Goal: Task Accomplishment & Management: Manage account settings

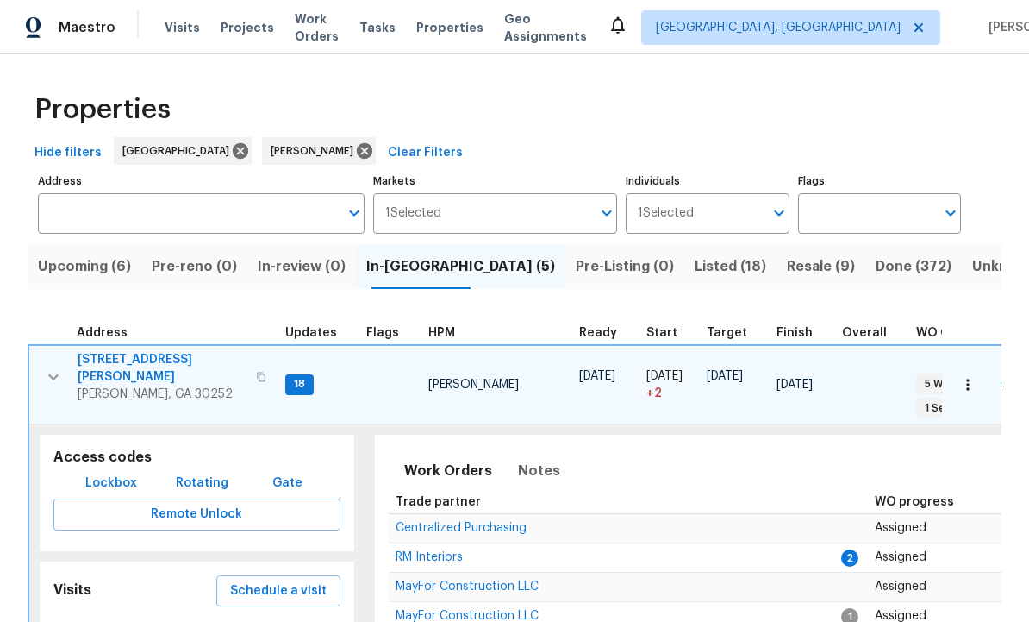
scroll to position [13, 0]
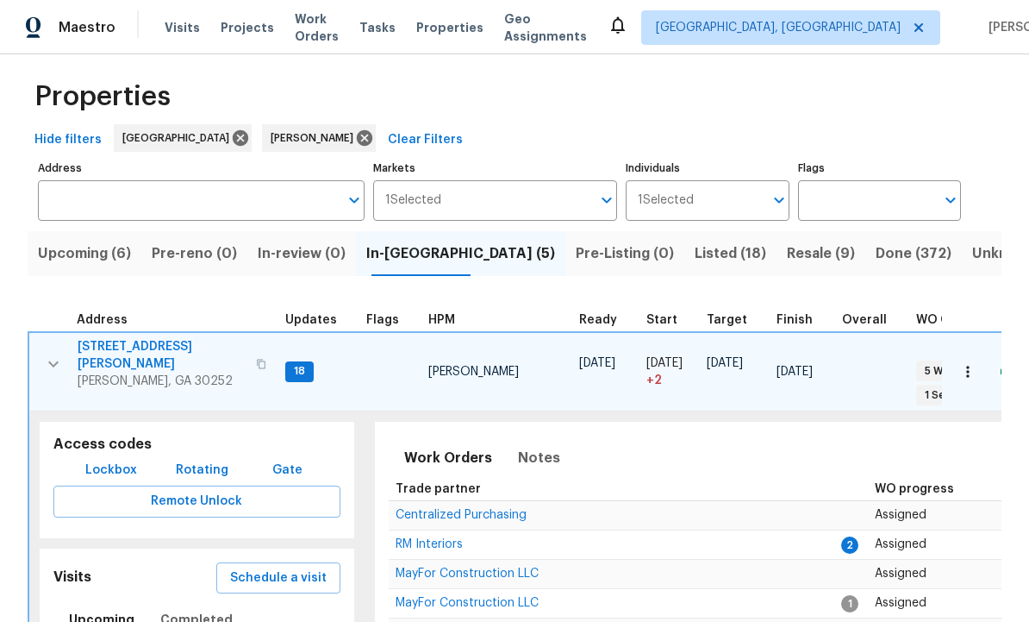
click at [28, 332] on tr "111 Harper Rd McDonough, GA 30252 18 Wesley Brooks 08/22/25 08/24/25 + 2 09/16/…" at bounding box center [773, 371] width 1490 height 79
click at [46, 353] on icon "button" at bounding box center [53, 363] width 21 height 21
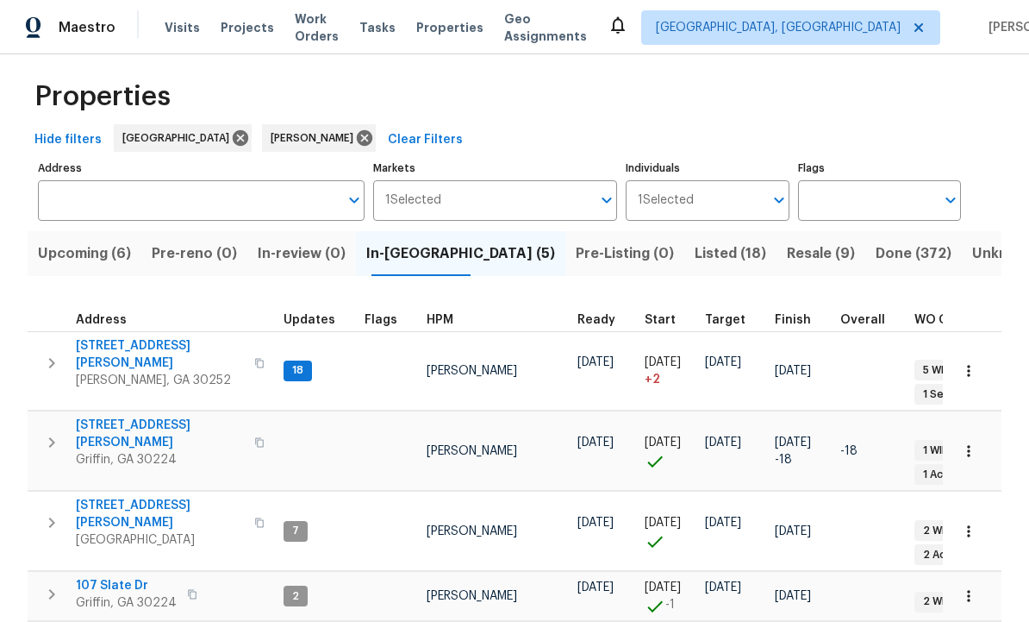
click at [119, 337] on span "[STREET_ADDRESS][PERSON_NAME]" at bounding box center [160, 354] width 168 height 34
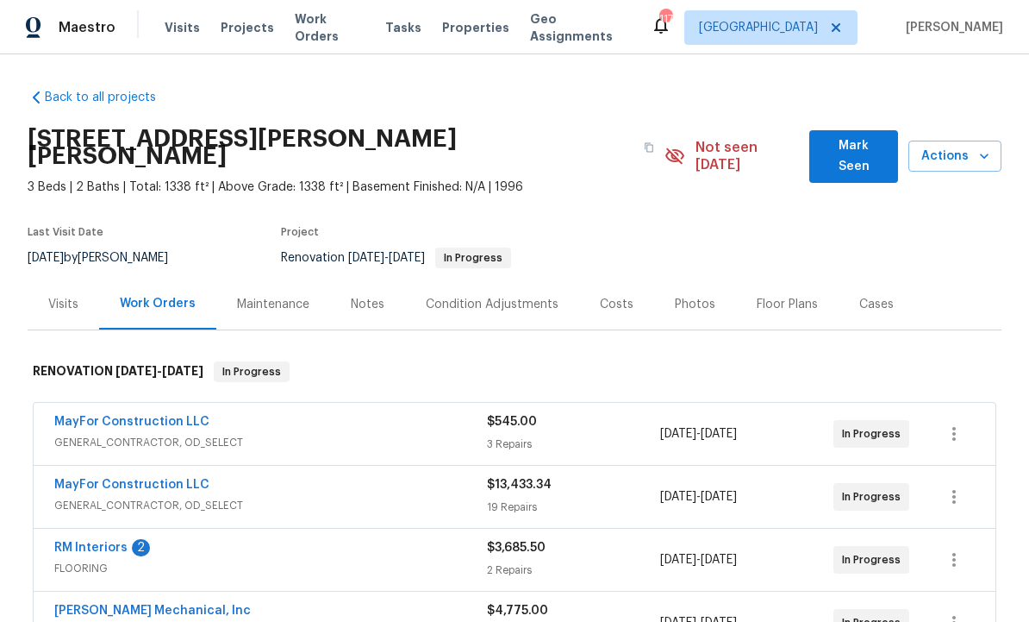
scroll to position [40, 0]
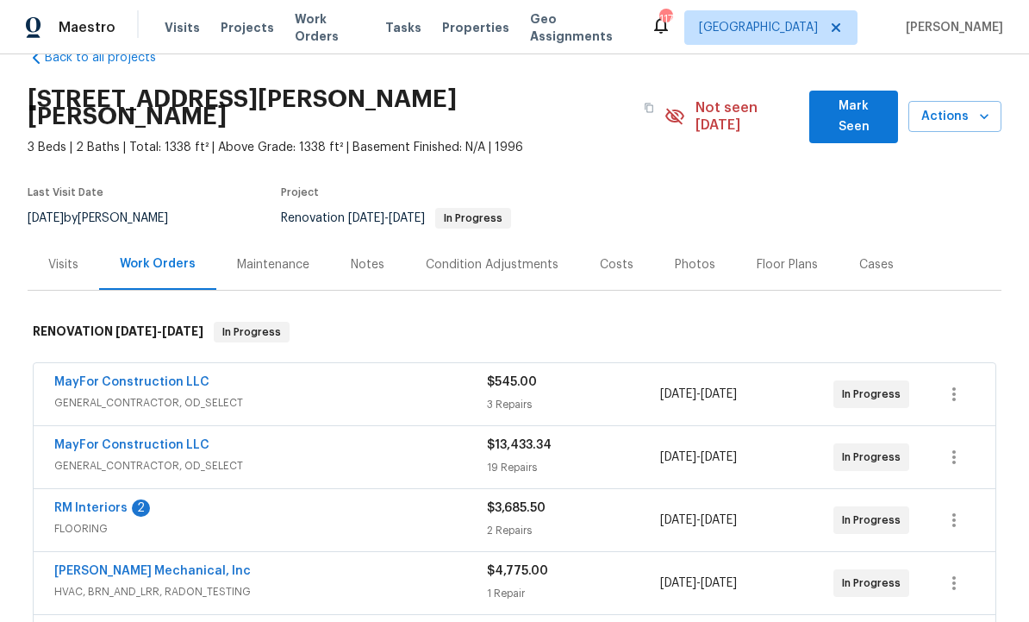
click at [176, 439] on link "MayFor Construction LLC" at bounding box center [131, 445] width 155 height 12
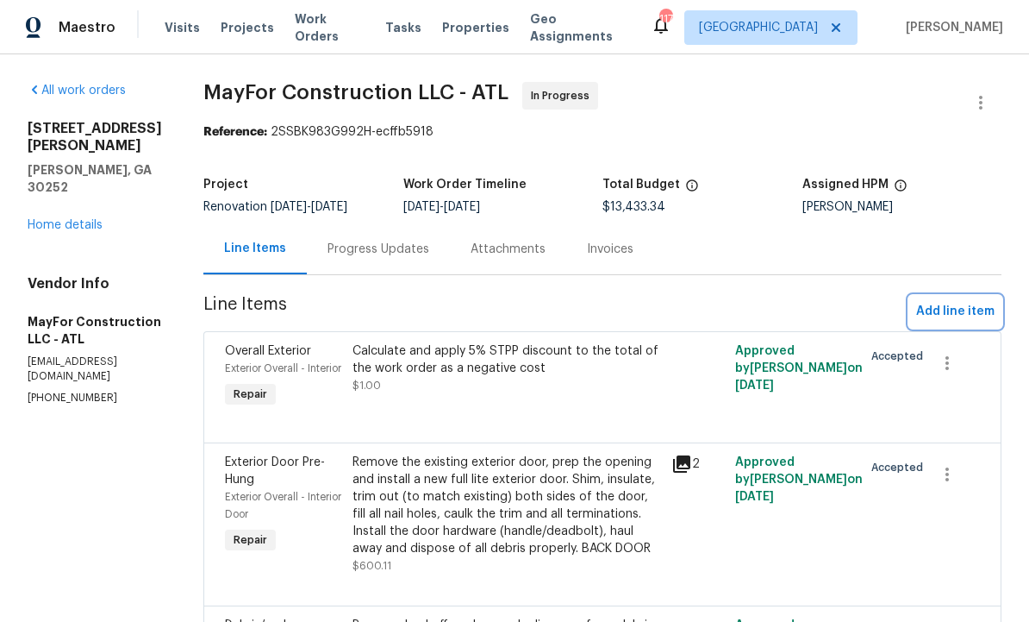
click at [960, 309] on span "Add line item" at bounding box center [955, 312] width 78 height 22
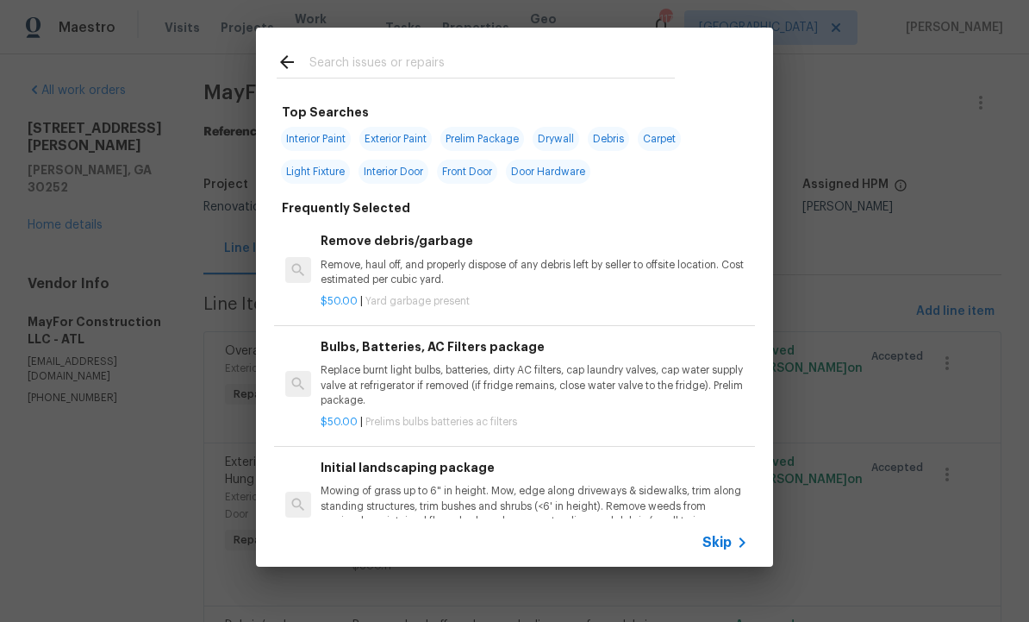
click at [375, 57] on input "text" at bounding box center [492, 65] width 366 height 26
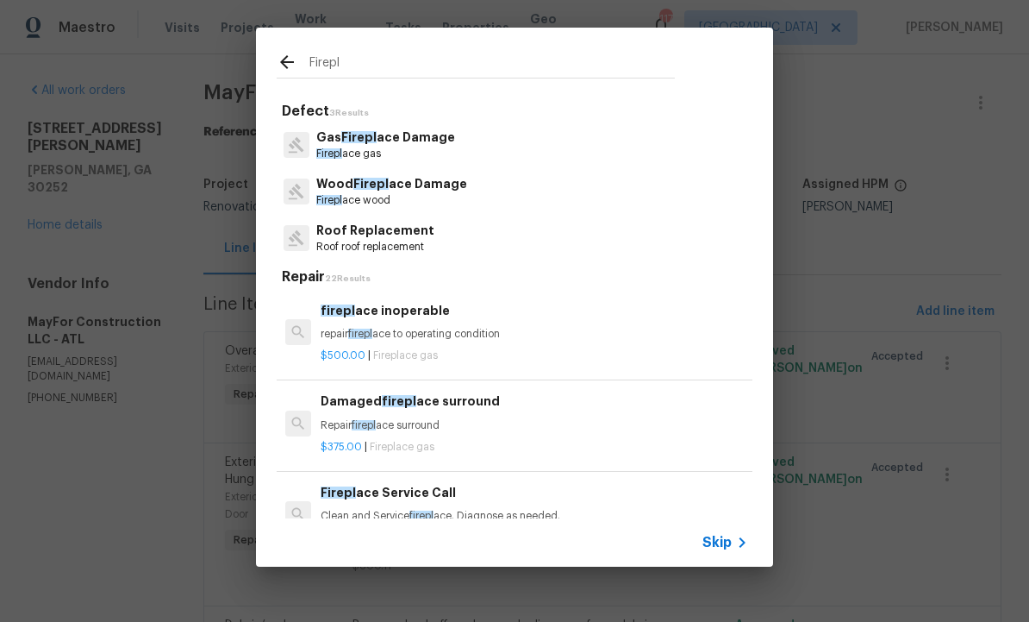
type input "Fireplace"
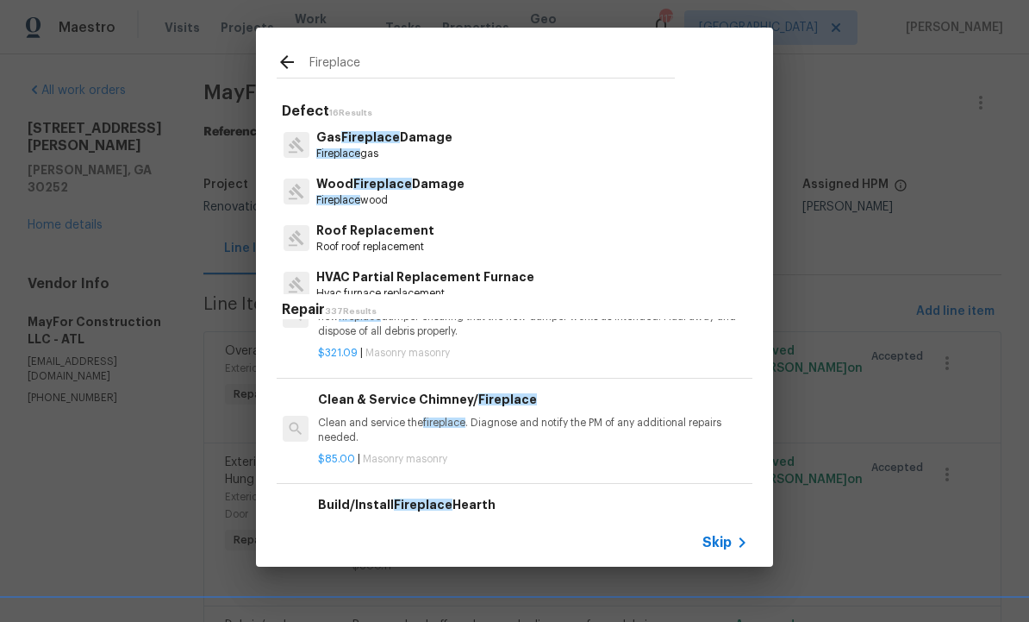
click at [417, 391] on h6 "Clean & Service Chimney/ Fireplace" at bounding box center [532, 399] width 428 height 19
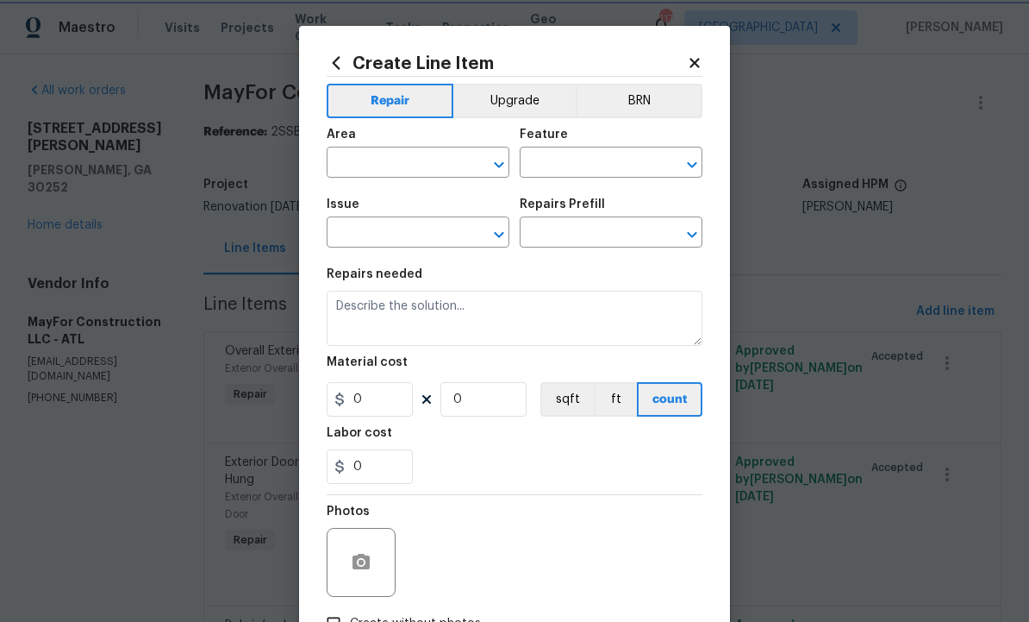
type input "Masonry"
type input "Clean & Service Chimney/Fireplace $85.00"
type textarea "Clean and service the fireplace. Diagnose and notify the PM of any additional r…"
type input "85"
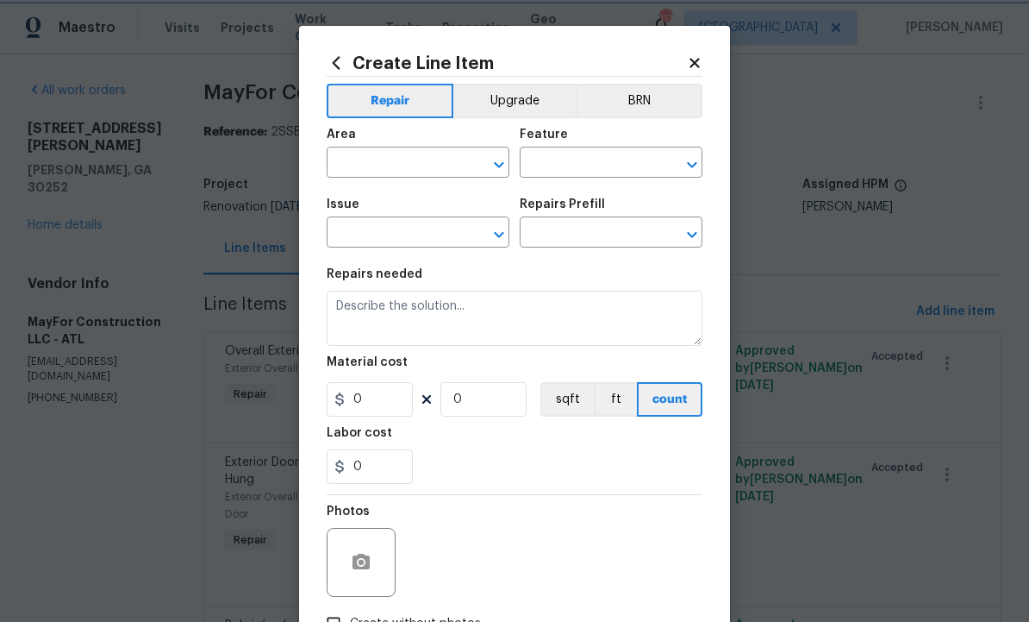
type input "1"
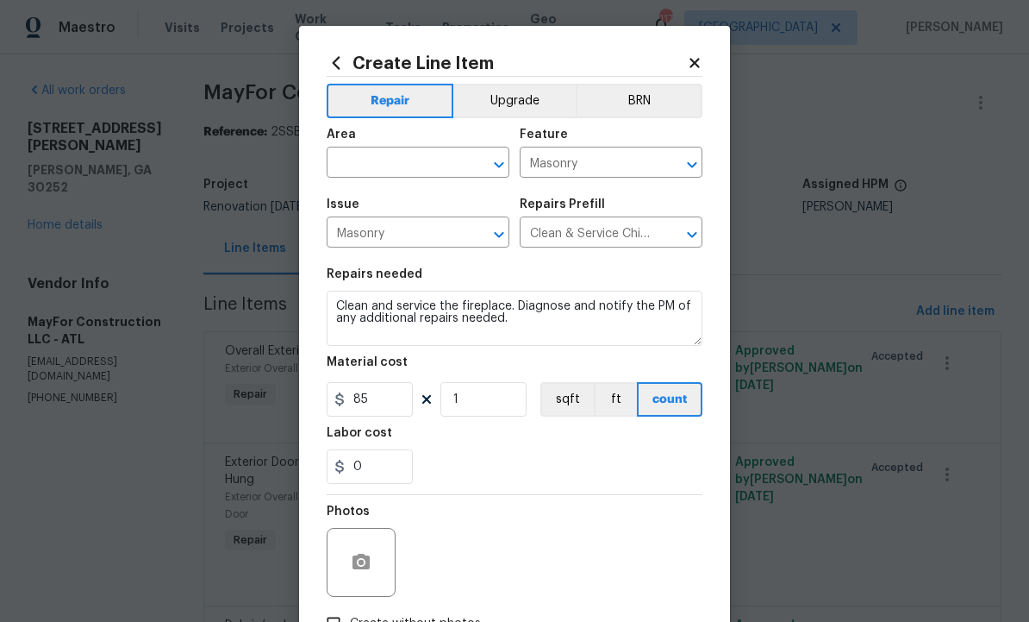
click at [405, 168] on input "text" at bounding box center [394, 164] width 134 height 27
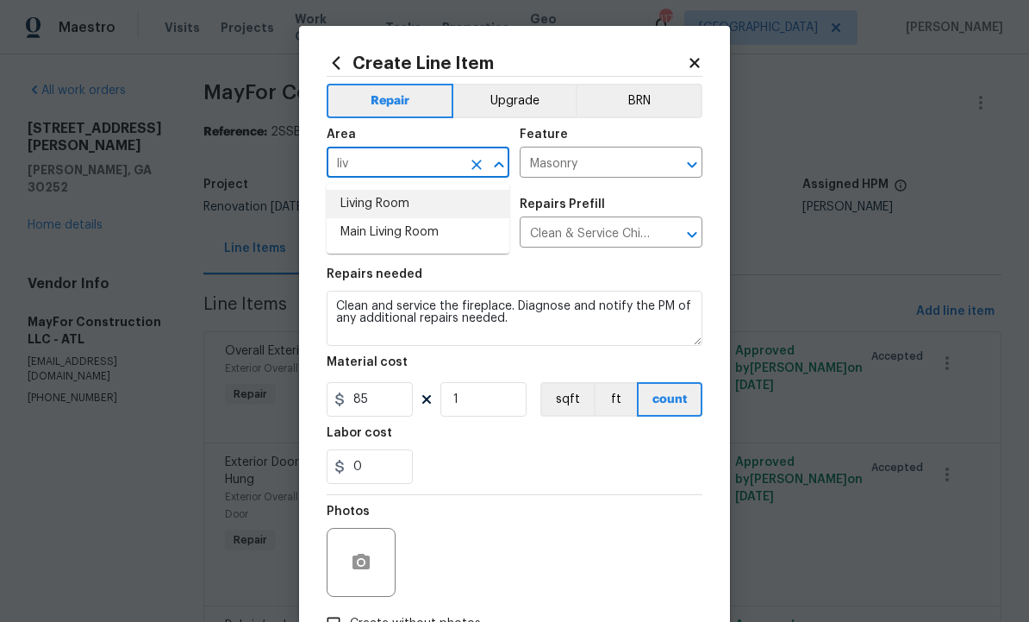
click at [409, 197] on li "Living Room" at bounding box center [418, 204] width 183 height 28
type input "Living Room"
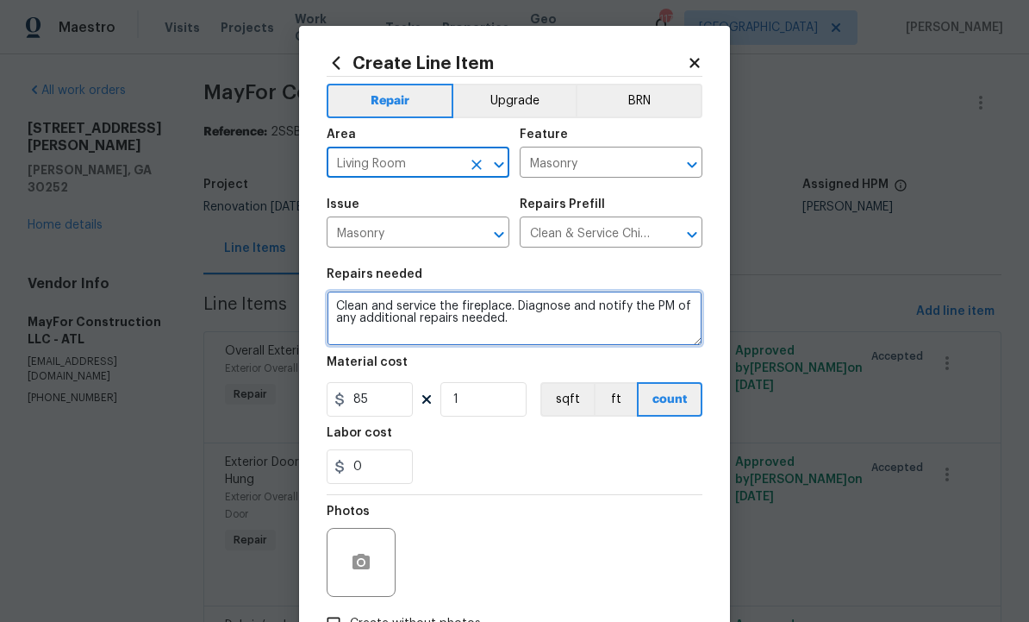
click at [575, 330] on textarea "Clean and service the fireplace. Diagnose and notify the PM of any additional r…" at bounding box center [515, 318] width 376 height 55
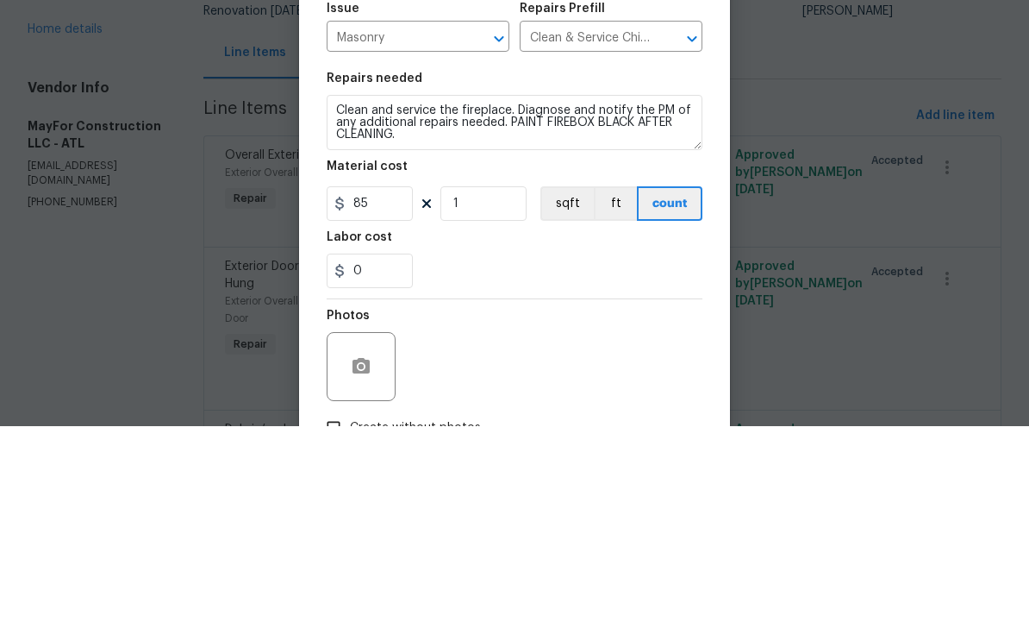
scroll to position [58, 0]
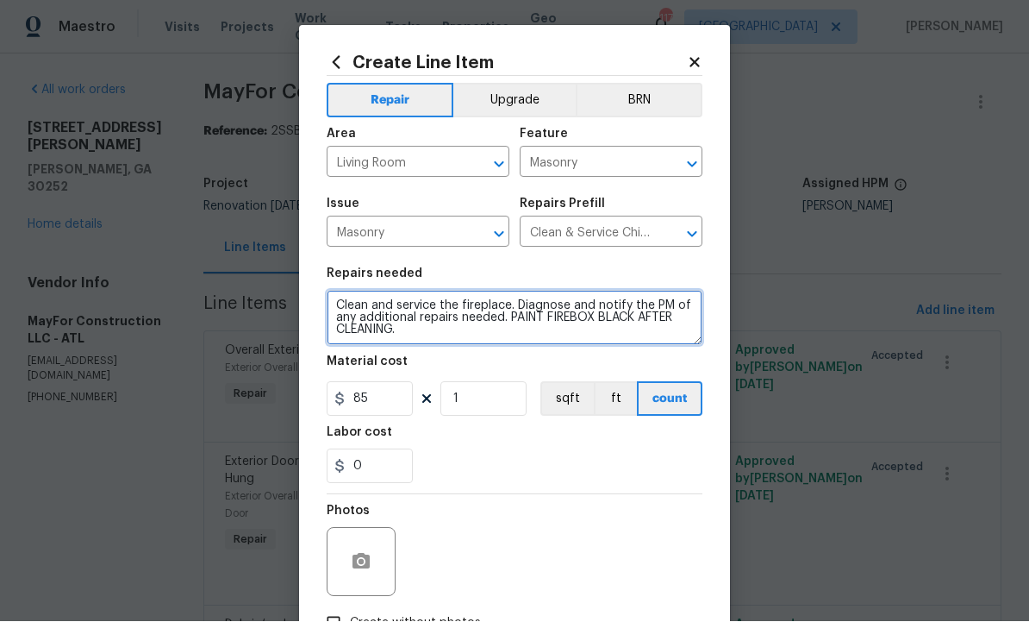
type textarea "Clean and service the fireplace. Diagnose and notify the PM of any additional r…"
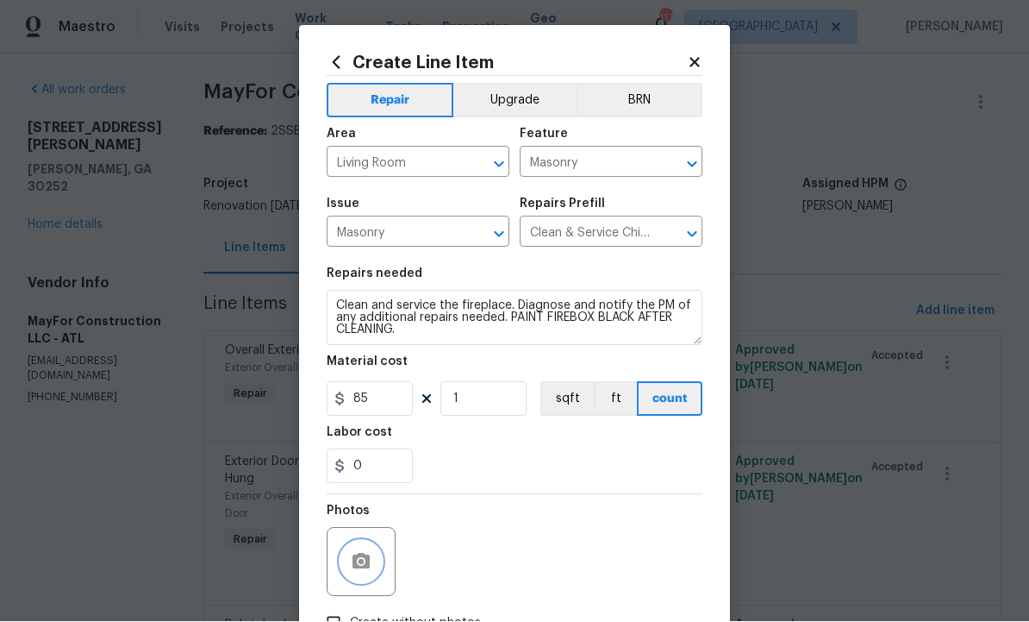
click at [369, 560] on icon "button" at bounding box center [361, 561] width 17 height 16
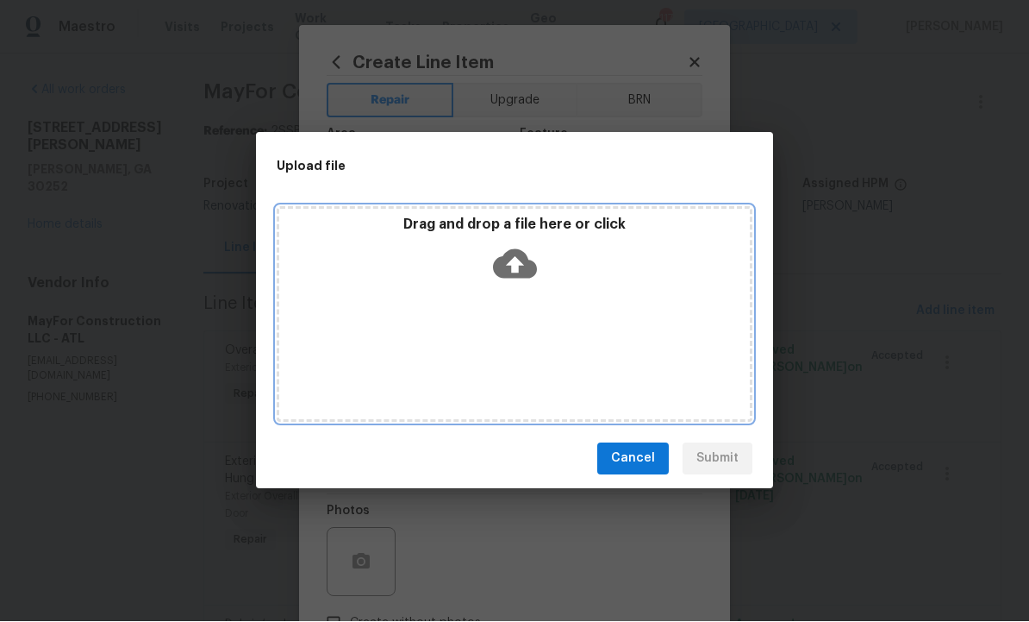
click at [525, 253] on icon at bounding box center [515, 263] width 44 height 29
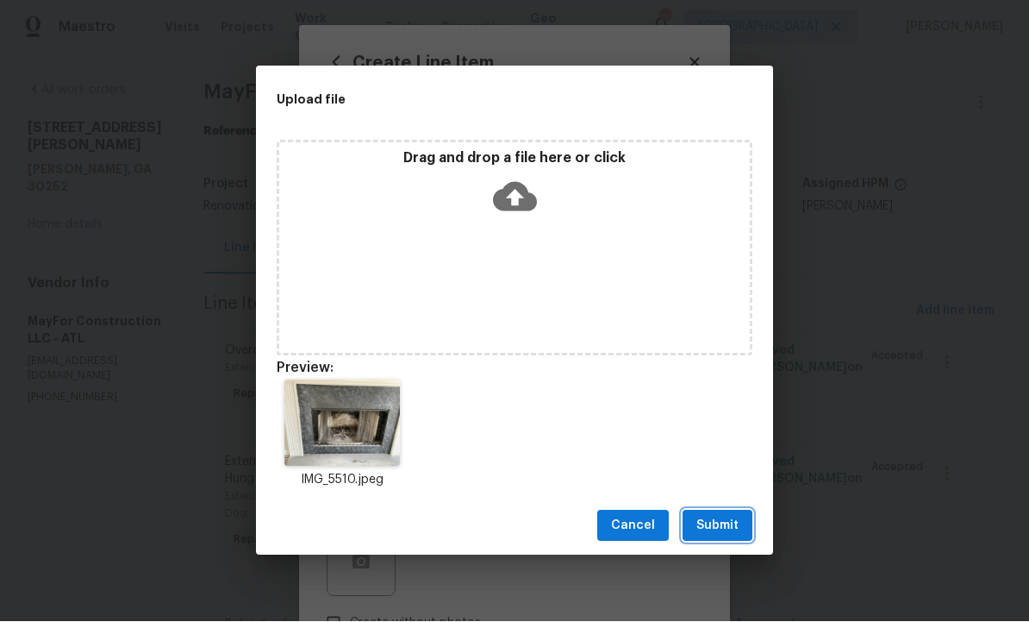
click at [719, 522] on span "Submit" at bounding box center [718, 527] width 42 height 22
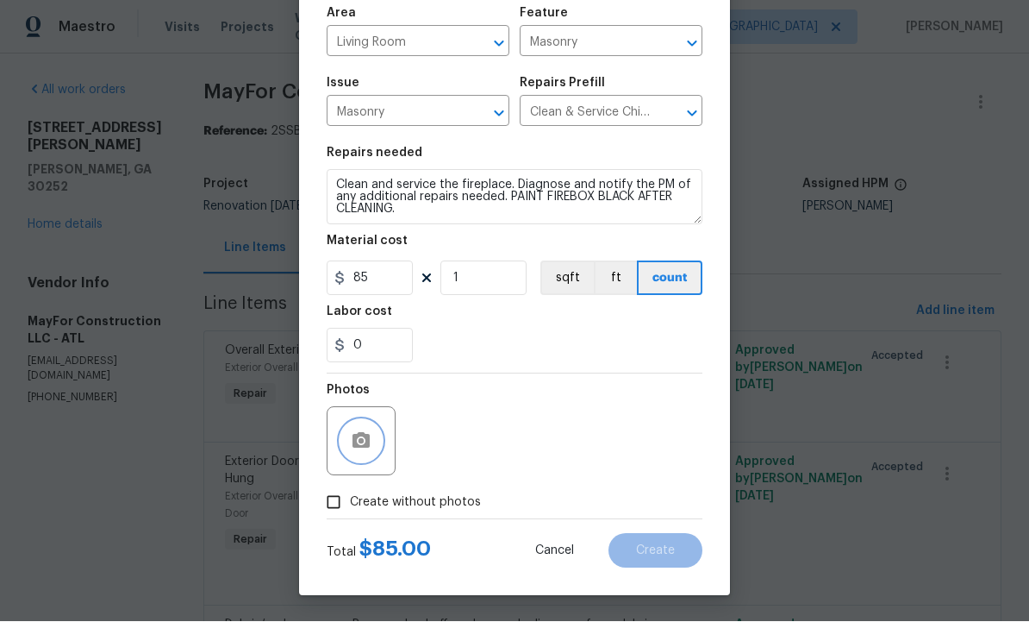
scroll to position [124, 0]
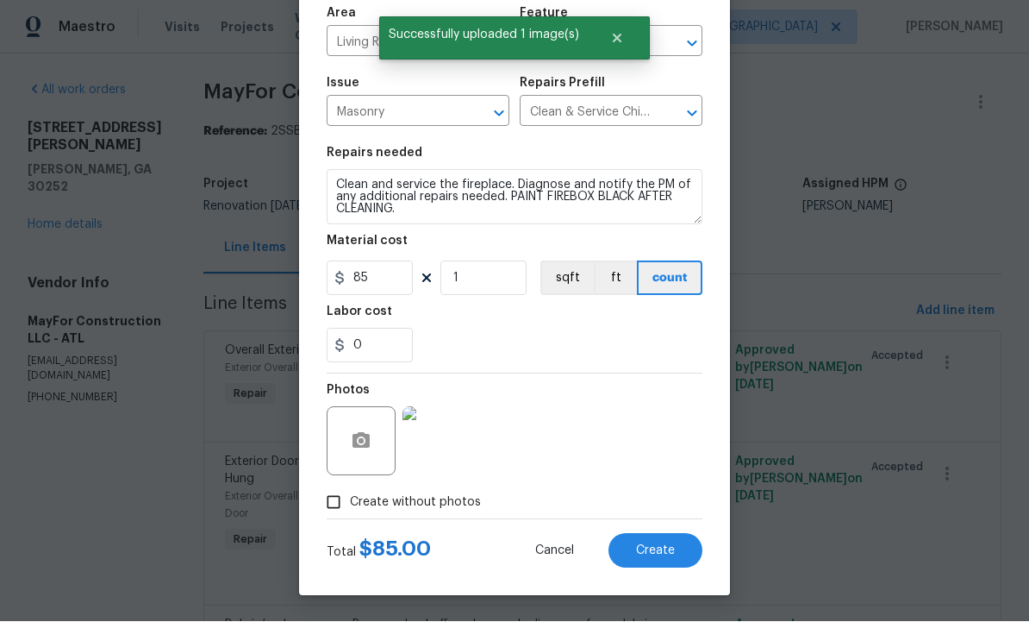
click at [647, 560] on button "Create" at bounding box center [656, 551] width 94 height 34
type input "0"
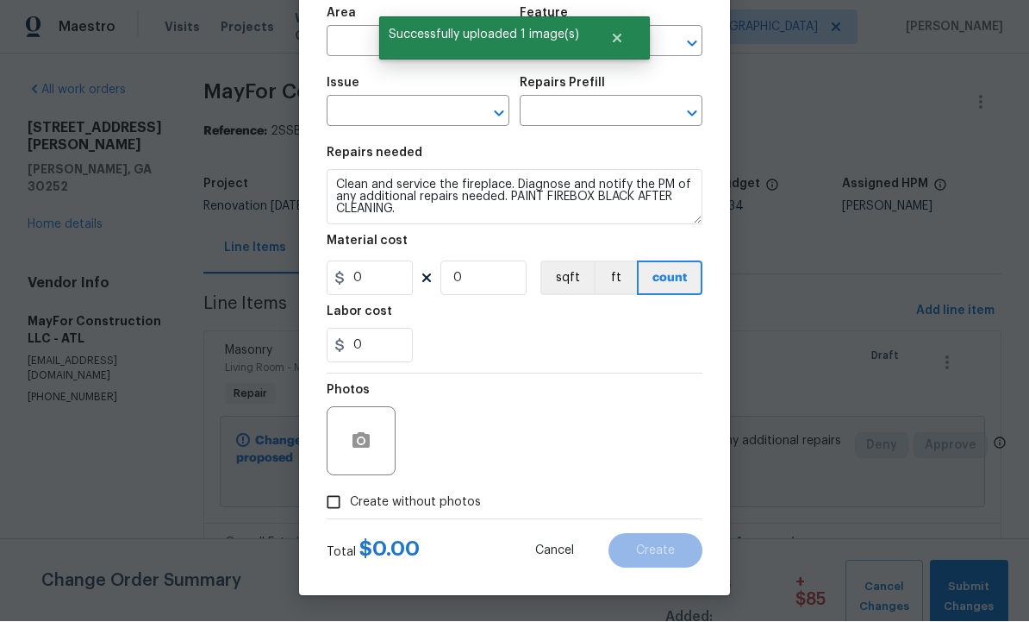
scroll to position [1, 0]
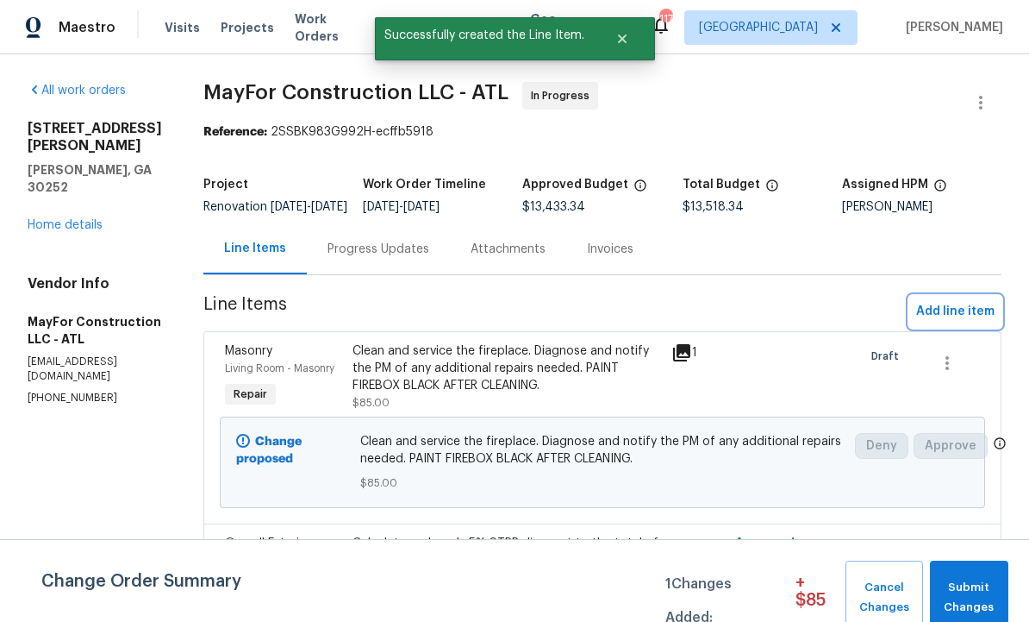
click at [943, 322] on span "Add line item" at bounding box center [955, 312] width 78 height 22
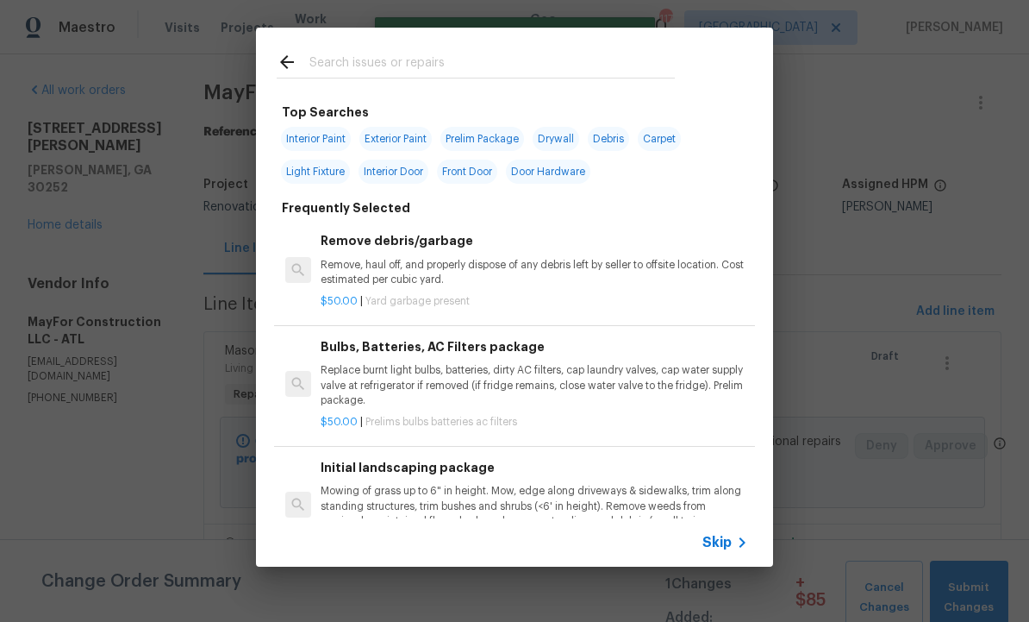
click at [397, 63] on input "text" at bounding box center [492, 65] width 366 height 26
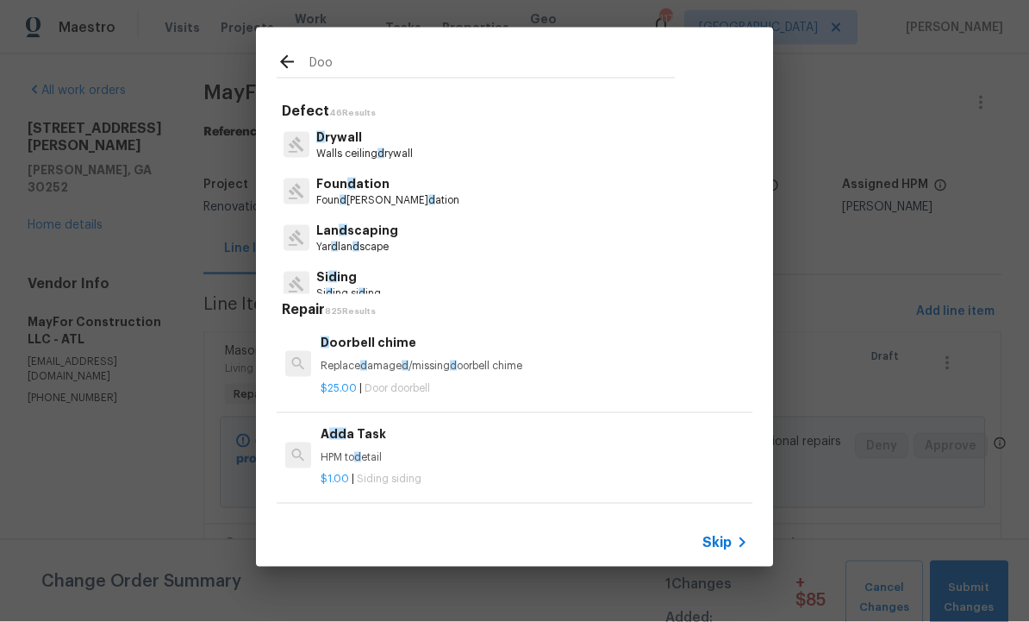
type input "Door"
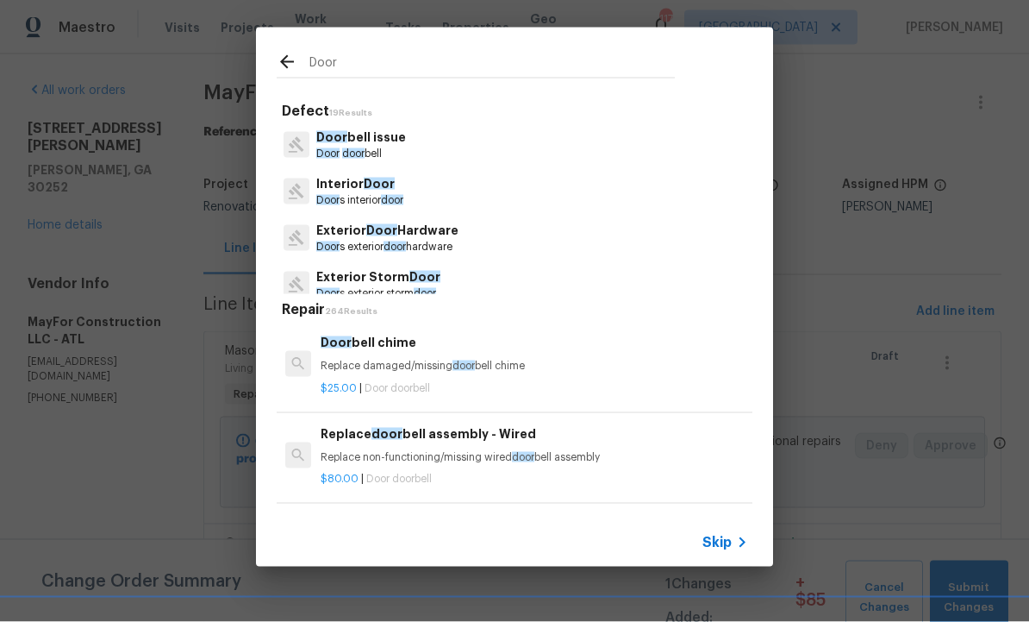
click at [380, 191] on p "Interior Door" at bounding box center [359, 184] width 87 height 18
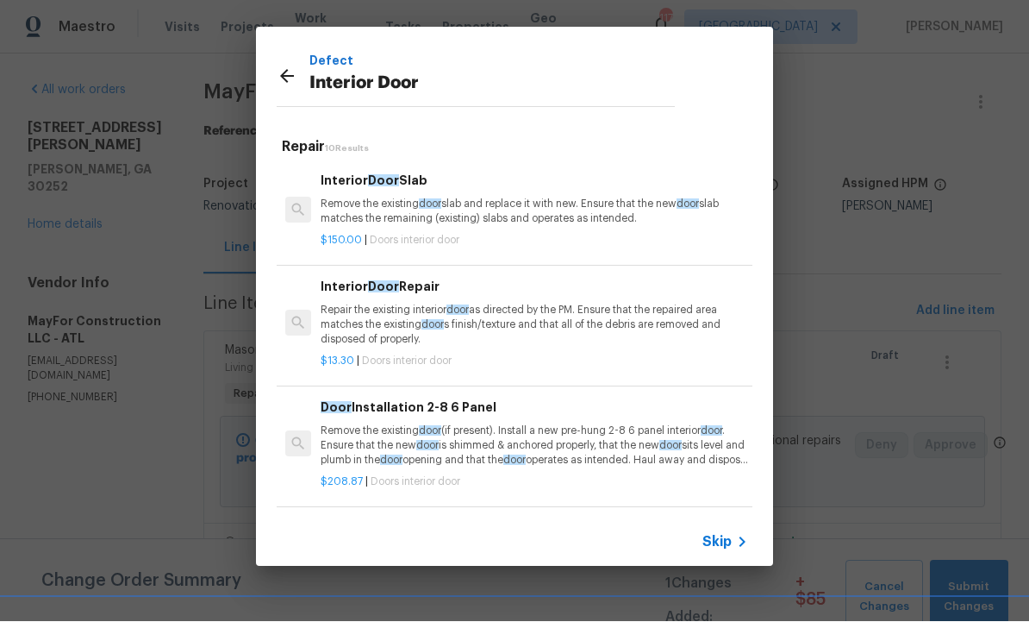
click at [462, 210] on p "Remove the existing door slab and replace it with new. Ensure that the new door…" at bounding box center [535, 211] width 428 height 29
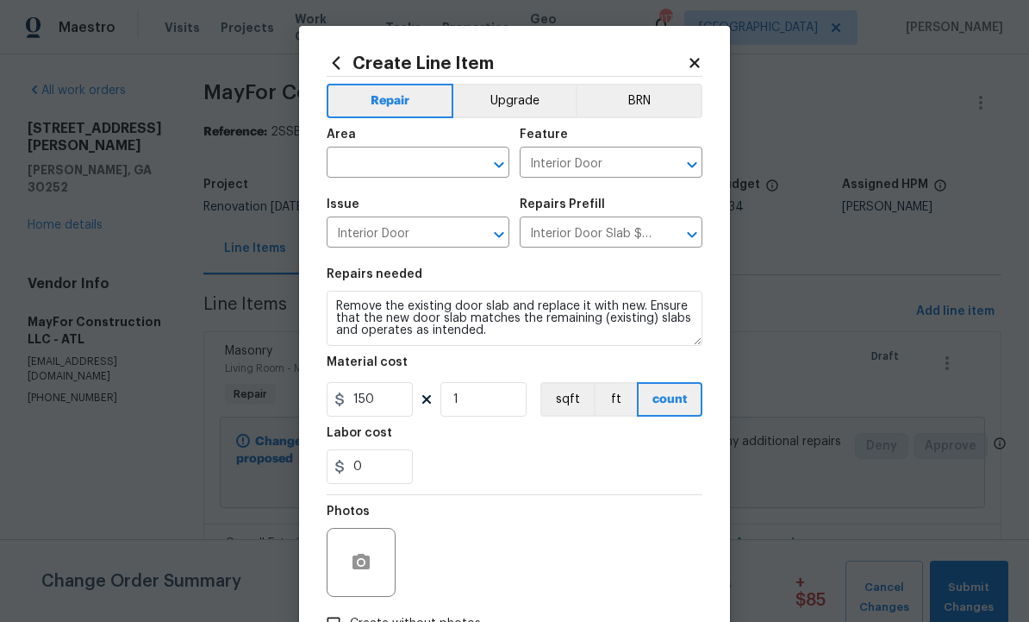
click at [414, 153] on input "text" at bounding box center [394, 164] width 134 height 27
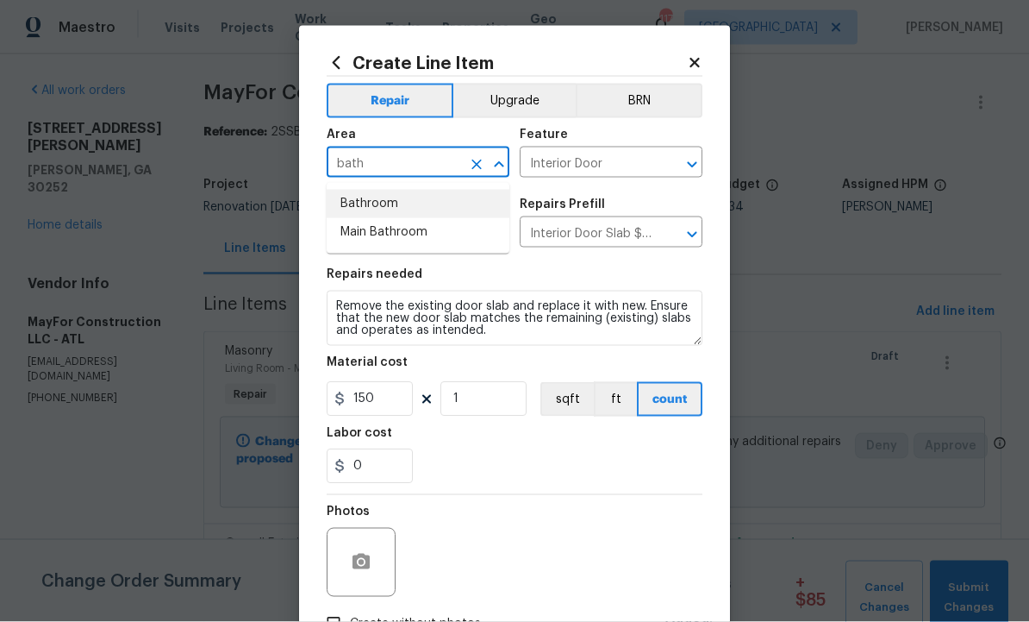
click at [394, 190] on li "Bathroom" at bounding box center [418, 204] width 183 height 28
type input "Bathroom"
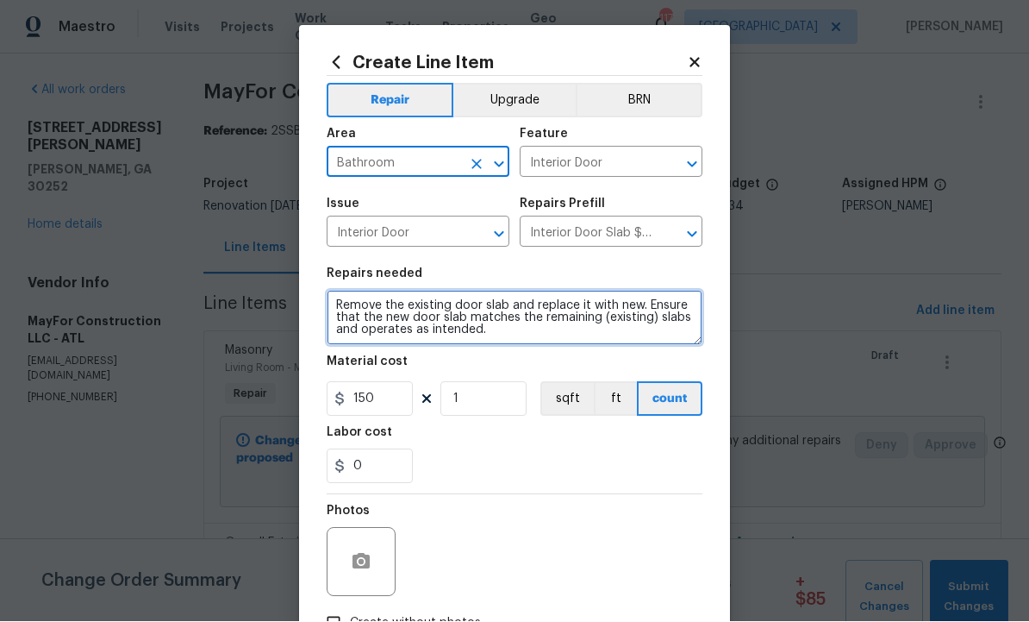
click at [563, 330] on textarea "Remove the existing door slab and replace it with new. Ensure that the new door…" at bounding box center [515, 318] width 376 height 55
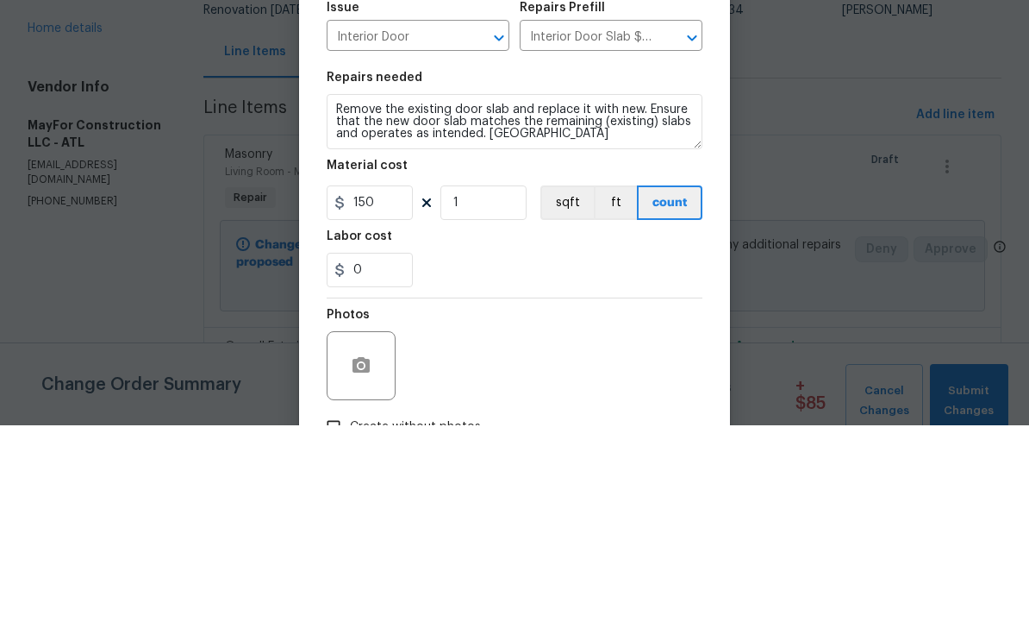
scroll to position [58, 0]
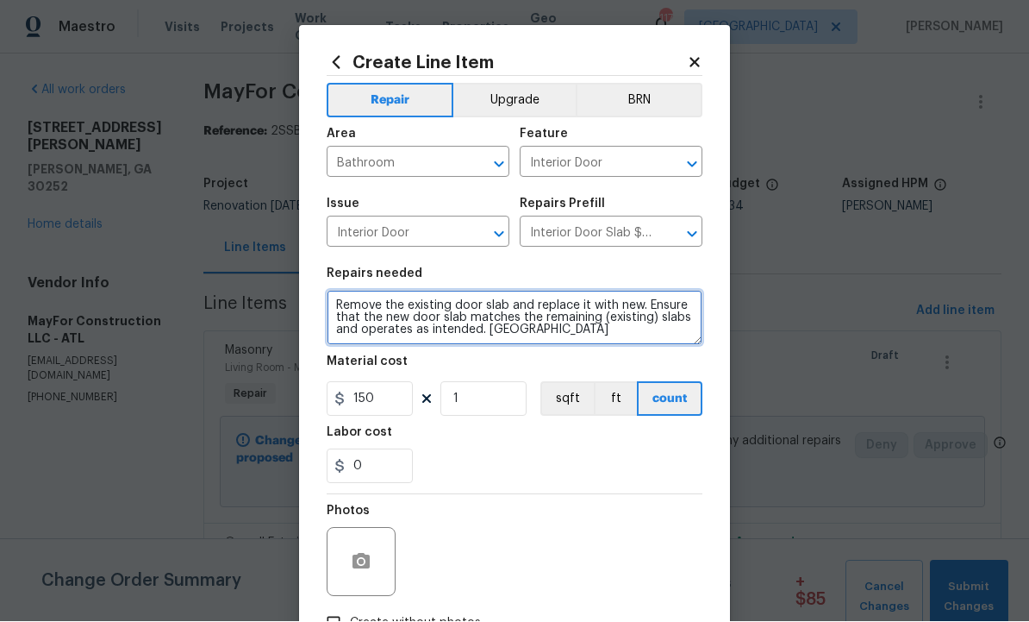
type textarea "Remove the existing door slab and replace it with new. Ensure that the new door…"
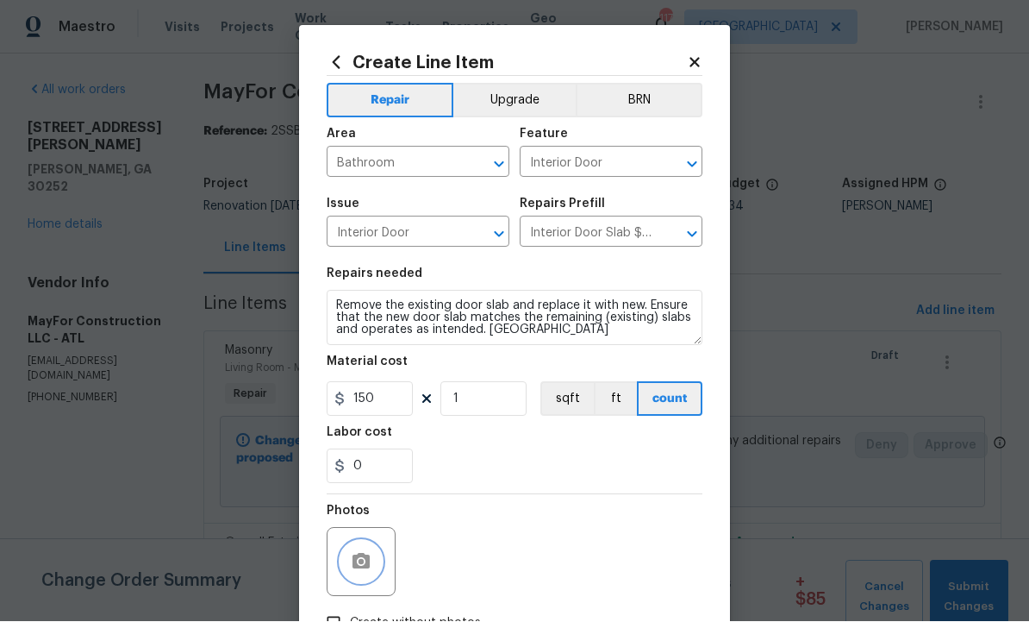
click at [364, 558] on icon "button" at bounding box center [361, 561] width 17 height 16
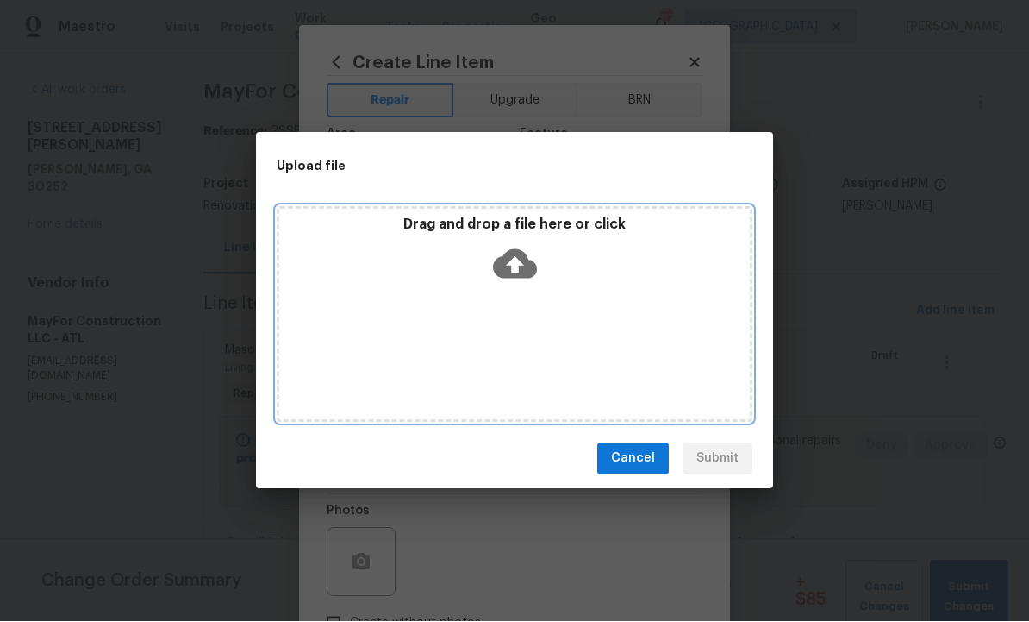
click at [526, 263] on icon at bounding box center [515, 263] width 44 height 29
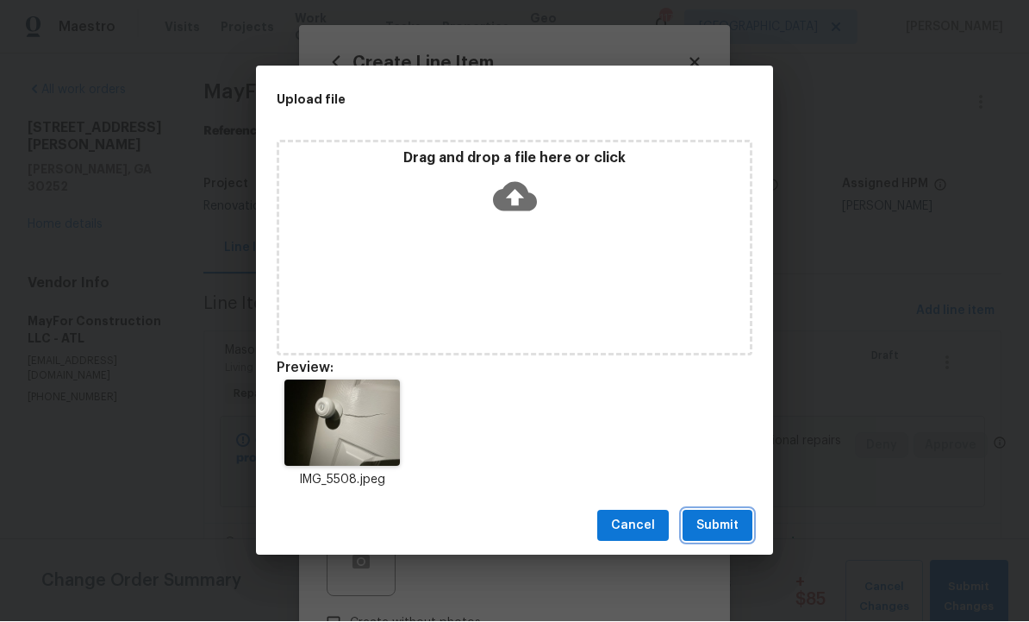
click at [719, 520] on span "Submit" at bounding box center [718, 527] width 42 height 22
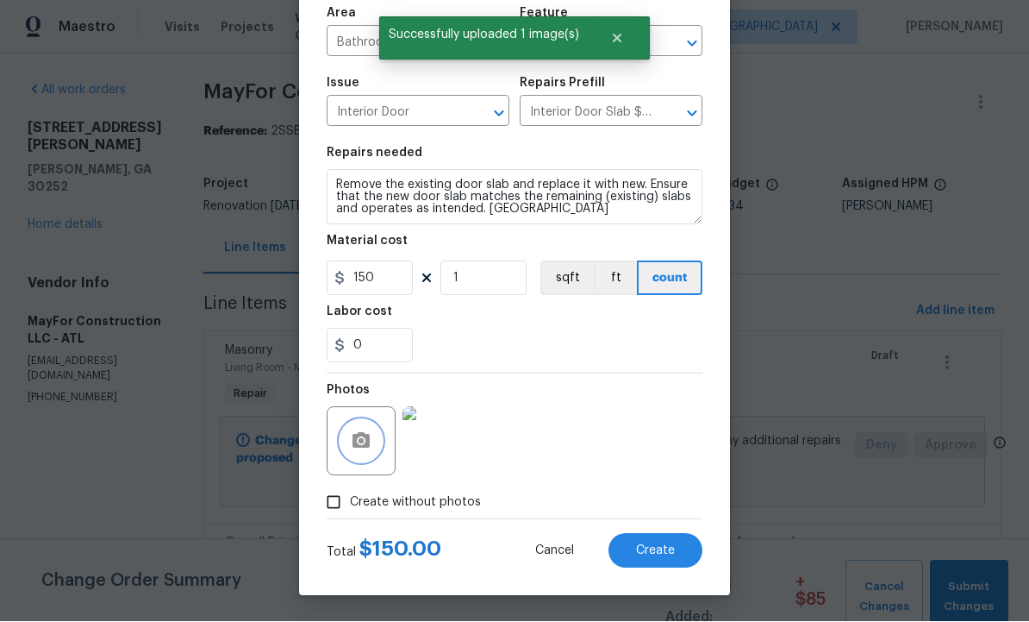
scroll to position [124, 0]
click at [643, 553] on span "Create" at bounding box center [655, 551] width 39 height 13
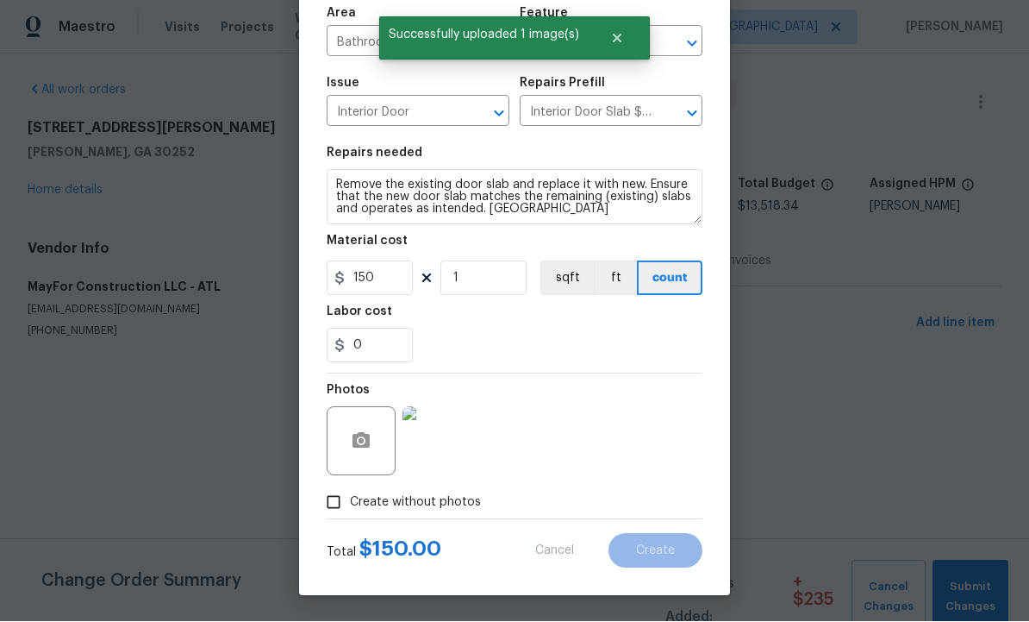
scroll to position [0, 0]
type input "0"
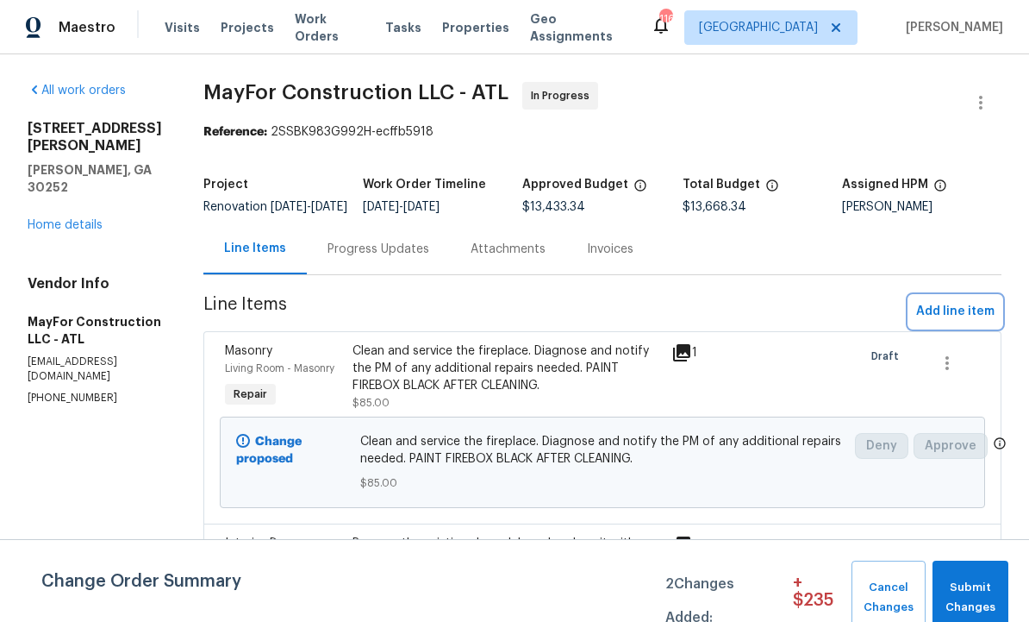
click at [946, 322] on span "Add line item" at bounding box center [955, 312] width 78 height 22
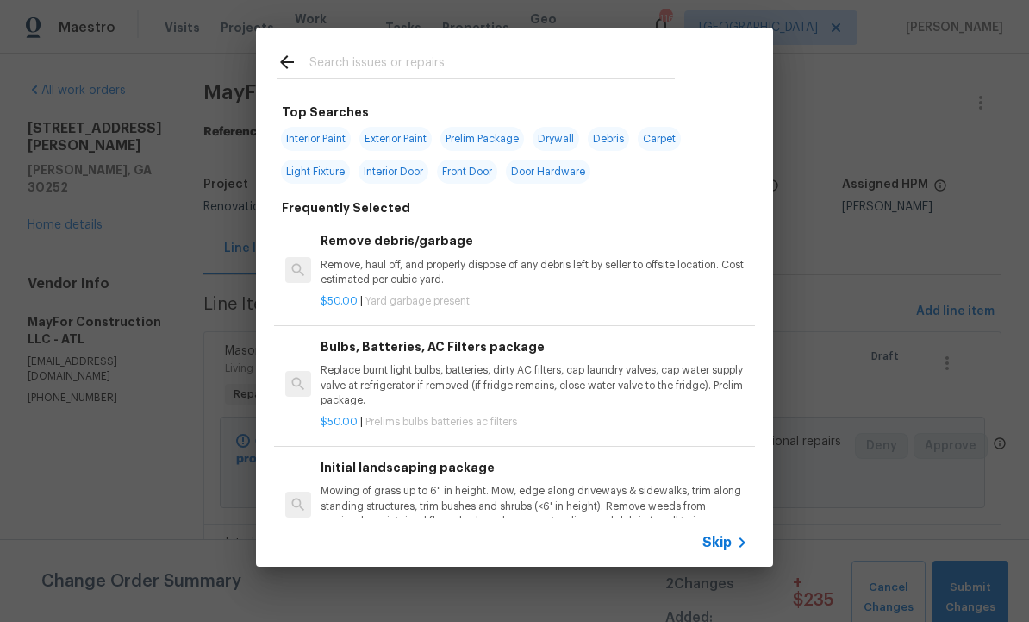
click at [380, 66] on input "text" at bounding box center [492, 65] width 366 height 26
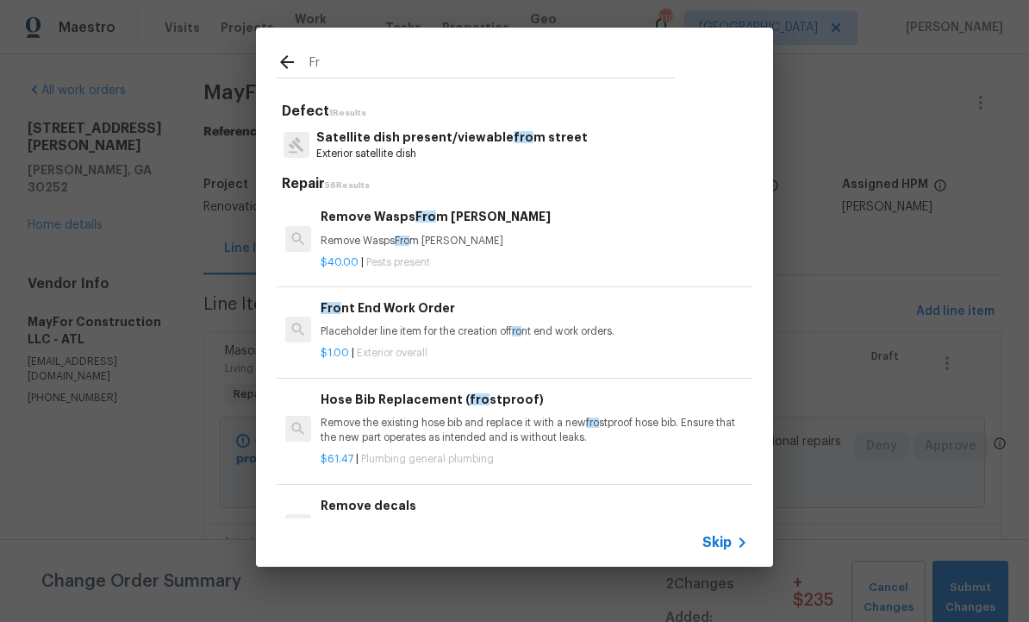
type input "F"
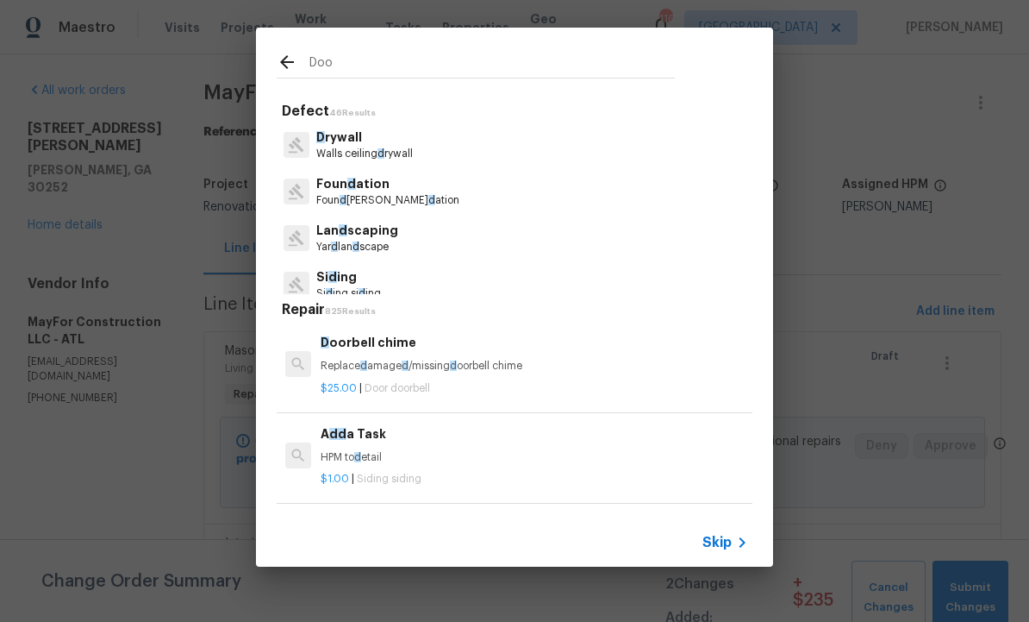
type input "Door"
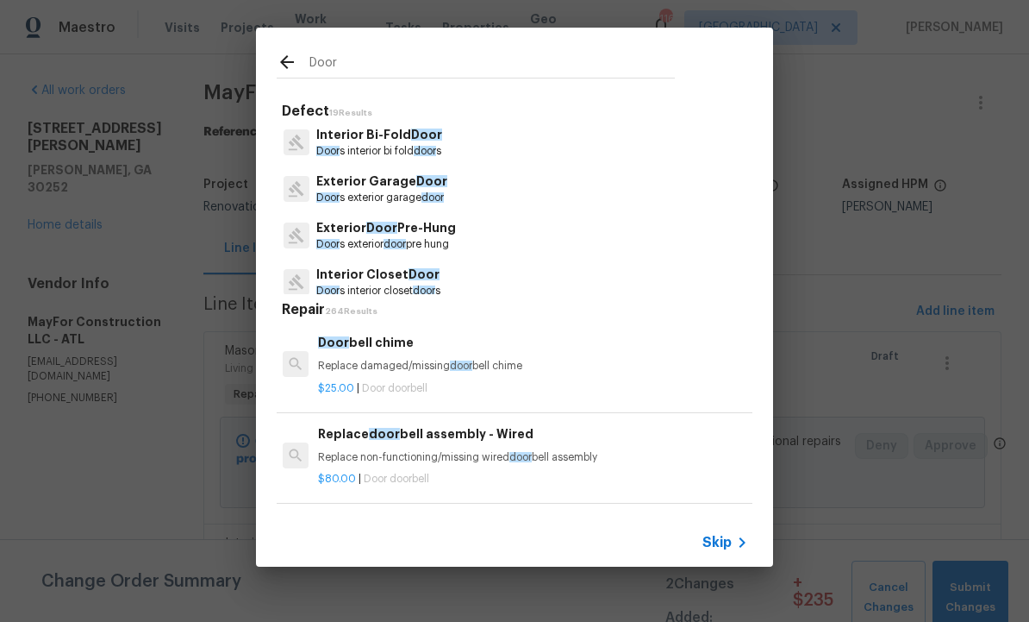
scroll to position [244, 0]
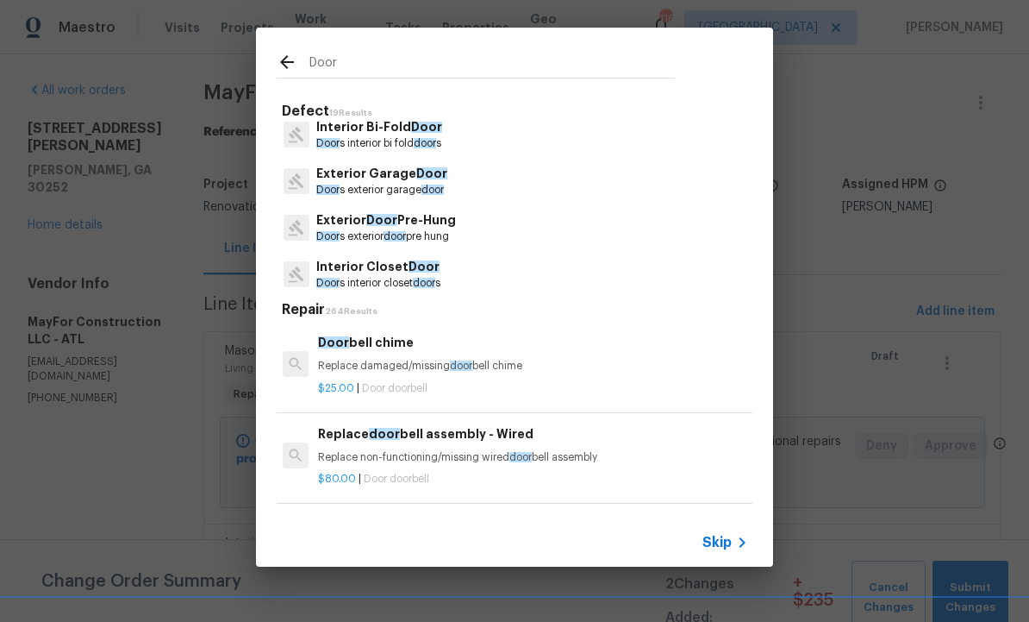
click at [414, 223] on p "Exterior Door Pre-Hung" at bounding box center [386, 220] width 140 height 18
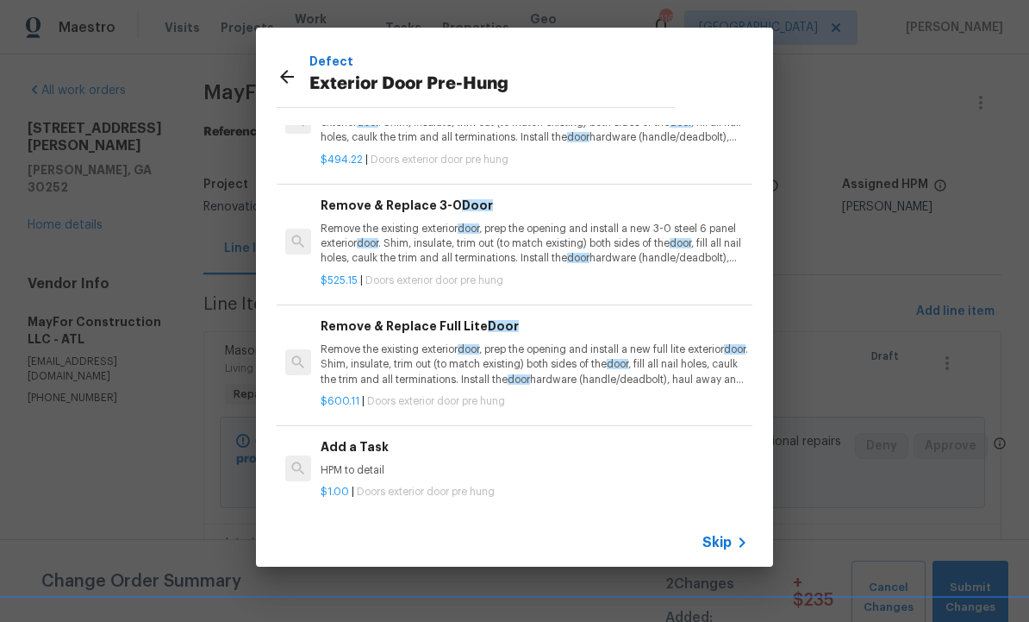
scroll to position [77, 0]
click at [380, 463] on p "HPM to detail" at bounding box center [535, 470] width 428 height 15
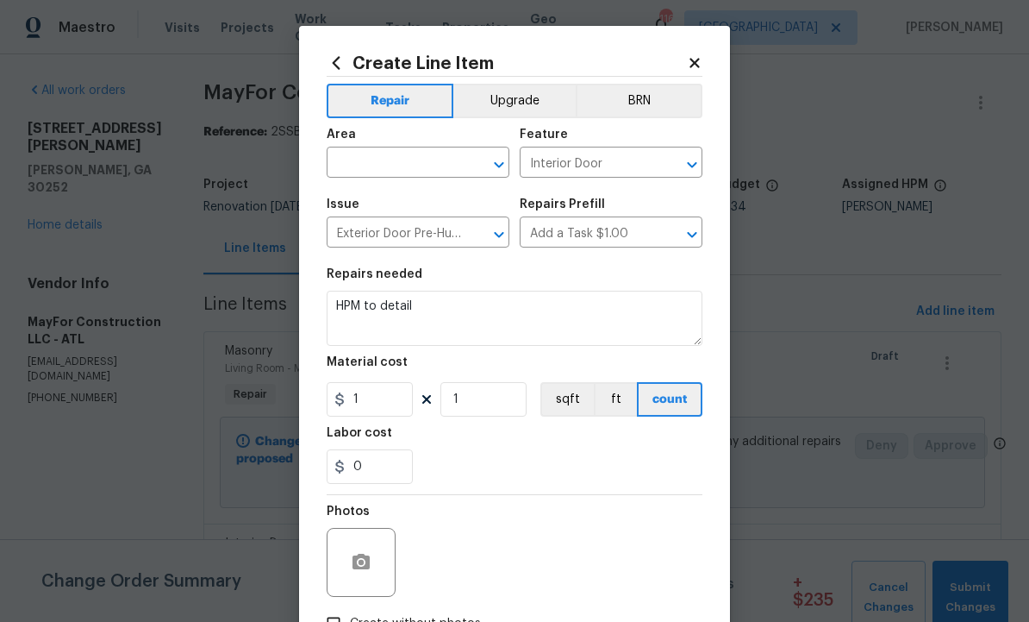
click at [408, 156] on input "text" at bounding box center [394, 164] width 134 height 27
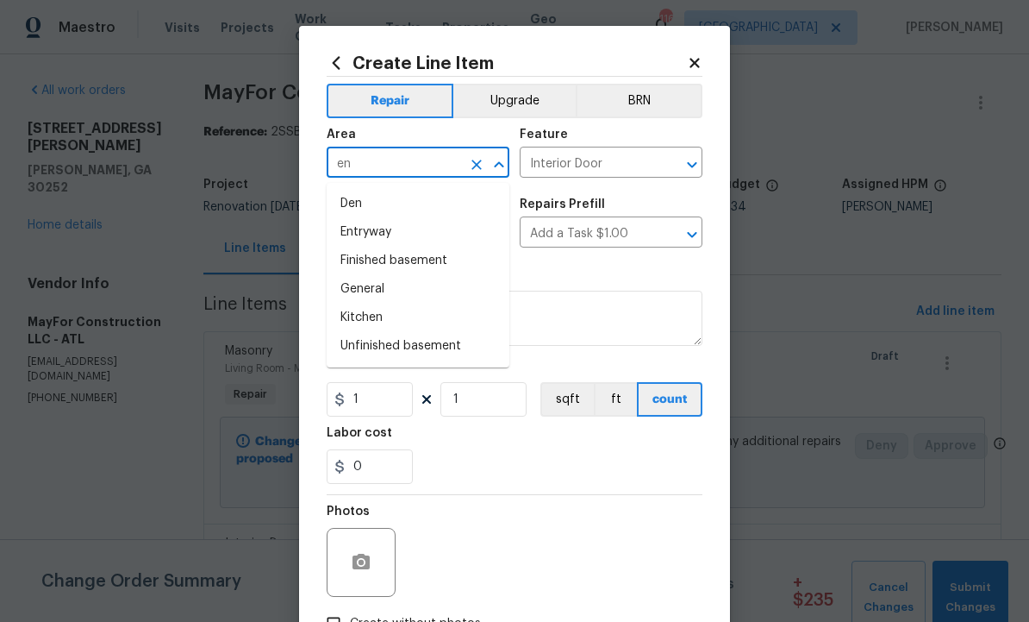
type input "e"
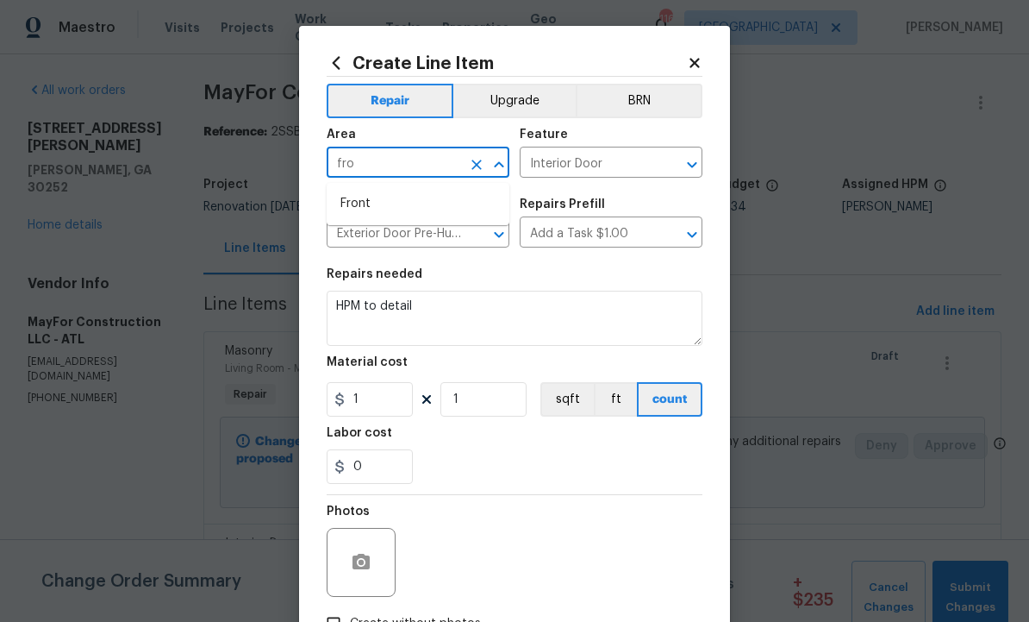
click at [370, 191] on li "Front" at bounding box center [418, 204] width 183 height 28
type input "Front"
click at [643, 169] on input "Interior Door" at bounding box center [587, 164] width 134 height 27
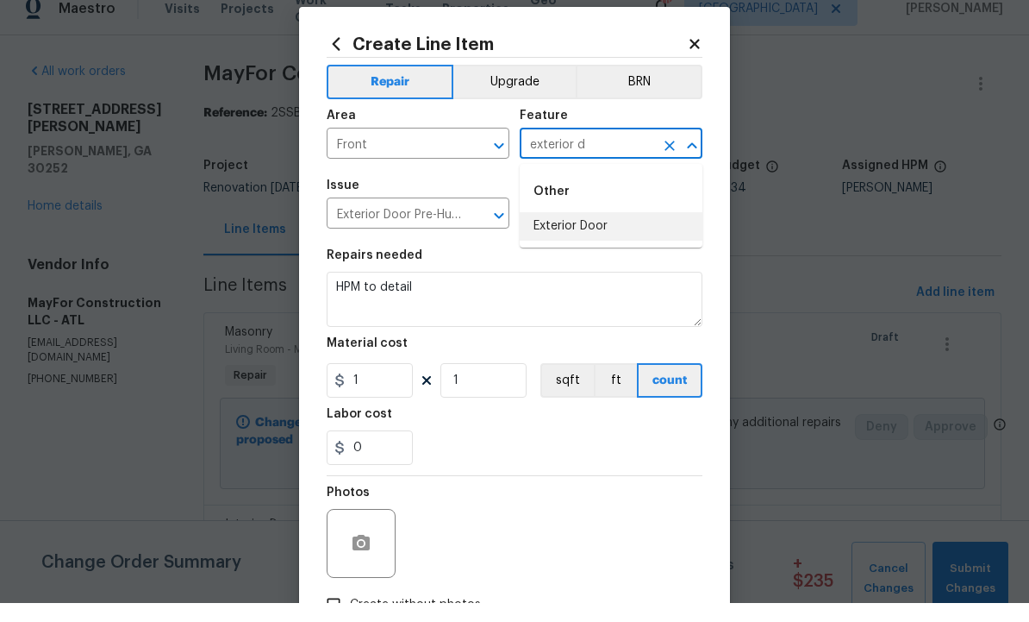
click at [582, 231] on li "Exterior Door" at bounding box center [611, 245] width 183 height 28
type input "Exterior Door"
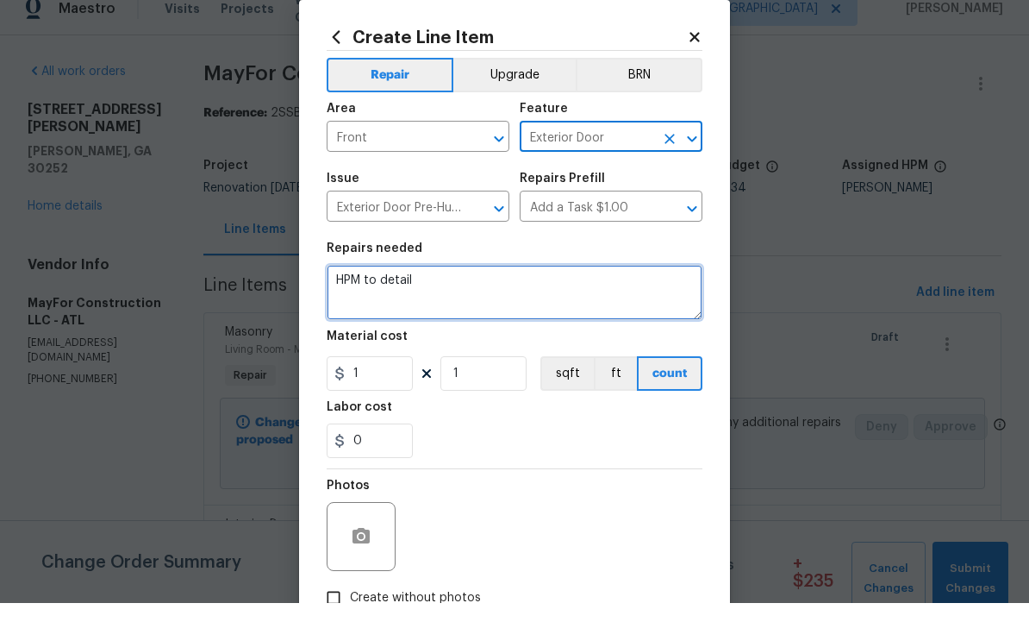
click at [516, 288] on textarea "HPM to detail" at bounding box center [515, 311] width 376 height 55
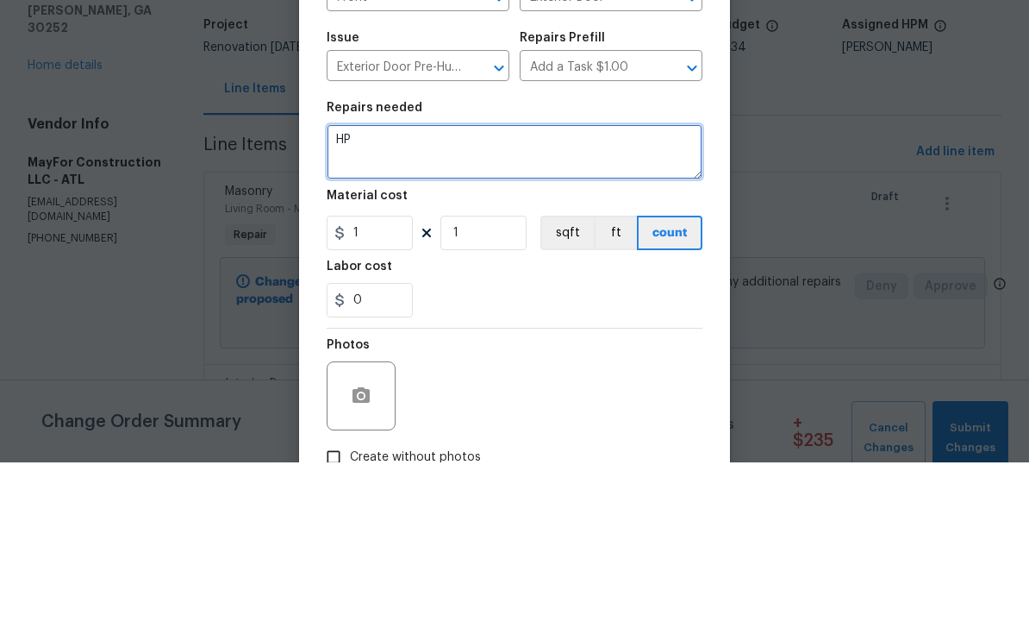
type textarea "H"
type textarea "Replace entry door unit. 1/2 lite similar to existing."
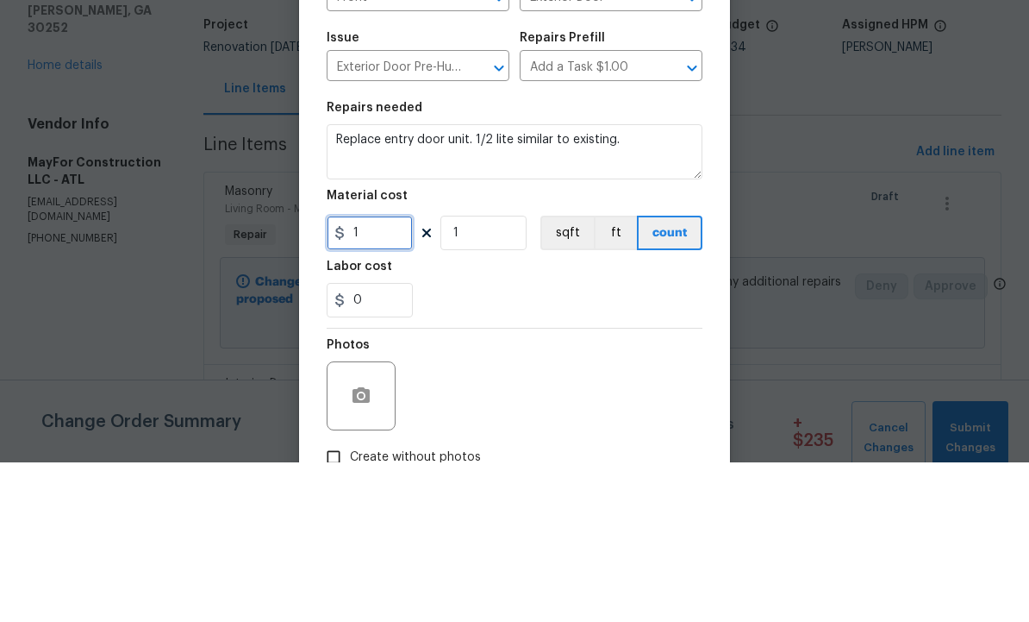
click at [380, 375] on input "1" at bounding box center [370, 392] width 86 height 34
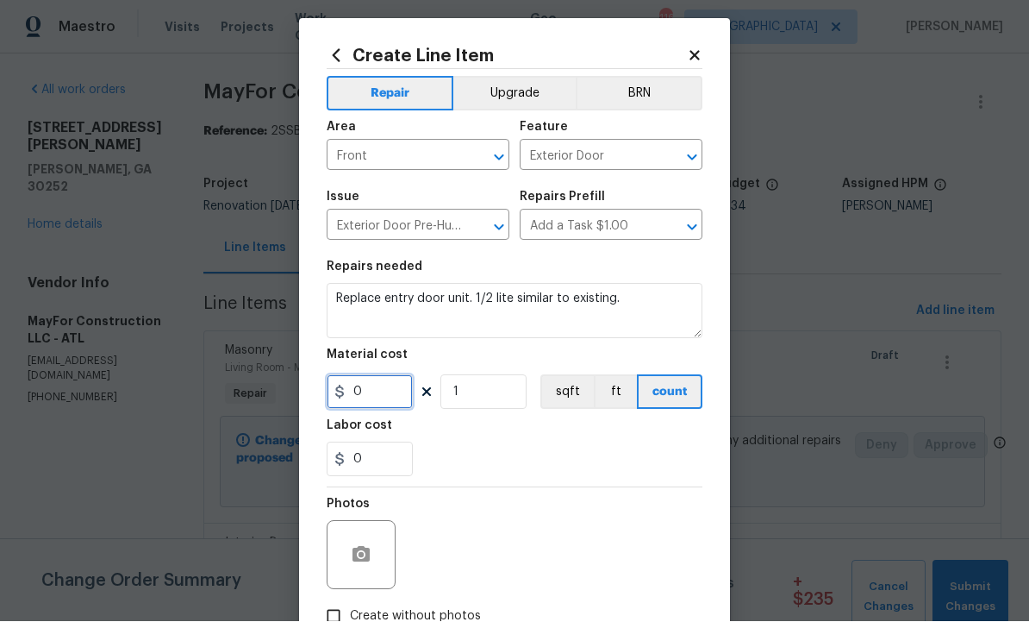
click at [380, 396] on input "0" at bounding box center [370, 392] width 86 height 34
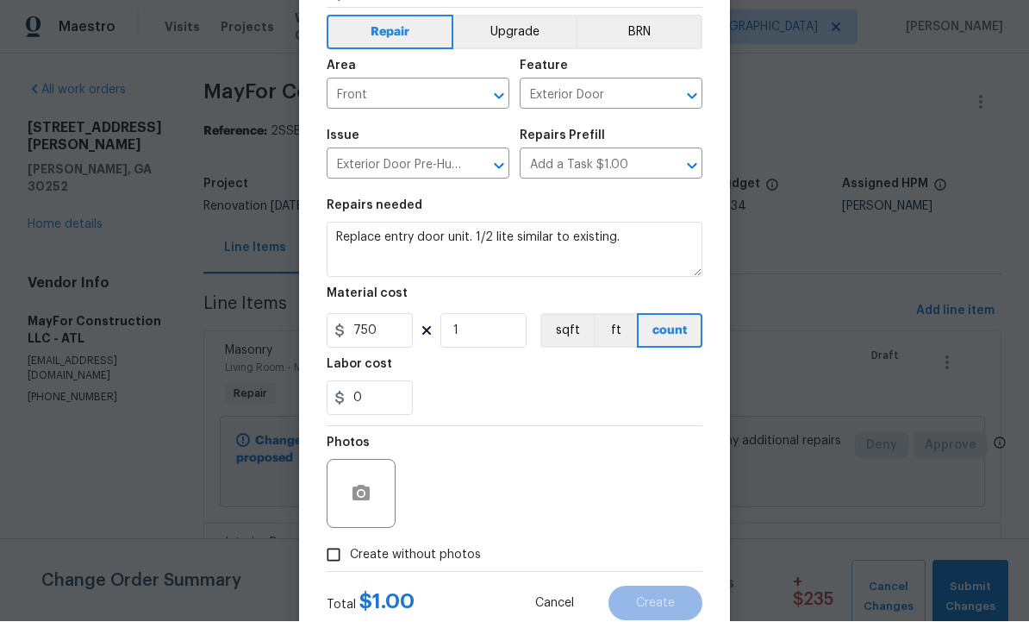
scroll to position [66, 0]
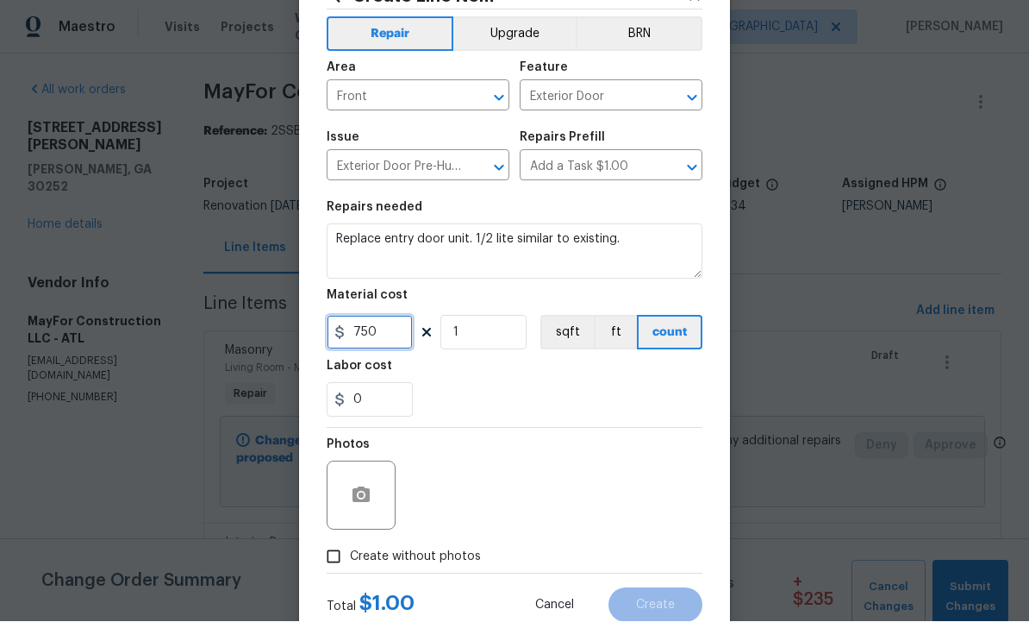
type input "750"
click at [374, 487] on button "button" at bounding box center [361, 495] width 41 height 41
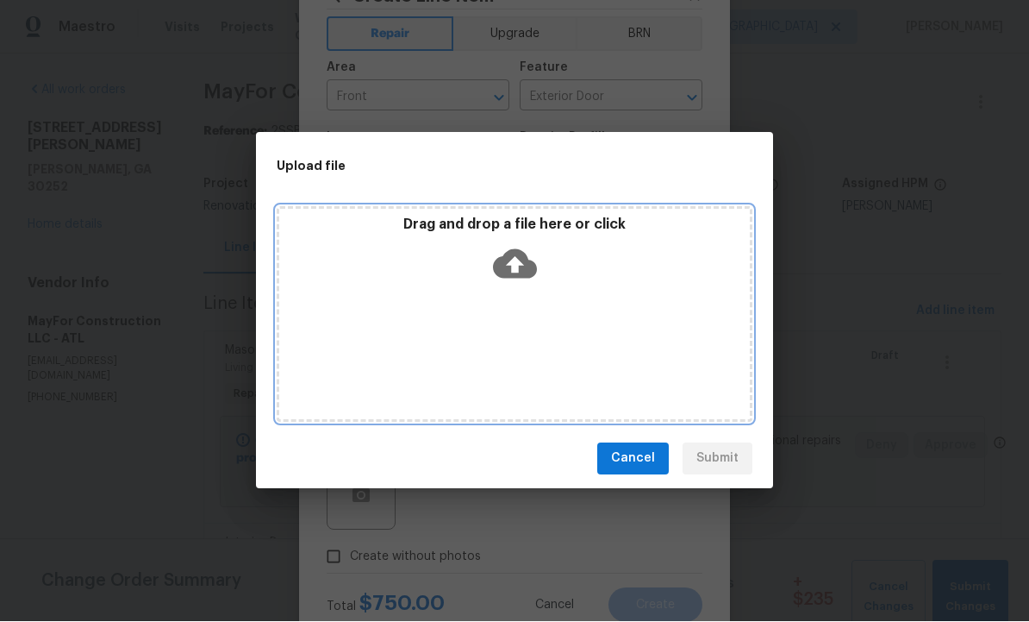
click at [517, 286] on icon at bounding box center [515, 264] width 44 height 44
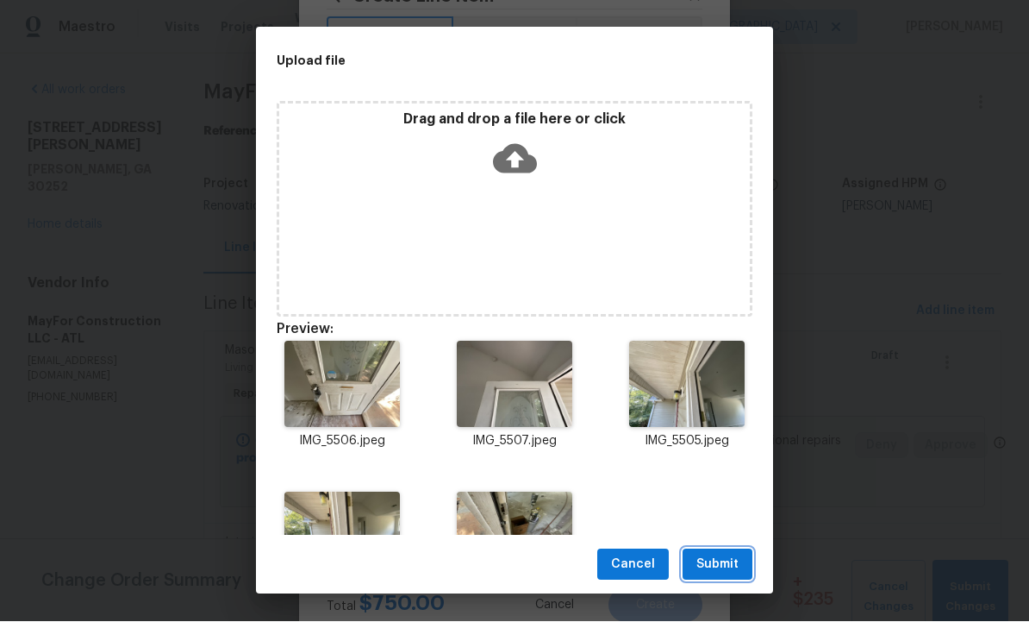
click at [718, 576] on span "Submit" at bounding box center [718, 565] width 42 height 22
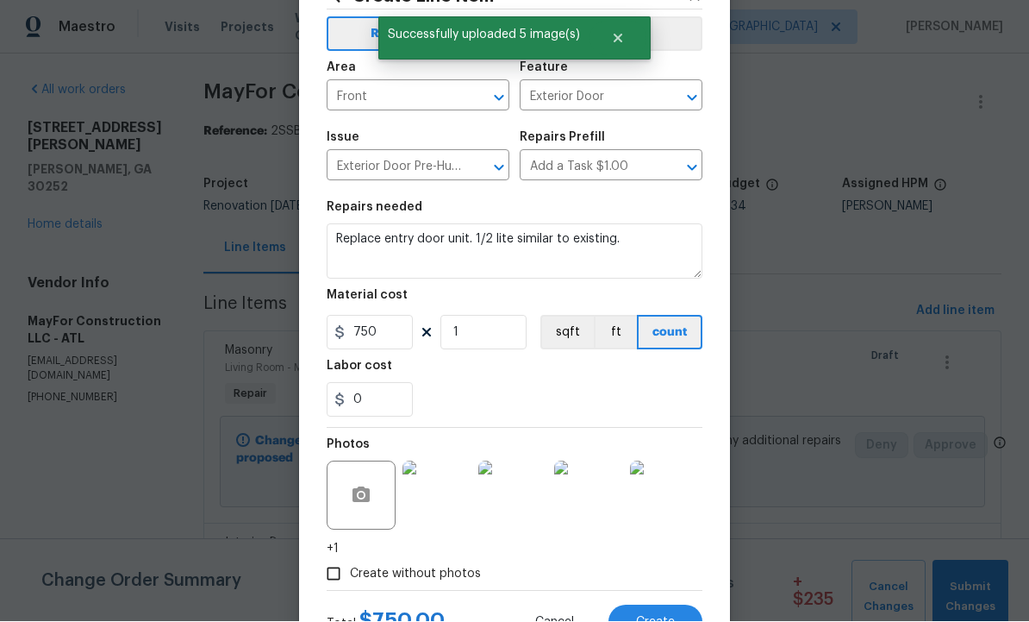
click at [649, 621] on button "Create" at bounding box center [656, 622] width 94 height 34
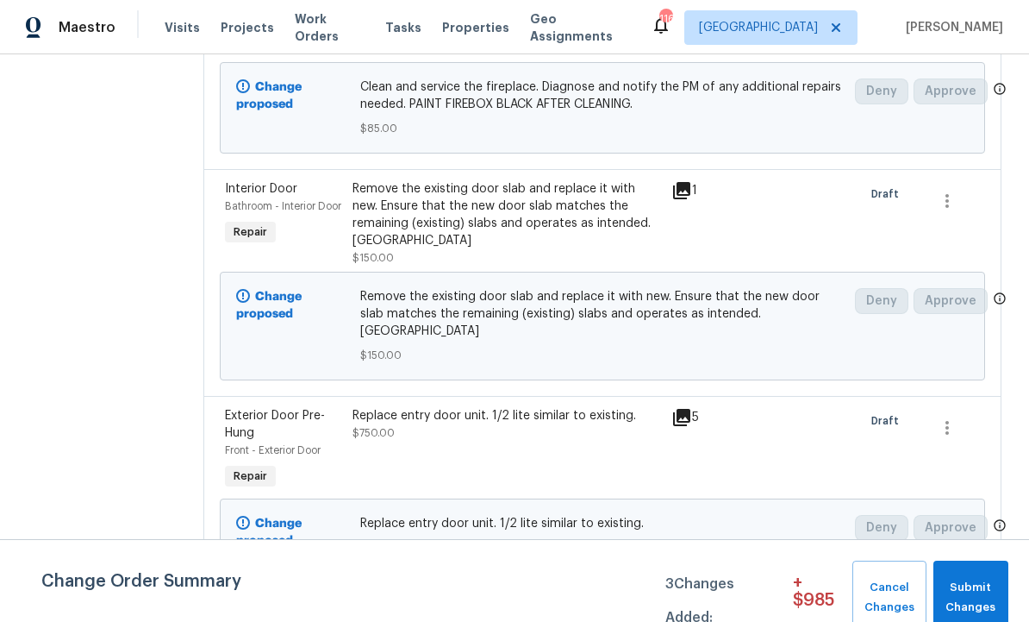
scroll to position [358, 0]
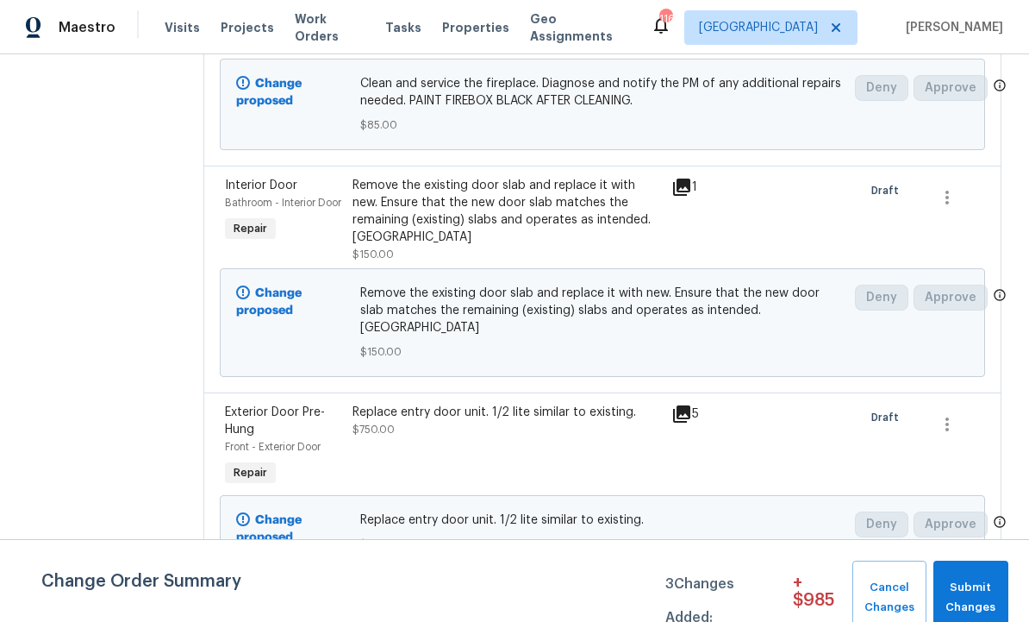
click at [574, 440] on div "Replace entry door unit. 1/2 lite similar to existing. $750.00" at bounding box center [506, 446] width 319 height 97
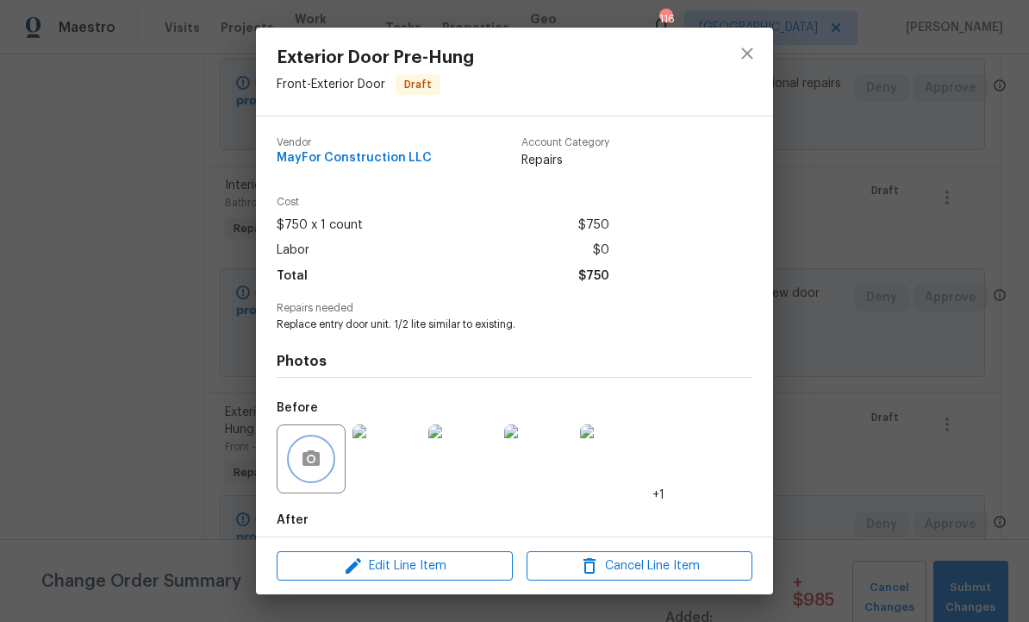
click at [312, 459] on icon "button" at bounding box center [311, 458] width 21 height 21
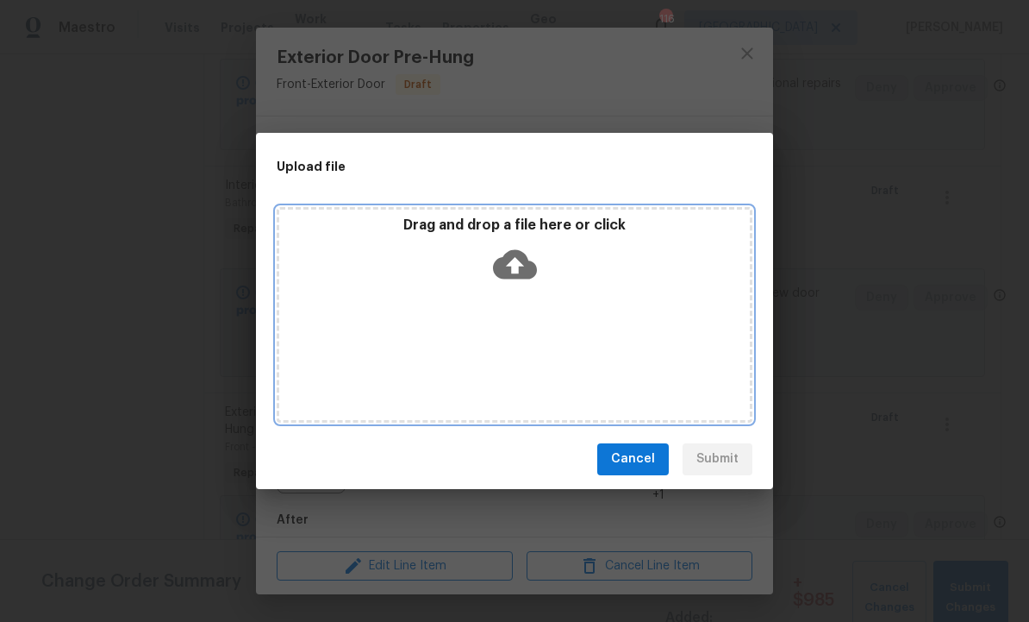
click at [519, 253] on icon at bounding box center [515, 263] width 44 height 29
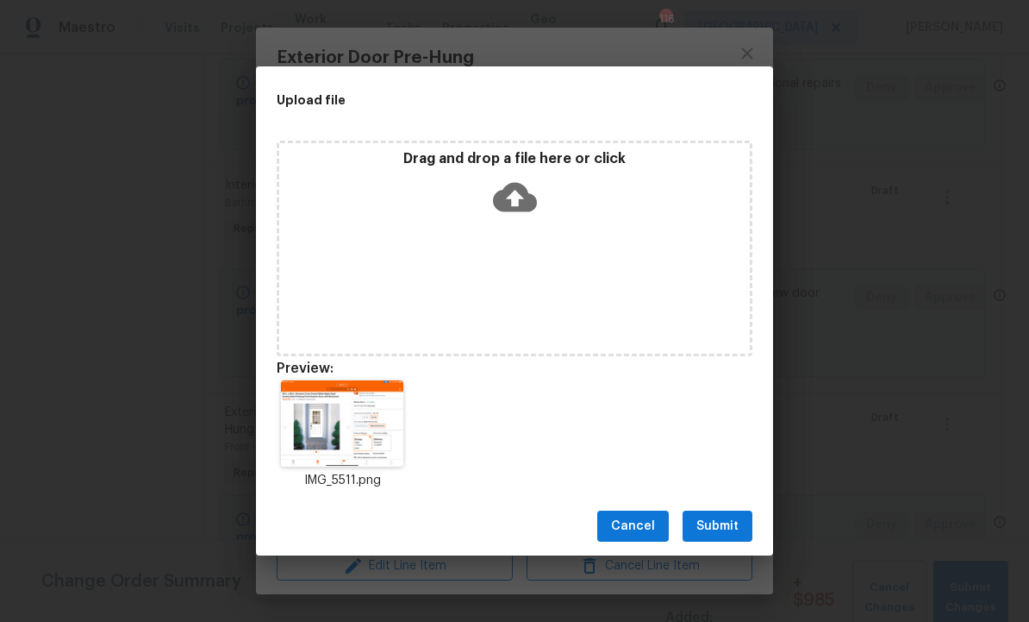
click at [722, 507] on div "Cancel Submit" at bounding box center [514, 526] width 517 height 59
click at [727, 541] on button "Submit" at bounding box center [718, 526] width 70 height 32
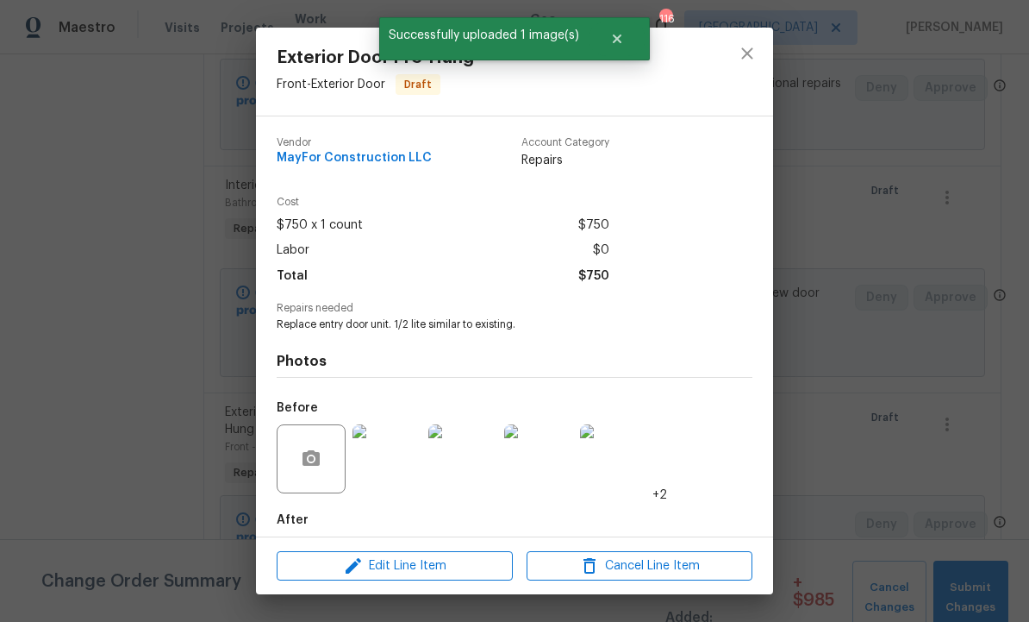
click at [383, 466] on img at bounding box center [387, 458] width 69 height 69
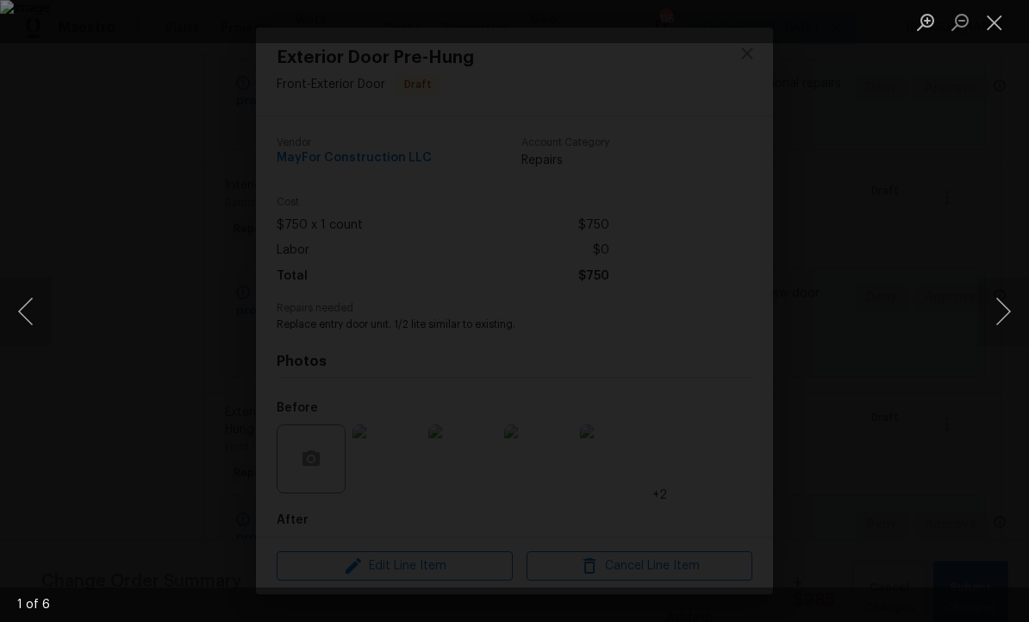
click at [994, 19] on button "Close lightbox" at bounding box center [995, 22] width 34 height 30
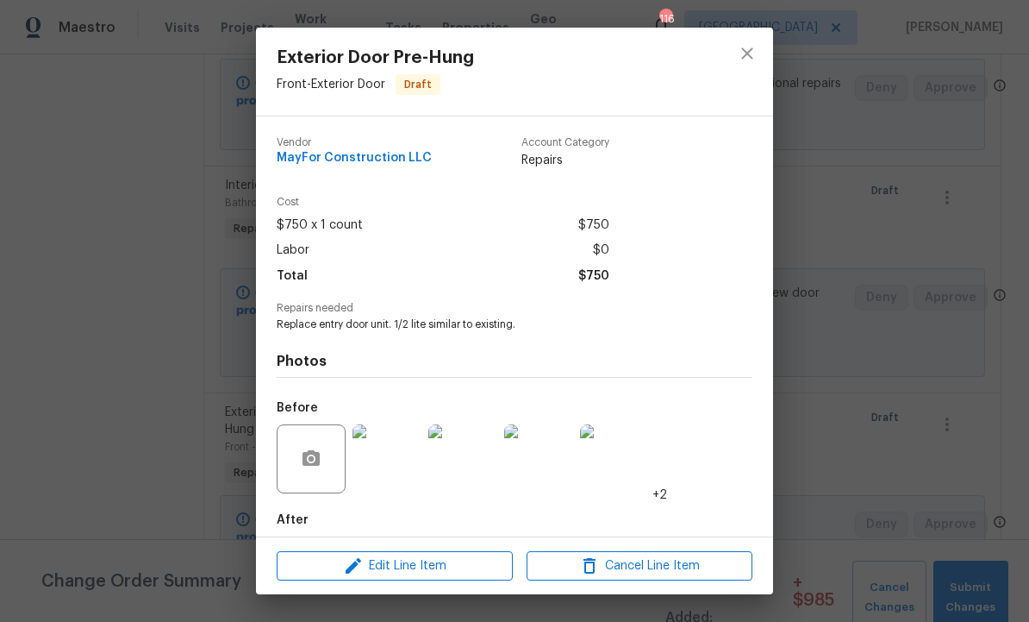
scroll to position [-1, 0]
click at [747, 53] on icon "close" at bounding box center [746, 52] width 11 height 11
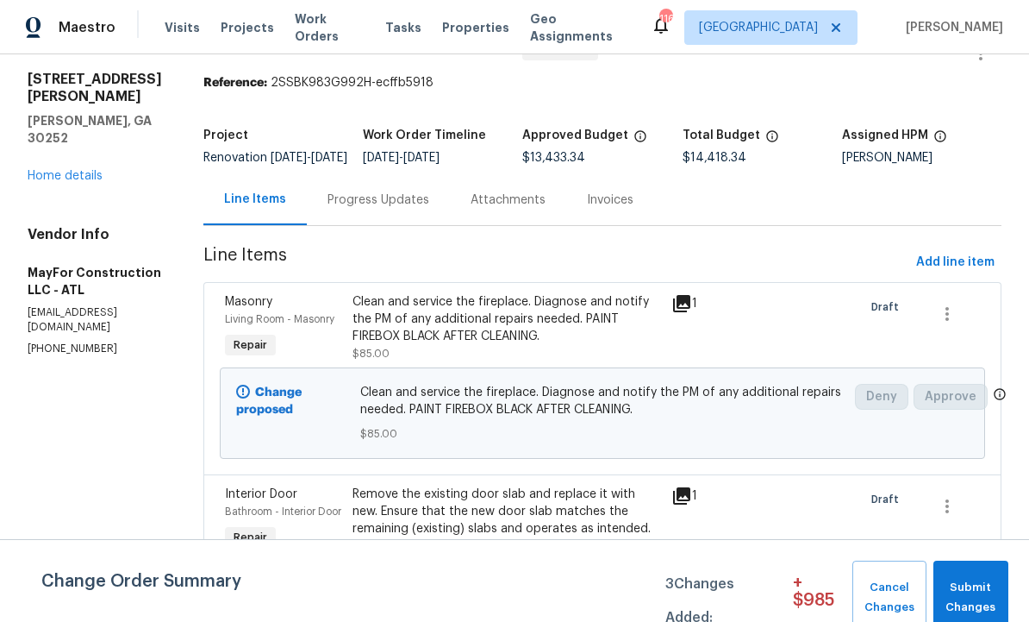
scroll to position [50, 0]
click at [950, 272] on span "Add line item" at bounding box center [955, 262] width 78 height 22
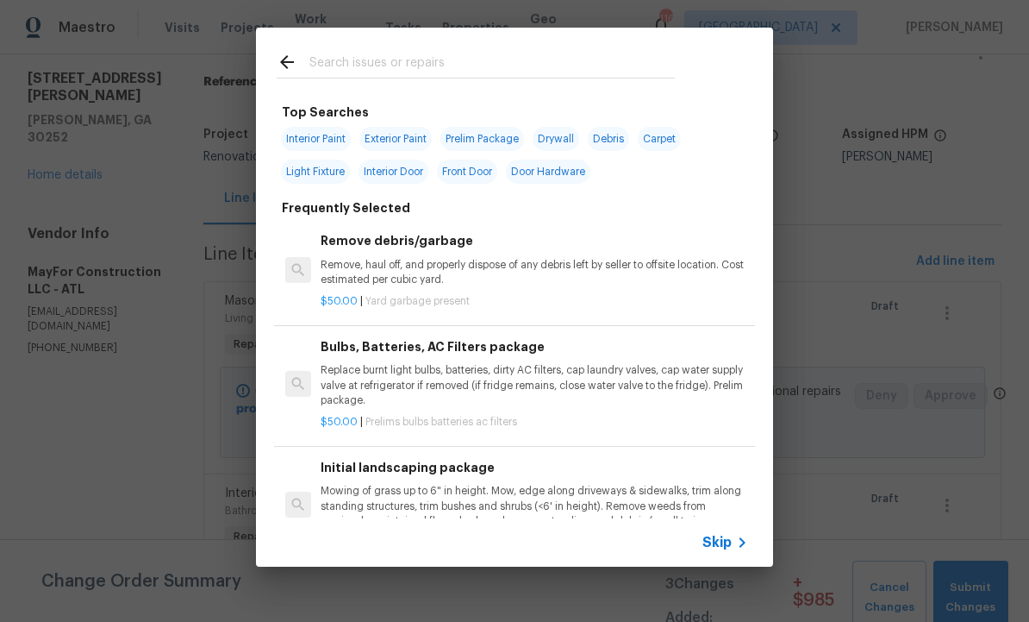
click at [369, 65] on input "text" at bounding box center [492, 65] width 366 height 26
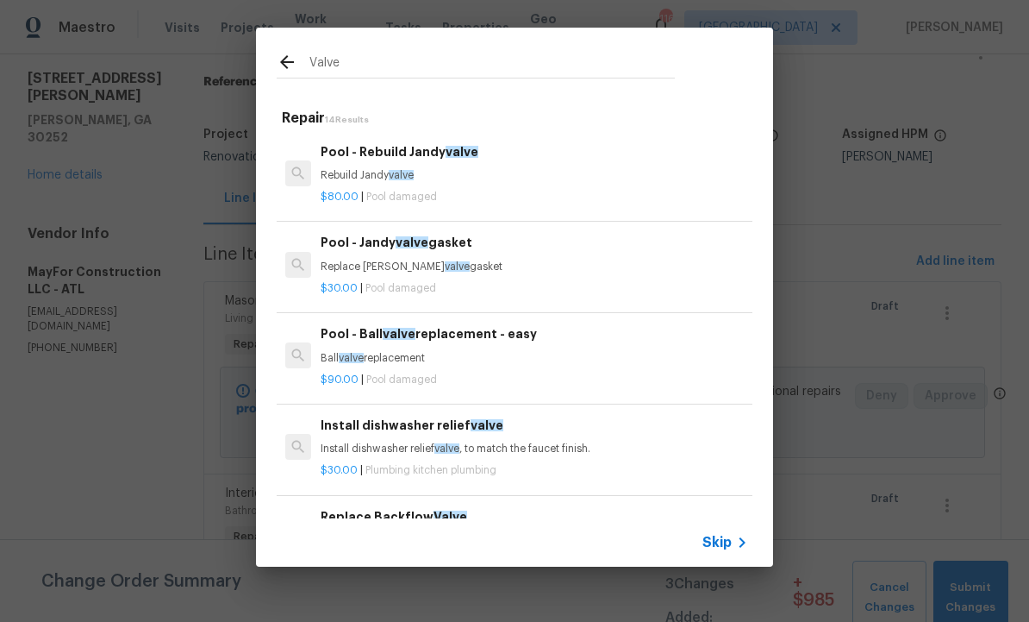
type input "Valve"
click at [295, 60] on icon at bounding box center [287, 62] width 21 height 21
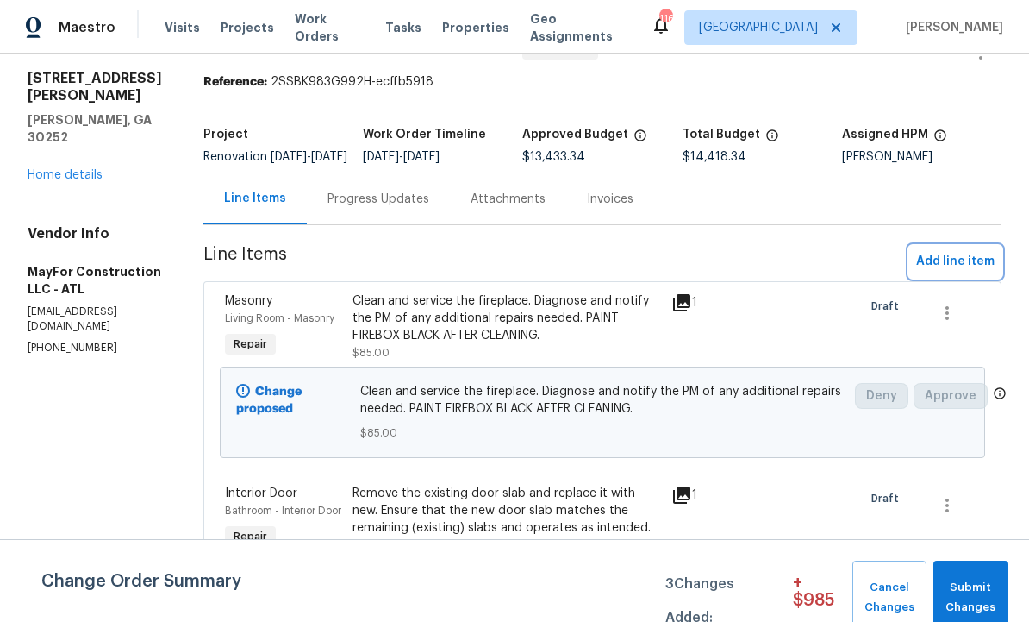
click at [959, 270] on span "Add line item" at bounding box center [955, 262] width 78 height 22
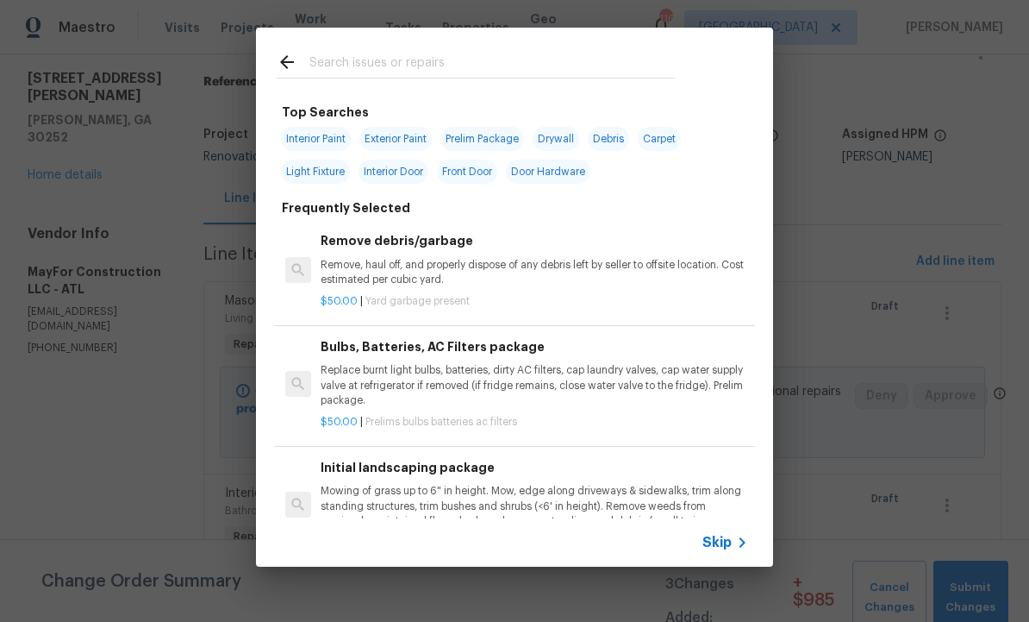
click at [399, 60] on input "text" at bounding box center [492, 65] width 366 height 26
type input "Bathr"
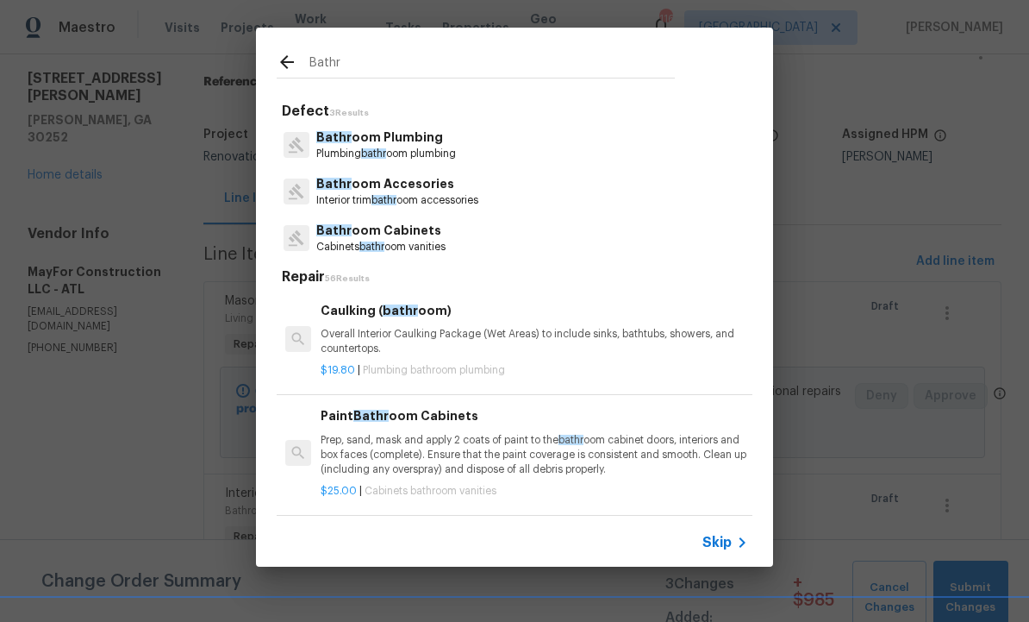
click at [395, 142] on p "Bathr oom Plumbing" at bounding box center [386, 137] width 140 height 18
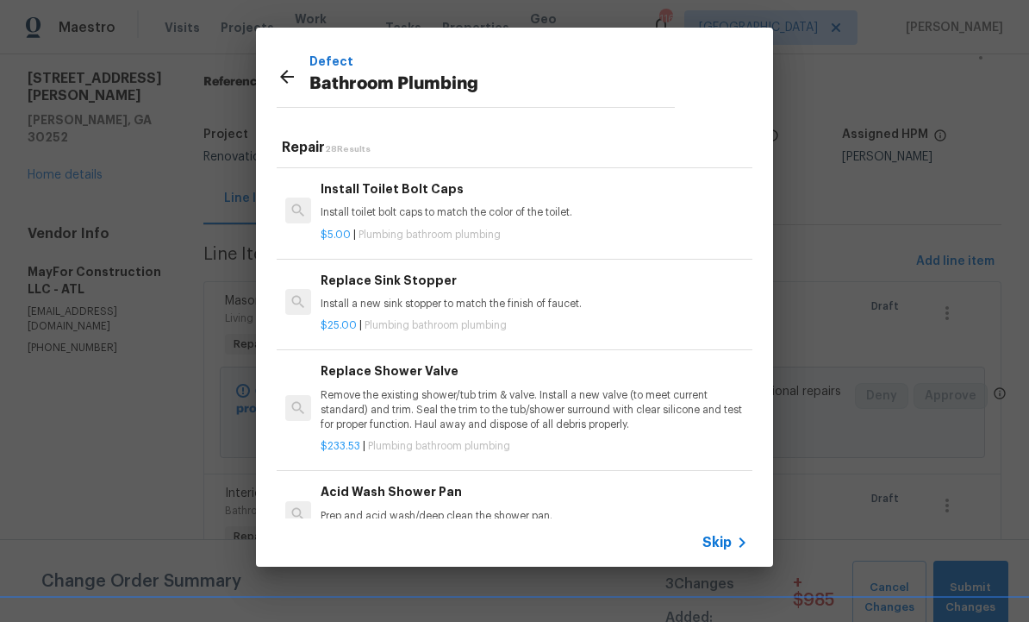
scroll to position [1839, 1]
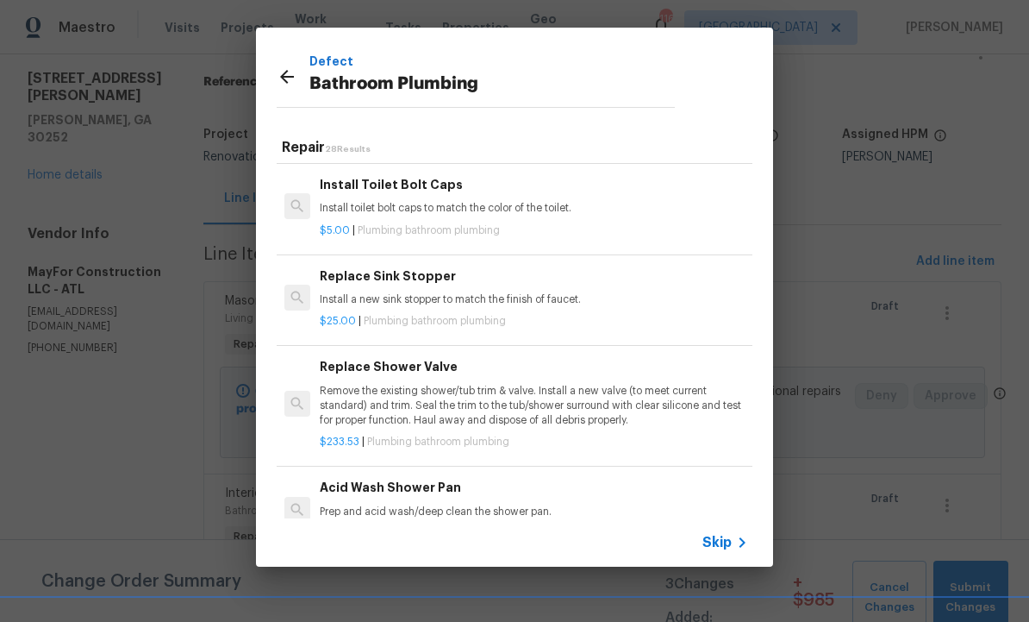
click at [476, 384] on p "Remove the existing shower/tub trim & valve. Install a new valve (to meet curre…" at bounding box center [534, 406] width 428 height 44
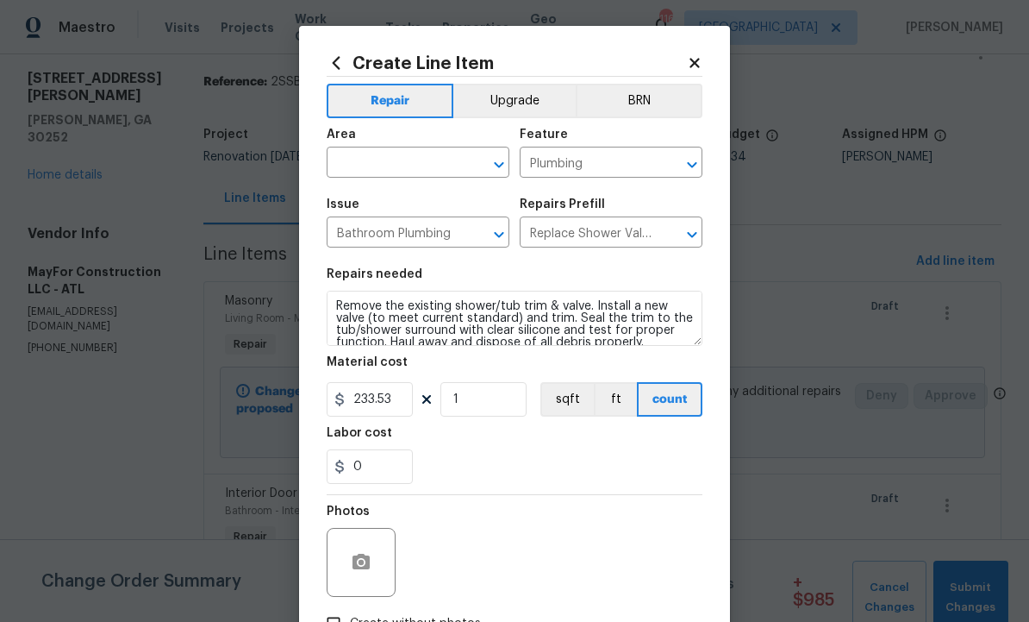
click at [389, 154] on input "text" at bounding box center [394, 164] width 134 height 27
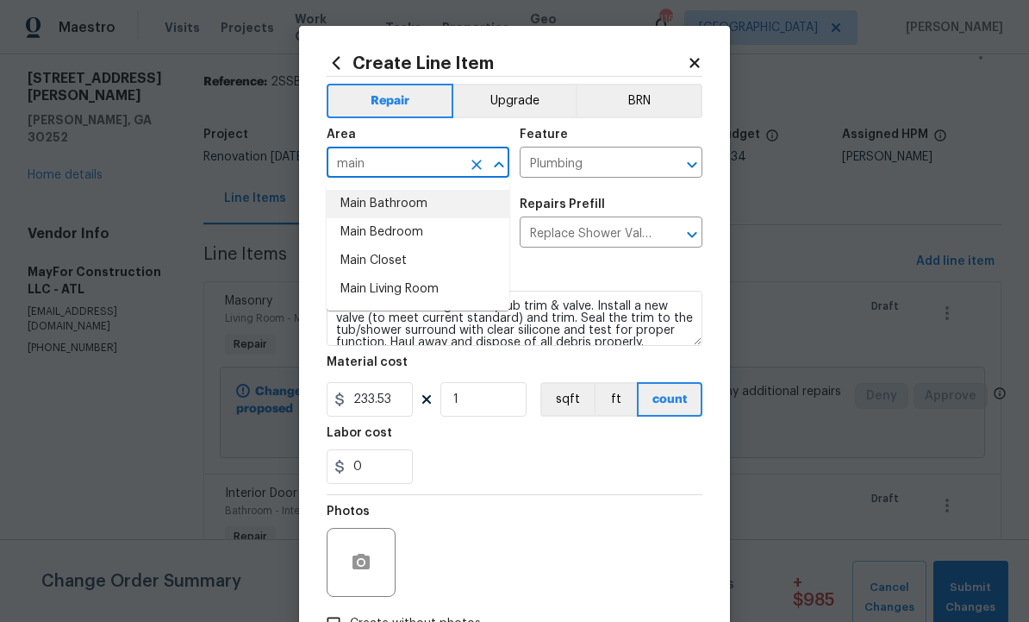
click at [403, 201] on li "Main Bathroom" at bounding box center [418, 204] width 183 height 28
type input "Main Bathroom"
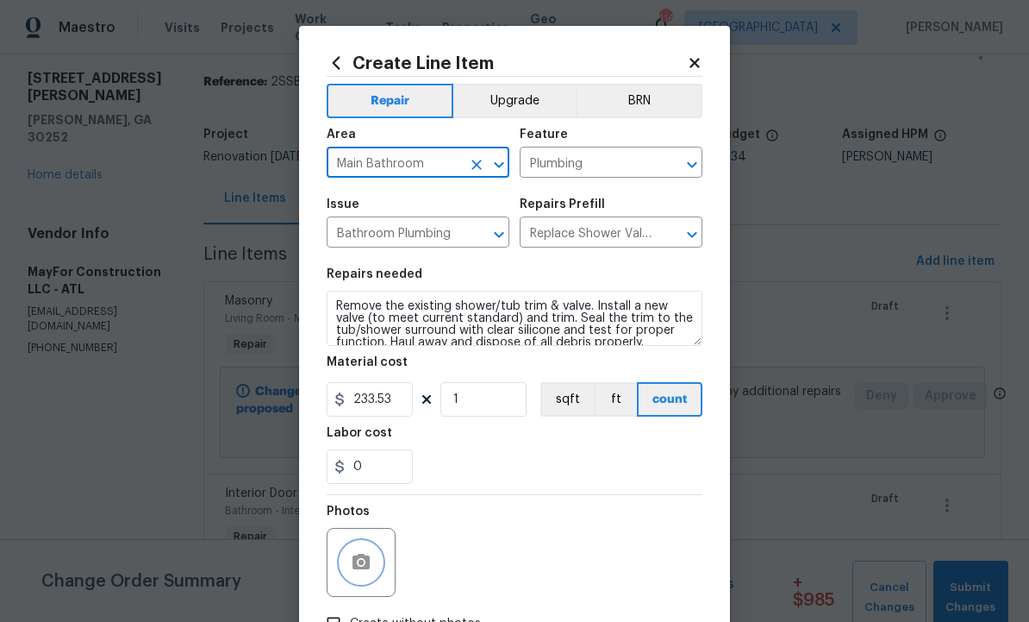
click at [368, 567] on icon "button" at bounding box center [361, 561] width 17 height 16
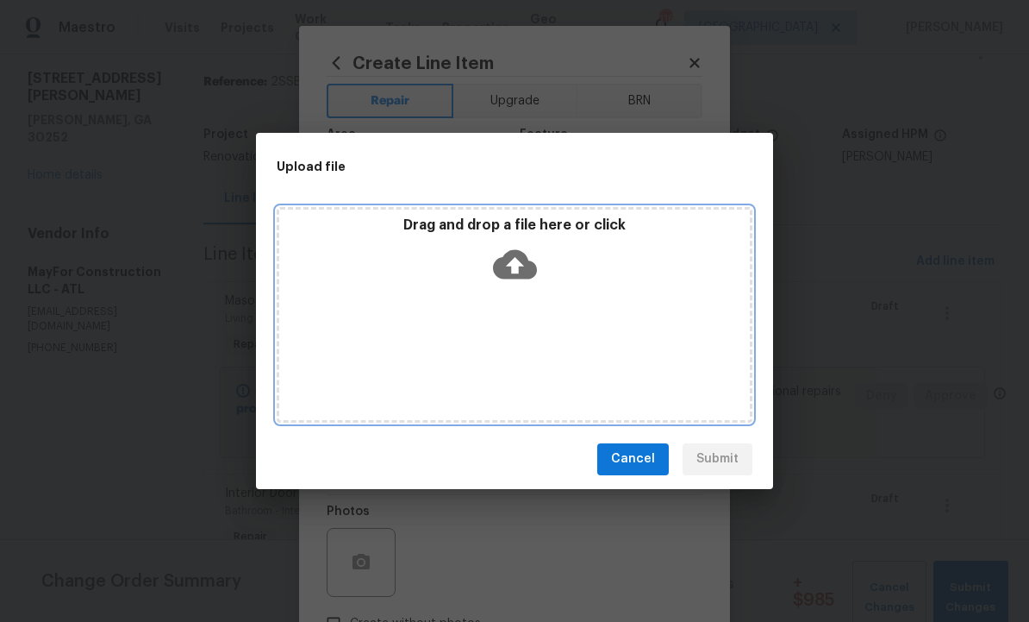
click at [528, 261] on icon at bounding box center [515, 263] width 44 height 29
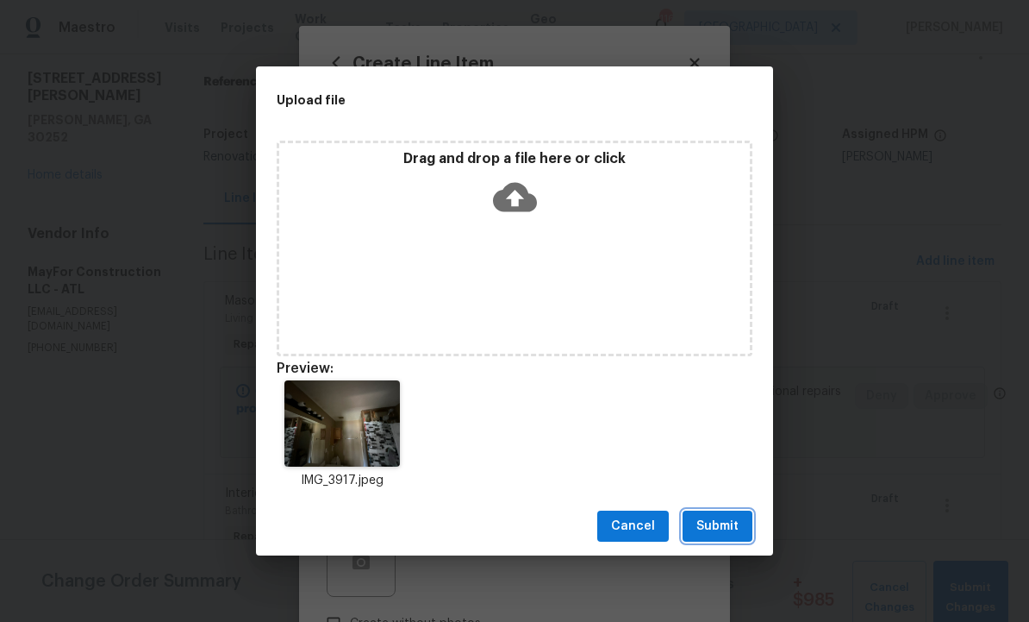
click at [713, 520] on span "Submit" at bounding box center [718, 527] width 42 height 22
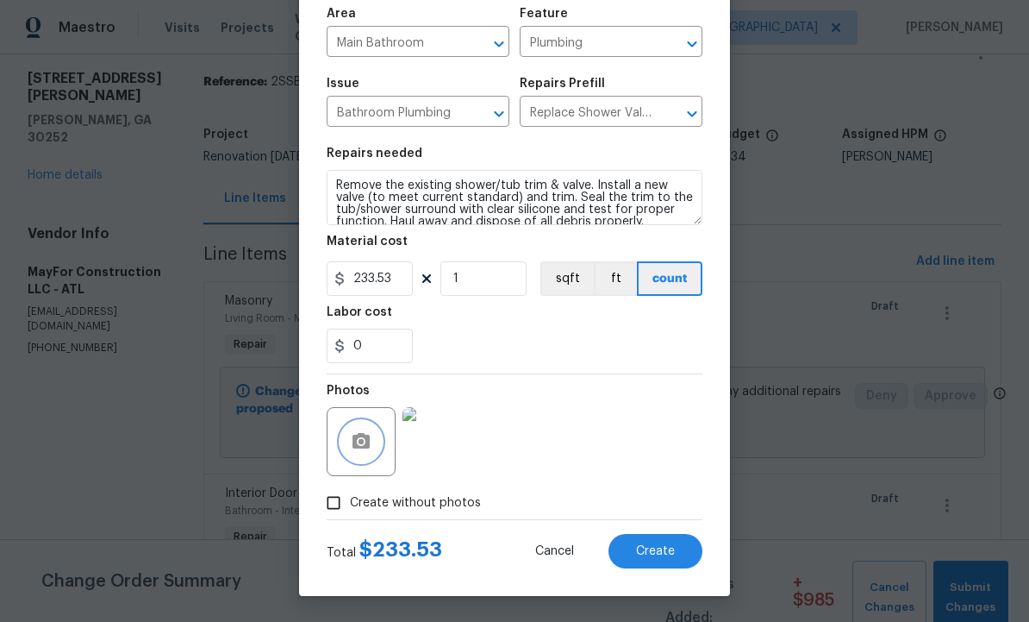
scroll to position [124, 0]
click at [659, 555] on span "Create" at bounding box center [655, 551] width 39 height 13
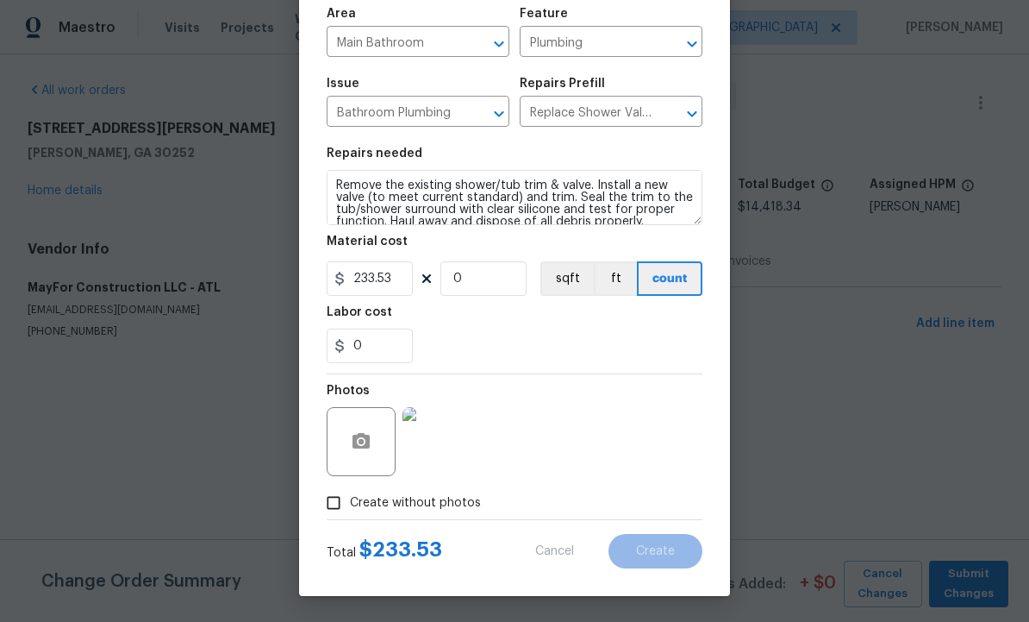
scroll to position [0, 0]
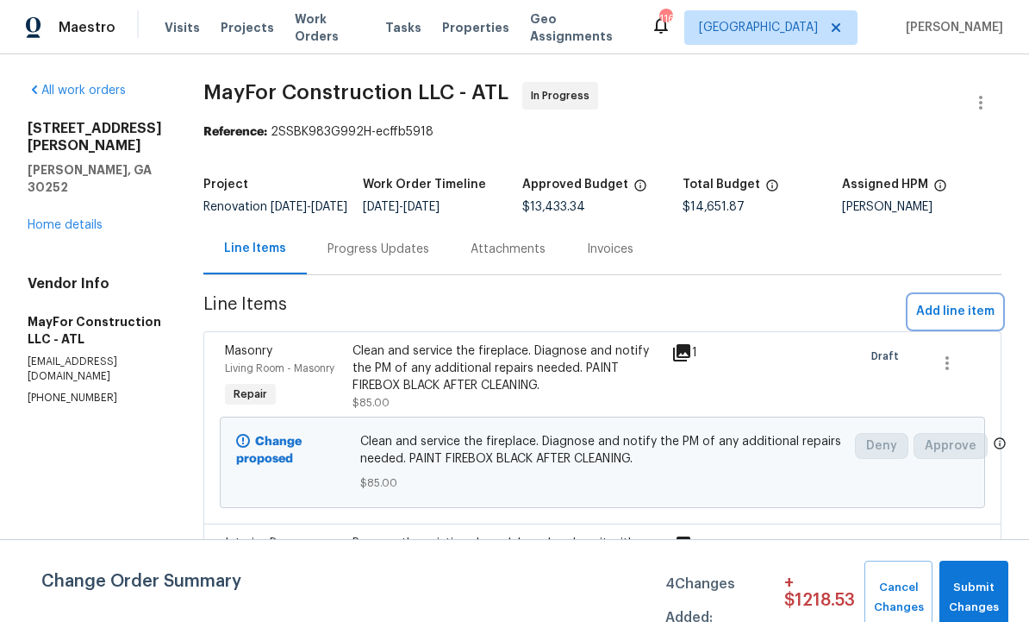
click at [953, 321] on span "Add line item" at bounding box center [955, 312] width 78 height 22
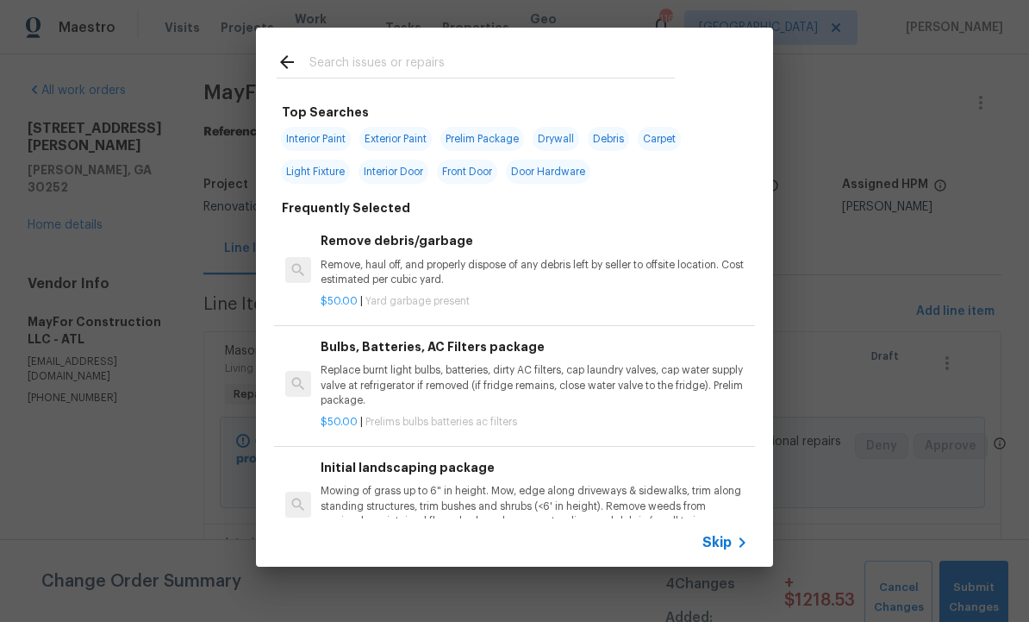
click at [372, 63] on input "text" at bounding box center [492, 65] width 366 height 26
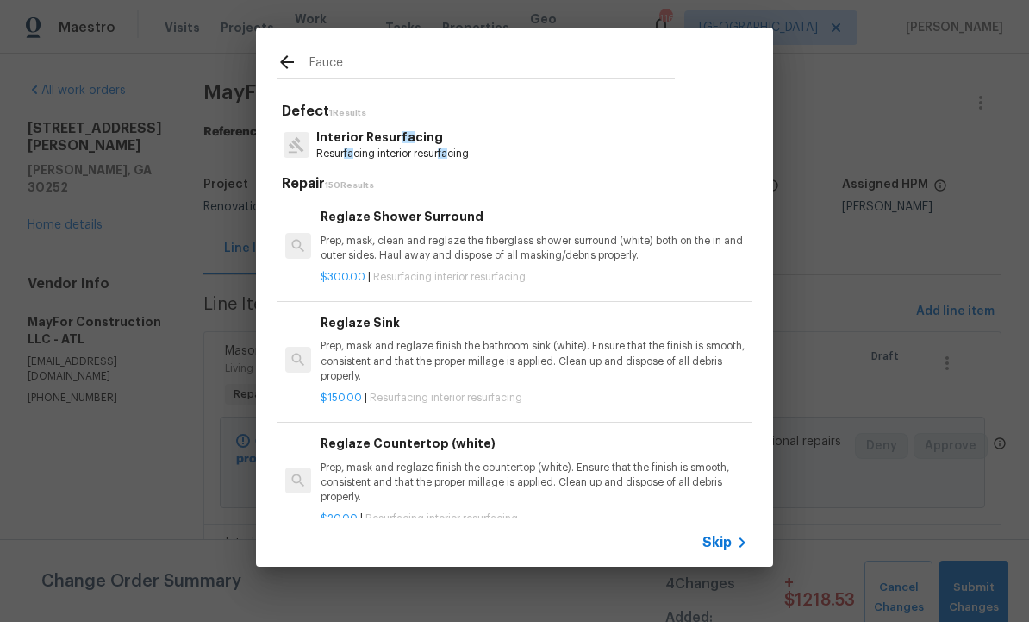
type input "Faucet"
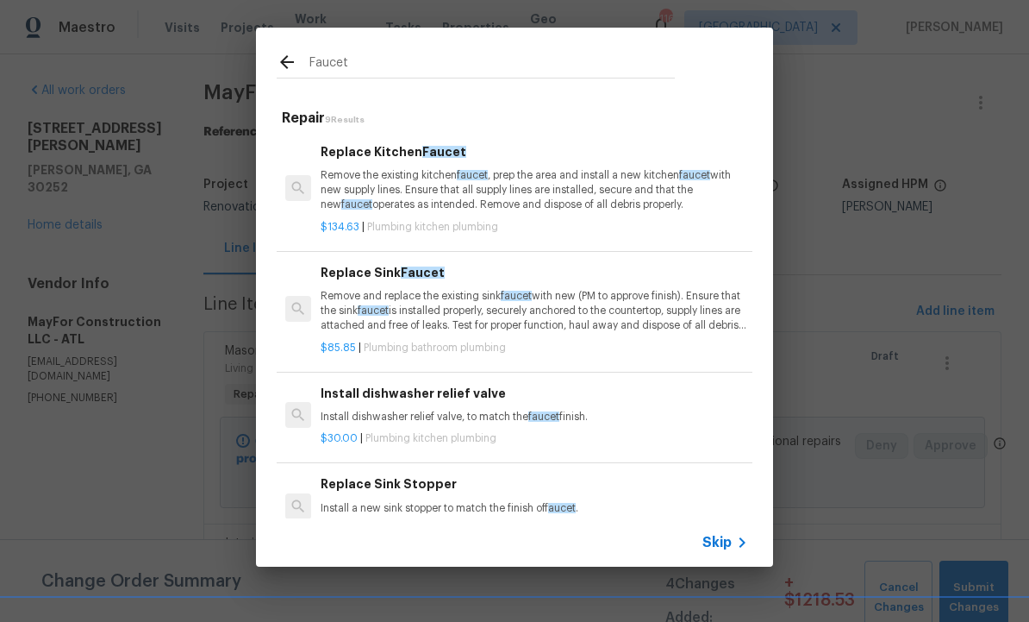
click at [509, 309] on p "Remove and replace the existing sink faucet with new (PM to approve finish). En…" at bounding box center [535, 311] width 428 height 44
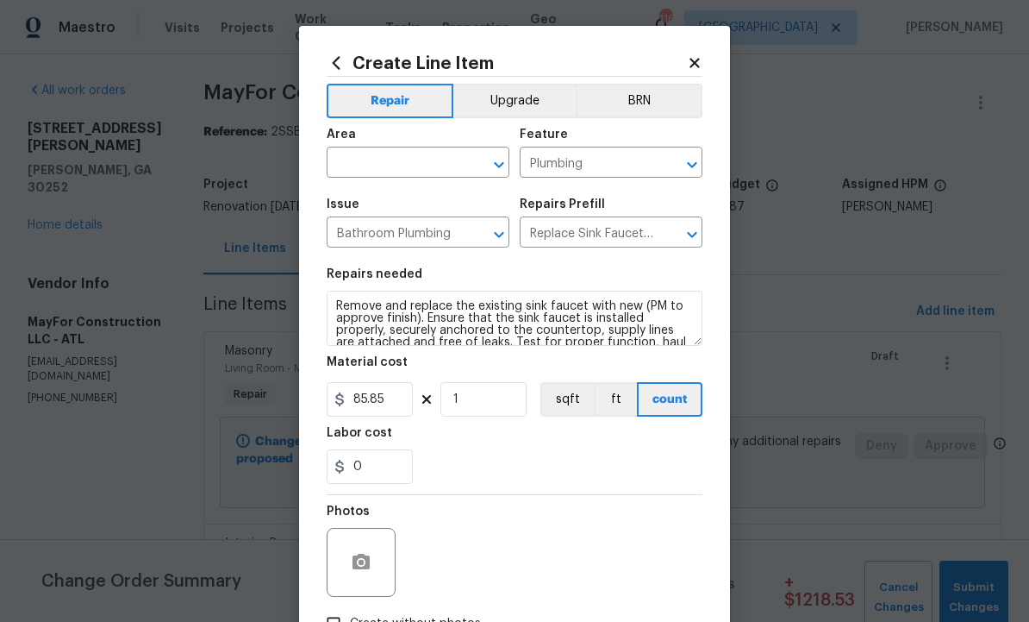
click at [415, 166] on input "text" at bounding box center [394, 164] width 134 height 27
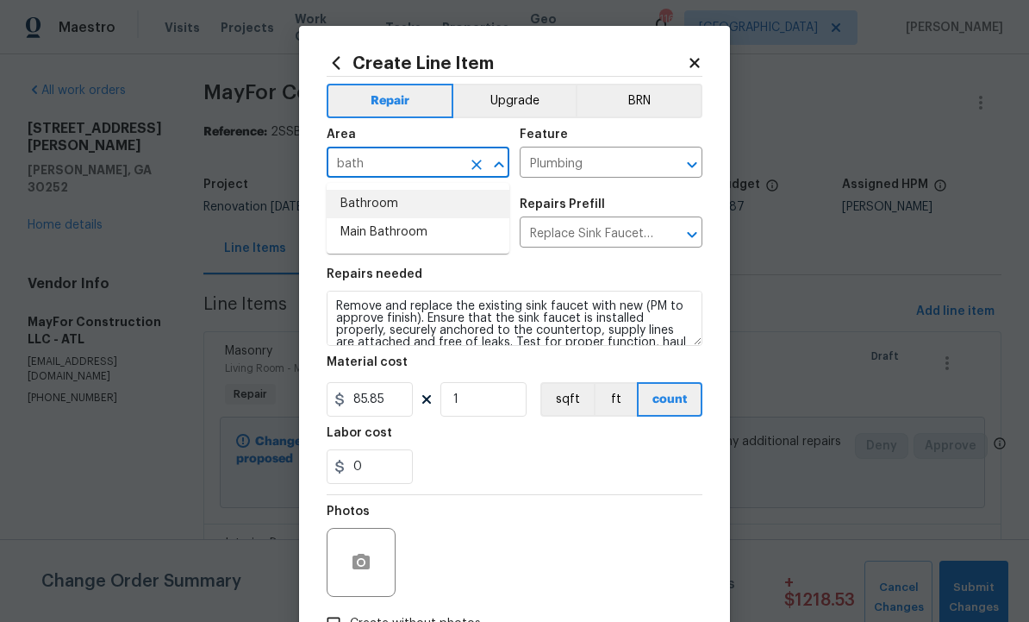
click at [392, 207] on li "Bathroom" at bounding box center [418, 204] width 183 height 28
type input "Bathroom"
click at [486, 396] on input "1" at bounding box center [484, 399] width 86 height 34
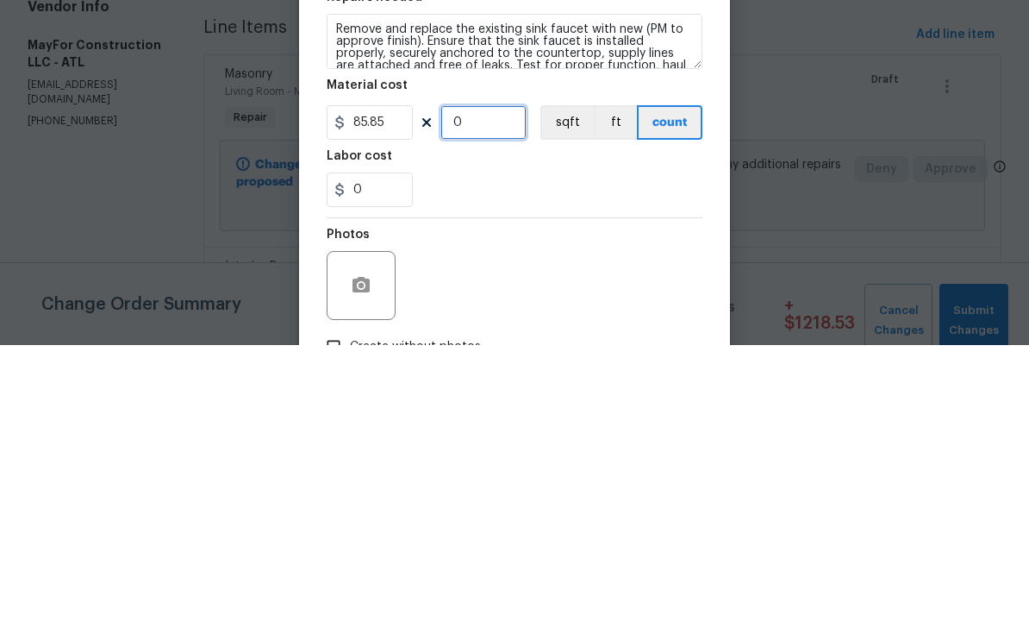
type input "2"
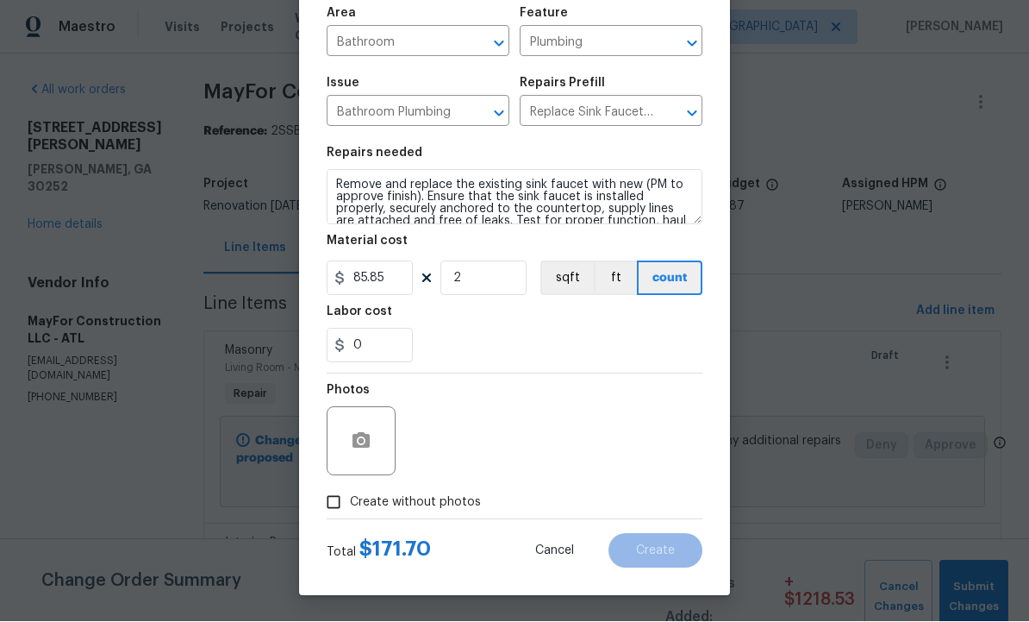
scroll to position [124, 0]
click at [366, 445] on icon "button" at bounding box center [361, 441] width 17 height 16
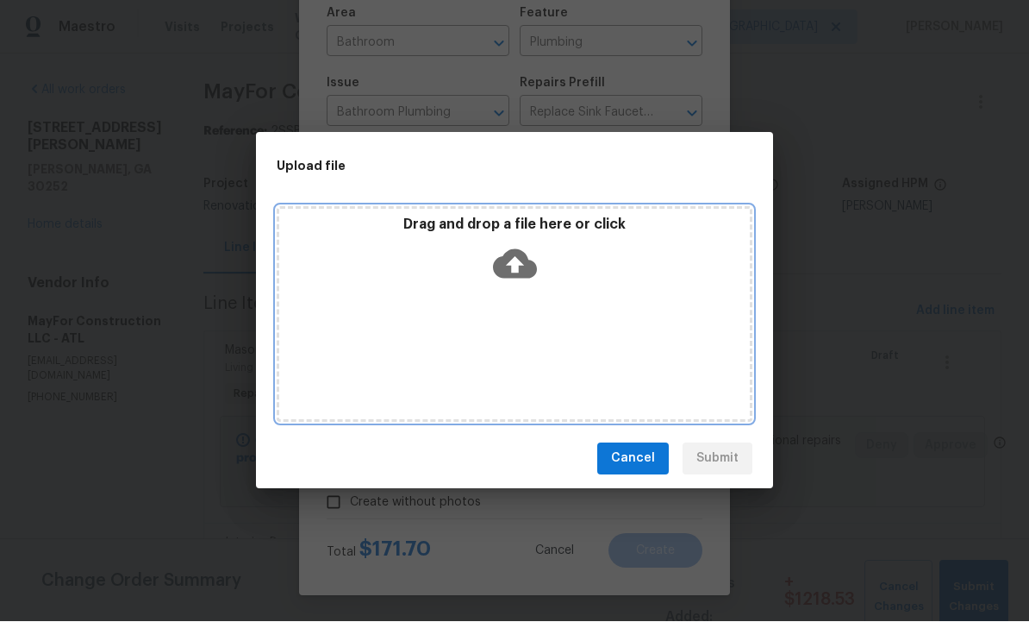
click at [517, 267] on icon at bounding box center [515, 264] width 44 height 44
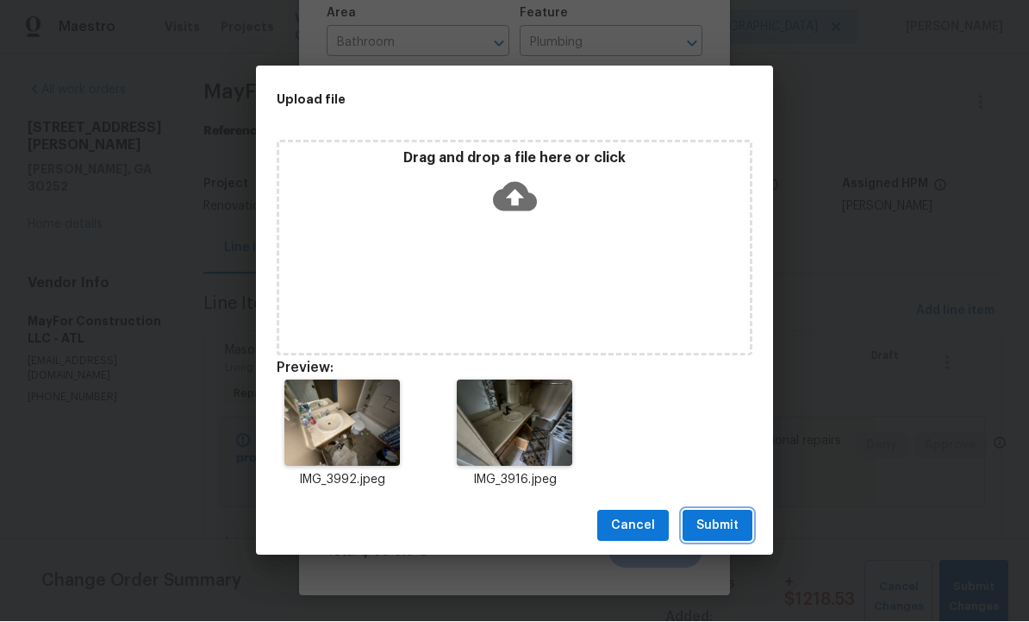
click at [722, 516] on span "Submit" at bounding box center [718, 527] width 42 height 22
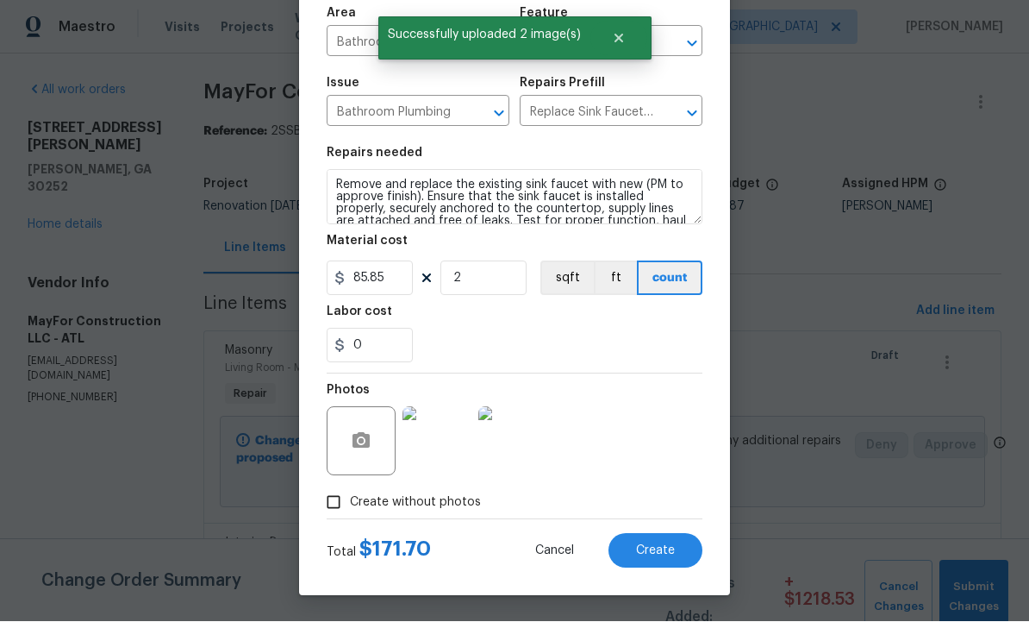
click at [649, 547] on span "Create" at bounding box center [655, 551] width 39 height 13
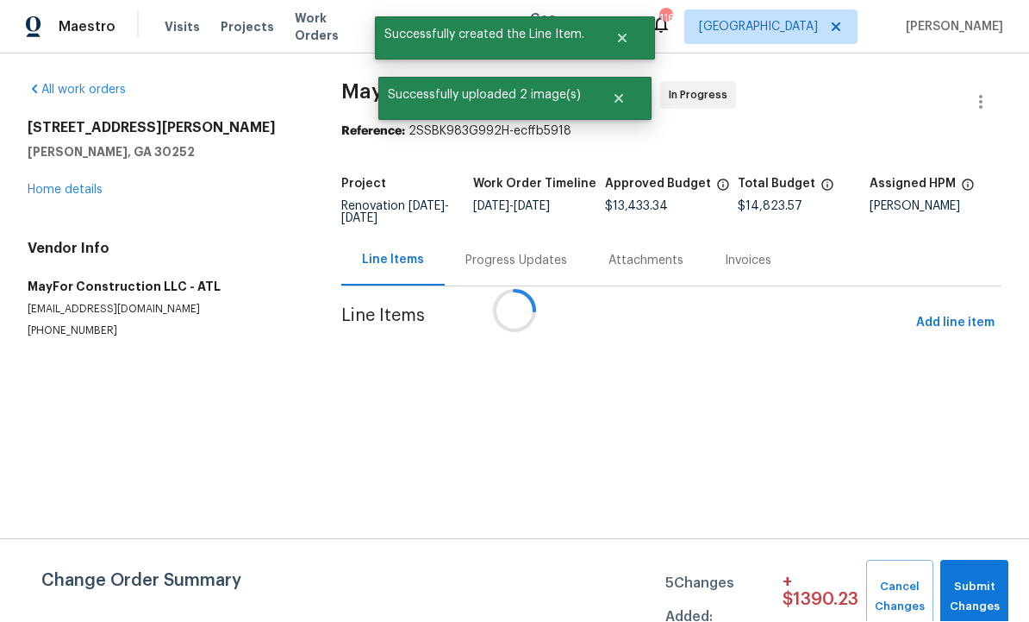
scroll to position [0, 0]
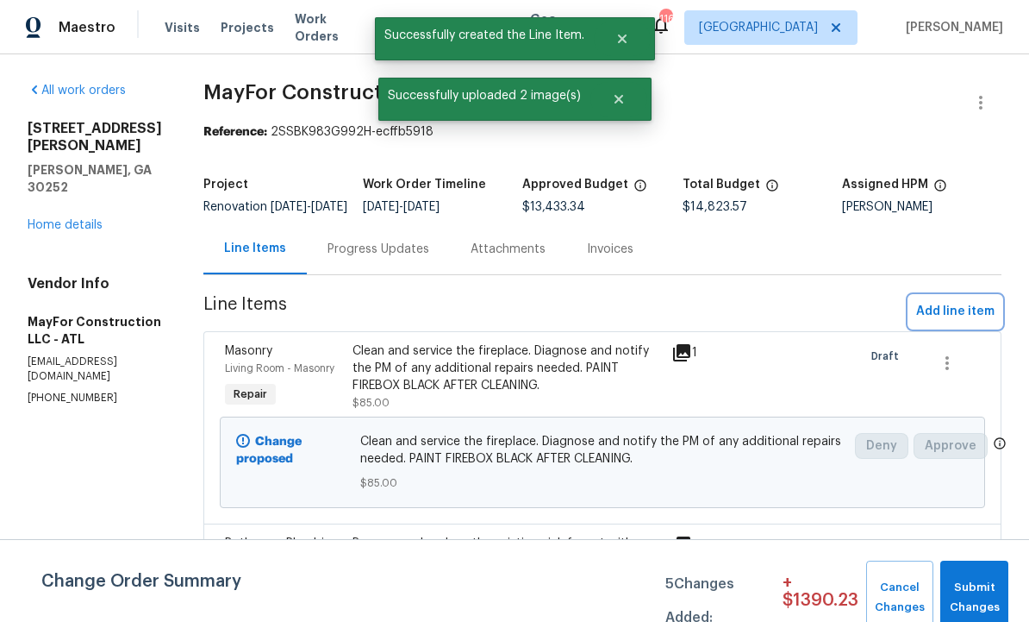
click at [951, 322] on span "Add line item" at bounding box center [955, 312] width 78 height 22
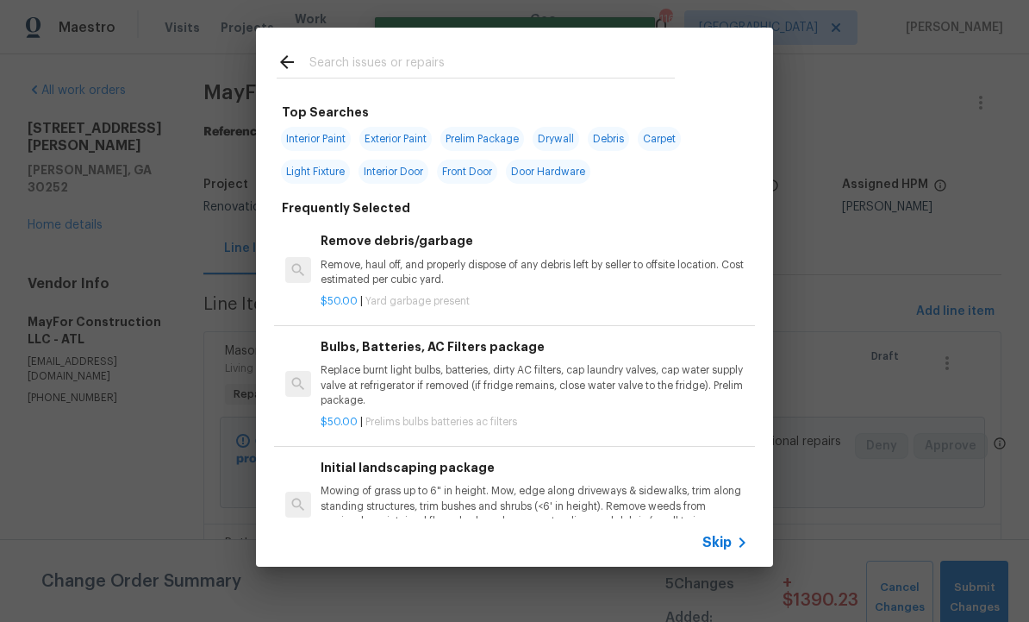
click at [366, 64] on input "text" at bounding box center [492, 65] width 366 height 26
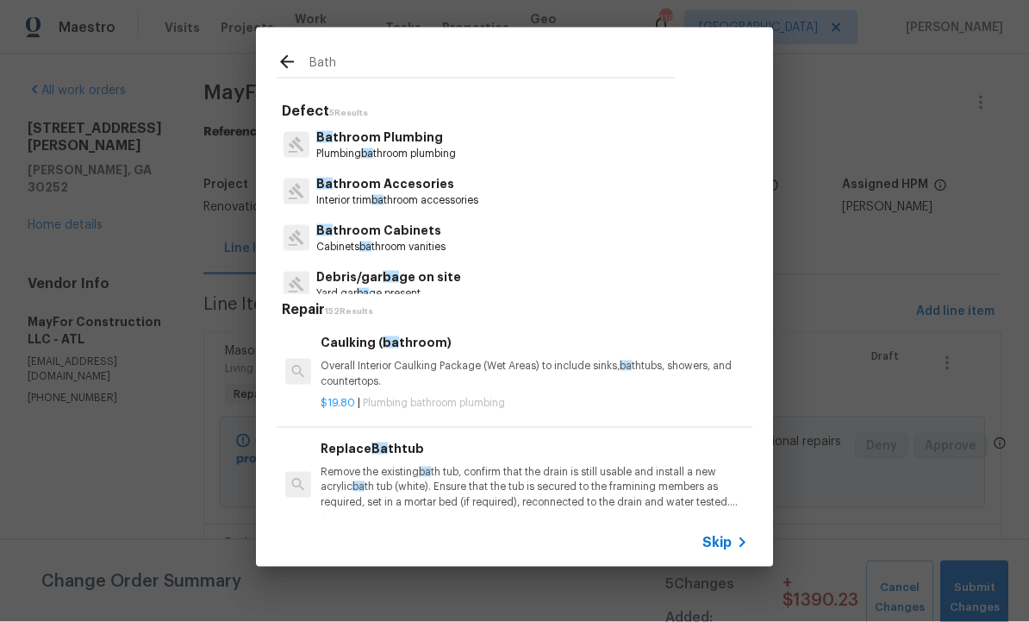
type input "Bathr"
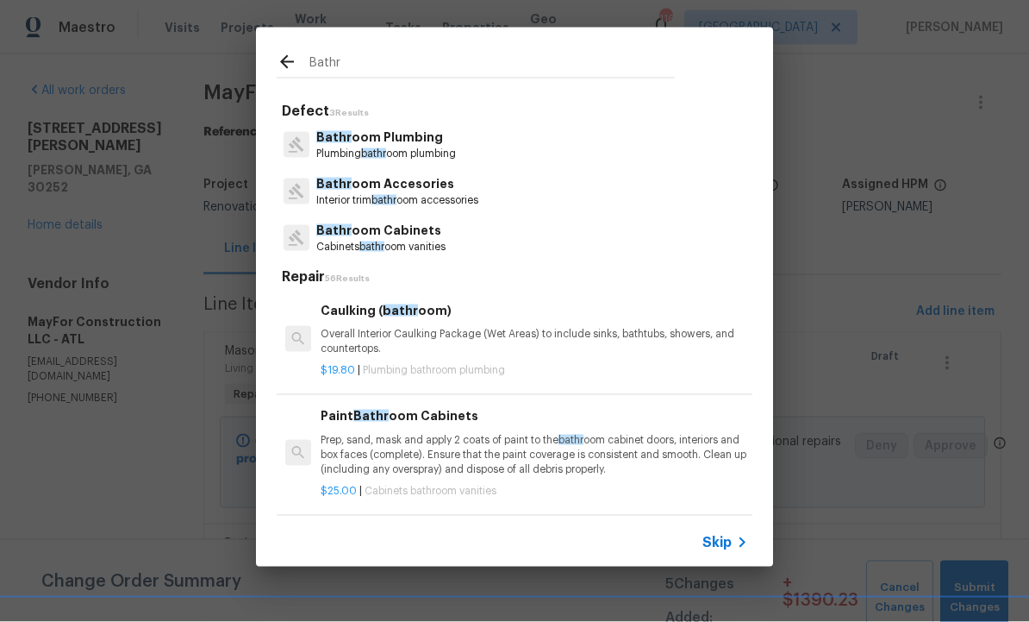
click at [417, 191] on p "Bathr oom Accesories" at bounding box center [397, 184] width 162 height 18
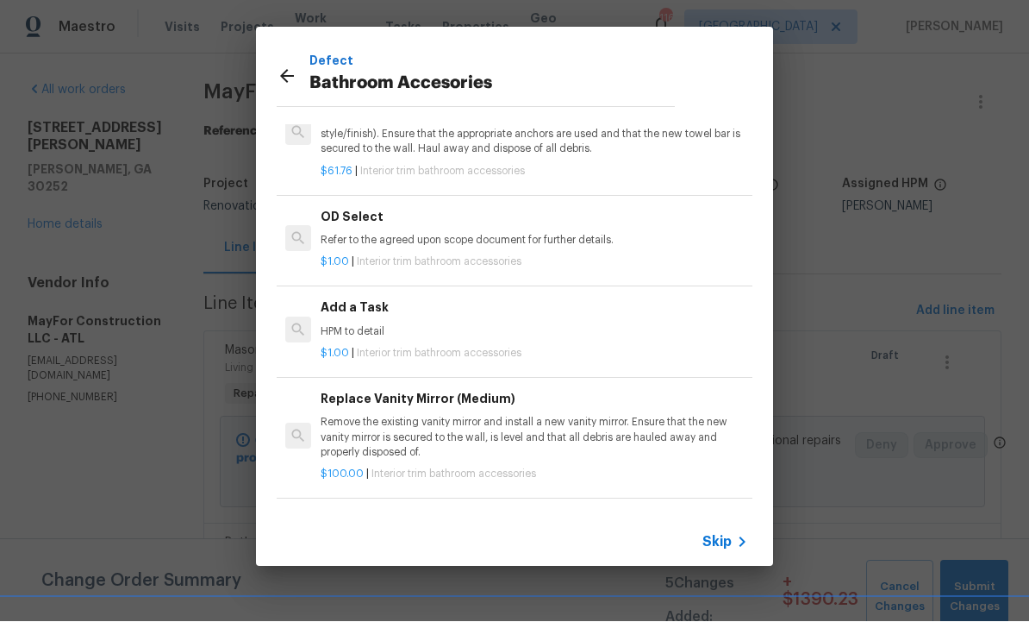
scroll to position [581, 1]
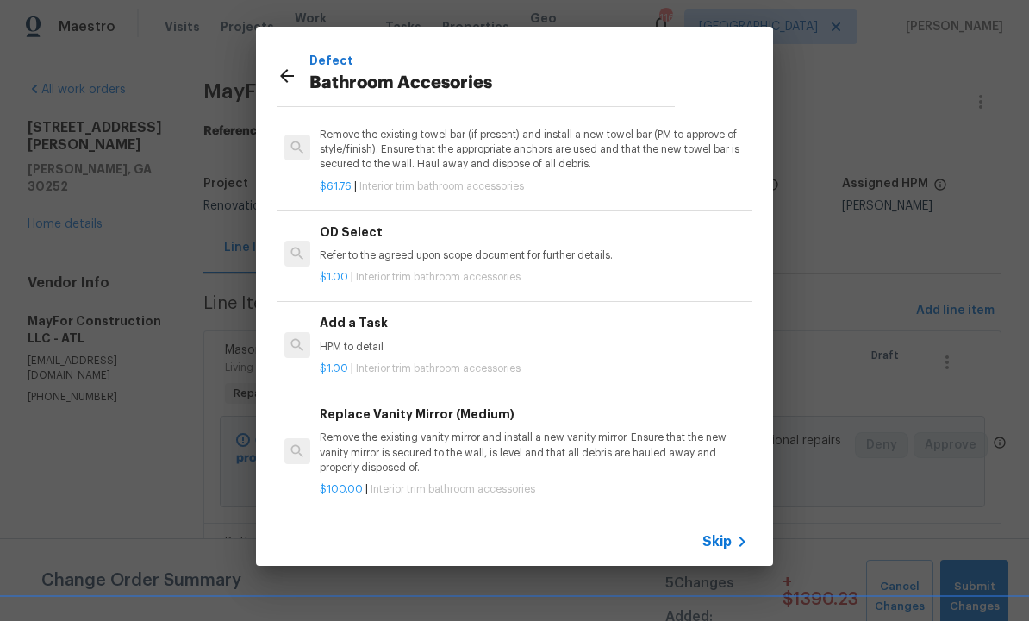
click at [407, 341] on p "HPM to detail" at bounding box center [534, 348] width 428 height 15
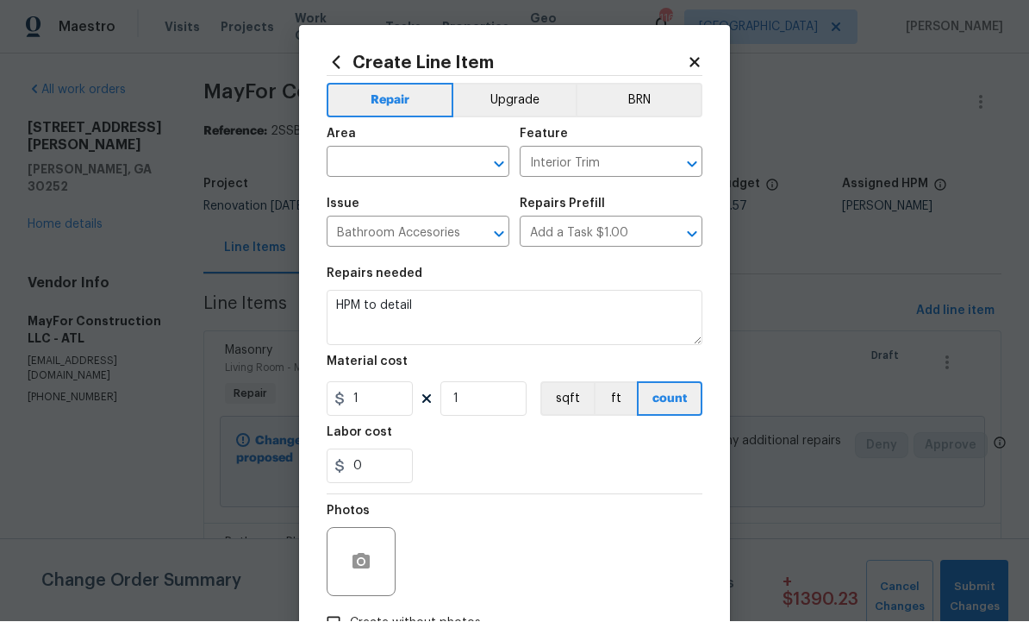
scroll to position [1, 0]
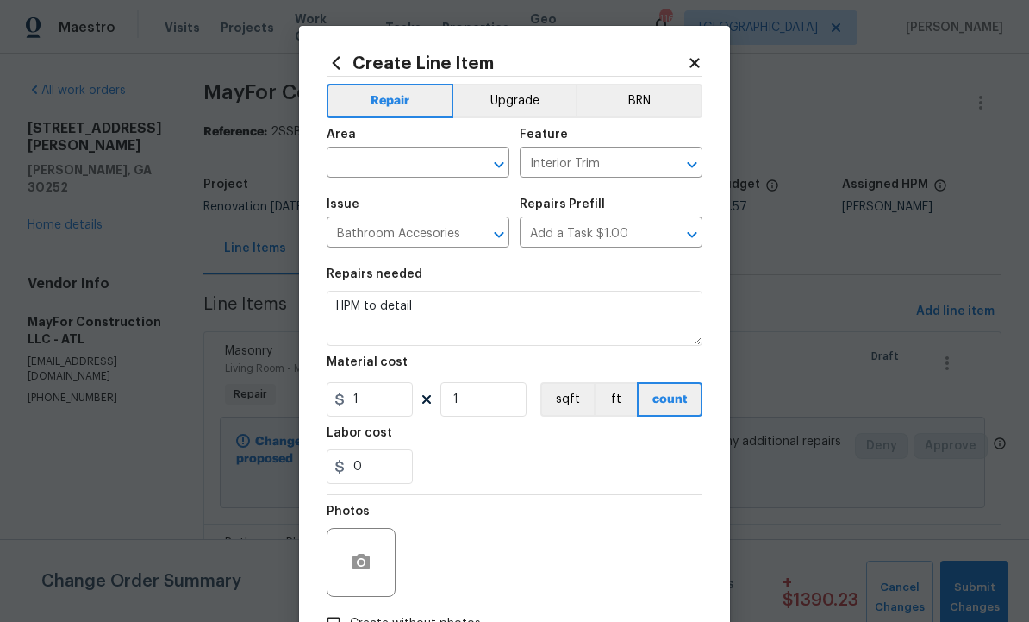
click at [391, 170] on input "text" at bounding box center [394, 164] width 134 height 27
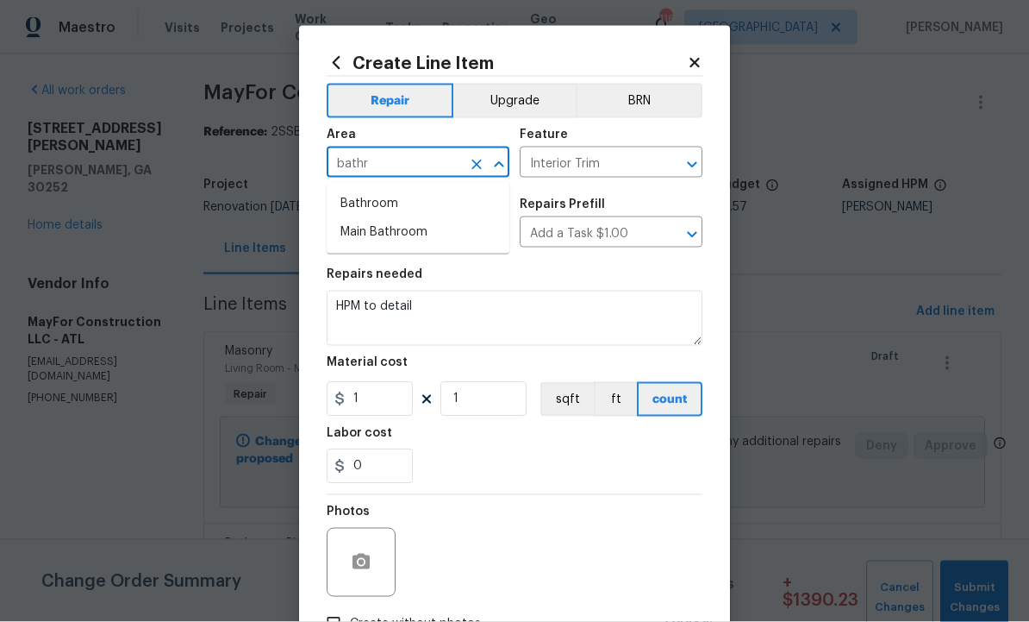
click at [401, 205] on li "Bathroom" at bounding box center [418, 204] width 183 height 28
type input "Bathroom"
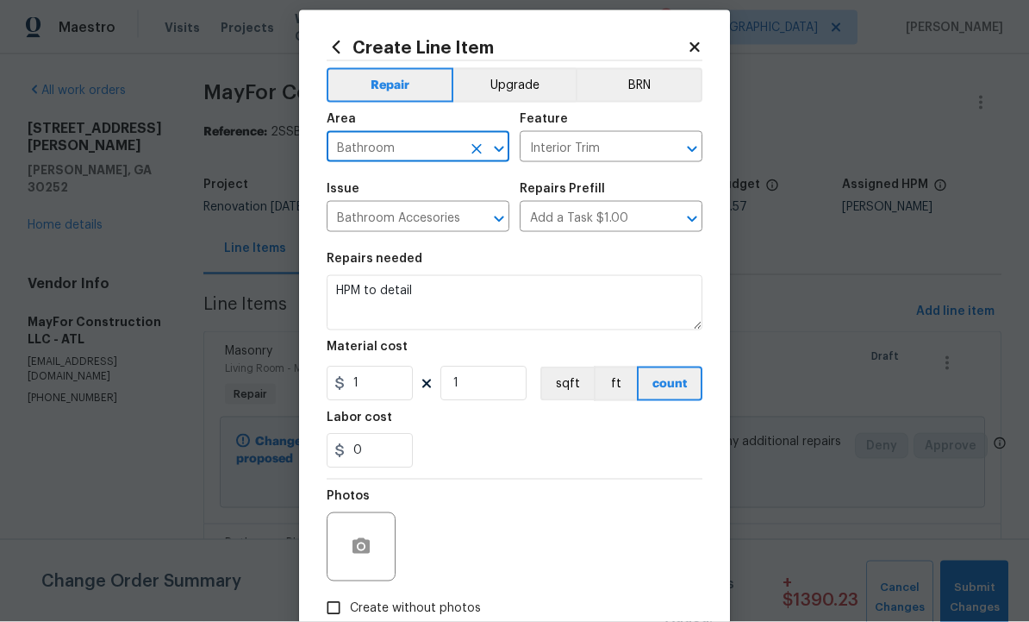
scroll to position [19, 0]
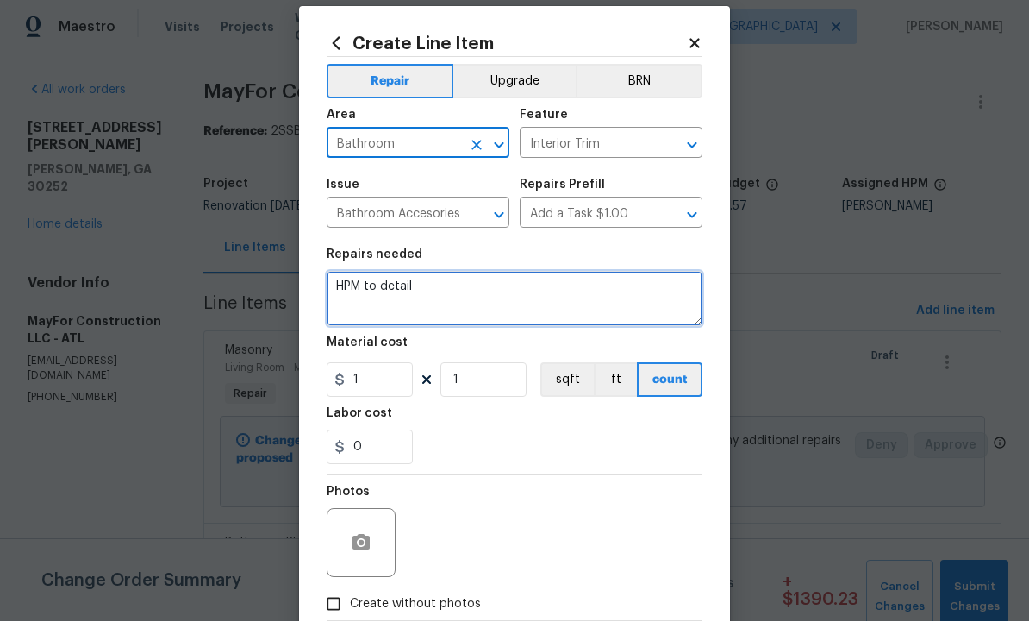
click at [473, 296] on textarea "HPM to detail" at bounding box center [515, 299] width 376 height 55
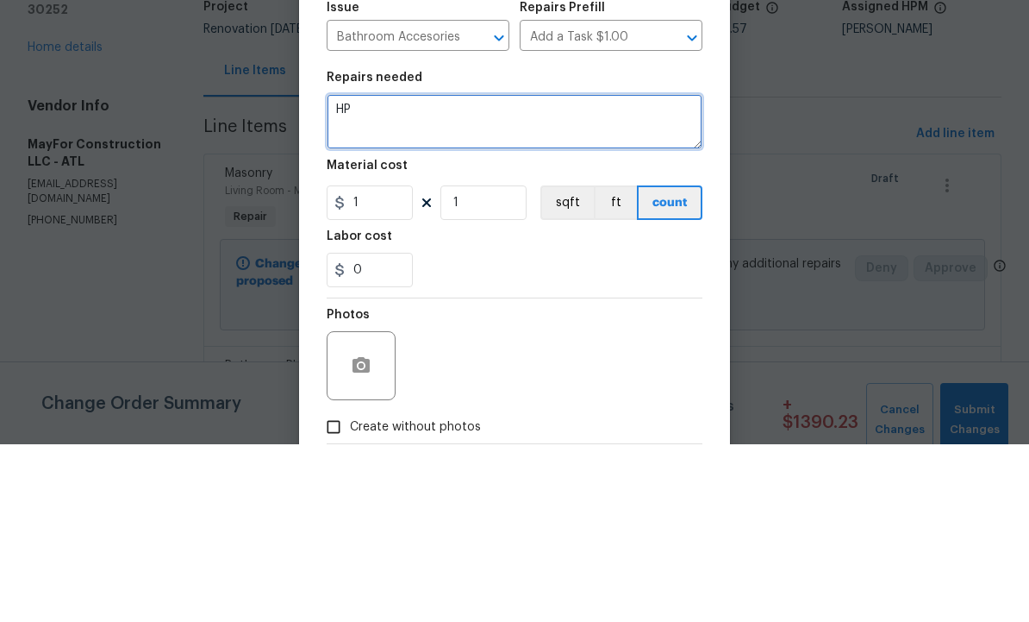
type textarea "H"
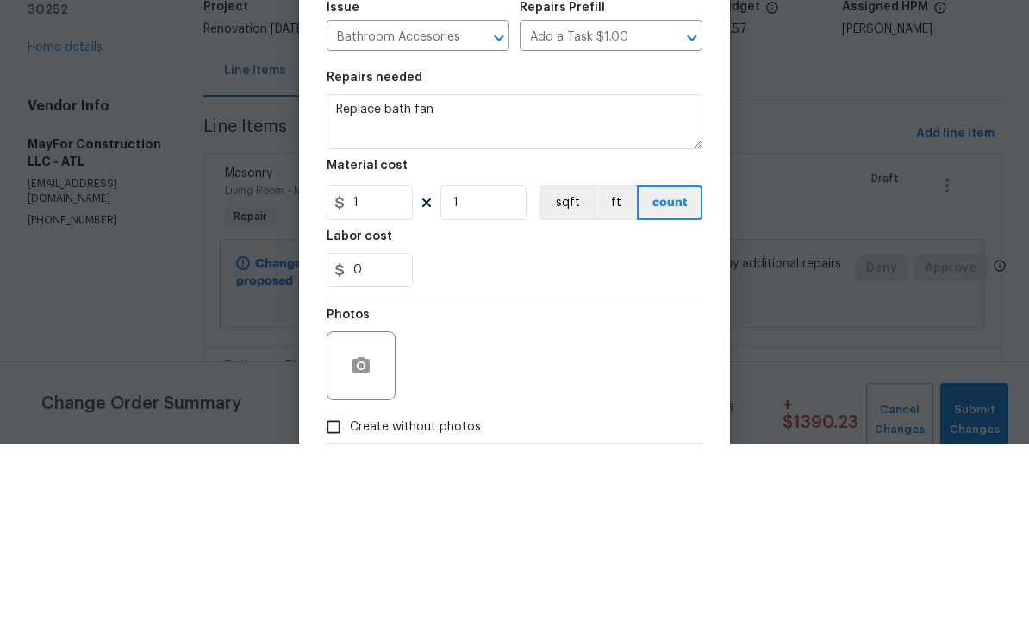
scroll to position [58, 0]
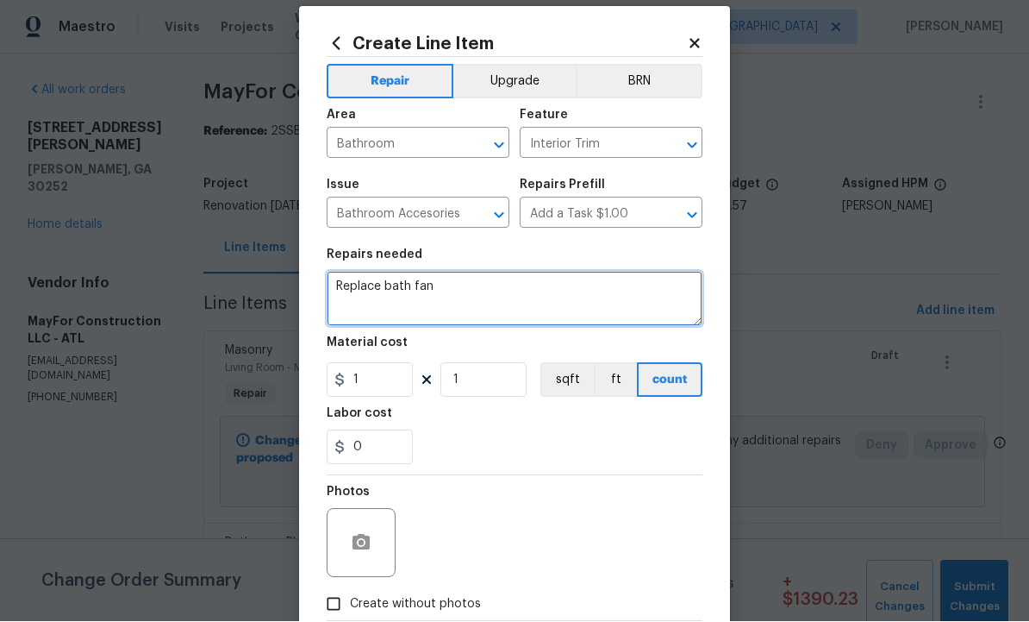
type textarea "Replace bath fan"
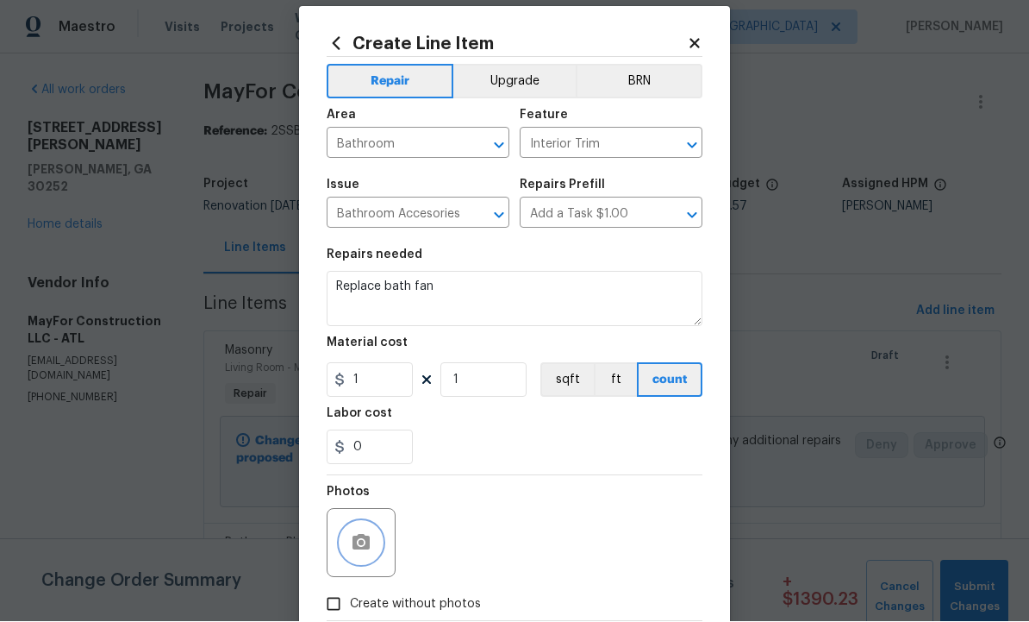
click at [360, 543] on circle "button" at bounding box center [361, 543] width 5 height 5
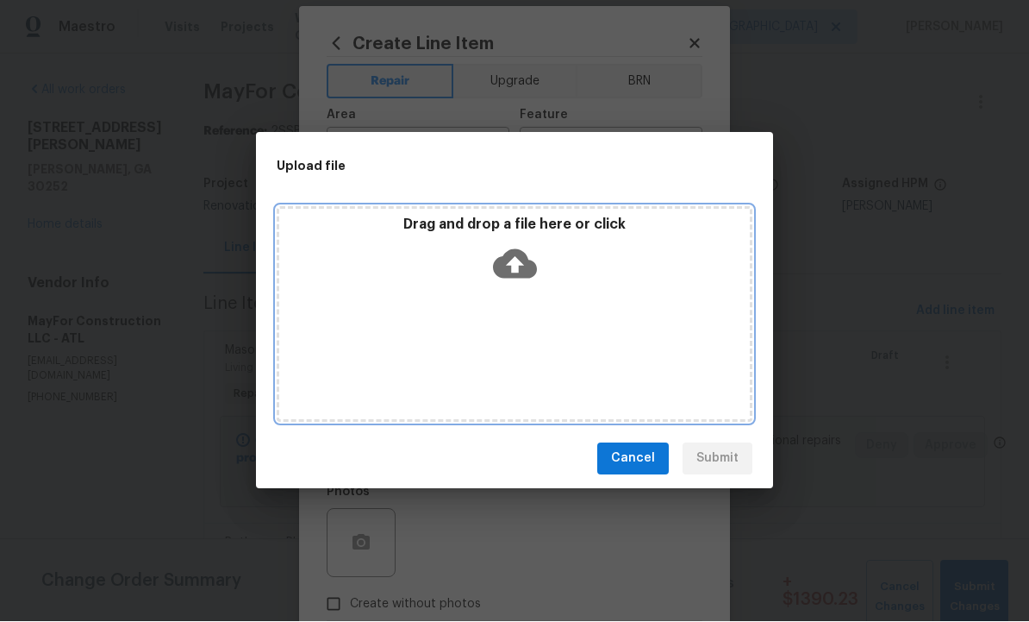
click at [509, 265] on icon at bounding box center [515, 264] width 44 height 44
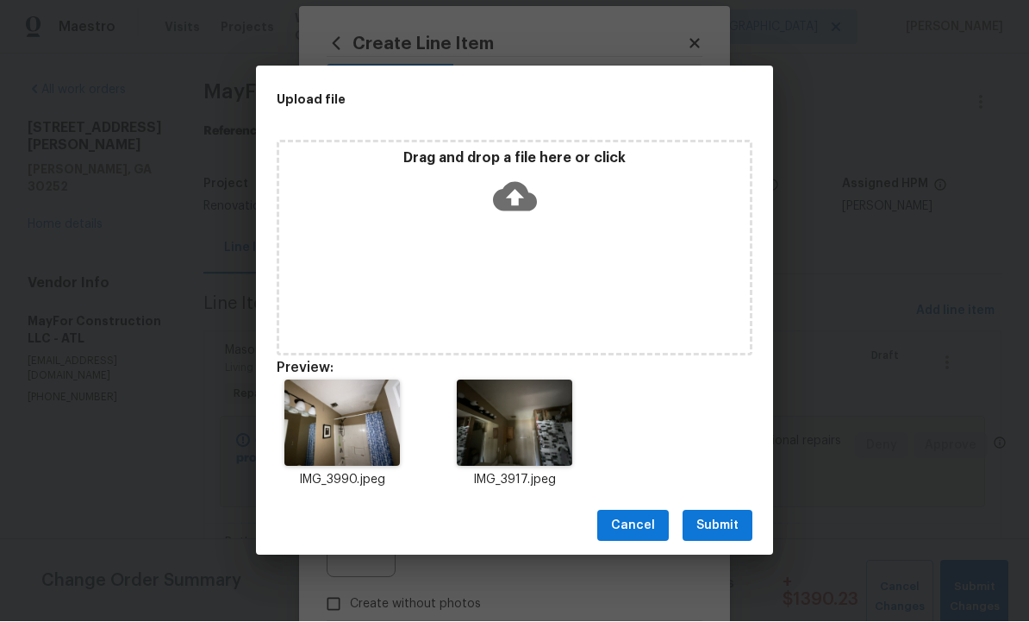
click at [710, 522] on span "Submit" at bounding box center [718, 527] width 42 height 22
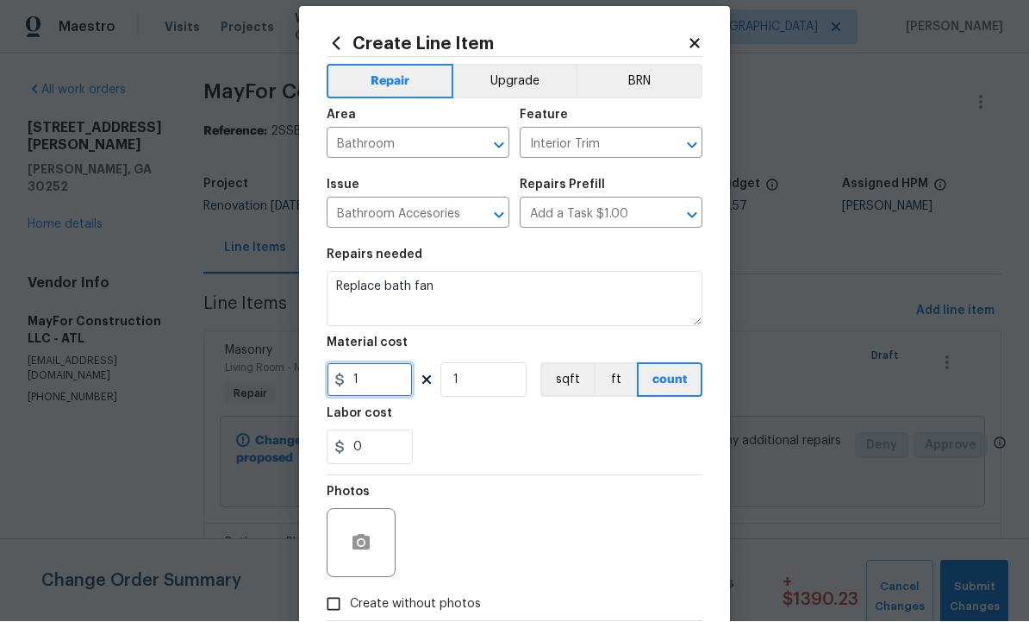
click at [370, 391] on input "1" at bounding box center [370, 380] width 86 height 34
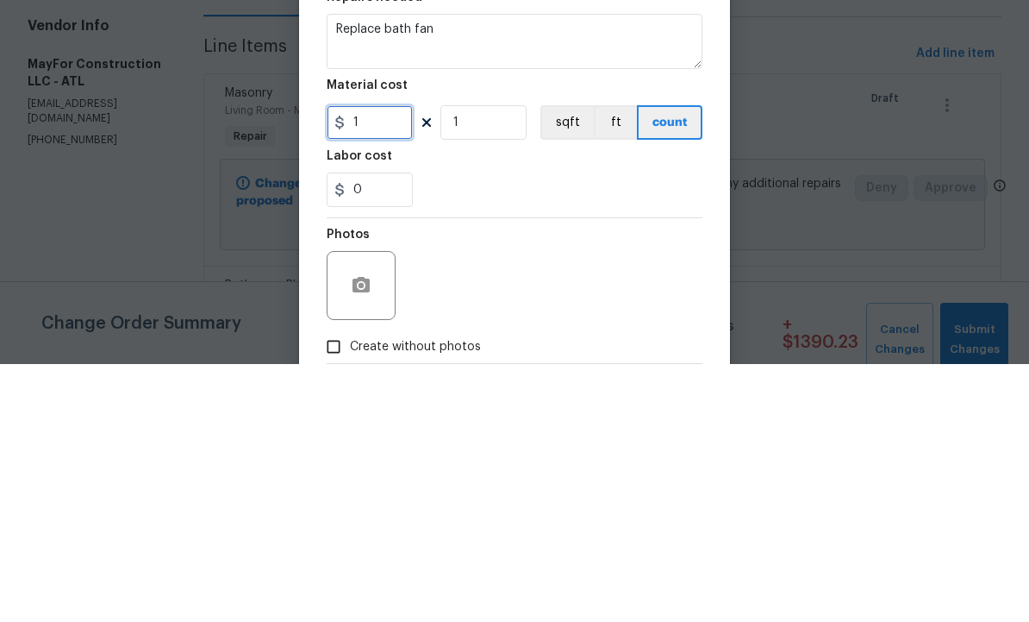
type input "0"
click at [484, 363] on input "1" at bounding box center [484, 380] width 86 height 34
type input "2"
click at [376, 363] on input "0" at bounding box center [370, 380] width 86 height 34
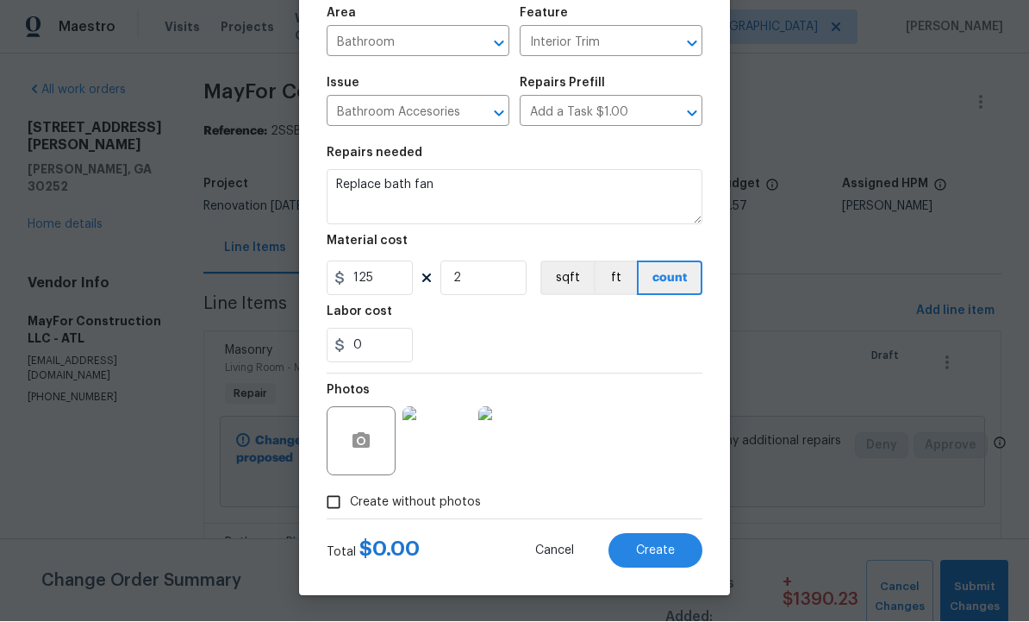
scroll to position [124, 0]
type input "125"
click at [644, 541] on button "Create" at bounding box center [656, 551] width 94 height 34
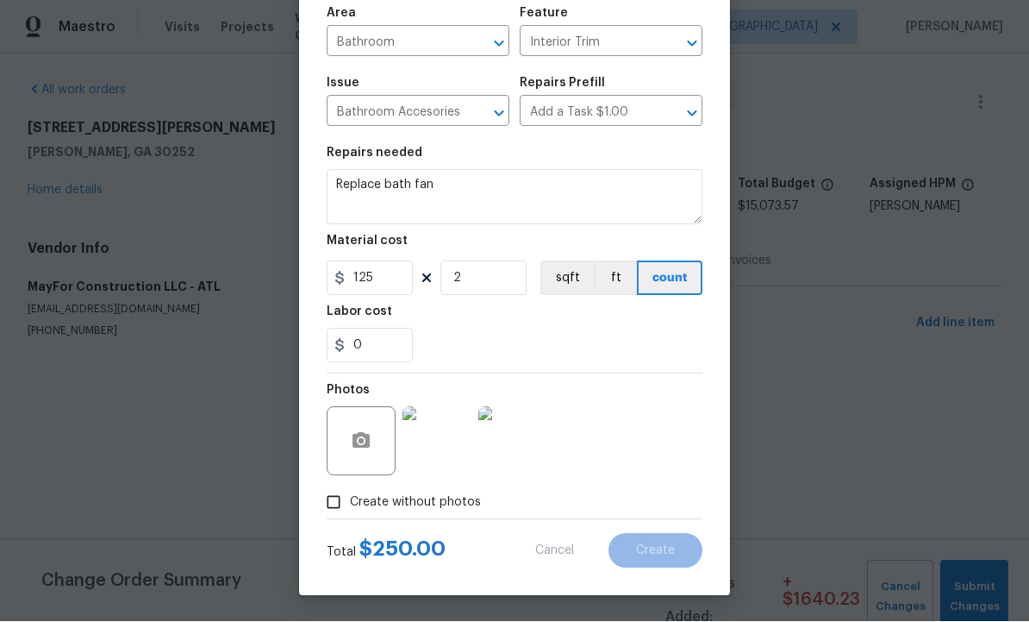
type input "0"
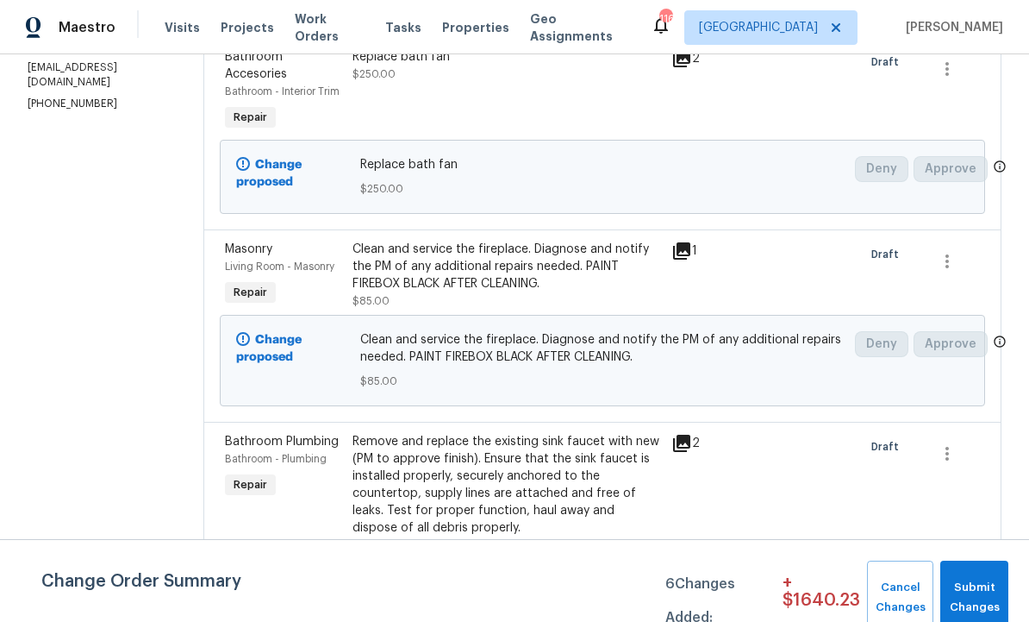
scroll to position [297, 0]
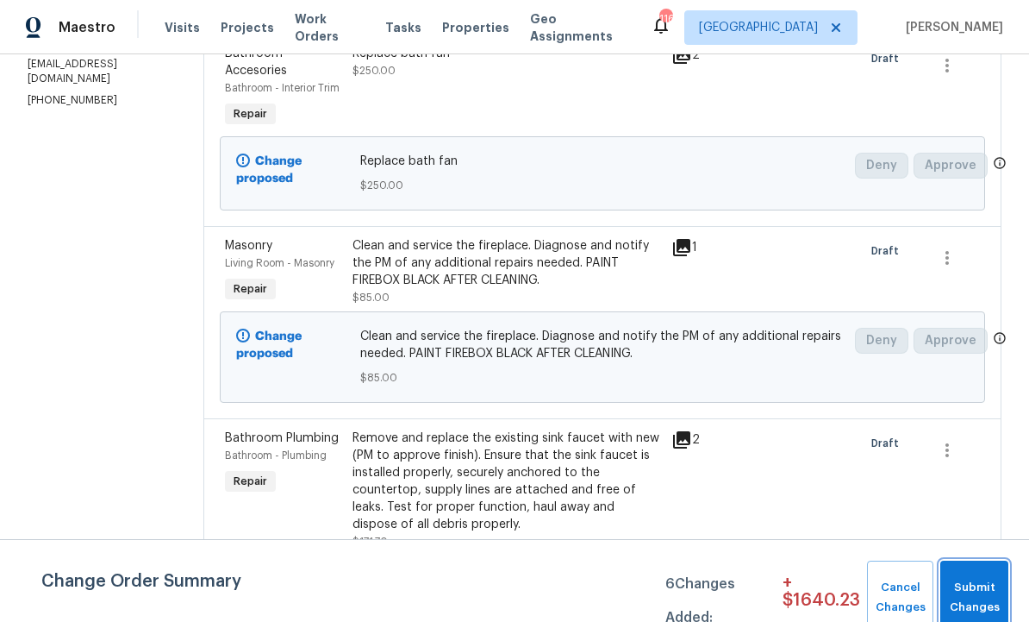
click at [971, 590] on span "Submit Changes" at bounding box center [974, 598] width 51 height 40
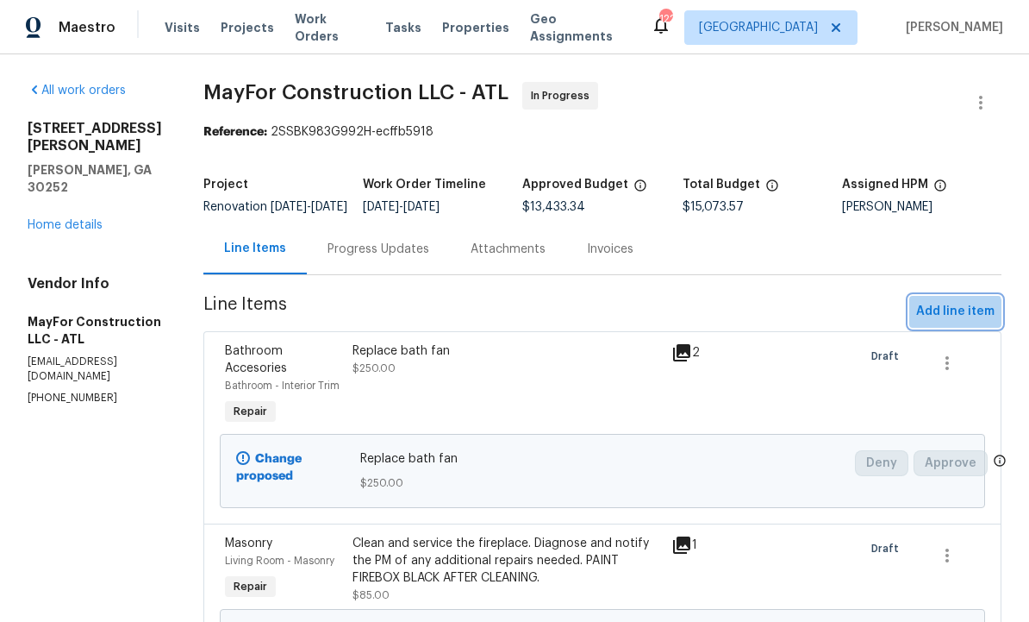
click at [934, 322] on span "Add line item" at bounding box center [955, 312] width 78 height 22
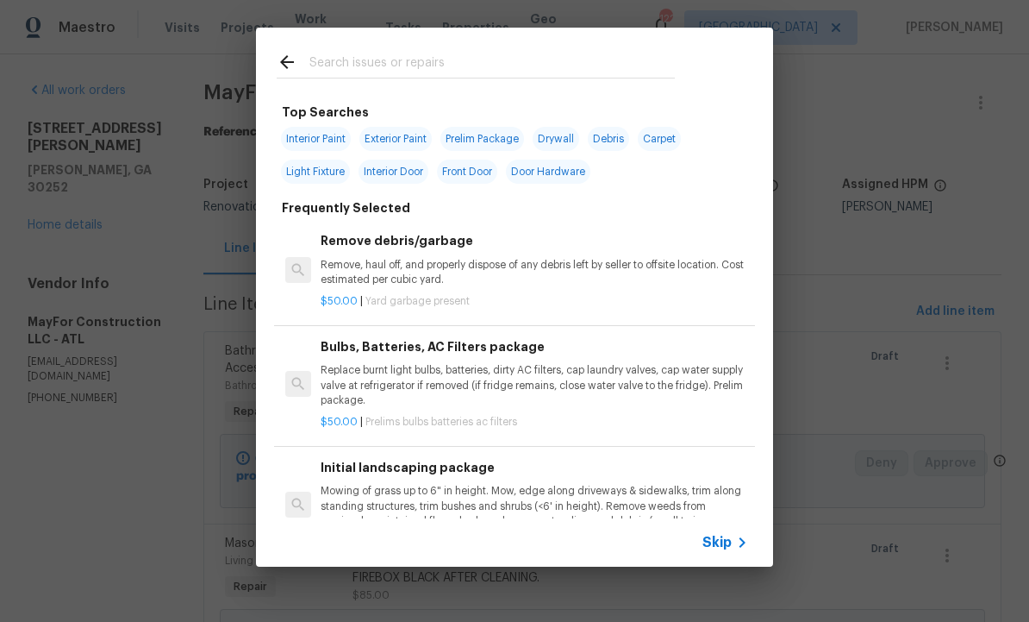
click at [391, 52] on input "text" at bounding box center [492, 65] width 366 height 26
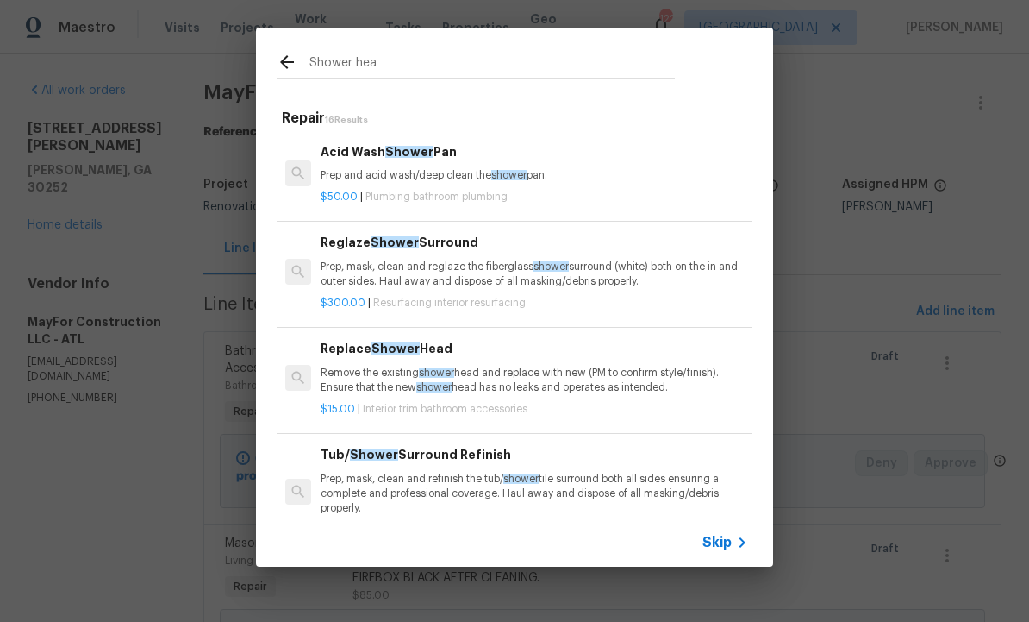
type input "Shower head"
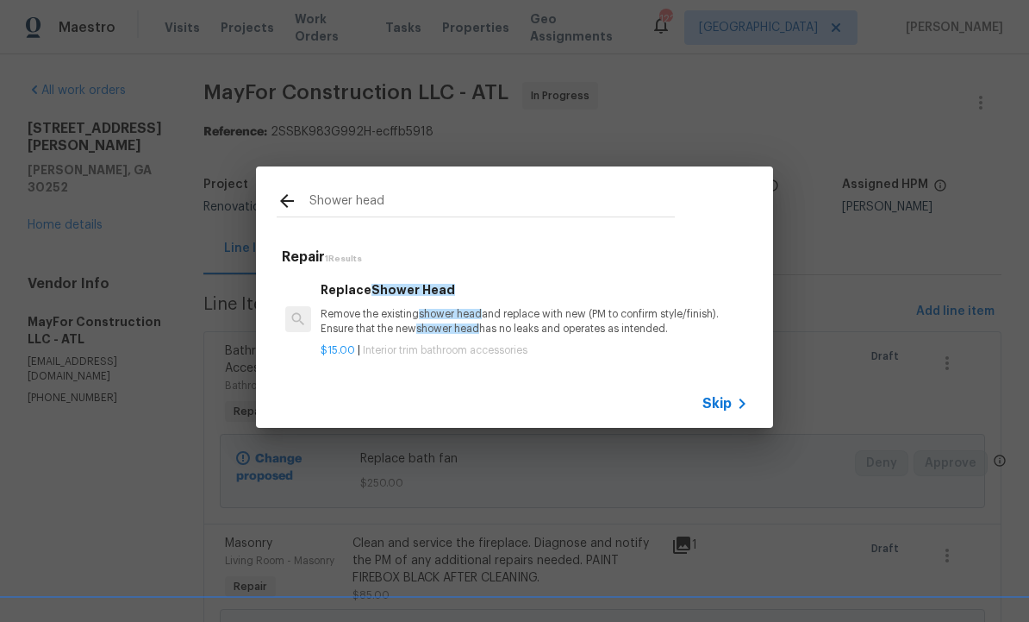
click at [428, 315] on span "shower head" at bounding box center [450, 314] width 63 height 10
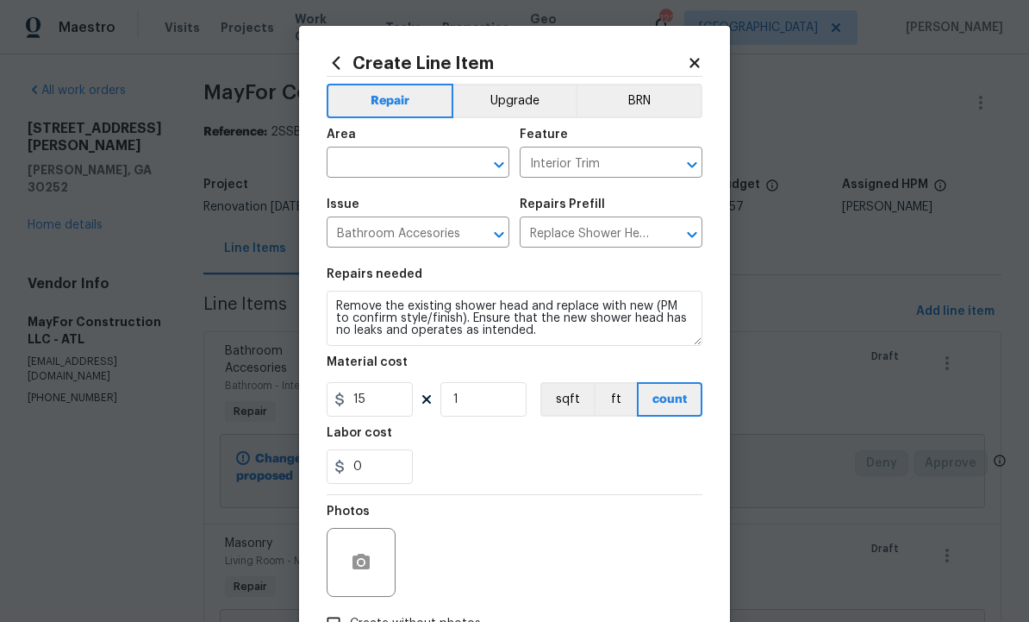
click at [394, 174] on input "text" at bounding box center [394, 164] width 134 height 27
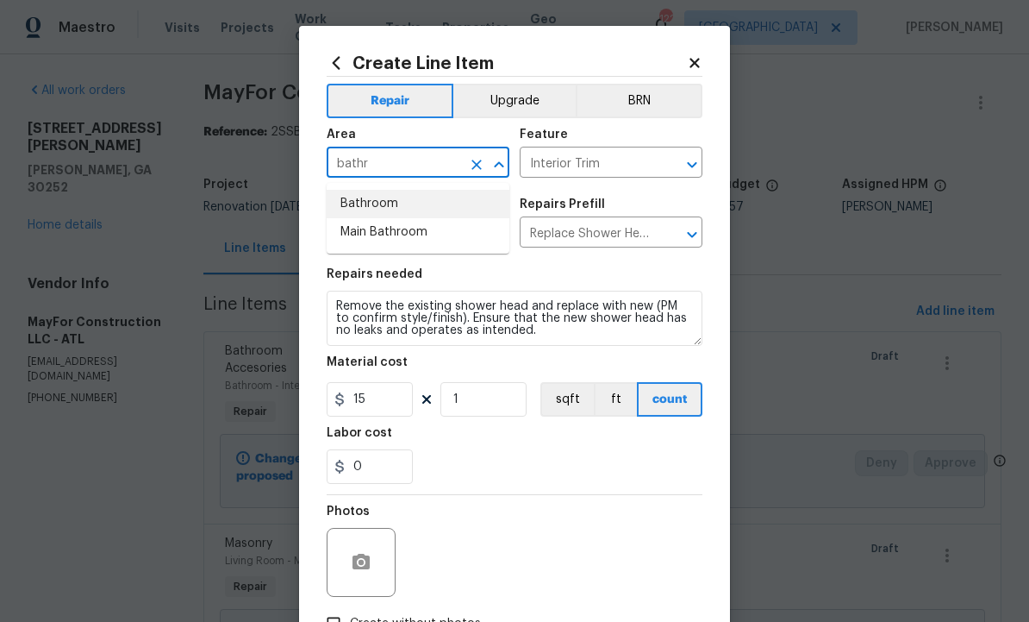
click at [401, 207] on li "Bathroom" at bounding box center [418, 204] width 183 height 28
type input "Bathroom"
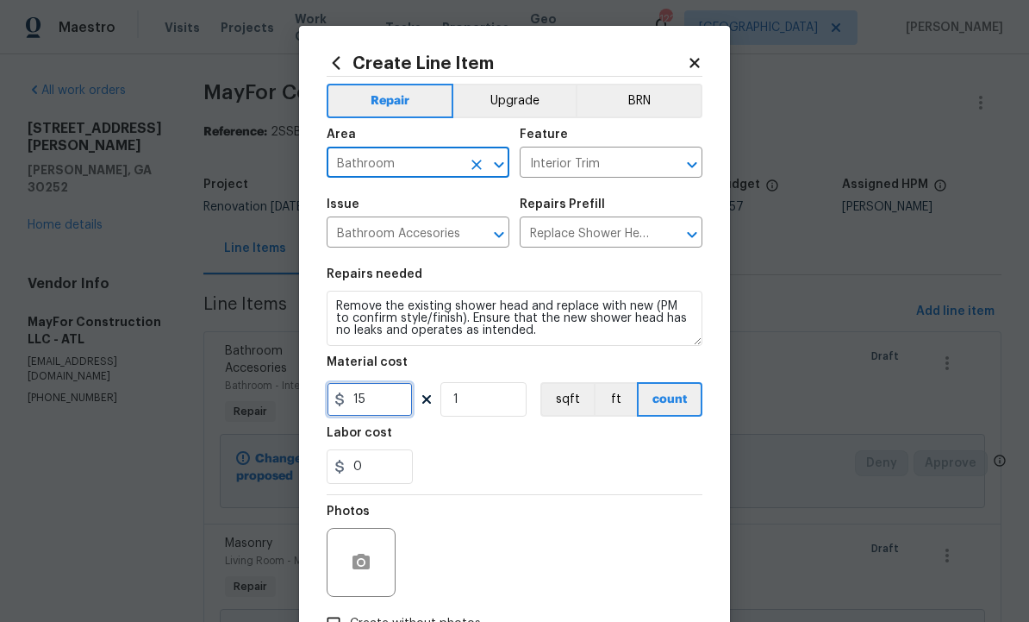
click at [390, 400] on input "15" at bounding box center [370, 399] width 86 height 34
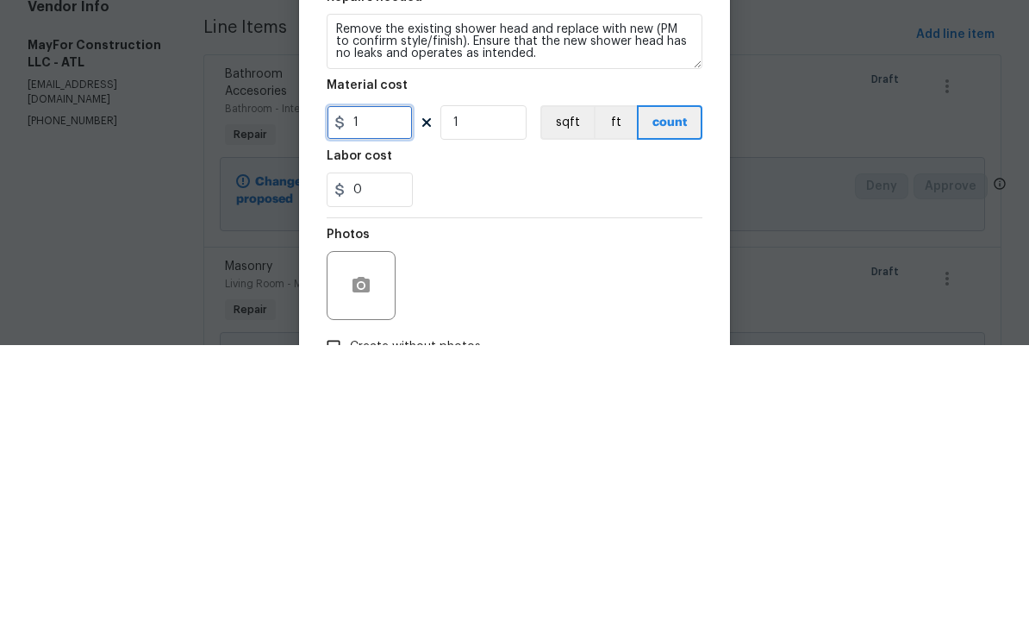
type input "0"
click at [492, 382] on input "1" at bounding box center [484, 399] width 86 height 34
type input "0"
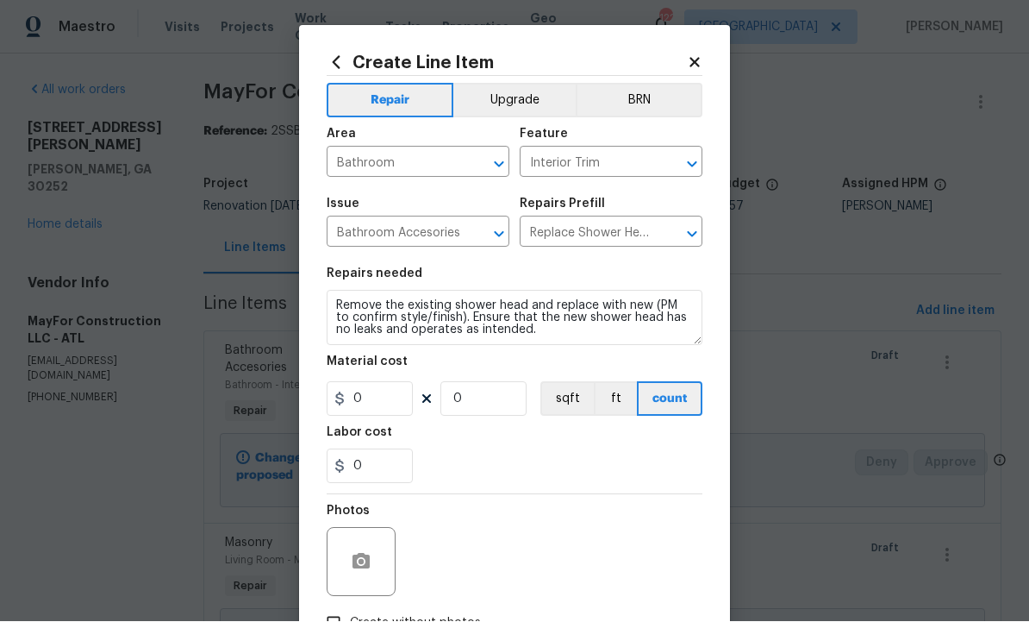
click at [700, 63] on icon at bounding box center [695, 63] width 16 height 16
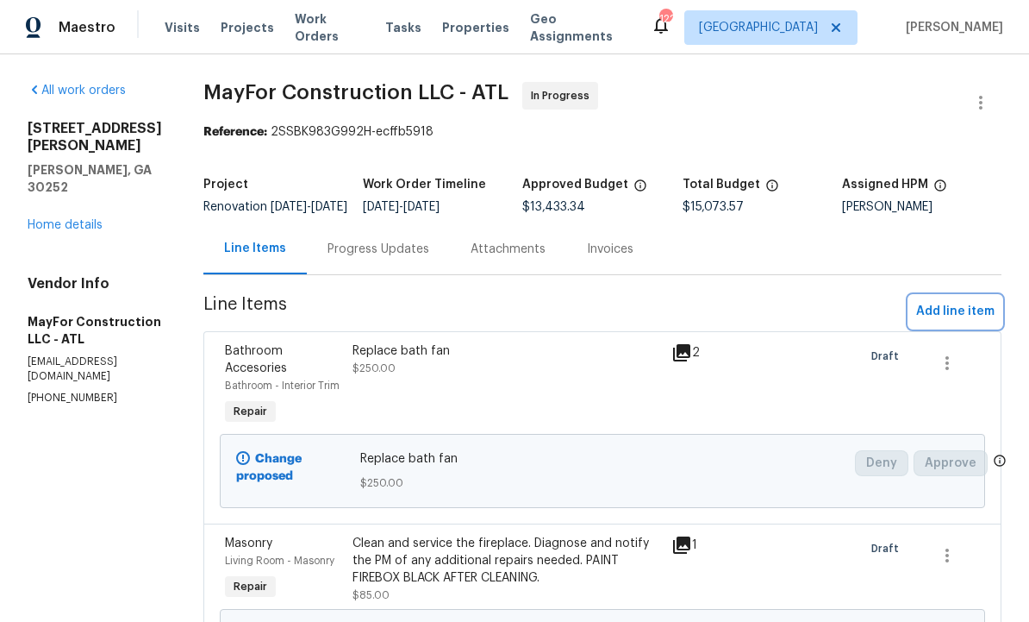
click at [949, 301] on span "Add line item" at bounding box center [955, 312] width 78 height 22
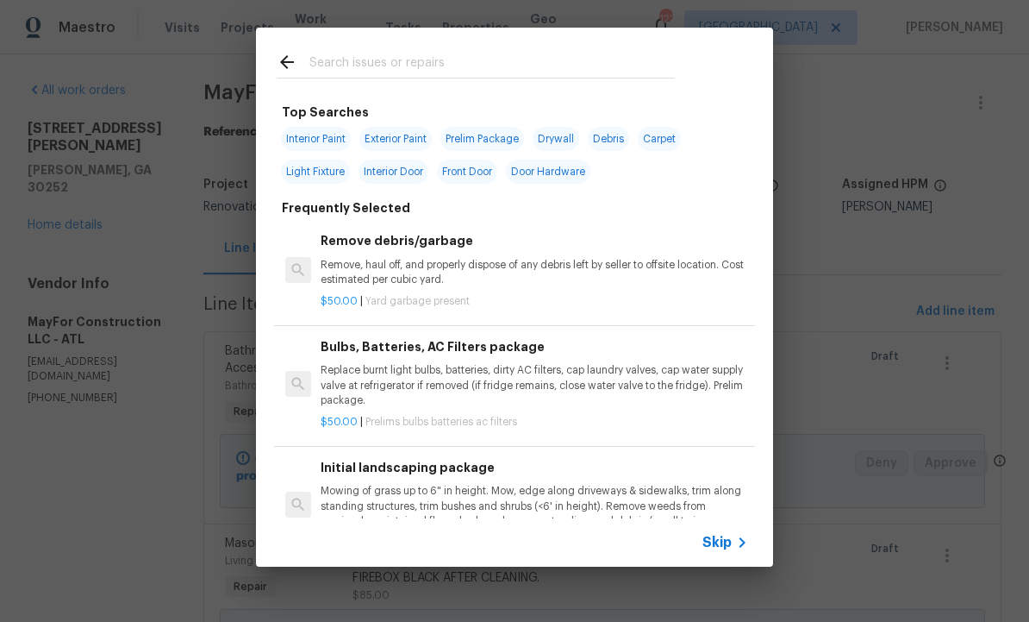
click at [397, 67] on input "text" at bounding box center [492, 65] width 366 height 26
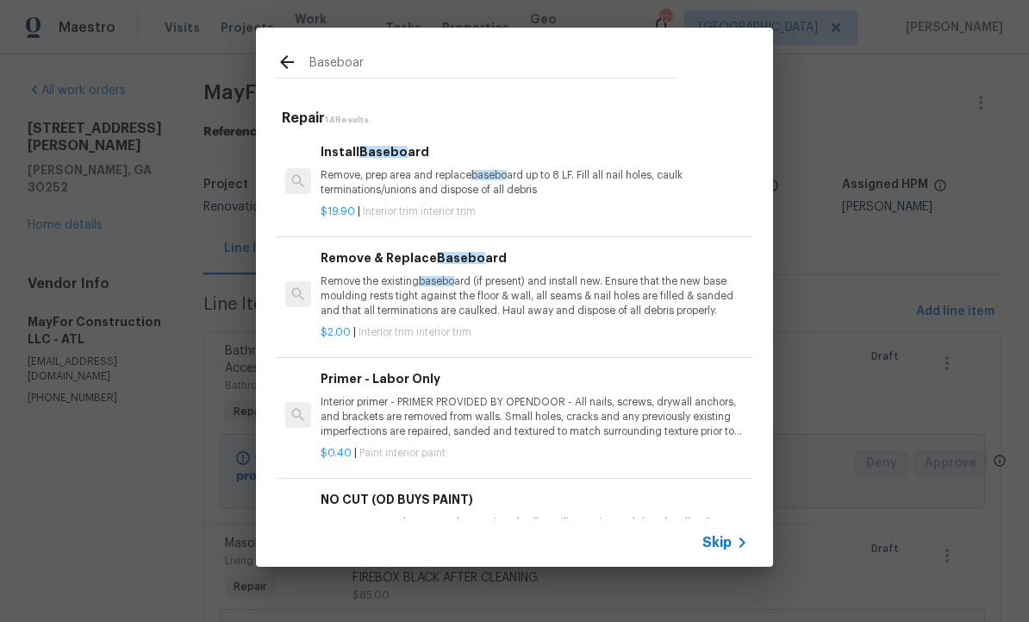
type input "Baseboard"
click at [399, 183] on p "Remove, prep area and replace baseboard up to 8 LF. Fill all nail holes, caulk …" at bounding box center [535, 182] width 428 height 29
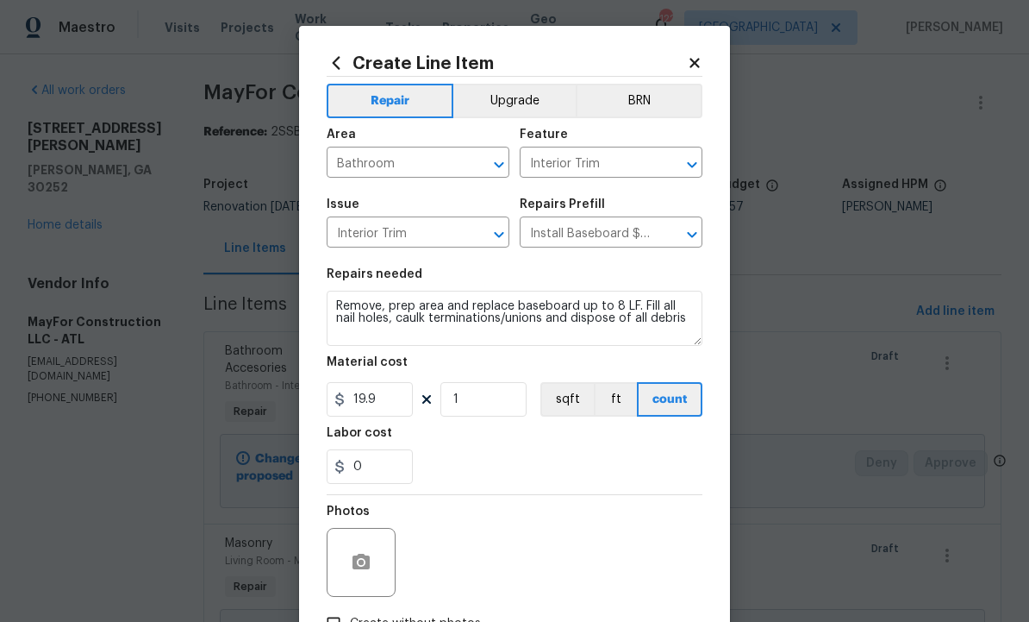
click at [476, 172] on icon "Clear" at bounding box center [476, 164] width 17 height 17
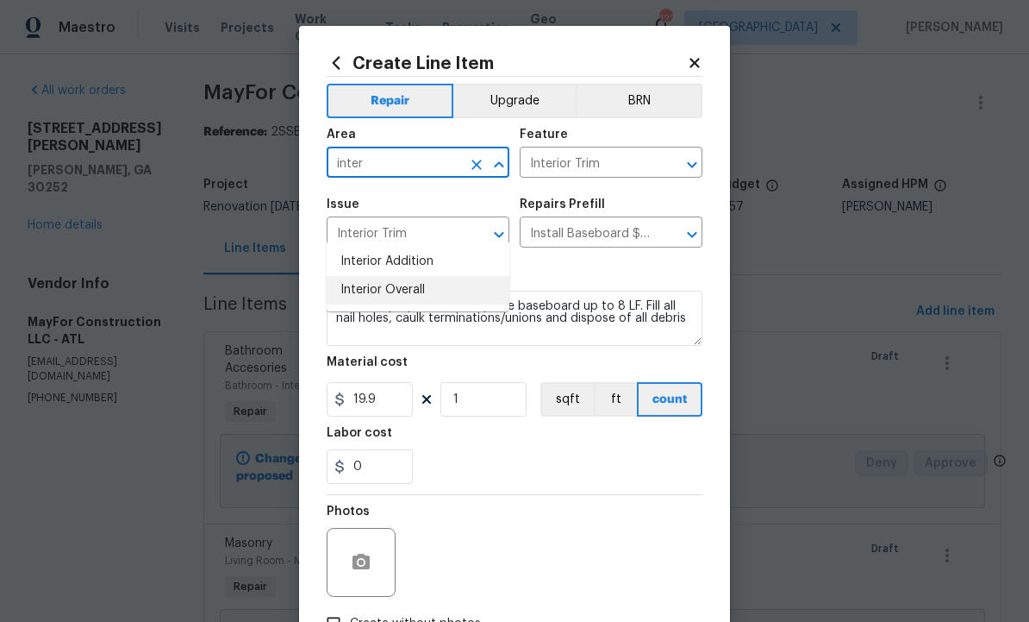
click at [417, 276] on li "Interior Overall" at bounding box center [418, 290] width 183 height 28
type input "Interior Overall"
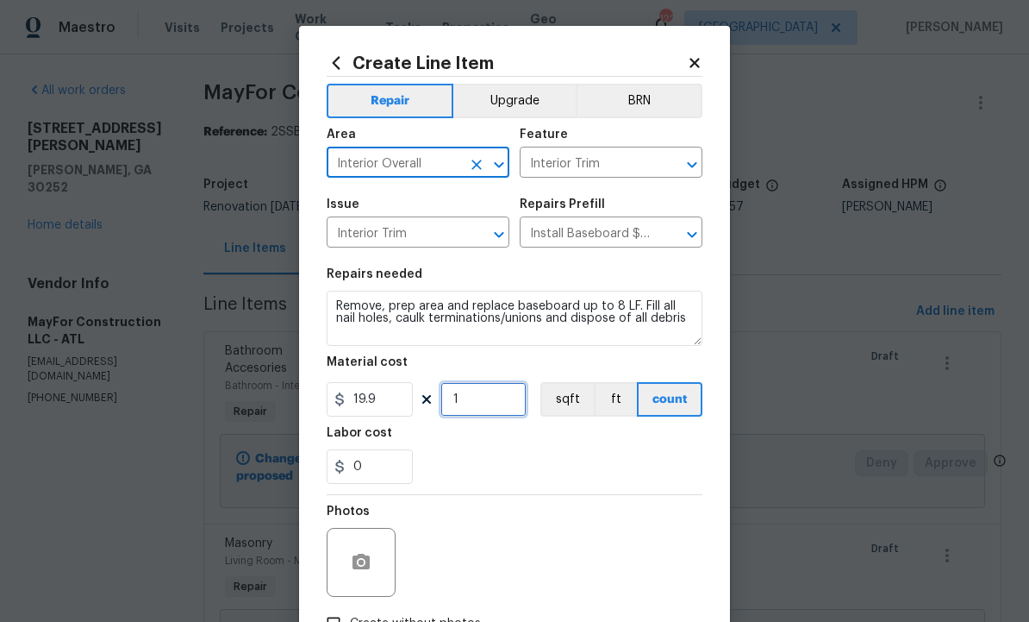
click at [481, 407] on input "1" at bounding box center [484, 399] width 86 height 34
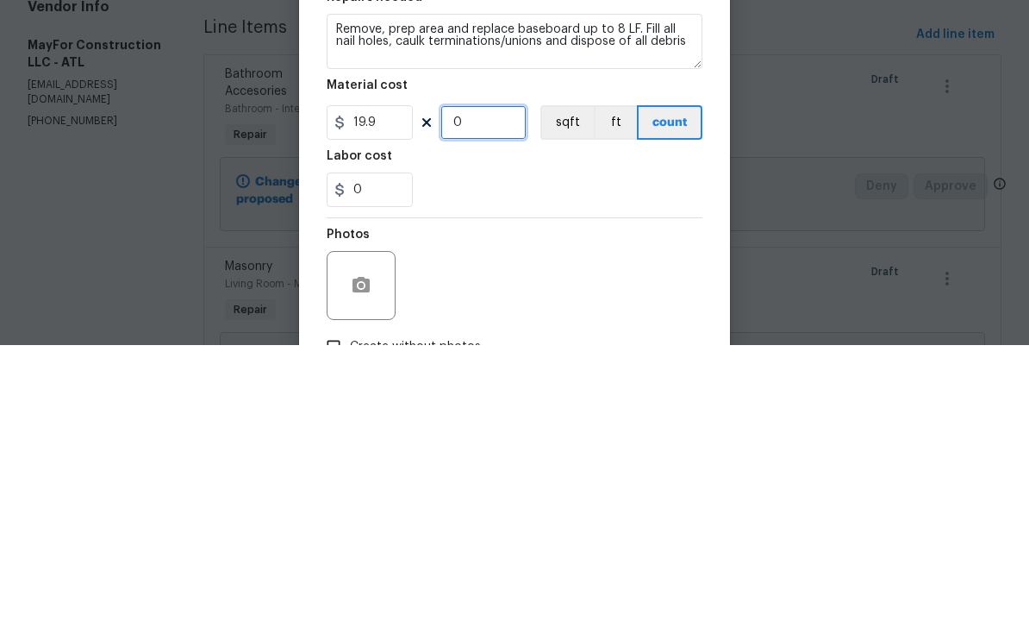
type input "4"
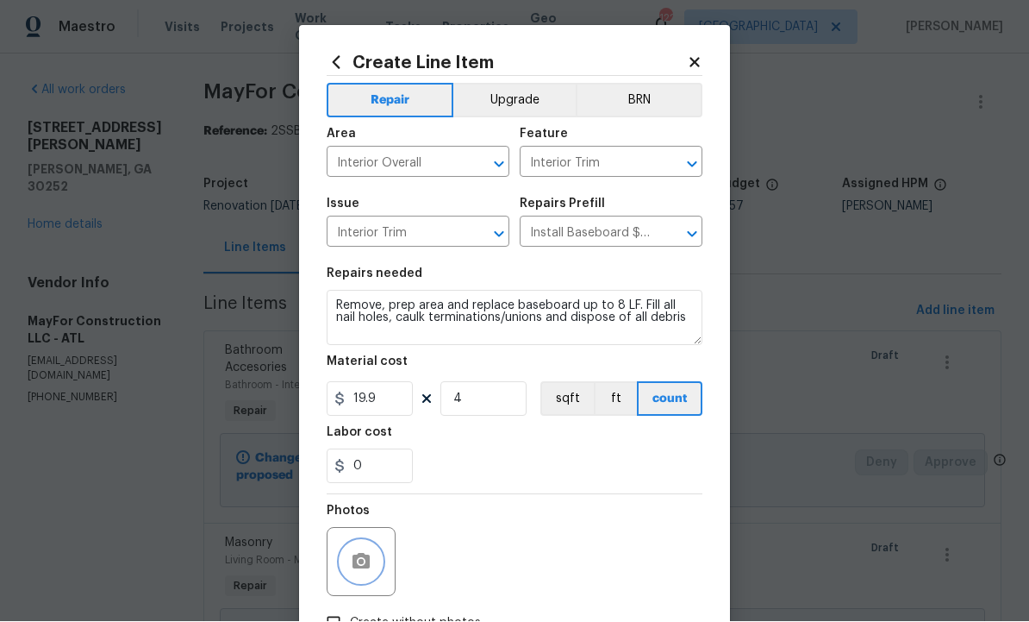
click at [359, 558] on icon "button" at bounding box center [361, 561] width 17 height 16
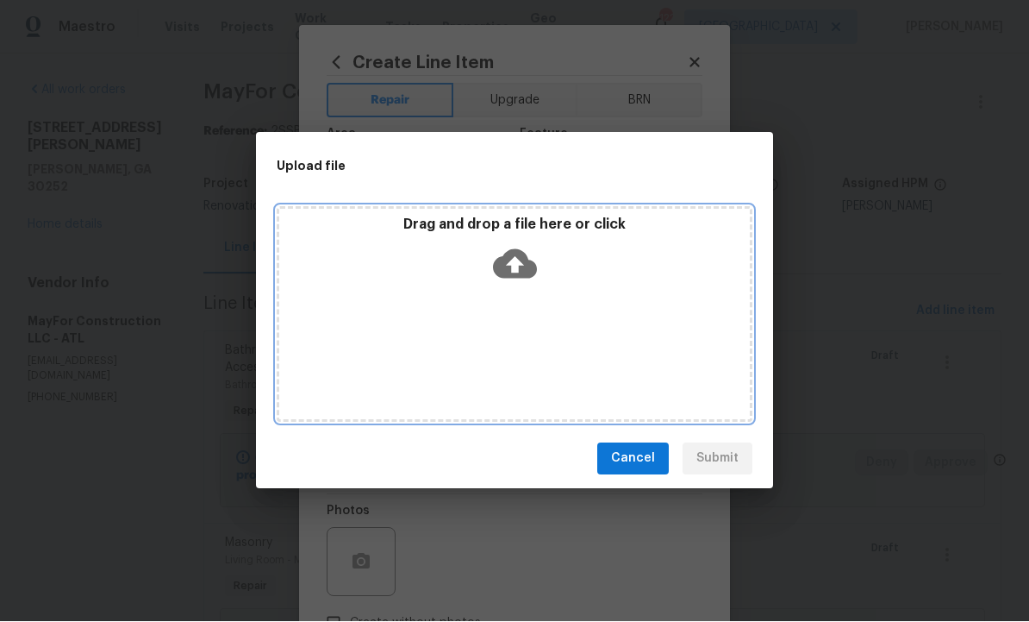
click at [525, 263] on icon at bounding box center [515, 263] width 44 height 29
click at [509, 259] on icon at bounding box center [515, 263] width 44 height 29
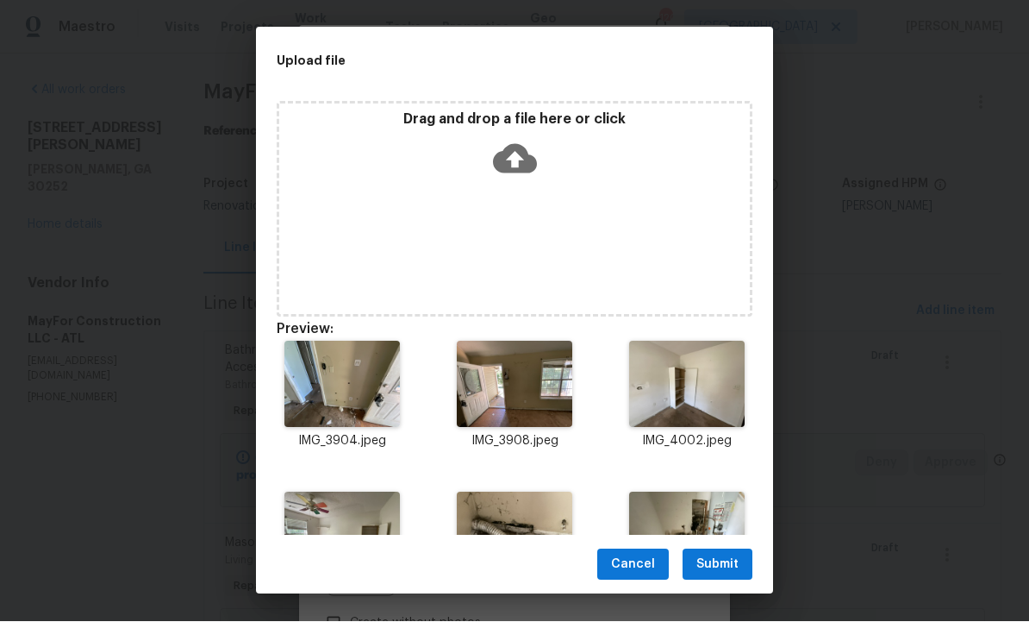
click at [716, 566] on span "Submit" at bounding box center [718, 565] width 42 height 22
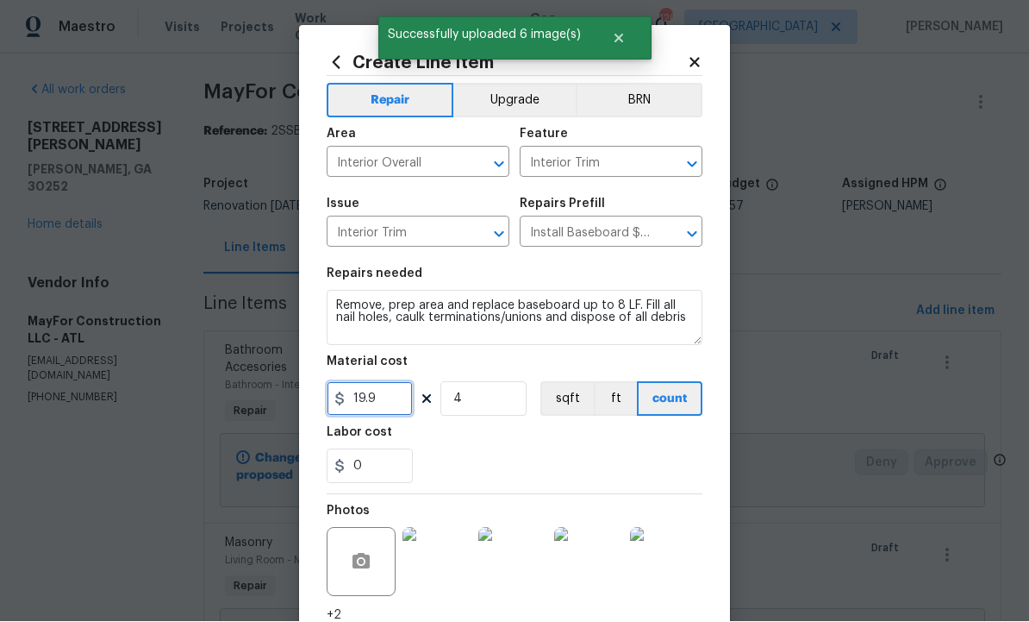
click at [389, 398] on input "19.9" at bounding box center [370, 399] width 86 height 34
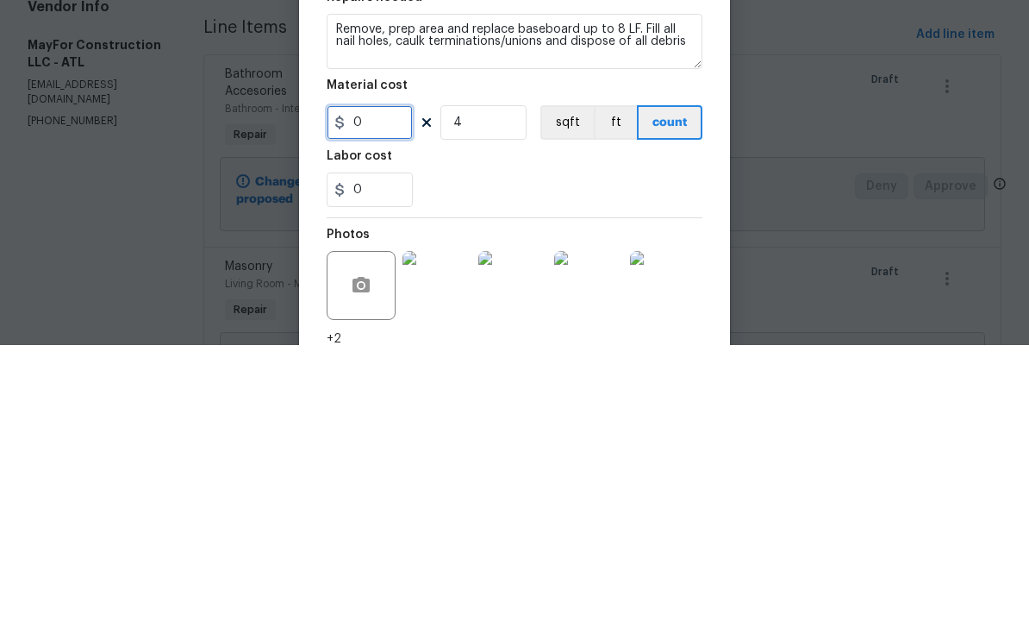
type input "3"
click at [491, 382] on input "4" at bounding box center [484, 399] width 86 height 34
click at [621, 382] on button "ft" at bounding box center [615, 399] width 43 height 34
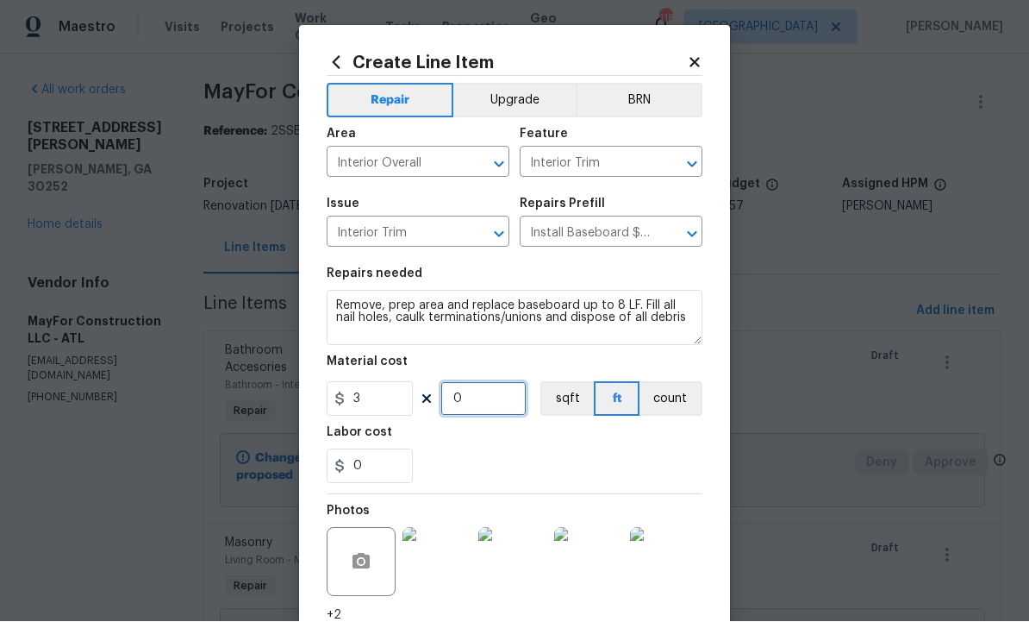
click at [491, 403] on input "0" at bounding box center [484, 399] width 86 height 34
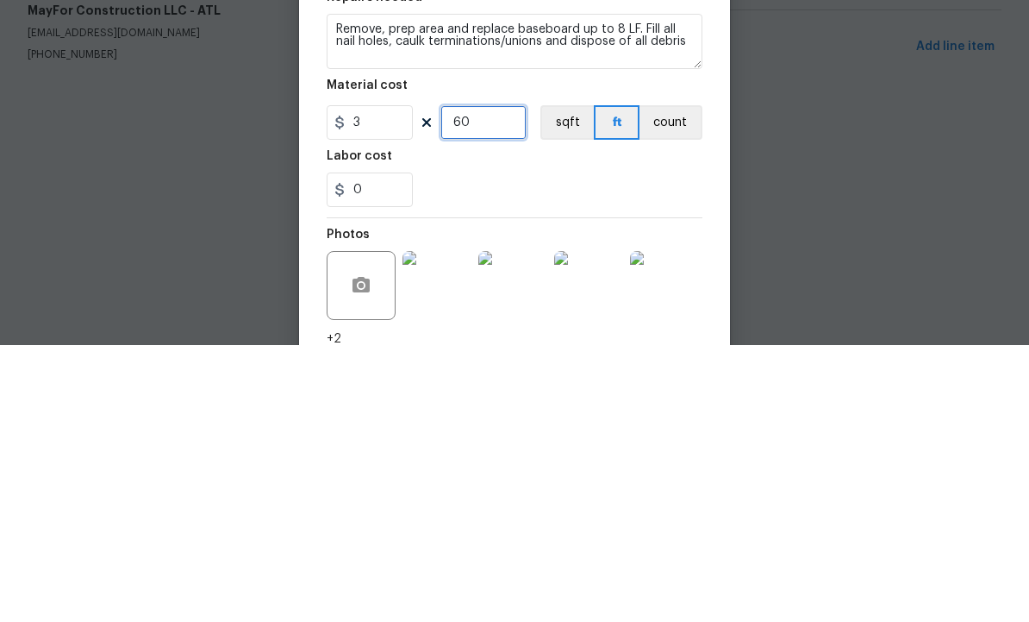
type input "0"
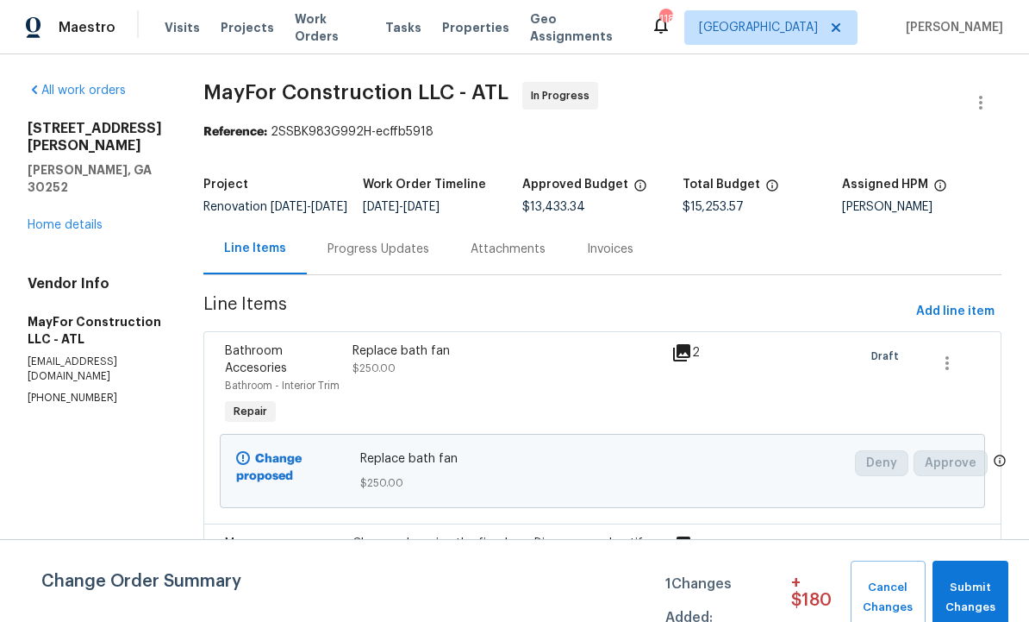
scroll to position [0, 0]
click at [947, 322] on span "Add line item" at bounding box center [955, 312] width 78 height 22
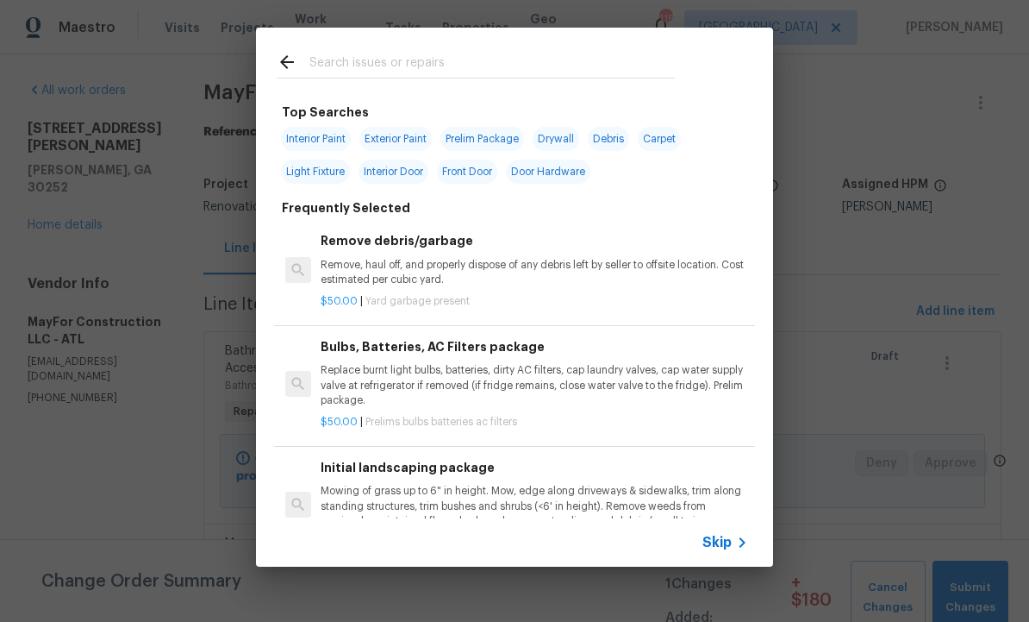
click at [363, 67] on input "text" at bounding box center [492, 65] width 366 height 26
type input "Gutters"
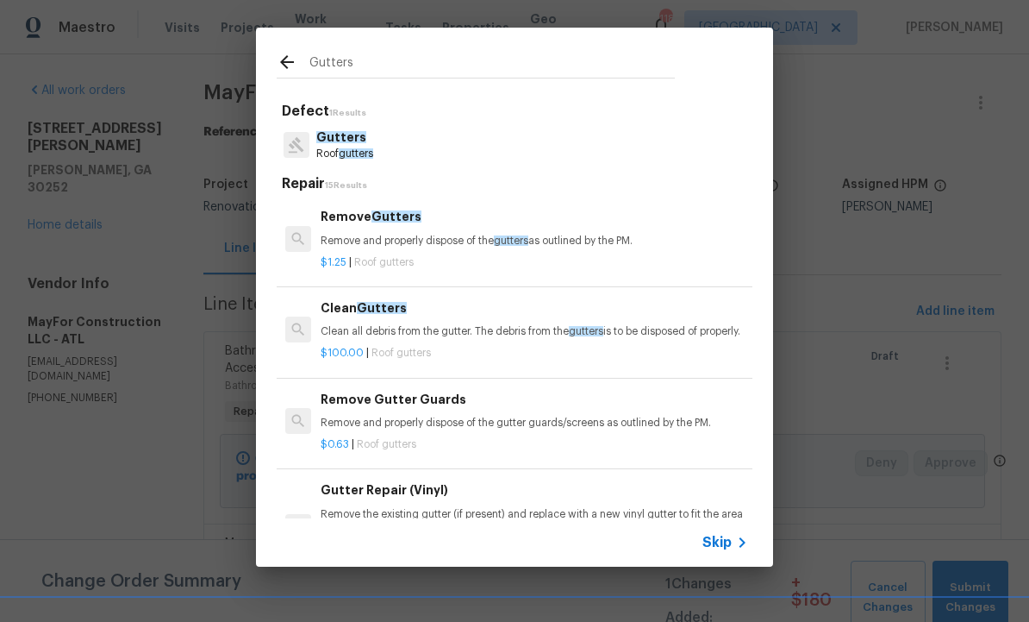
click at [394, 334] on p "Clean all debris from the gutter. The debris from the gutters is to be disposed…" at bounding box center [535, 331] width 428 height 15
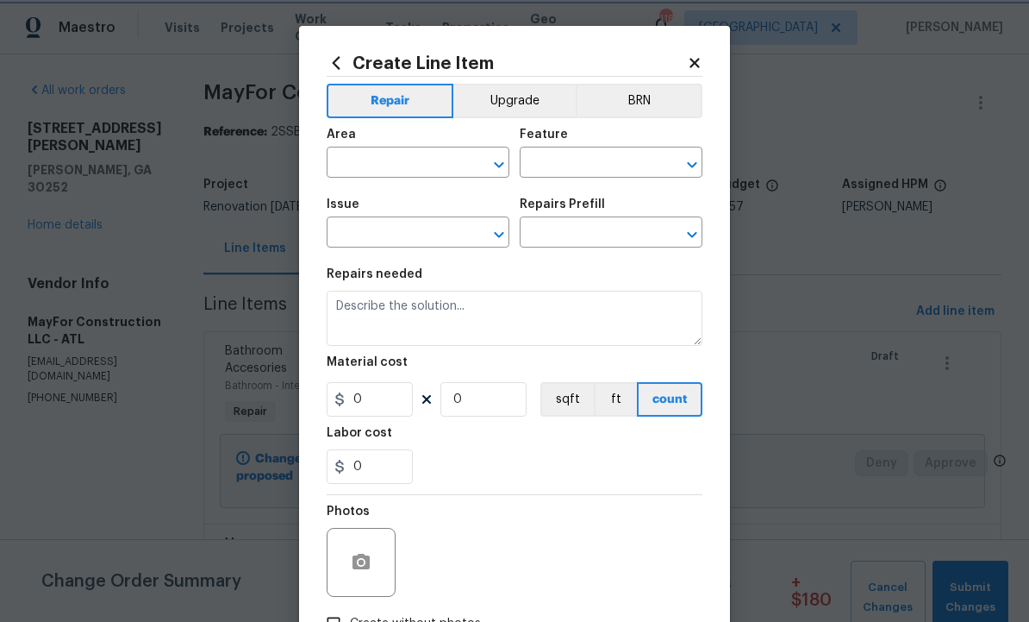
type input "Eaves and Trim"
type input "Gutters"
type input "Clean Gutters $100.00"
type textarea "Clean all debris from the gutter. The debris from the gutters is to be disposed…"
type input "100"
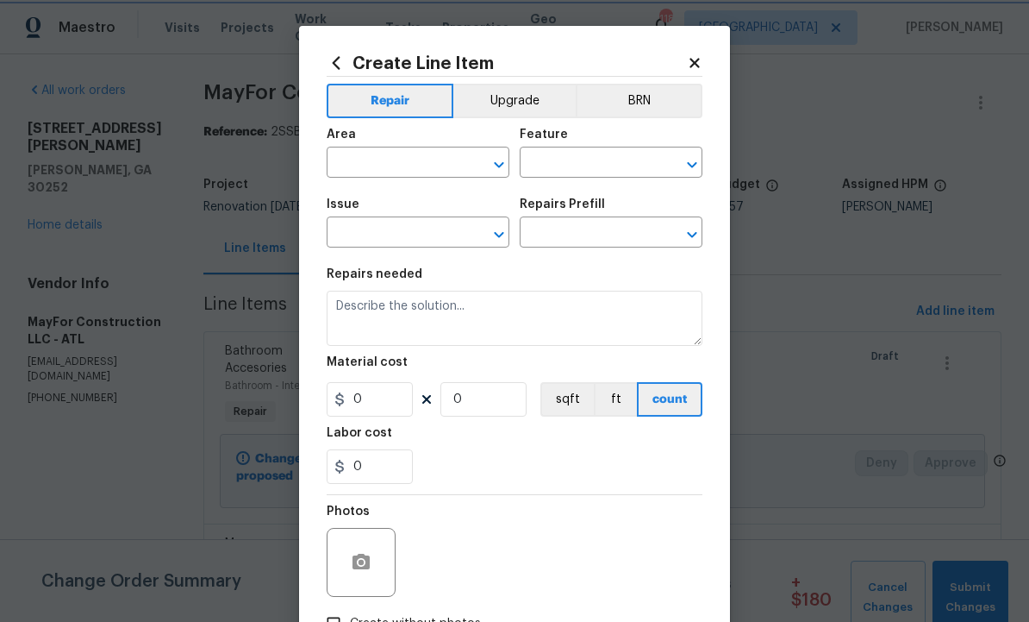
type input "1"
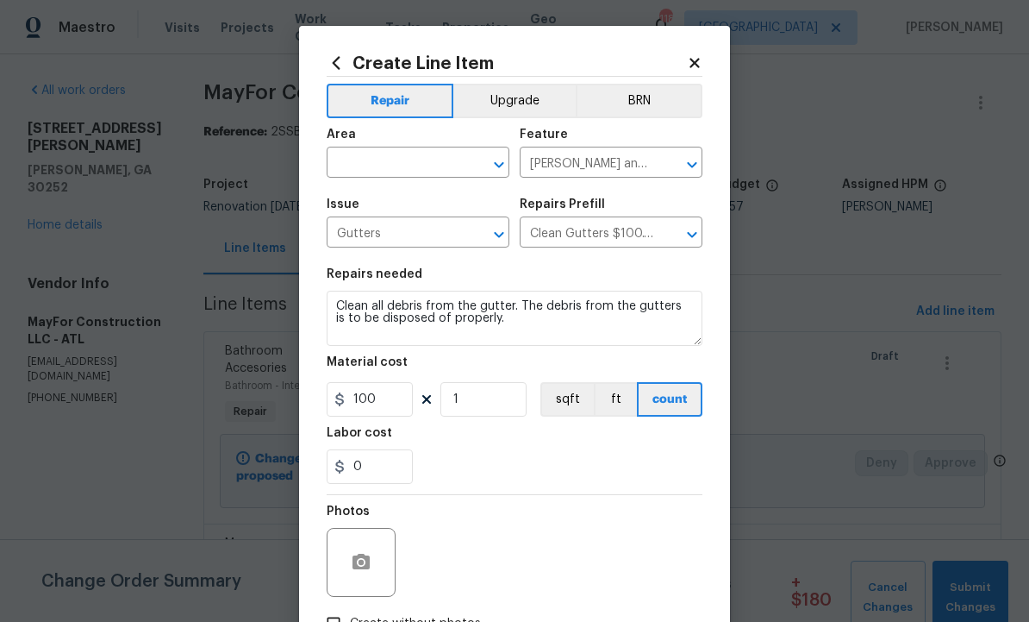
click at [406, 164] on input "text" at bounding box center [394, 164] width 134 height 27
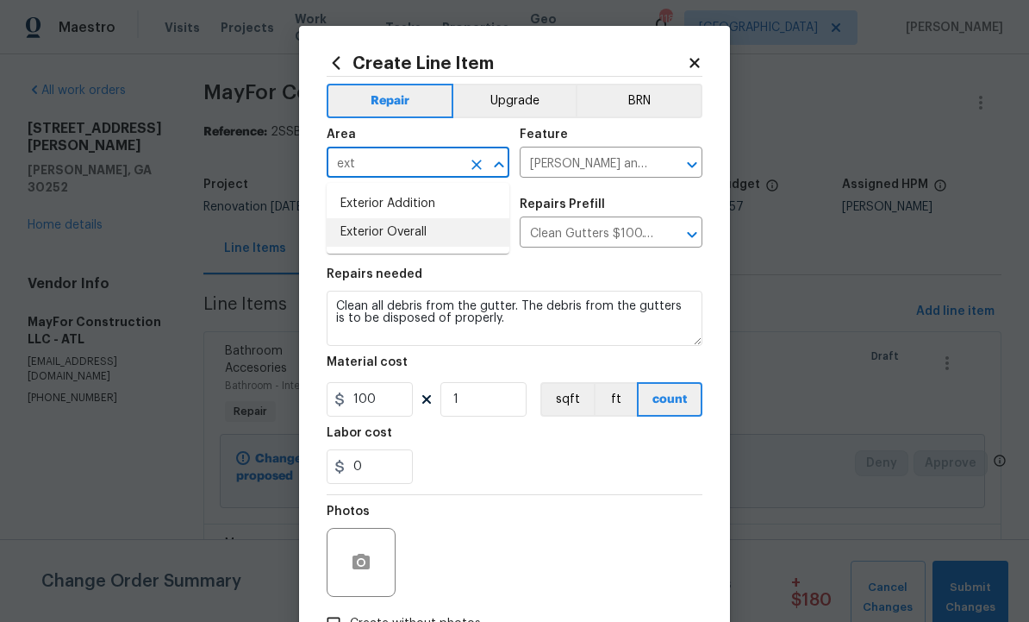
click at [416, 234] on li "Exterior Overall" at bounding box center [418, 232] width 183 height 28
type input "Exterior Overall"
click at [361, 560] on icon "button" at bounding box center [361, 561] width 17 height 16
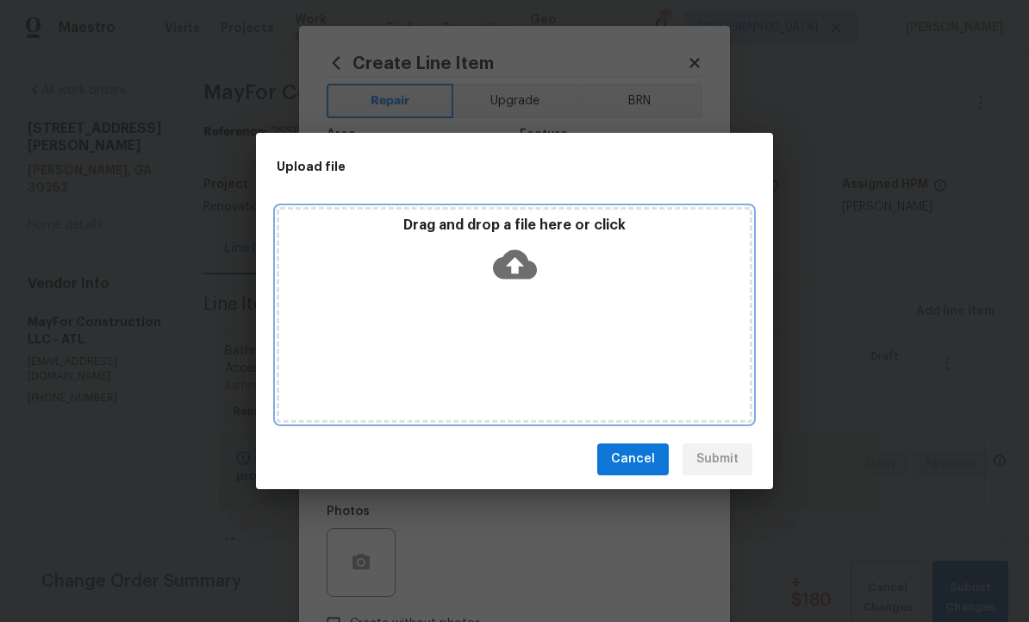
click at [516, 268] on icon at bounding box center [515, 264] width 44 height 44
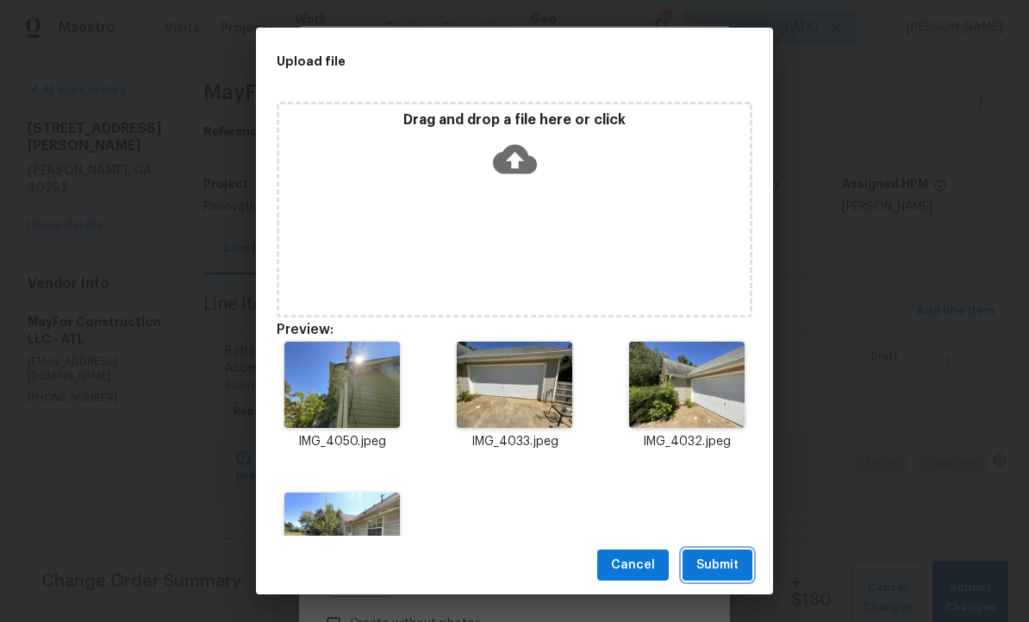
click at [725, 566] on span "Submit" at bounding box center [718, 565] width 42 height 22
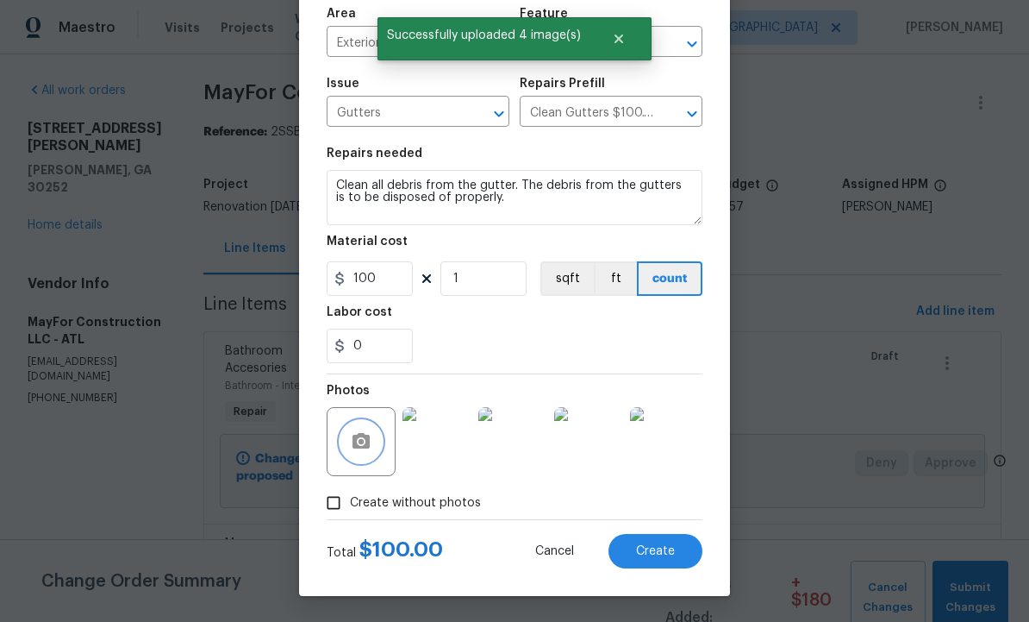
scroll to position [124, 0]
click at [659, 554] on span "Create" at bounding box center [655, 551] width 39 height 13
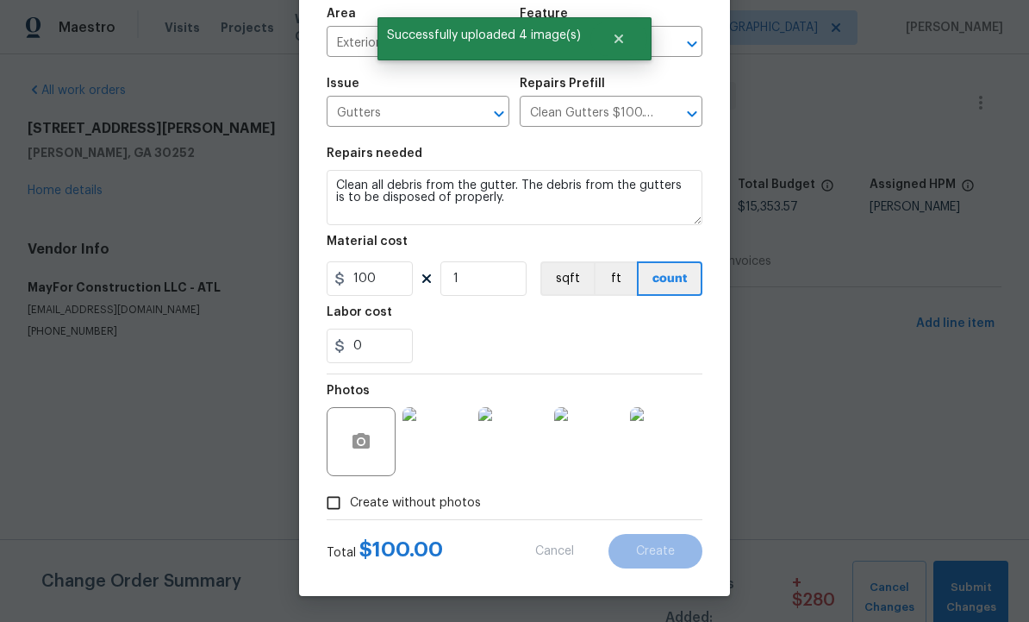
type input "0"
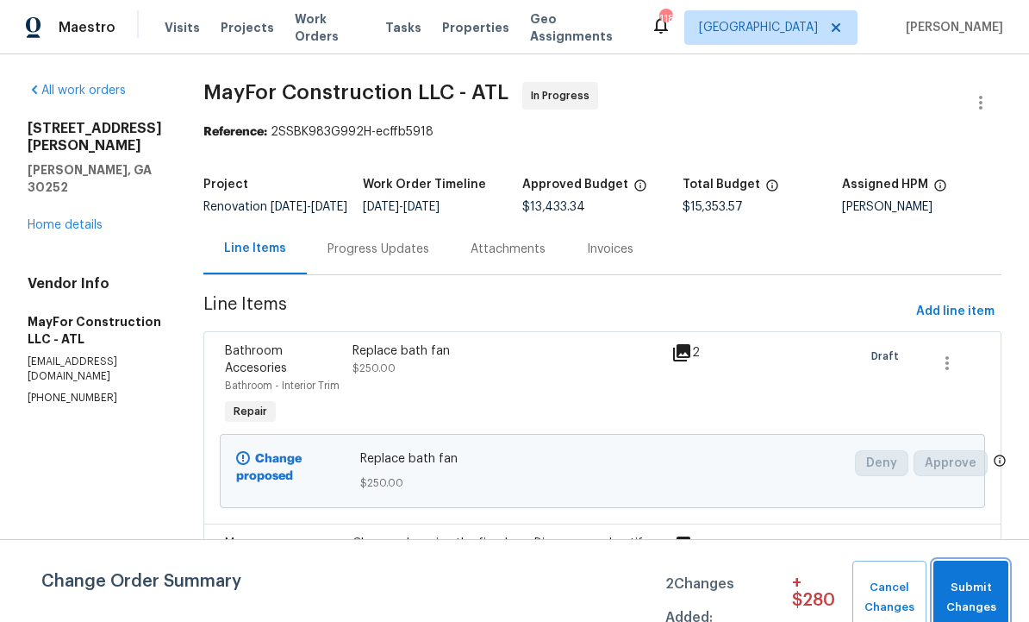
click at [962, 580] on span "Submit Changes" at bounding box center [971, 598] width 58 height 40
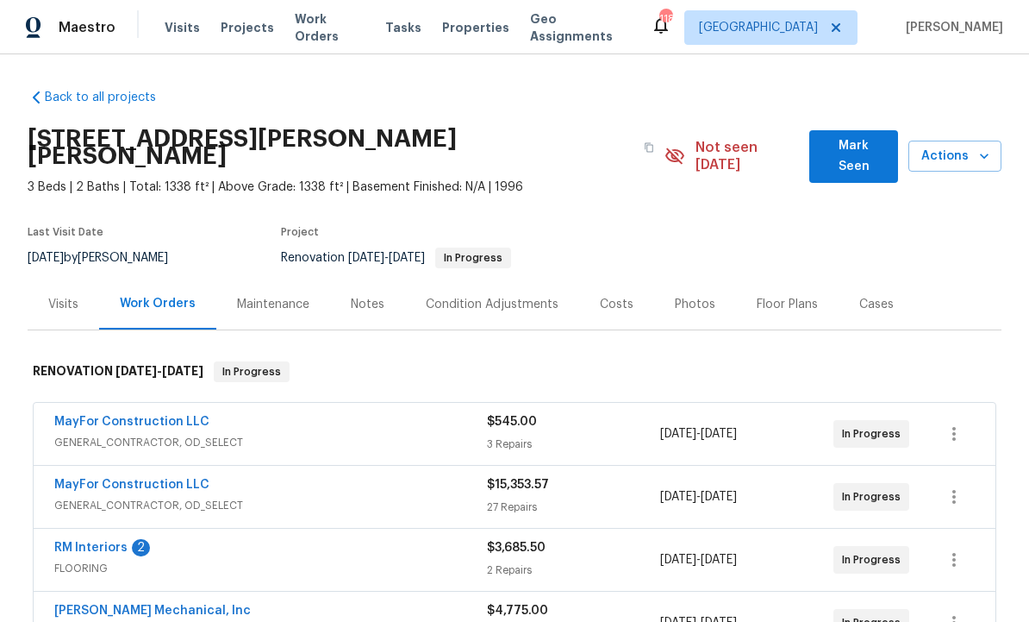
click at [148, 478] on link "MayFor Construction LLC" at bounding box center [131, 484] width 155 height 12
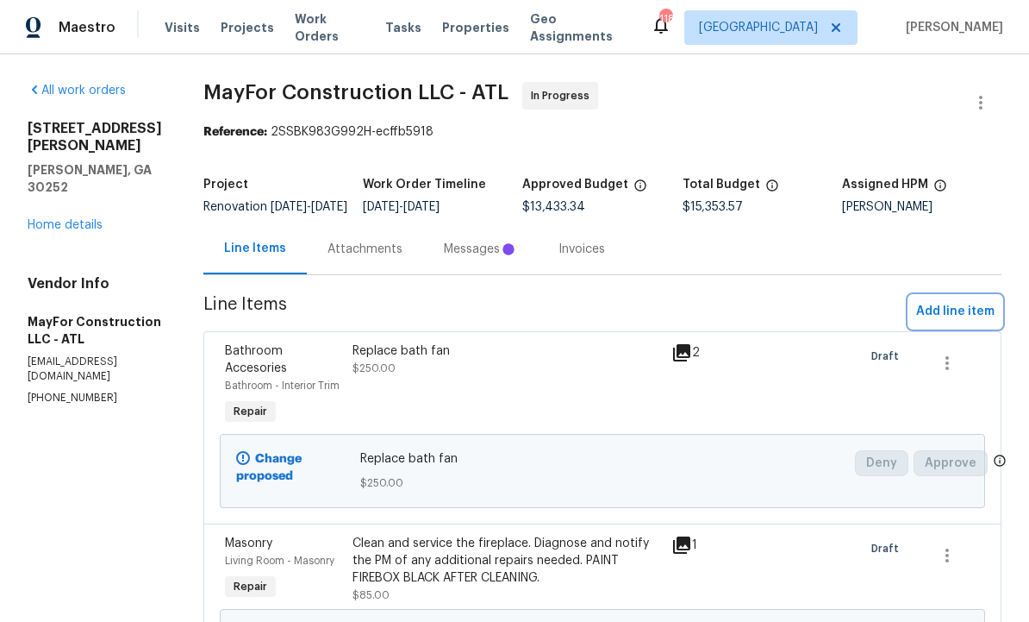
click at [940, 322] on span "Add line item" at bounding box center [955, 312] width 78 height 22
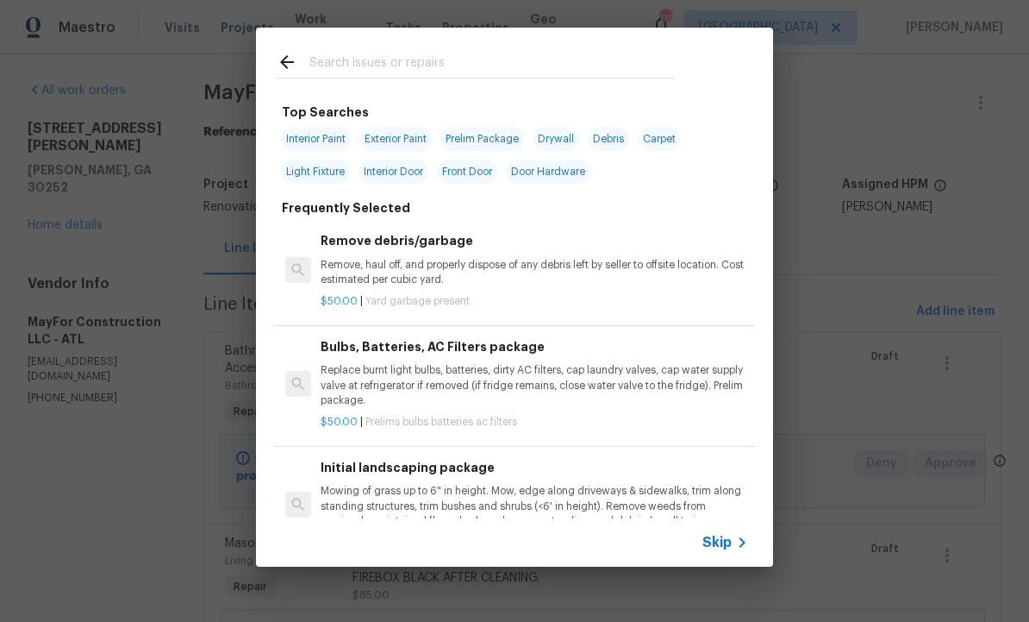
click at [295, 56] on icon at bounding box center [287, 62] width 21 height 21
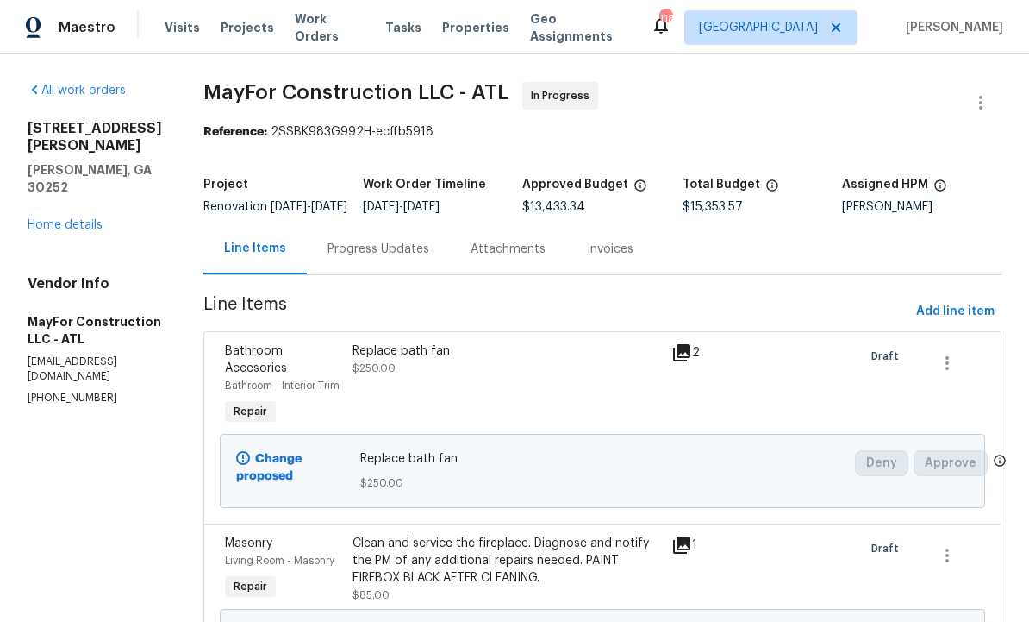
click at [409, 258] on div "Progress Updates" at bounding box center [379, 249] width 102 height 17
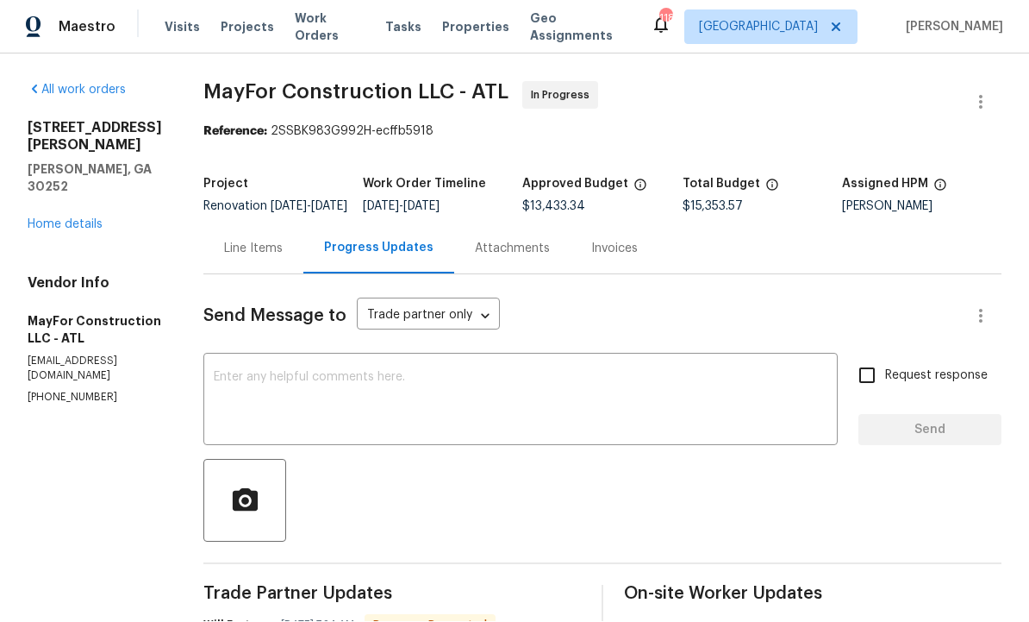
click at [280, 241] on div "Line Items" at bounding box center [253, 249] width 59 height 17
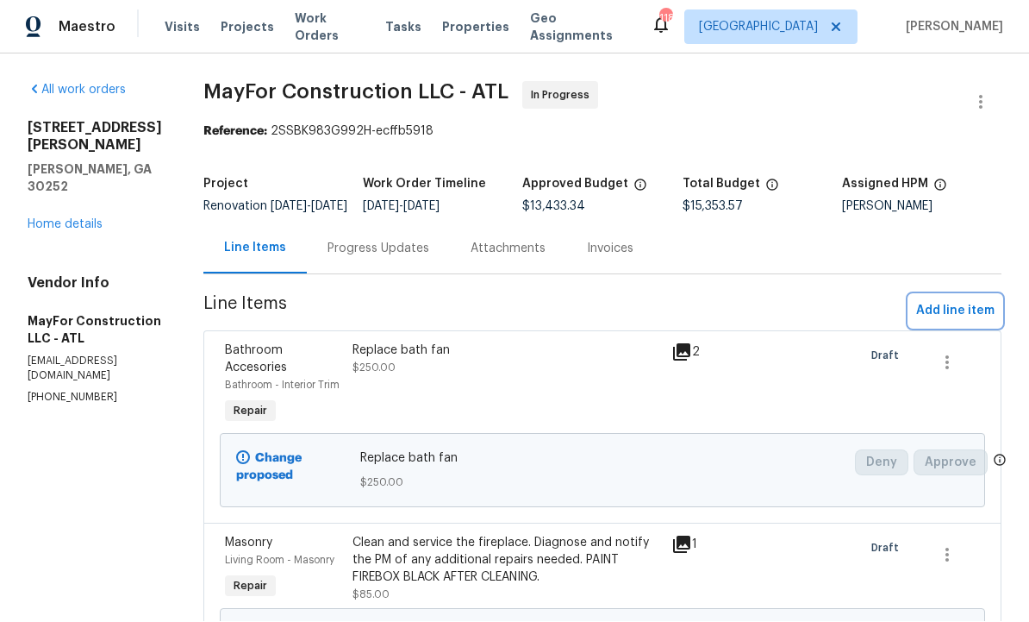
click at [942, 301] on span "Add line item" at bounding box center [955, 312] width 78 height 22
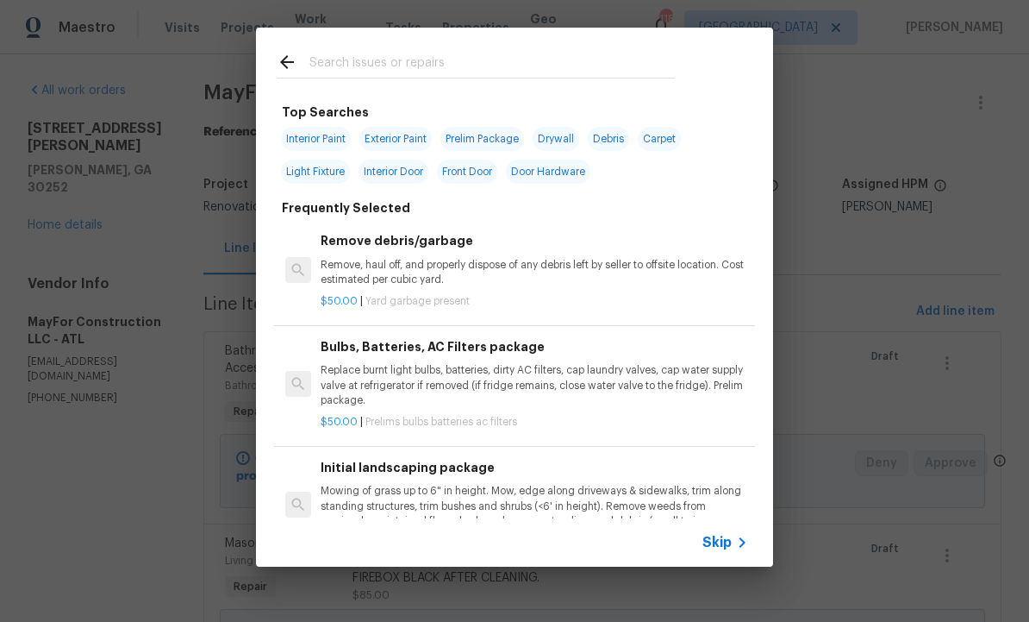
click at [378, 54] on input "text" at bounding box center [492, 65] width 366 height 26
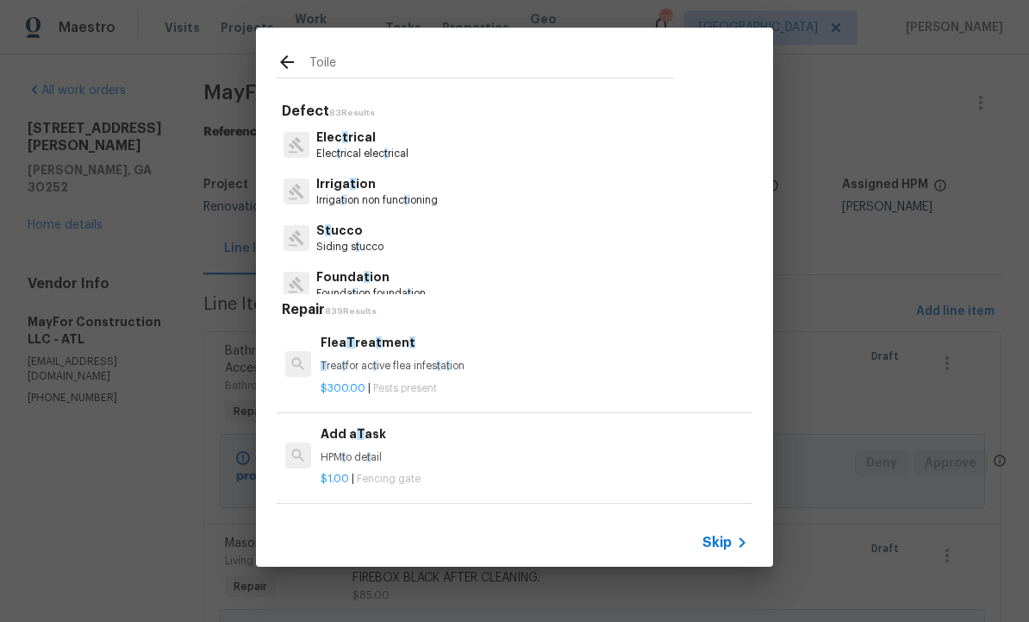
type input "Toilet"
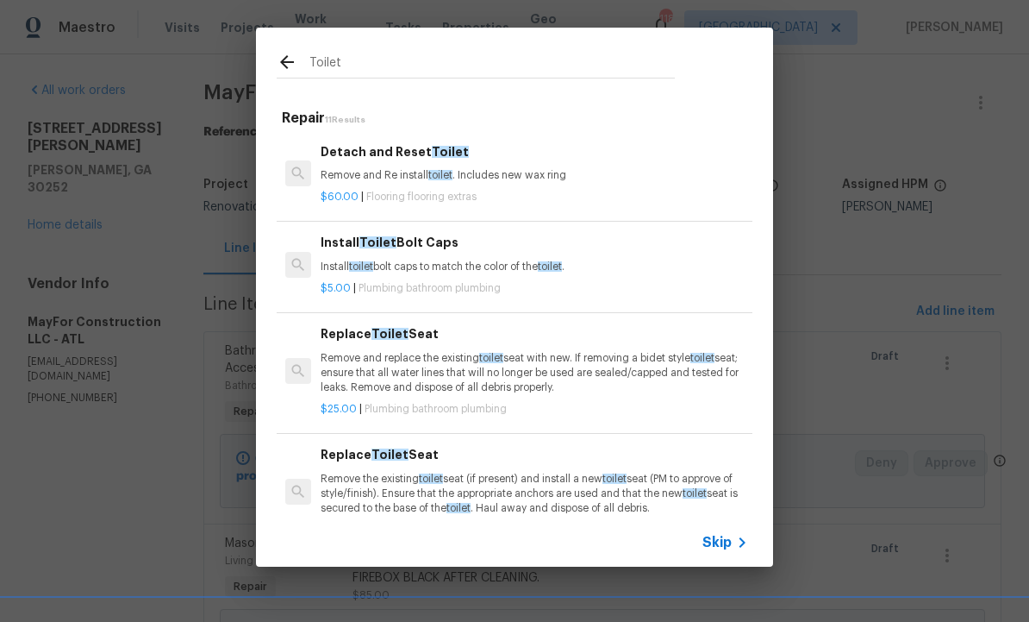
click at [409, 168] on p "Remove and Re install toilet . Includes new wax ring" at bounding box center [535, 175] width 428 height 15
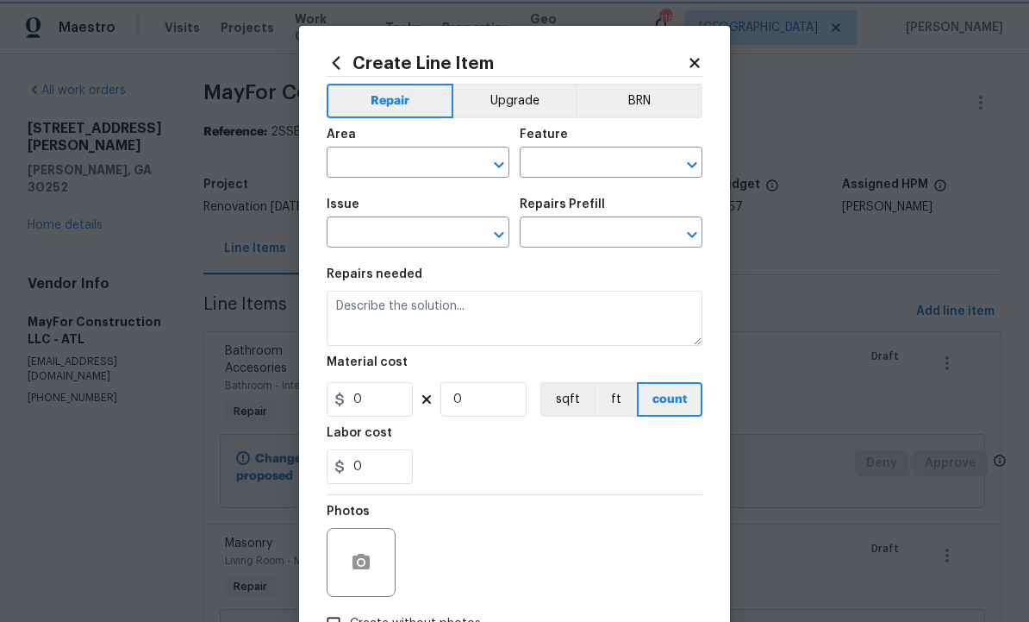
type input "Overall Flooring"
type input "Flooring Extras"
type input "Detach and Reset Toilet $60.00"
type textarea "Remove and Re install toilet. Includes new wax ring"
type input "60"
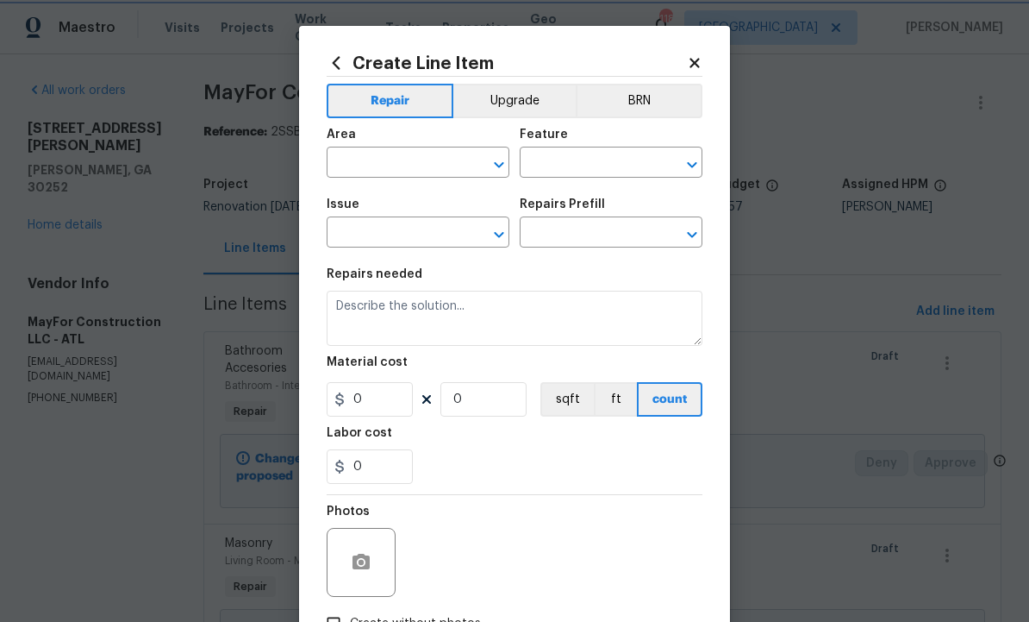
type input "1"
click at [421, 158] on input "text" at bounding box center [394, 164] width 134 height 27
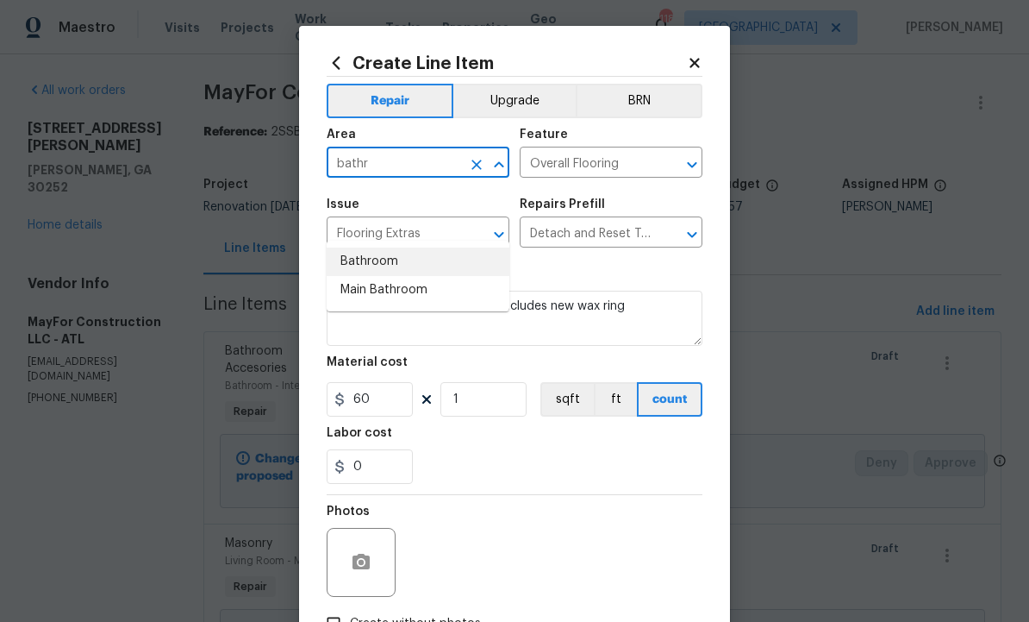
click at [403, 247] on li "Bathroom" at bounding box center [418, 261] width 183 height 28
type input "Bathroom"
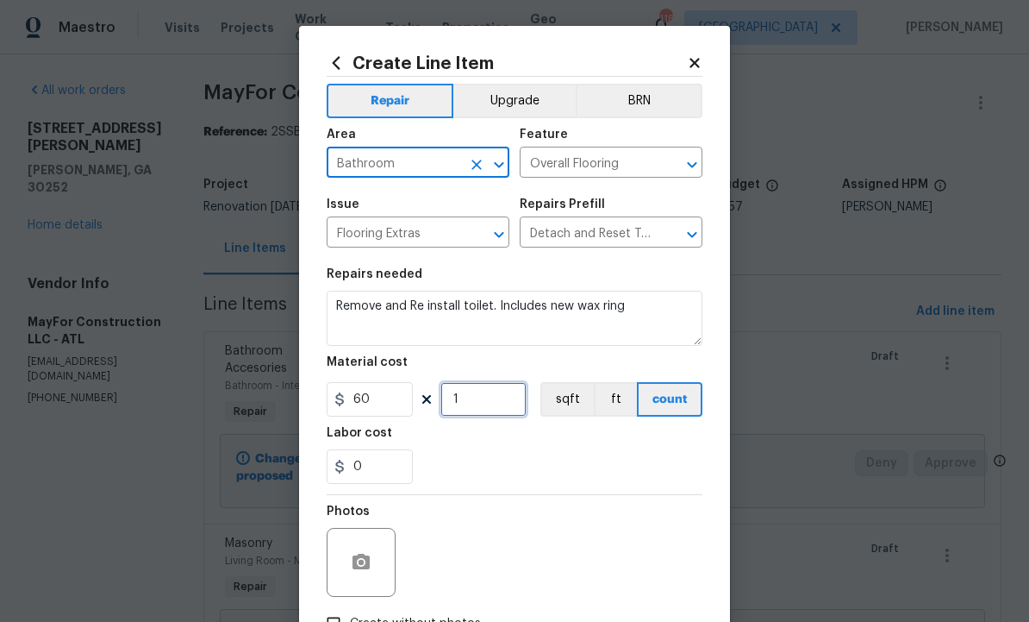
click at [483, 402] on input "1" at bounding box center [484, 399] width 86 height 34
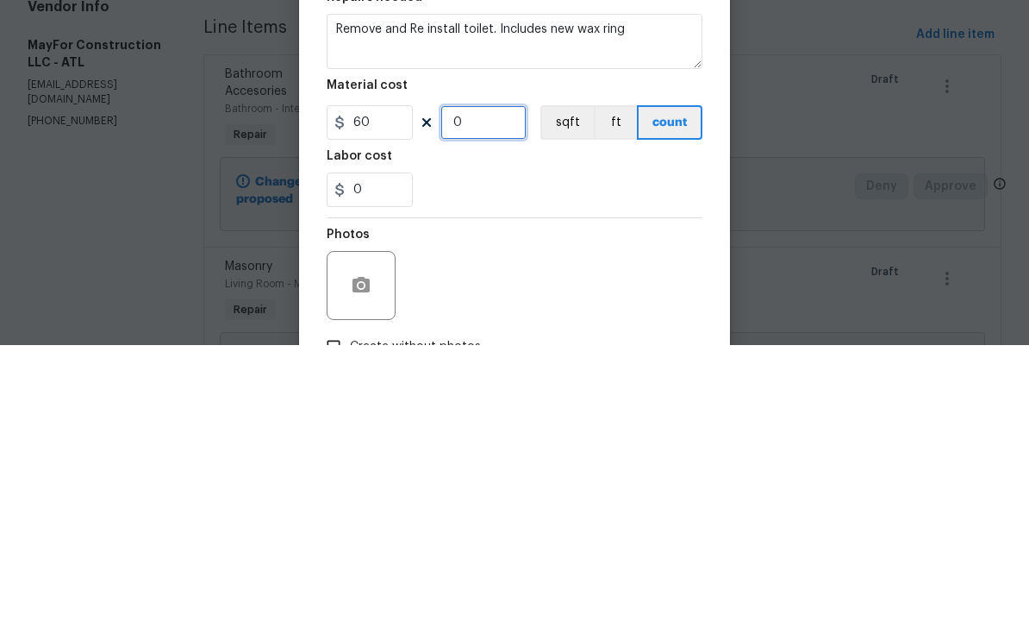
type input "2"
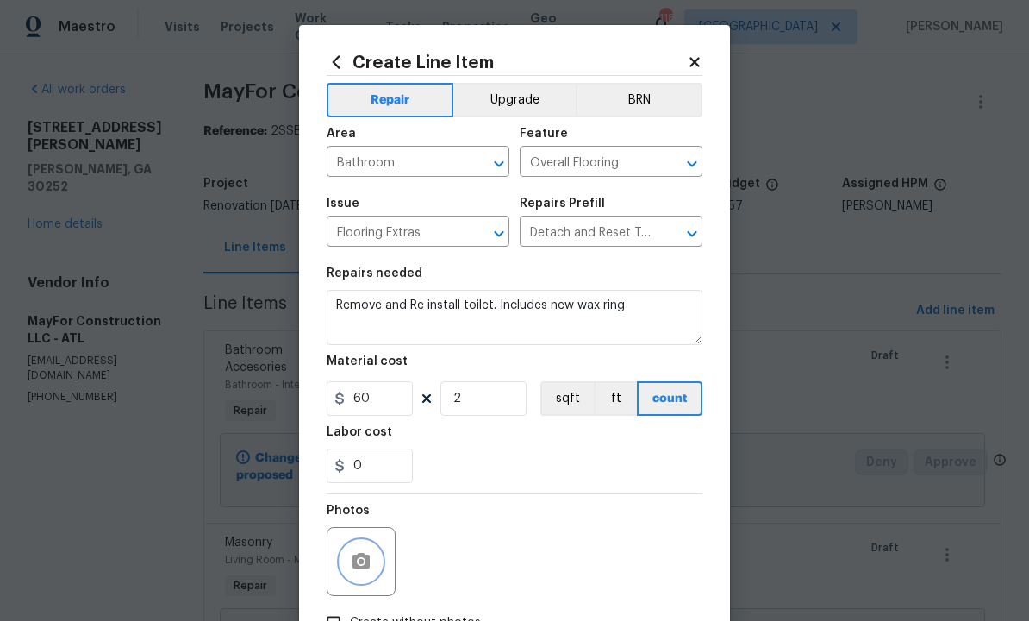
click at [360, 545] on button "button" at bounding box center [361, 561] width 41 height 41
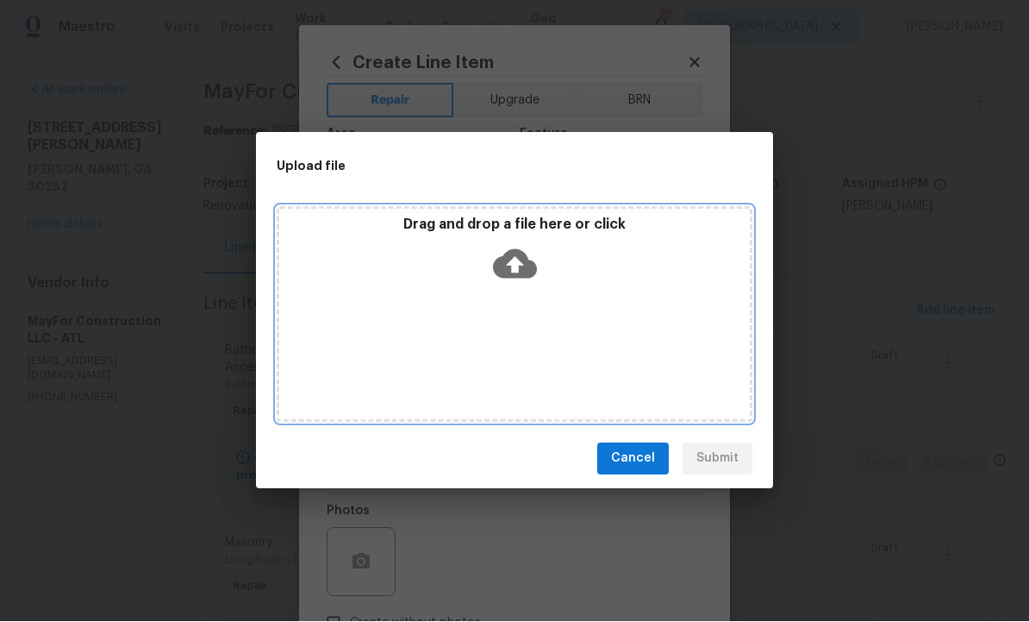
click at [512, 265] on icon at bounding box center [515, 264] width 44 height 44
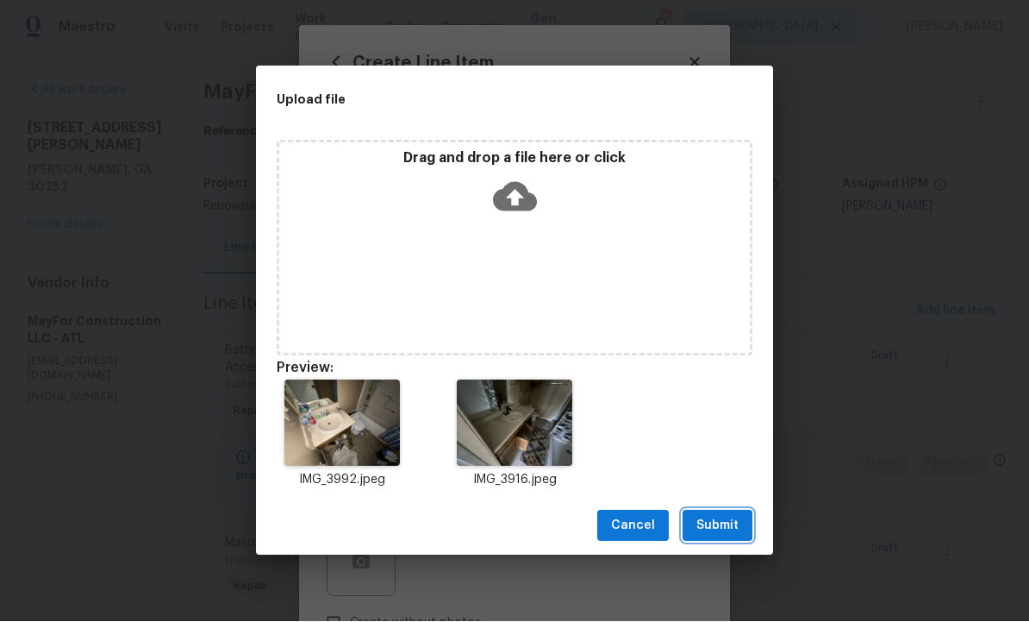
click at [719, 527] on span "Submit" at bounding box center [718, 527] width 42 height 22
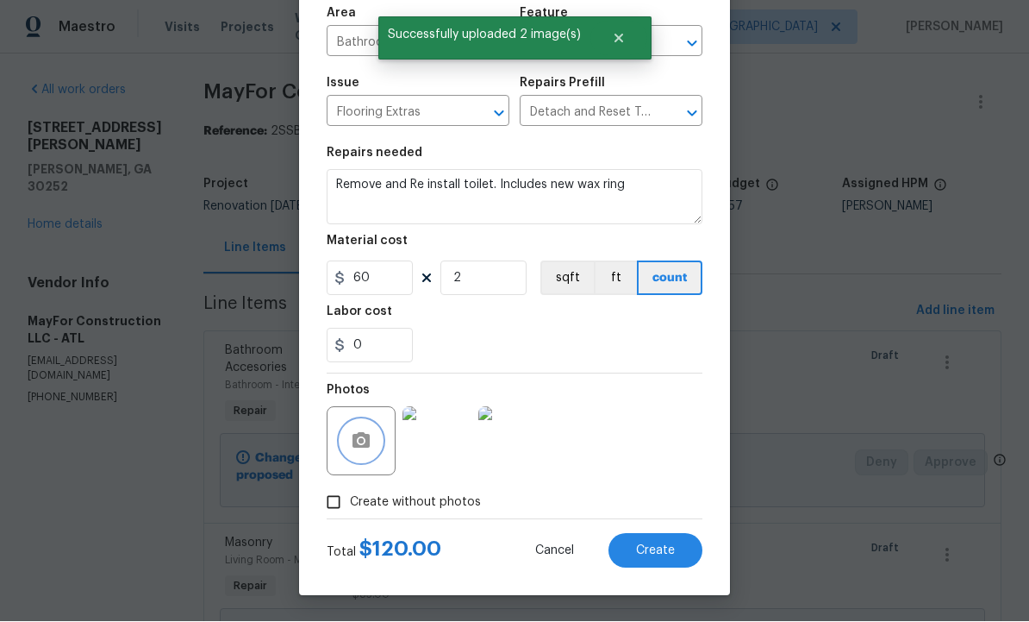
scroll to position [124, 0]
click at [647, 551] on span "Create" at bounding box center [655, 551] width 39 height 13
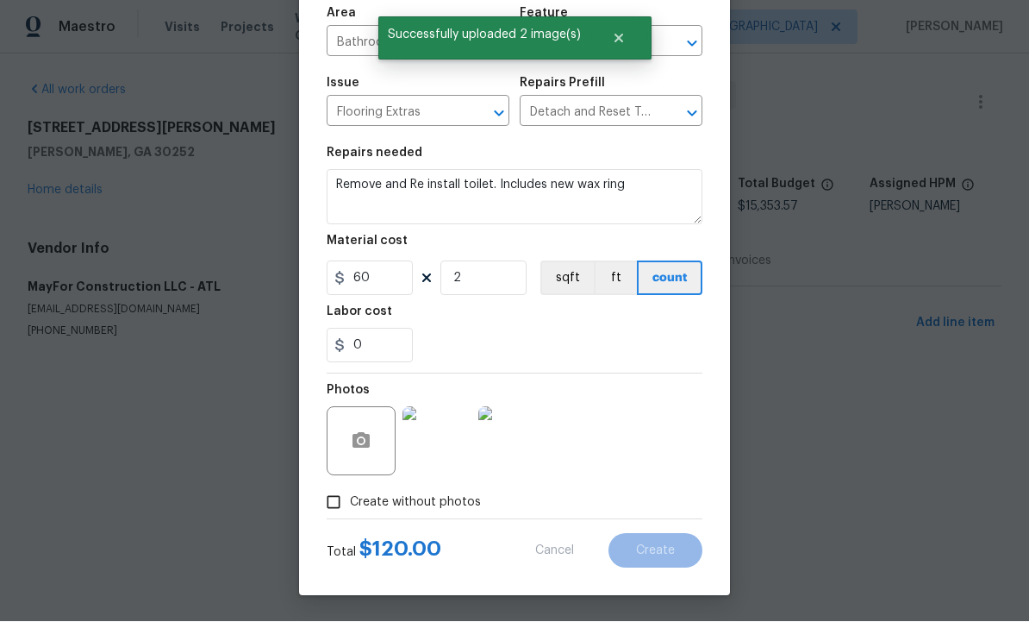
type input "0"
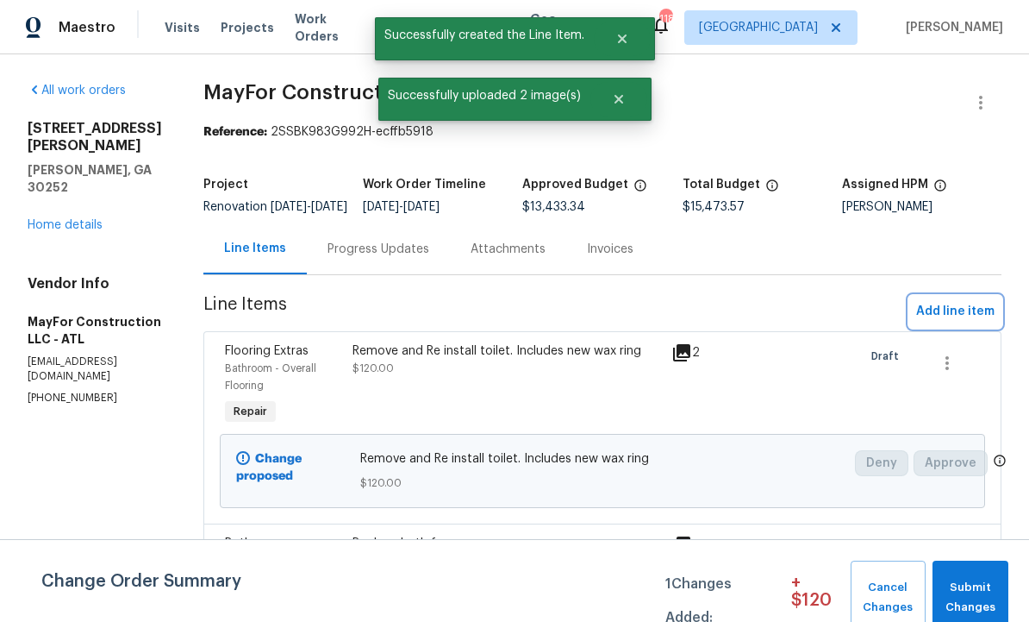
click at [941, 321] on span "Add line item" at bounding box center [955, 312] width 78 height 22
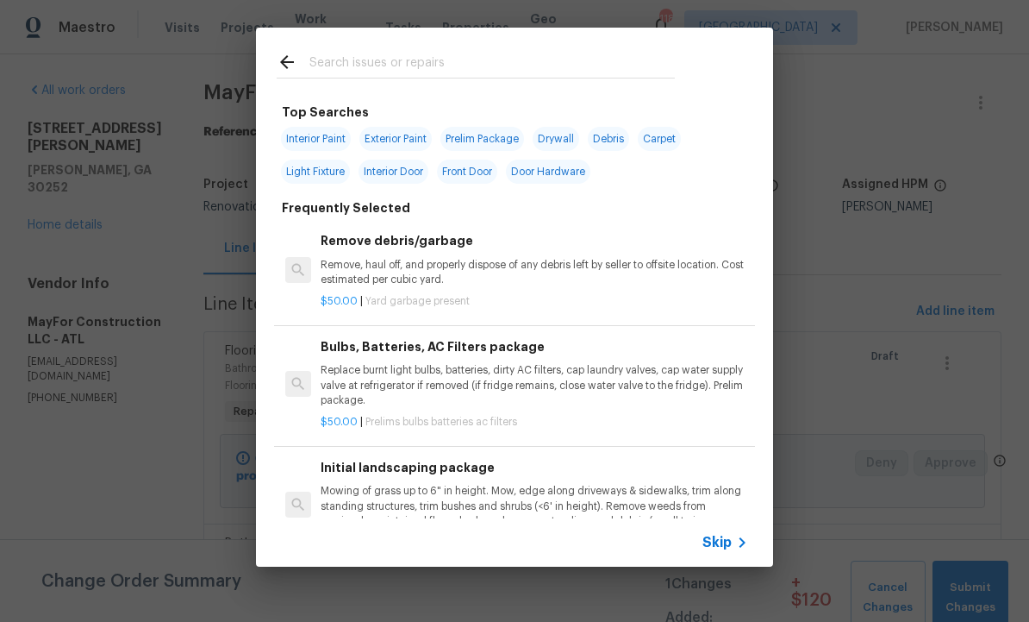
click at [378, 58] on input "text" at bounding box center [492, 65] width 366 height 26
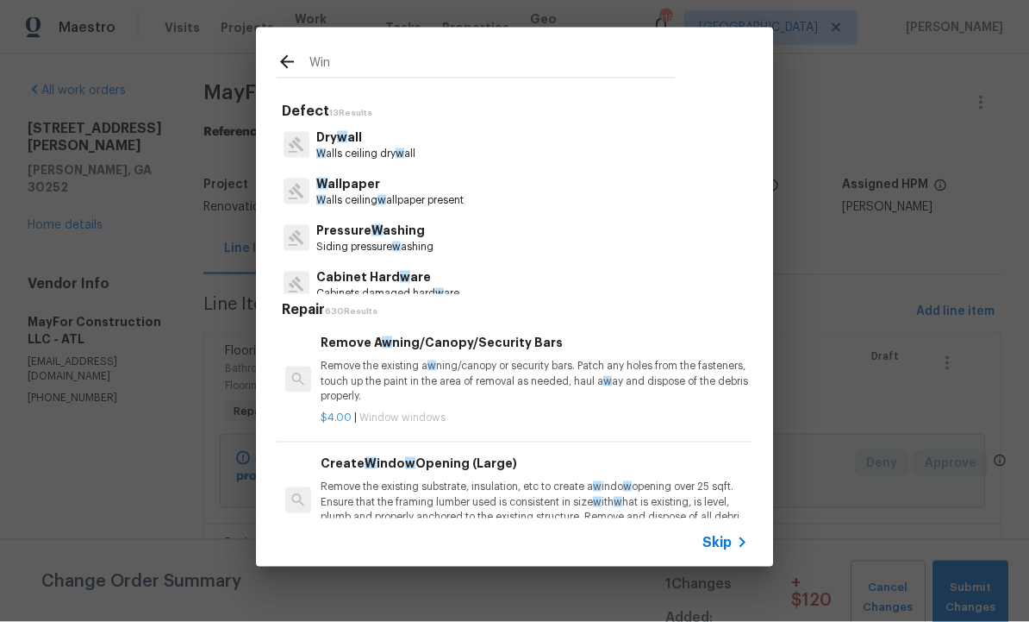
type input "Wind"
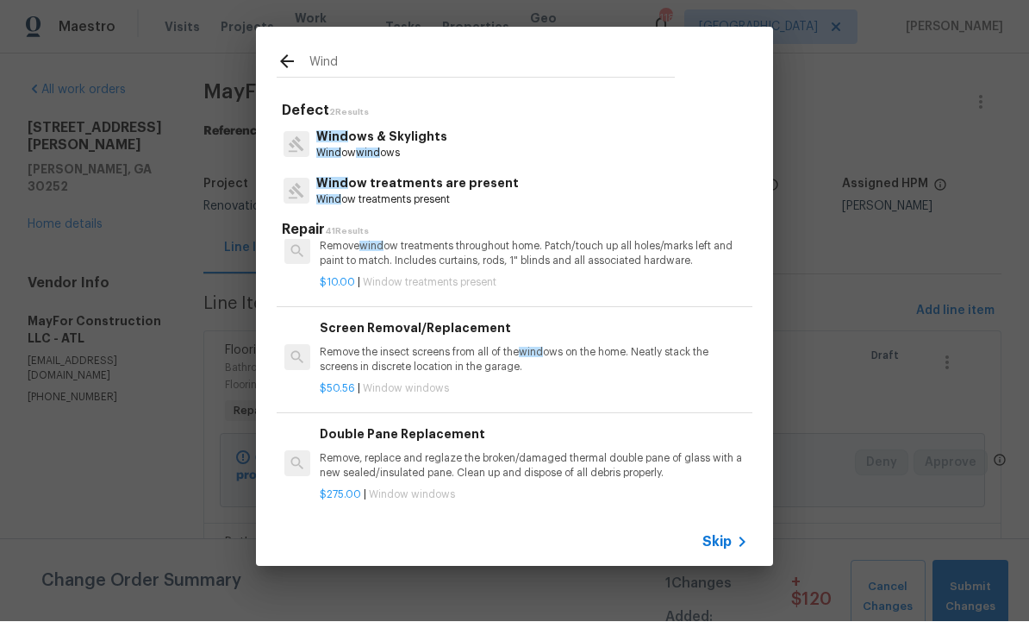
scroll to position [525, 1]
click at [420, 336] on div "Screen Removal/Replacement Remove the insect screens from all of the wind ows o…" at bounding box center [534, 345] width 428 height 56
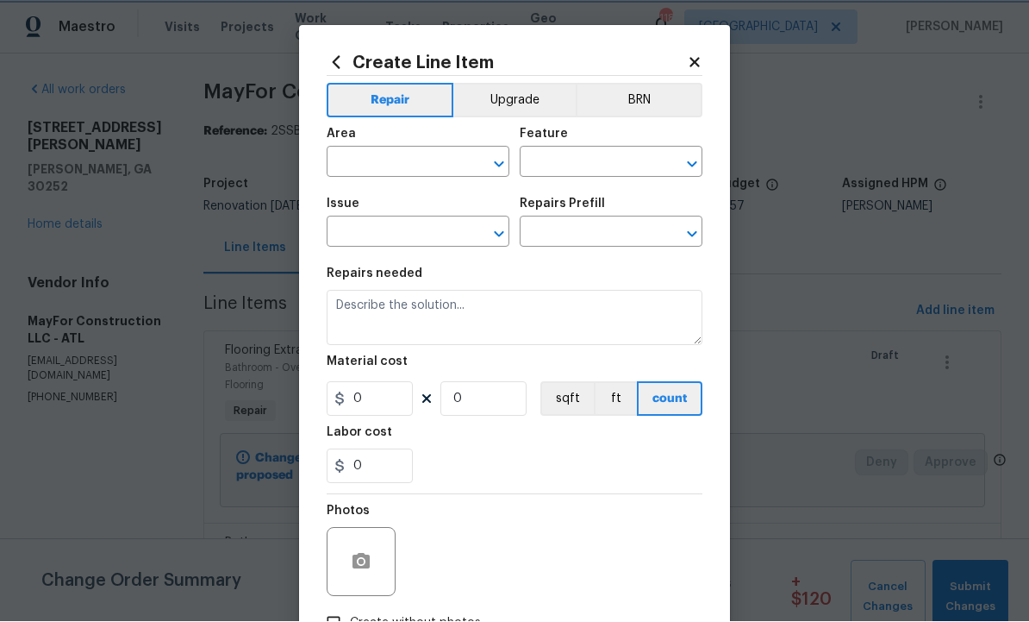
type input "Windows & Skylights"
type input "Screen Removal/Replacement $50.56"
type textarea "Remove the insect screens from all of the windows on the home. Neatly stack the…"
type input "50.56"
type input "1"
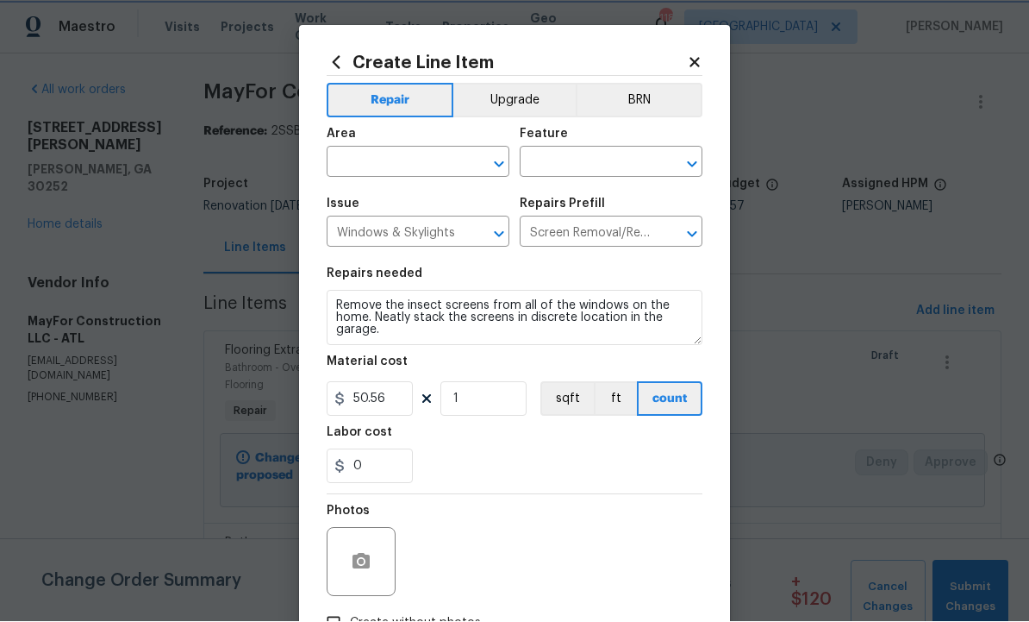
scroll to position [1, 0]
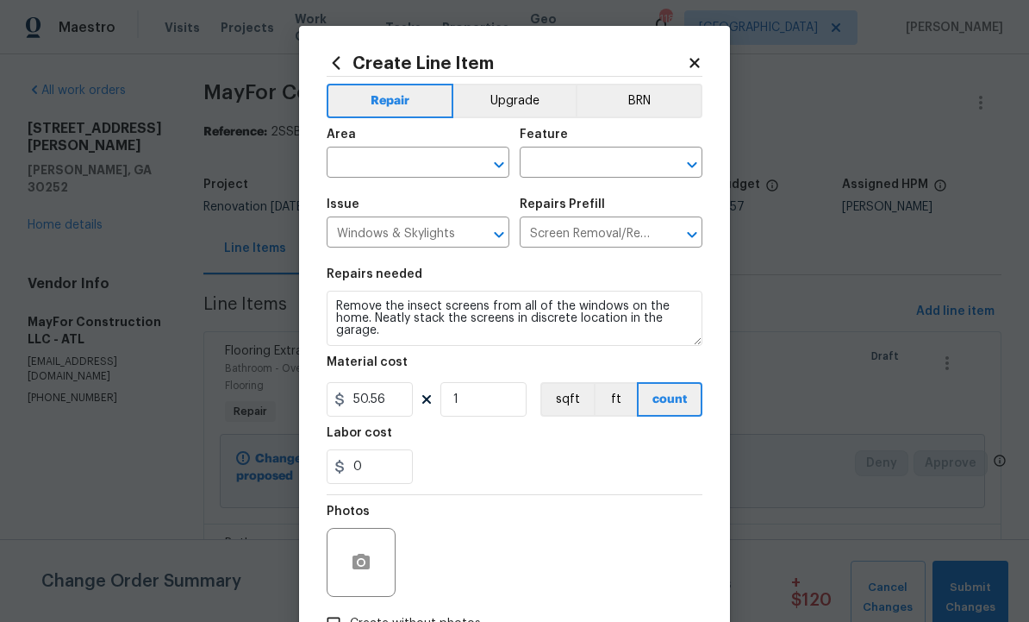
click at [427, 155] on input "text" at bounding box center [394, 164] width 134 height 27
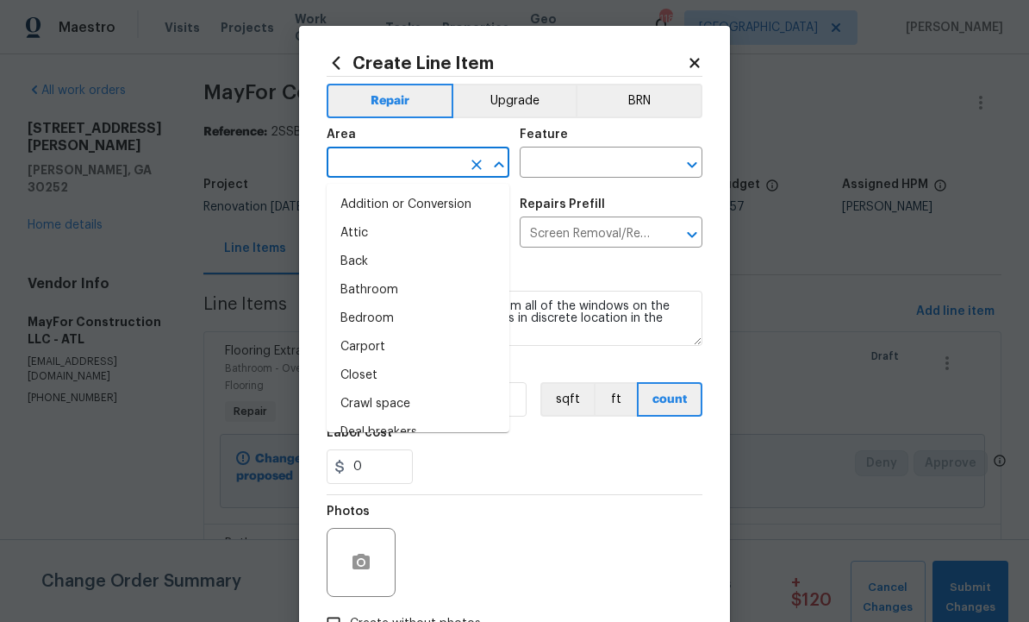
scroll to position [0, 0]
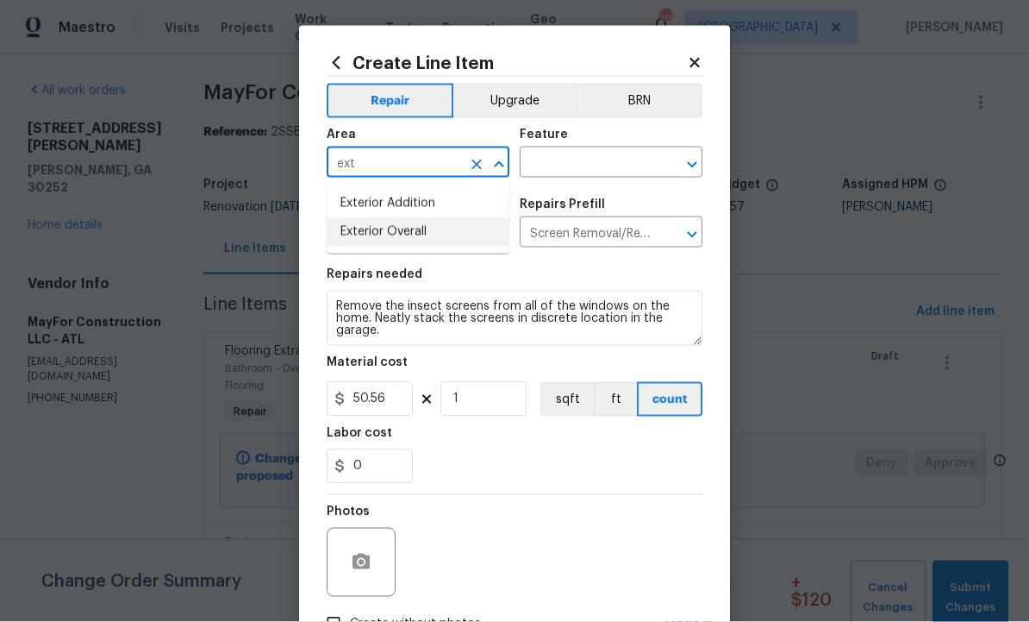
click at [424, 235] on li "Exterior Overall" at bounding box center [418, 232] width 183 height 28
type input "Exterior Overall"
click at [559, 175] on input "text" at bounding box center [587, 164] width 134 height 27
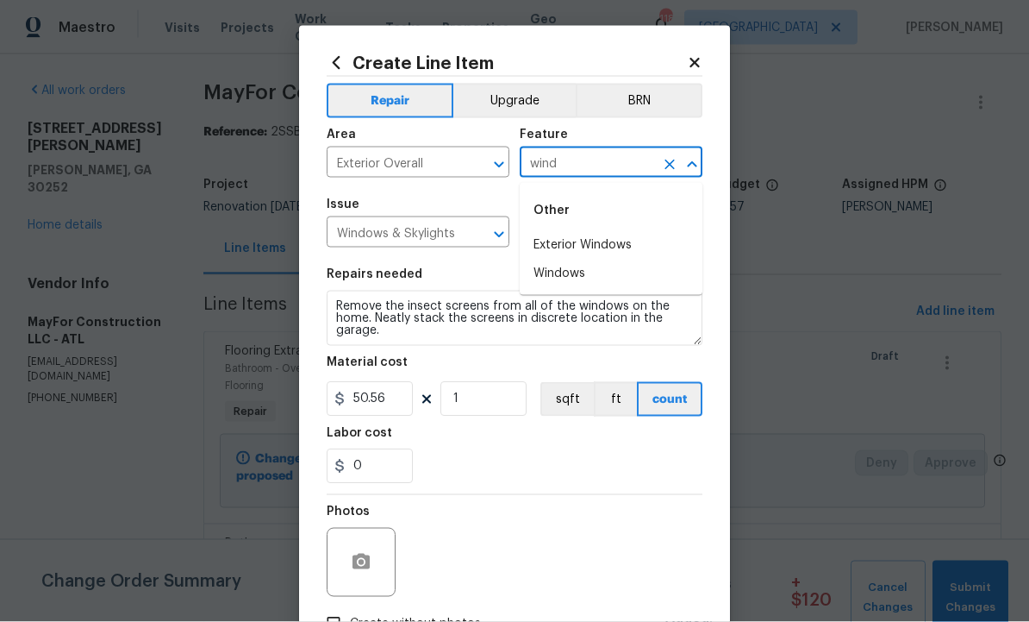
click at [616, 240] on li "Exterior Windows" at bounding box center [611, 245] width 183 height 28
type input "Exterior Windows"
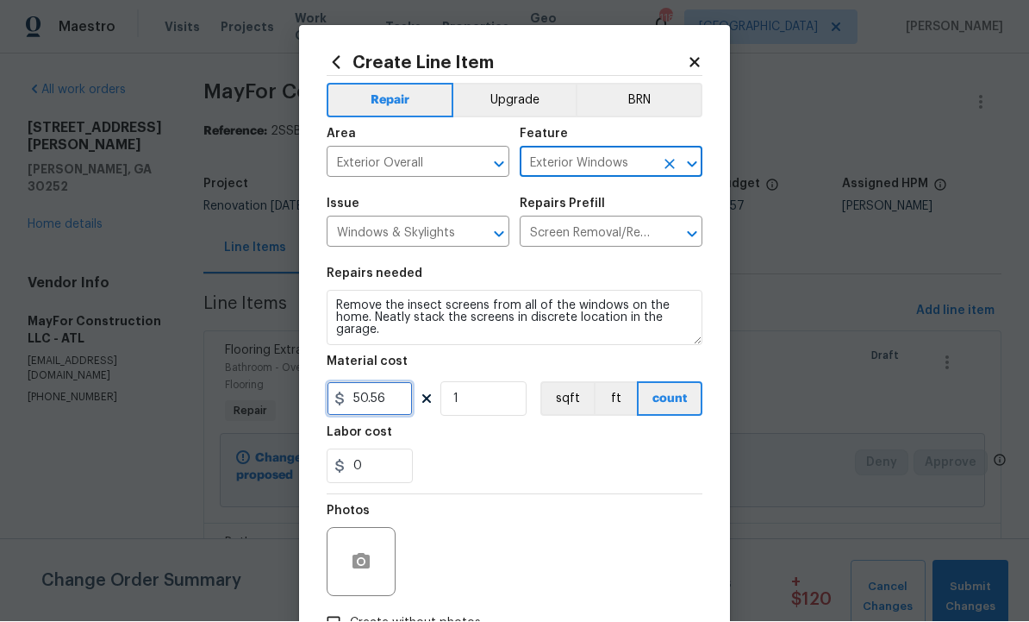
click at [402, 400] on input "50.56" at bounding box center [370, 399] width 86 height 34
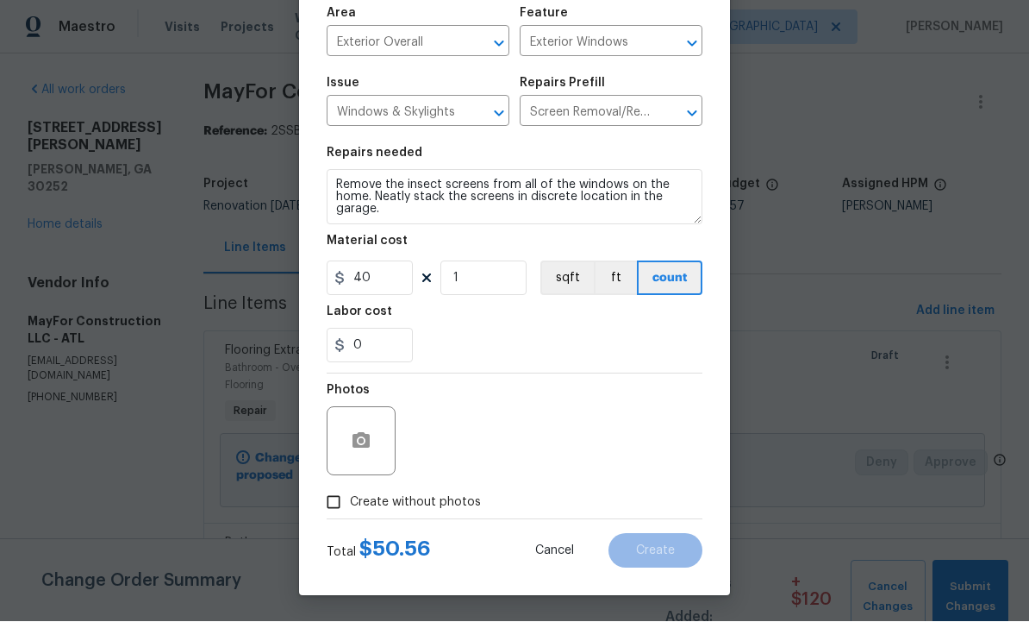
scroll to position [124, 0]
type input "40"
click at [372, 437] on button "button" at bounding box center [361, 441] width 41 height 41
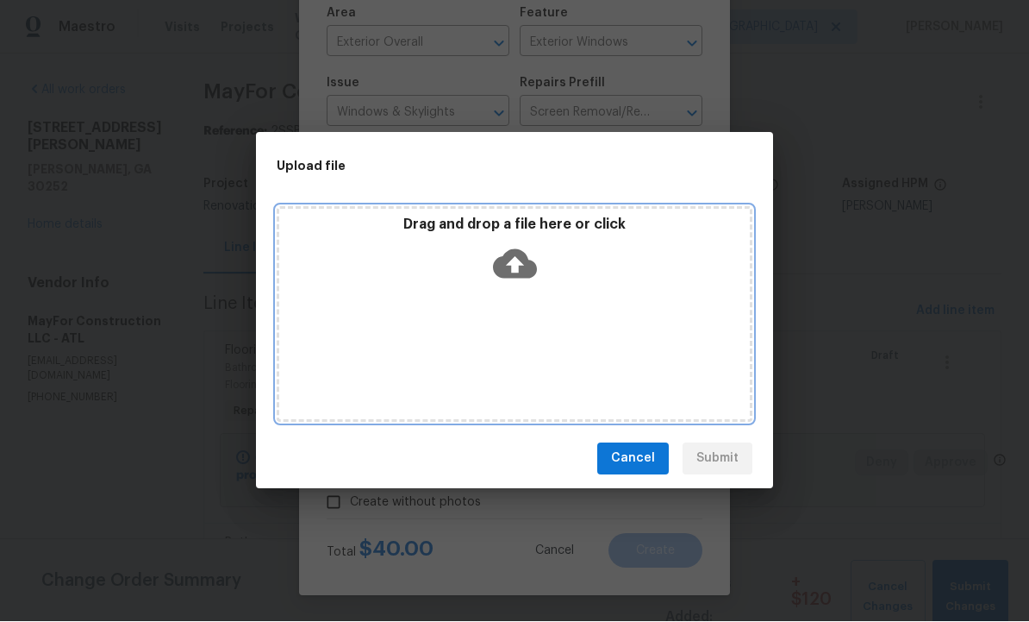
click at [517, 266] on icon at bounding box center [515, 264] width 44 height 44
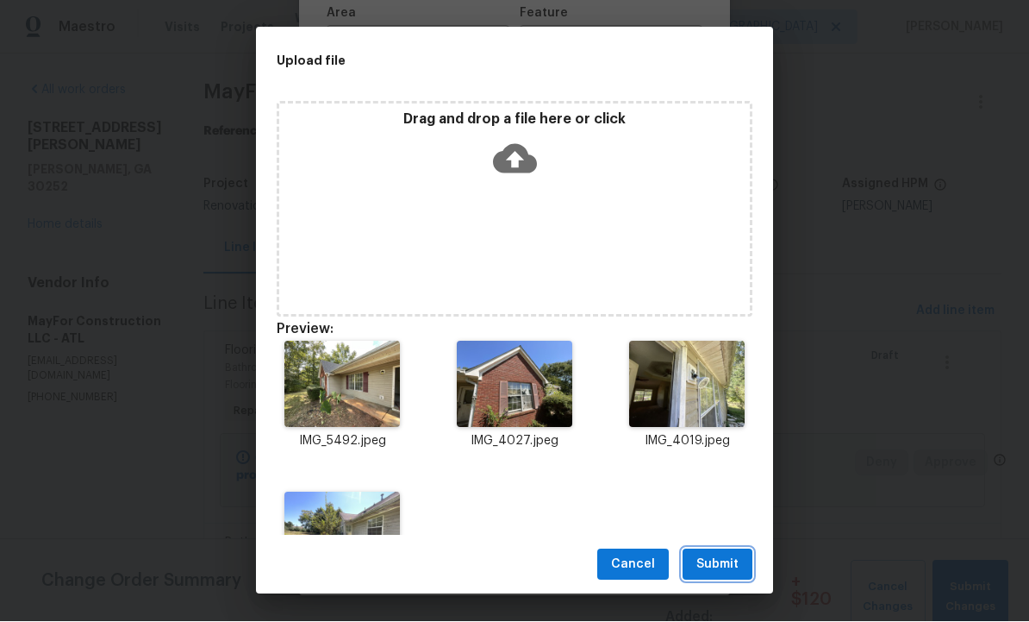
click at [715, 561] on span "Submit" at bounding box center [718, 565] width 42 height 22
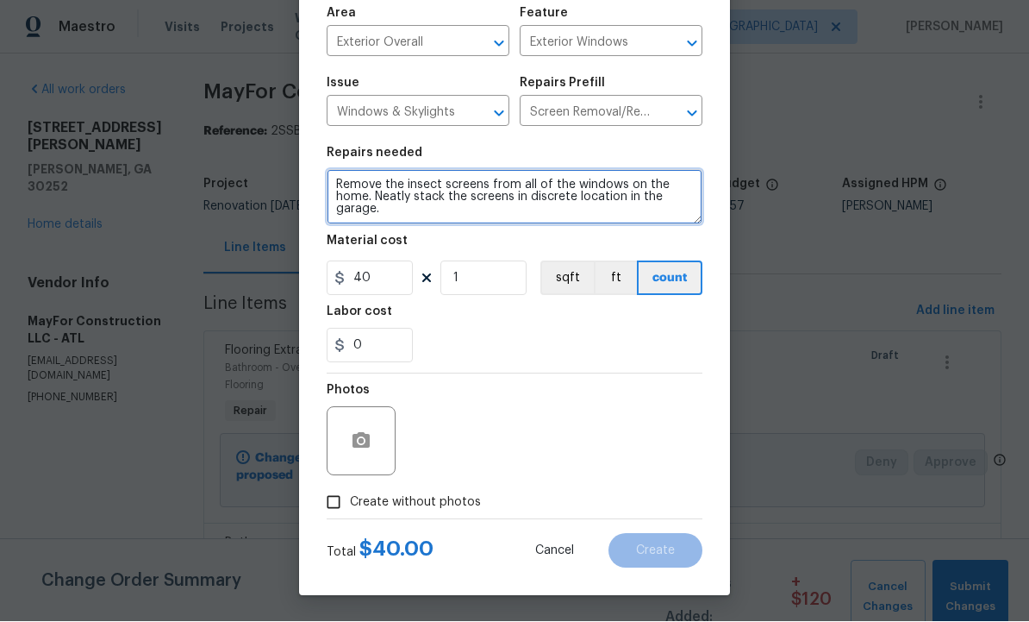
click at [510, 222] on textarea "Remove the insect screens from all of the windows on the home. Neatly stack the…" at bounding box center [515, 197] width 376 height 55
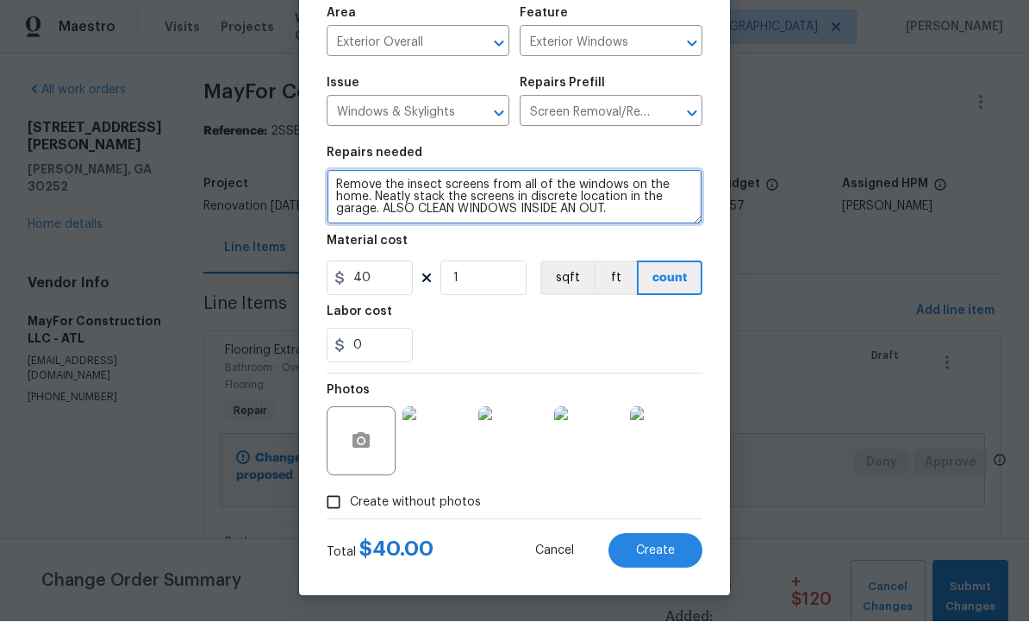
type textarea "Remove the insect screens from all of the windows on the home. Neatly stack the…"
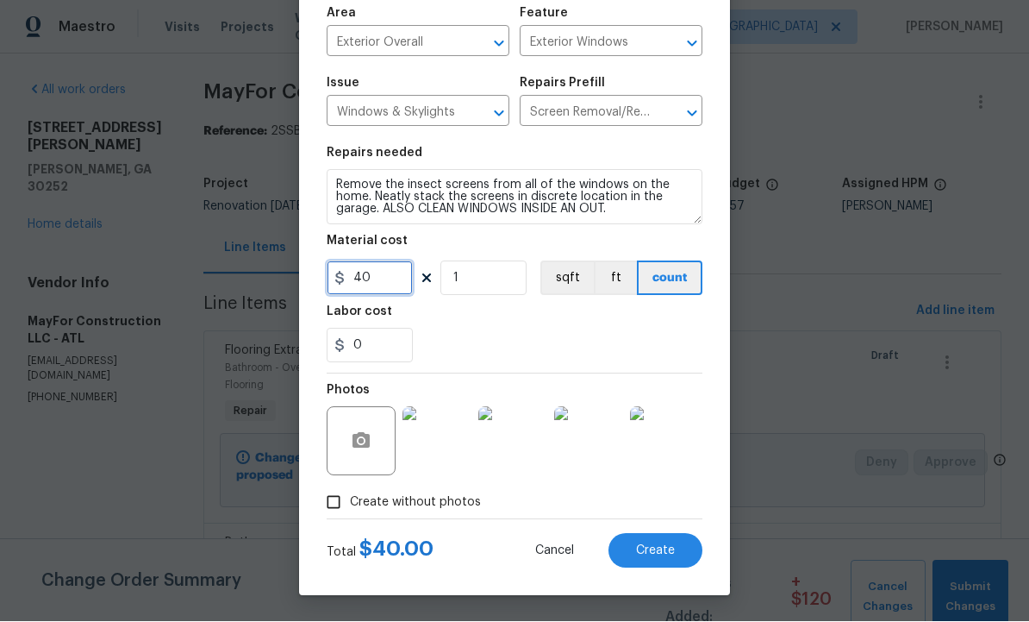
click at [387, 277] on input "40" at bounding box center [370, 278] width 86 height 34
type input "130"
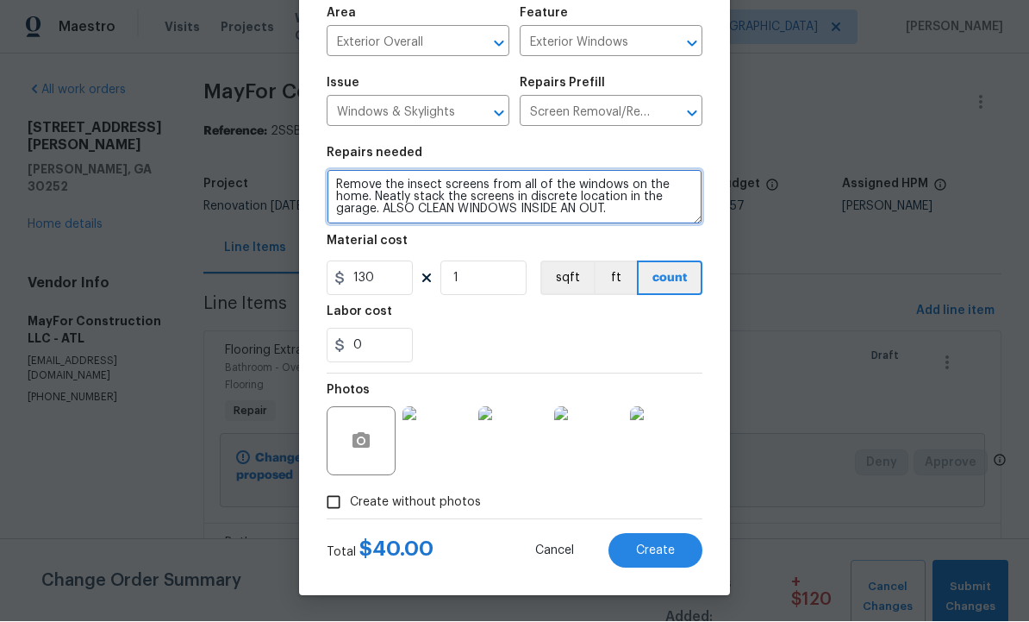
click at [570, 220] on textarea "Remove the insect screens from all of the windows on the home. Neatly stack the…" at bounding box center [515, 197] width 376 height 55
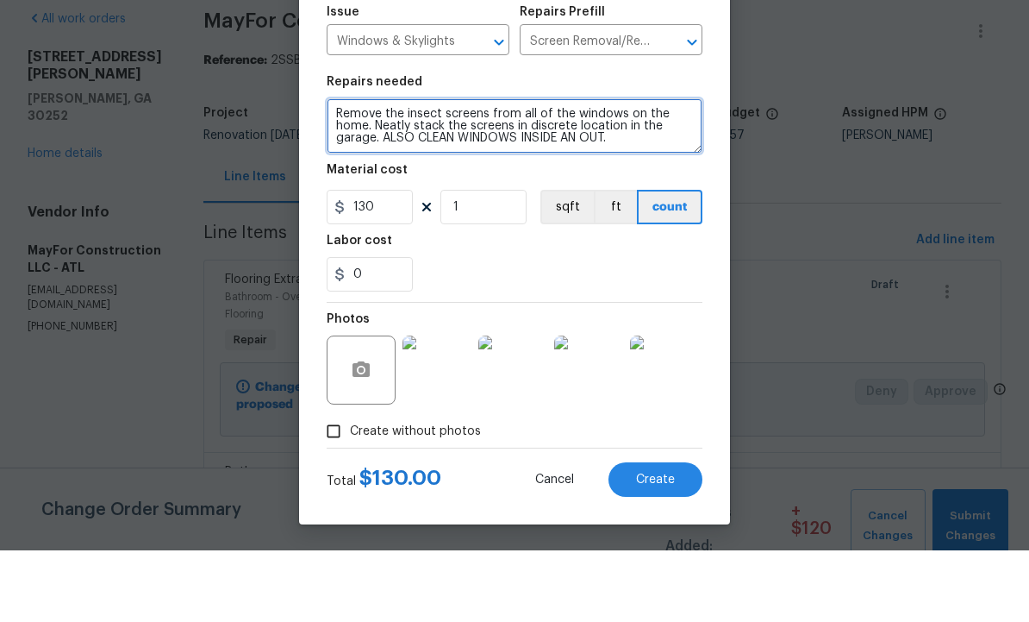
click at [576, 170] on textarea "Remove the insect screens from all of the windows on the home. Neatly stack the…" at bounding box center [515, 197] width 376 height 55
click at [581, 170] on textarea "Remove the insect screens from all of the windows on the home. Neatly stack the…" at bounding box center [515, 197] width 376 height 55
click at [655, 170] on textarea "Remove the insect screens from all of the windows on the home. Neatly stack the…" at bounding box center [515, 197] width 376 height 55
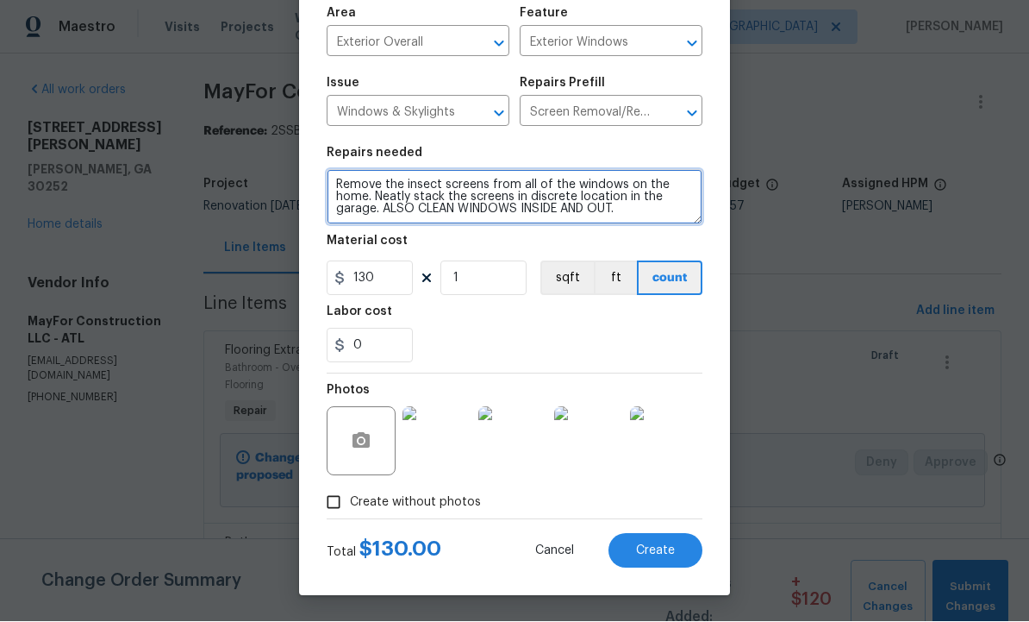
type textarea "Remove the insect screens from all of the windows on the home. Neatly stack the…"
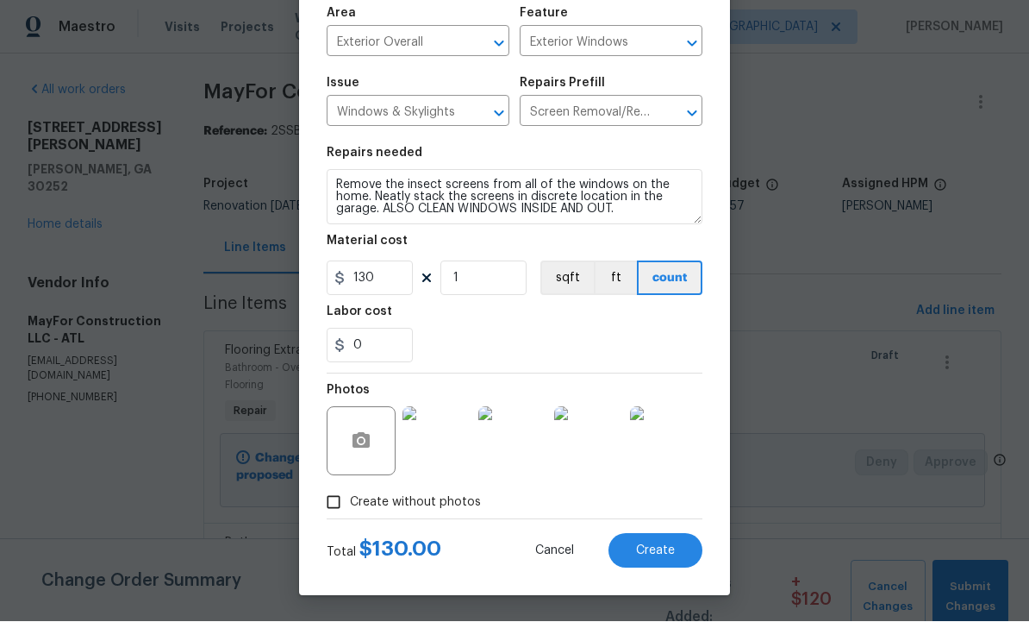
click at [645, 552] on span "Create" at bounding box center [655, 551] width 39 height 13
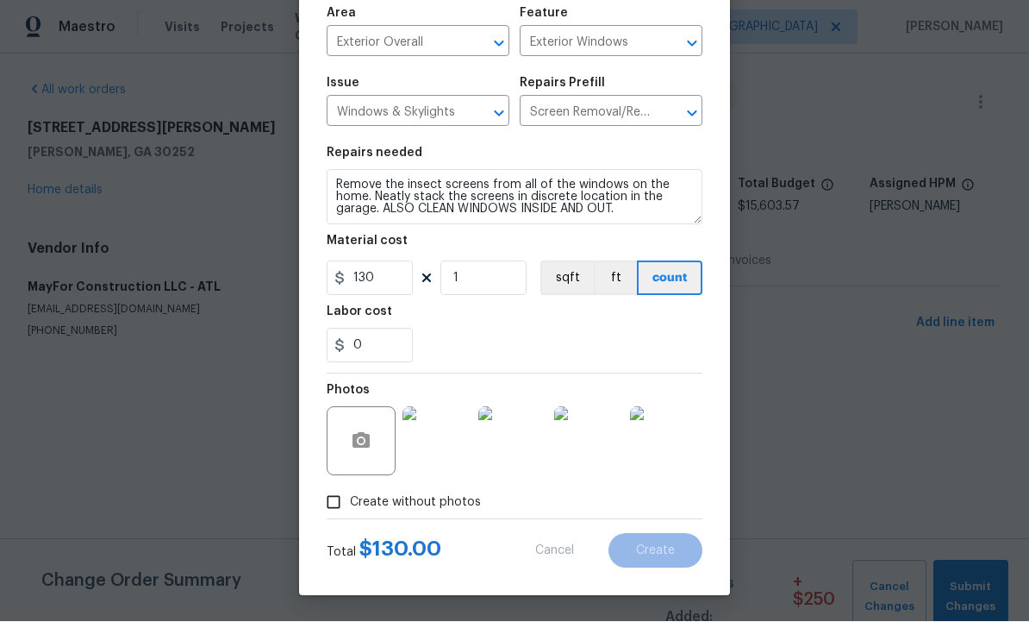
type input "0"
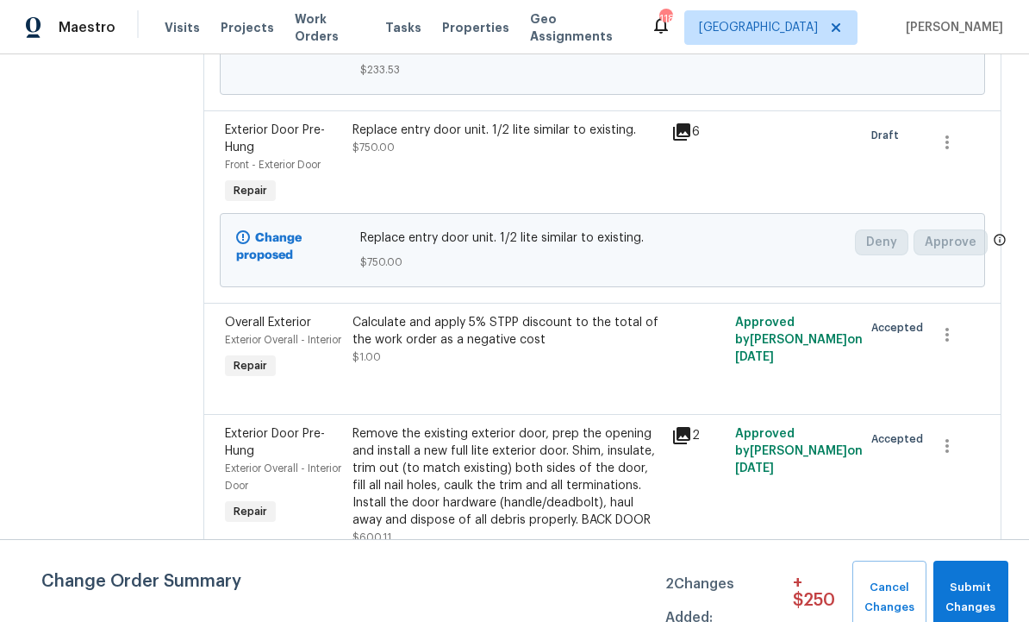
scroll to position [2213, 0]
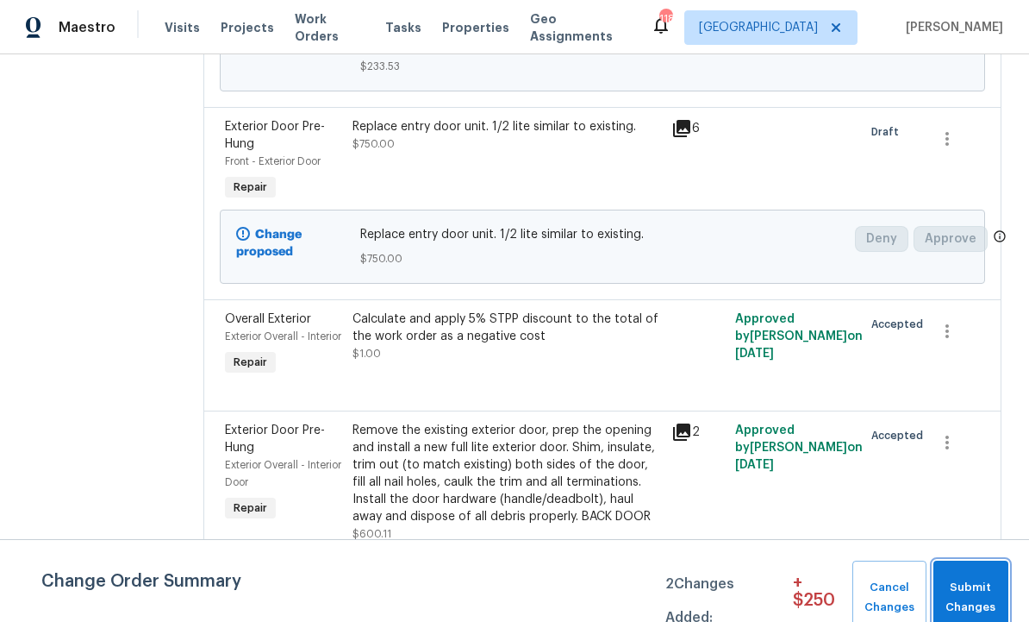
click at [968, 579] on span "Submit Changes" at bounding box center [971, 598] width 58 height 40
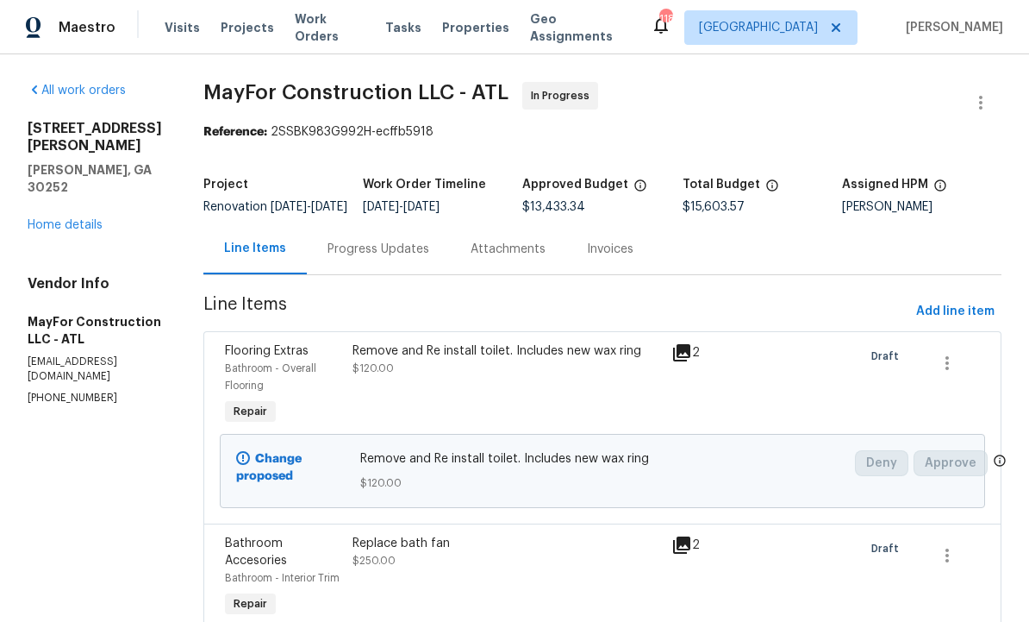
scroll to position [0, 0]
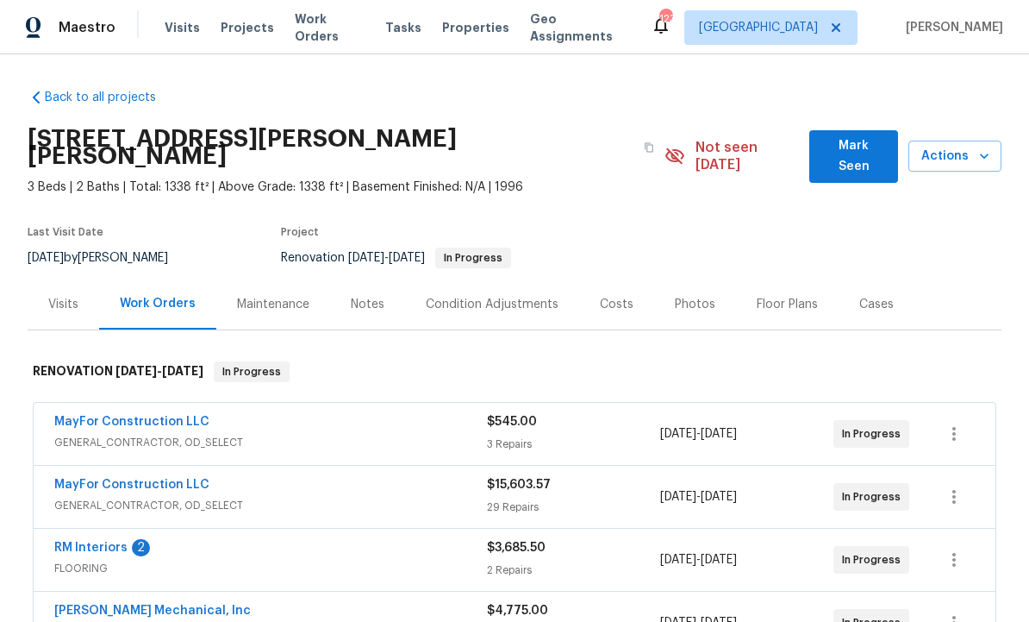
click at [852, 147] on span "Mark Seen" at bounding box center [853, 156] width 61 height 42
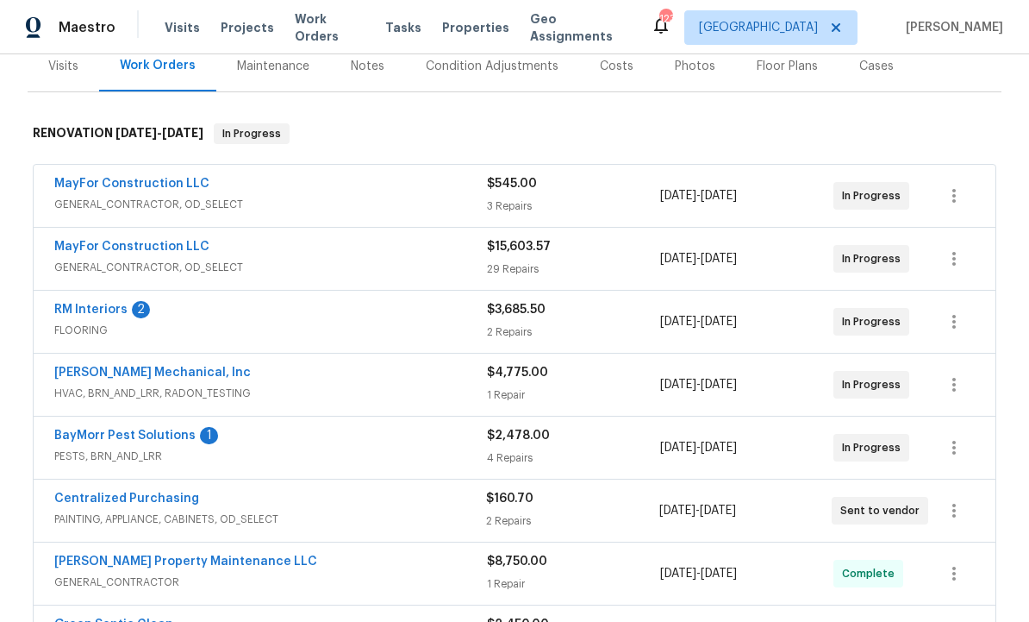
scroll to position [222, 0]
click at [151, 430] on link "BayMorr Pest Solutions" at bounding box center [124, 434] width 141 height 12
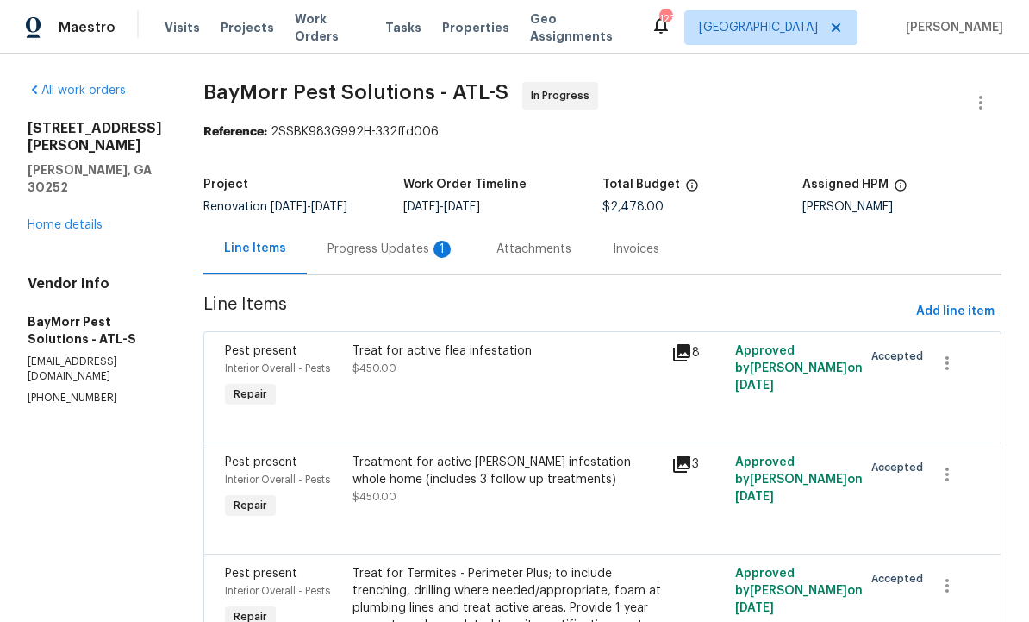
click at [391, 255] on div "Progress Updates 1" at bounding box center [392, 249] width 128 height 17
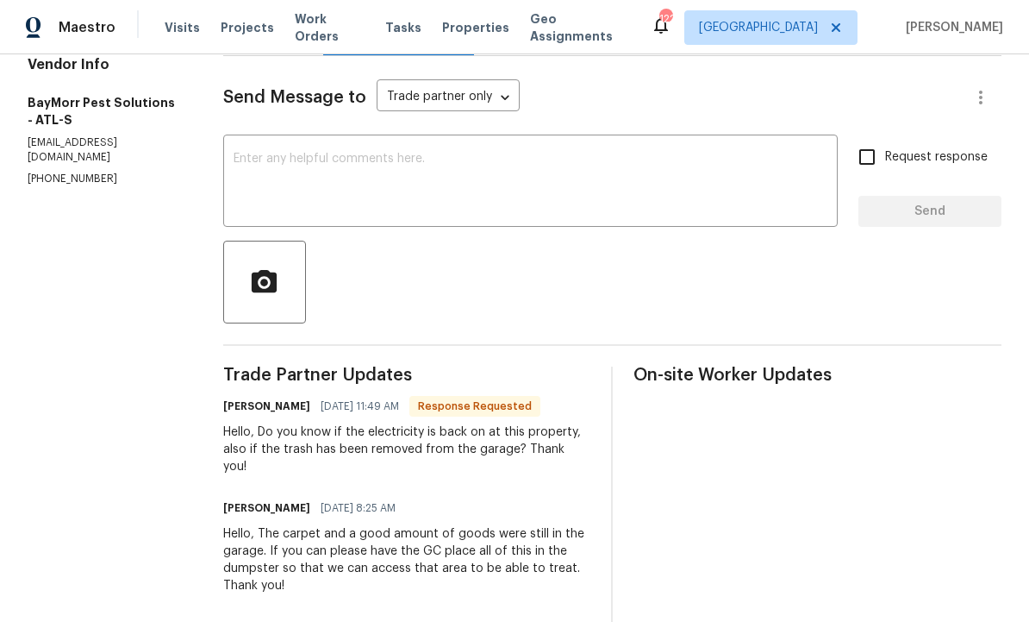
scroll to position [225, 0]
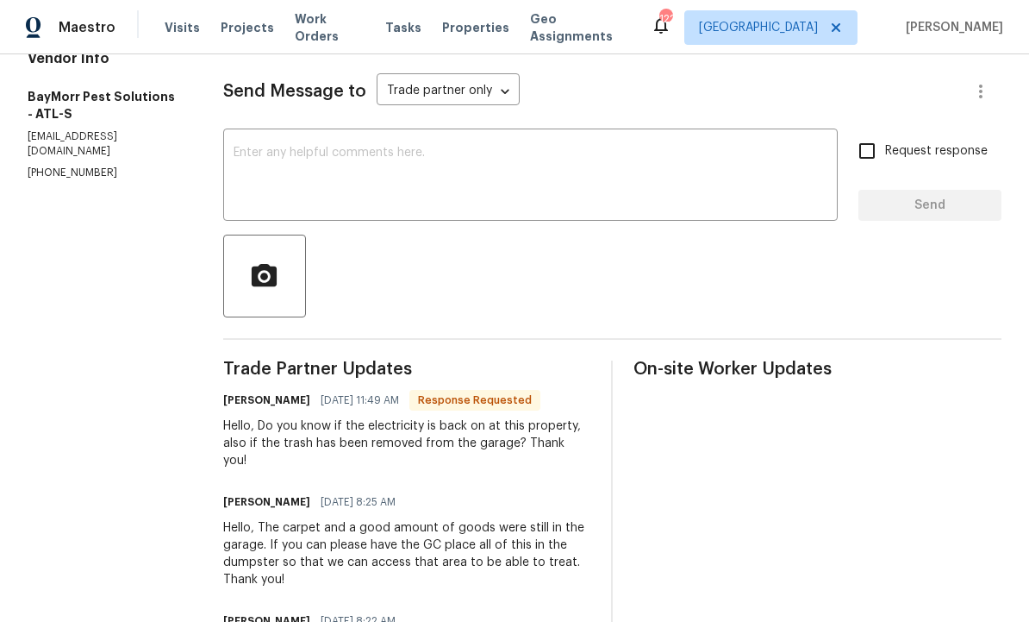
click at [359, 157] on textarea at bounding box center [531, 177] width 594 height 60
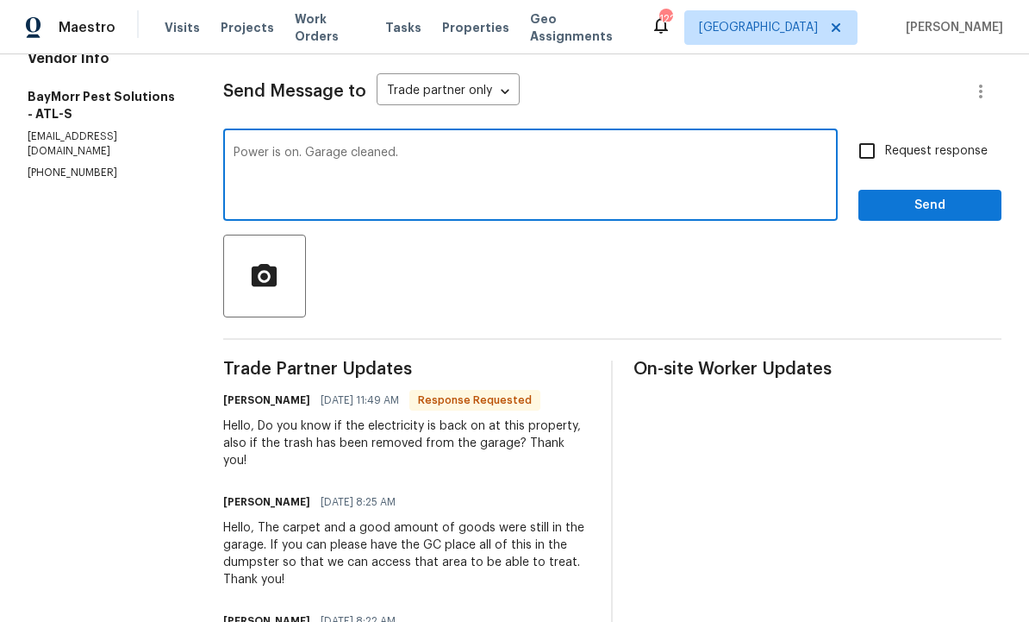
type textarea "Power is on. Garage cleaned."
click at [918, 215] on span "Send" at bounding box center [930, 206] width 116 height 22
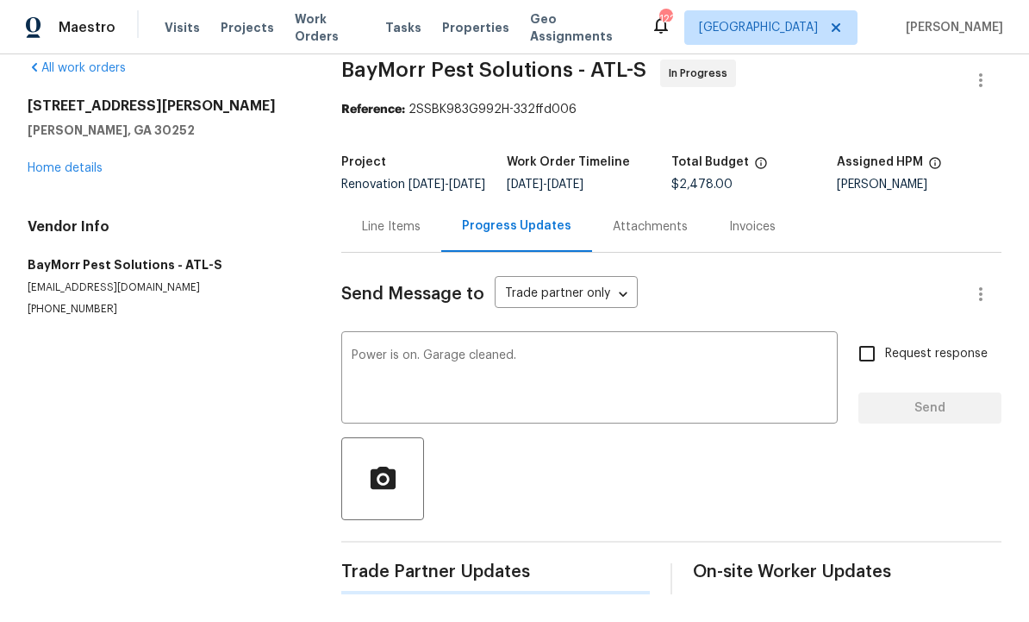
scroll to position [0, 0]
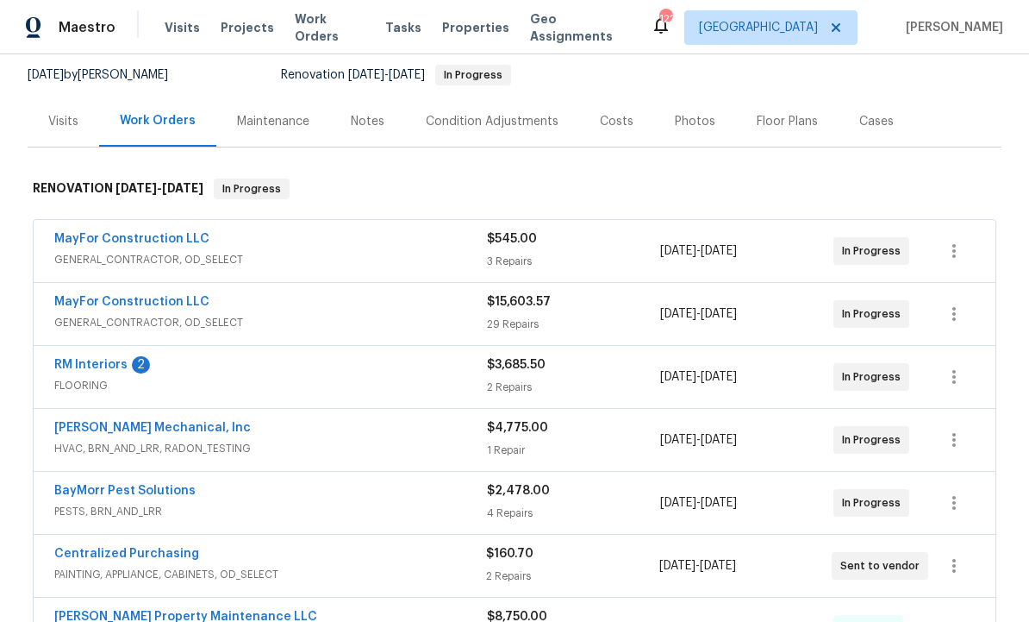
scroll to position [163, 0]
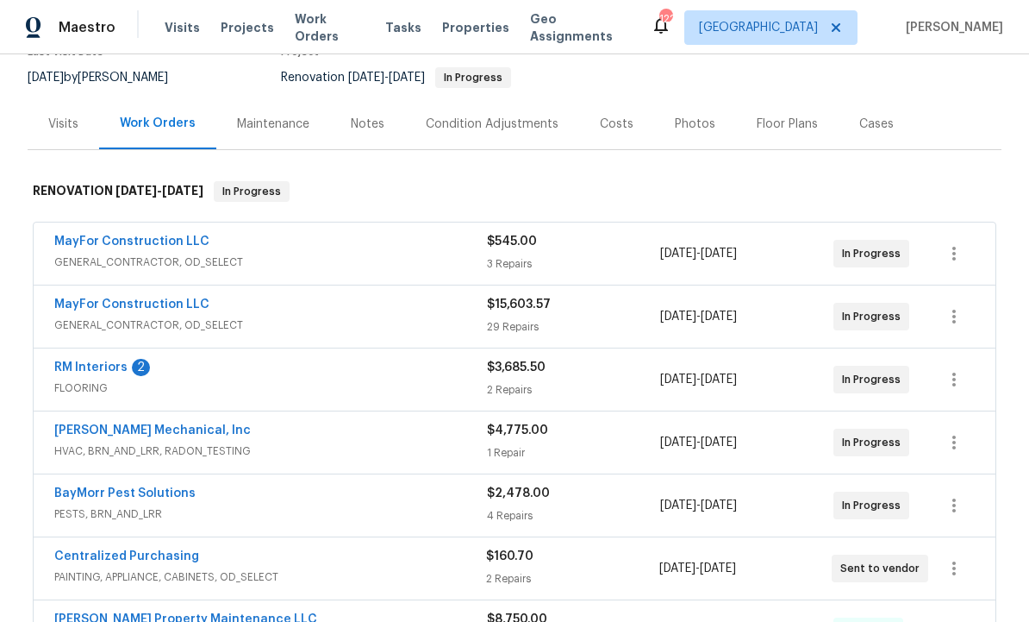
click at [119, 365] on link "RM Interiors" at bounding box center [90, 367] width 73 height 12
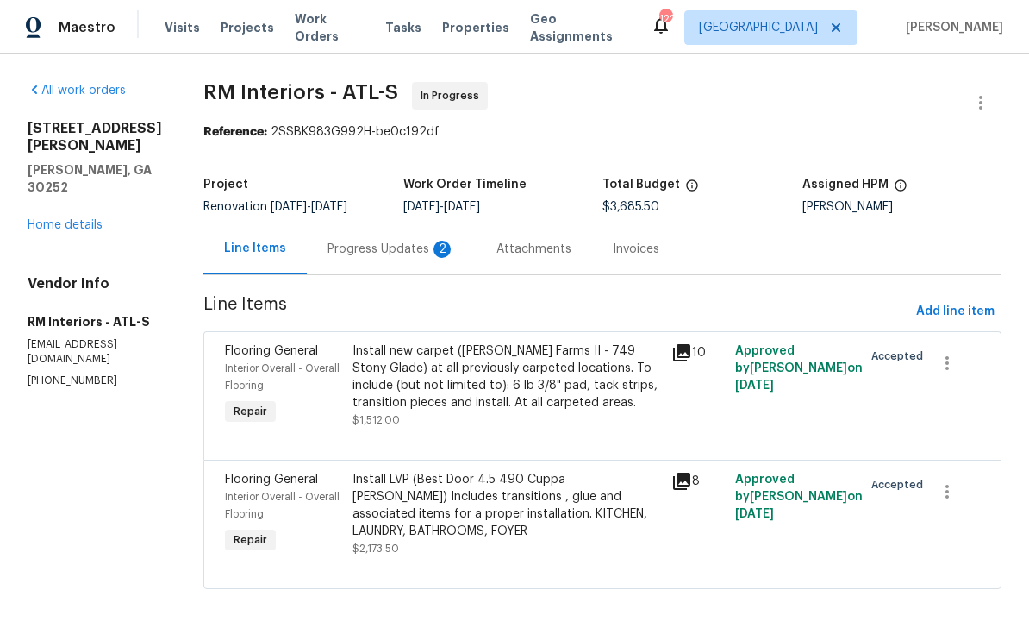
click at [398, 253] on div "Progress Updates 2" at bounding box center [392, 249] width 128 height 17
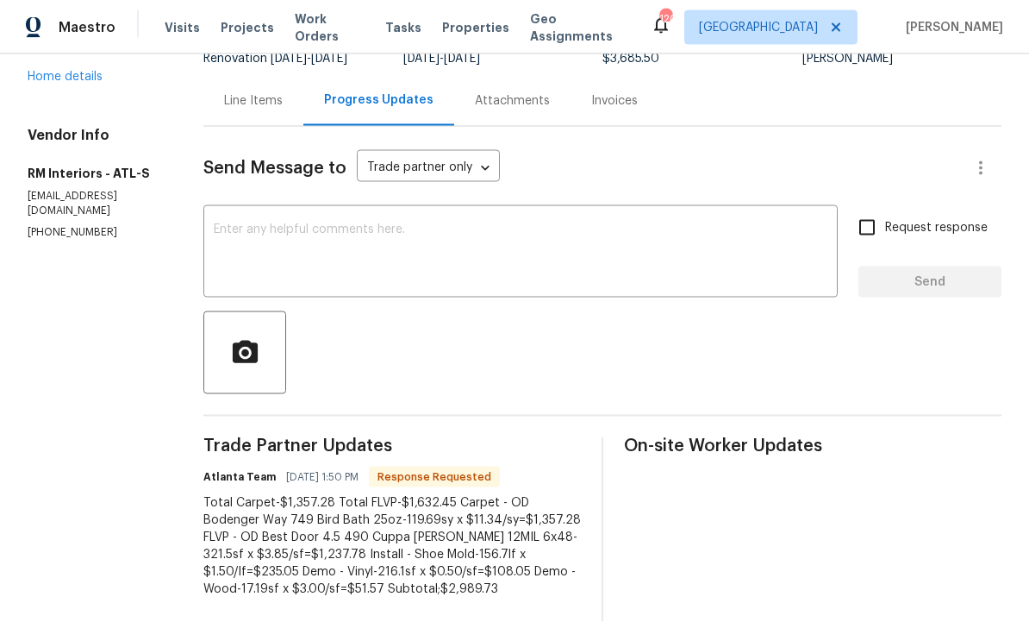
scroll to position [156, 0]
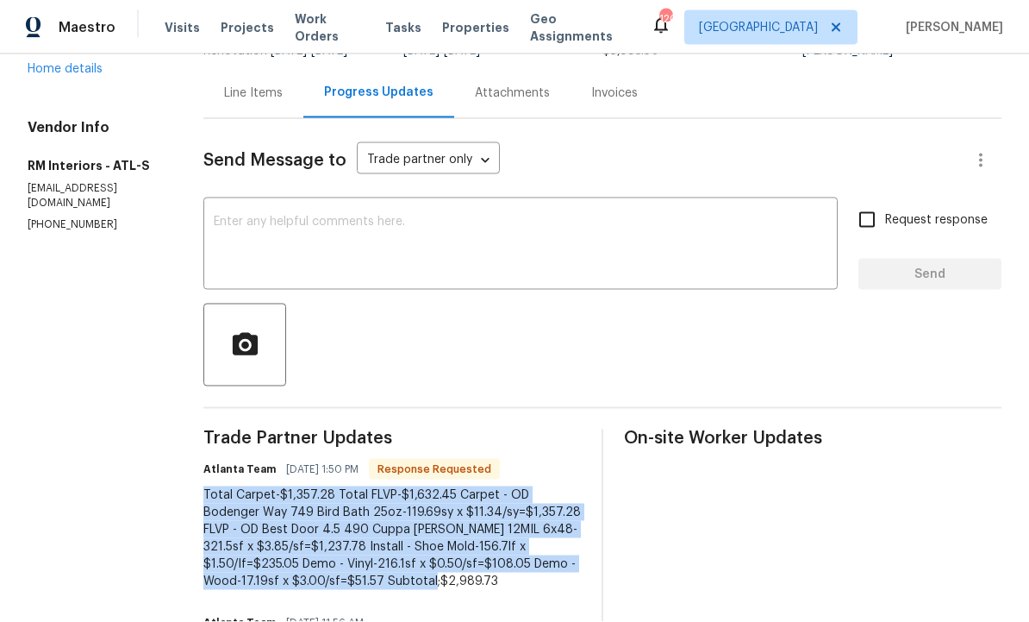
copy div "Total Carpet-$1,357.28 Total FLVP-$1,632.45 Carpet - OD Bodenger Way 749 Bird B…"
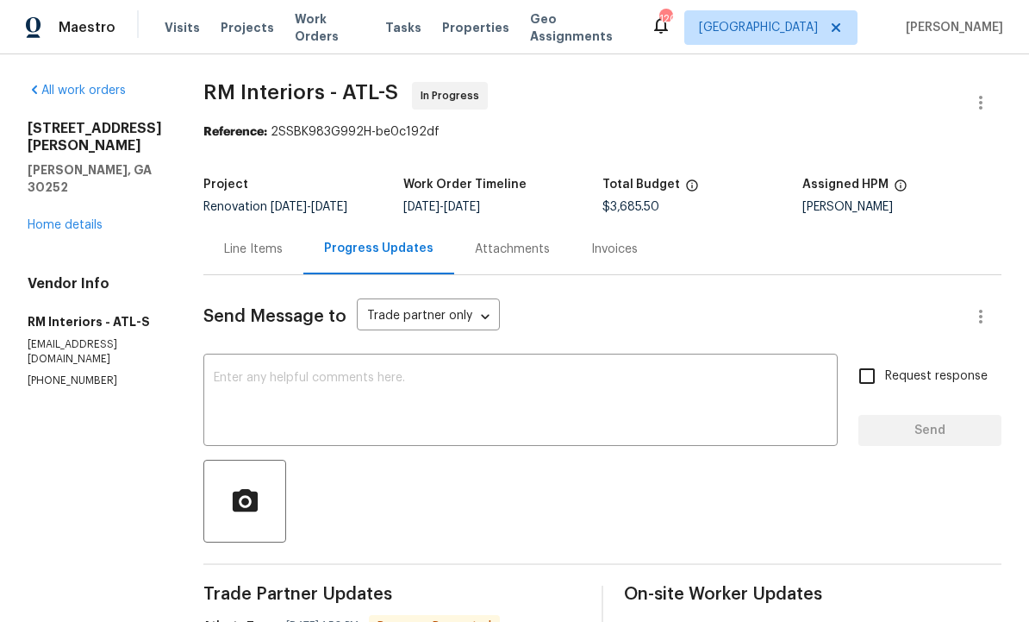
scroll to position [0, 0]
click at [241, 241] on div "Line Items" at bounding box center [253, 249] width 59 height 17
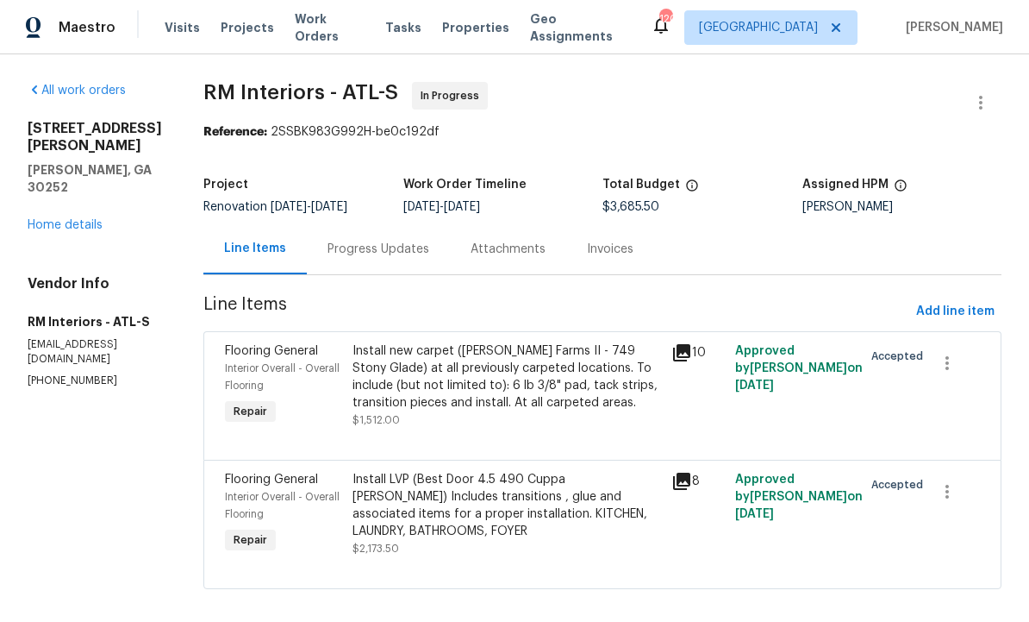
click at [500, 488] on div "Install LVP (Best Door 4.5 490 Cuppa Joe) Includes transitions , glue and assoc…" at bounding box center [507, 505] width 309 height 69
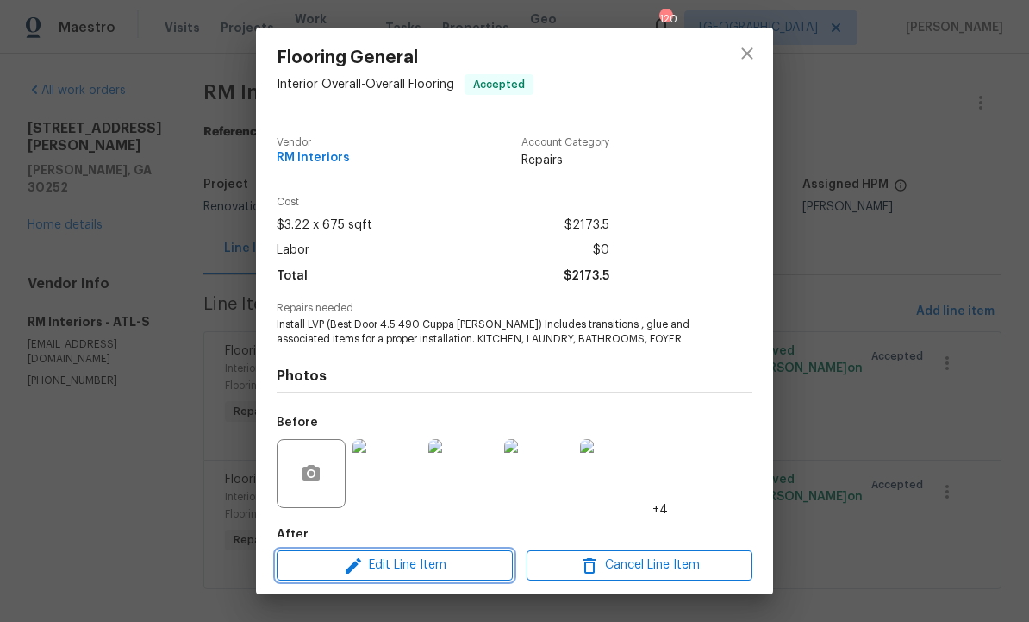
click at [445, 565] on span "Edit Line Item" at bounding box center [395, 565] width 226 height 22
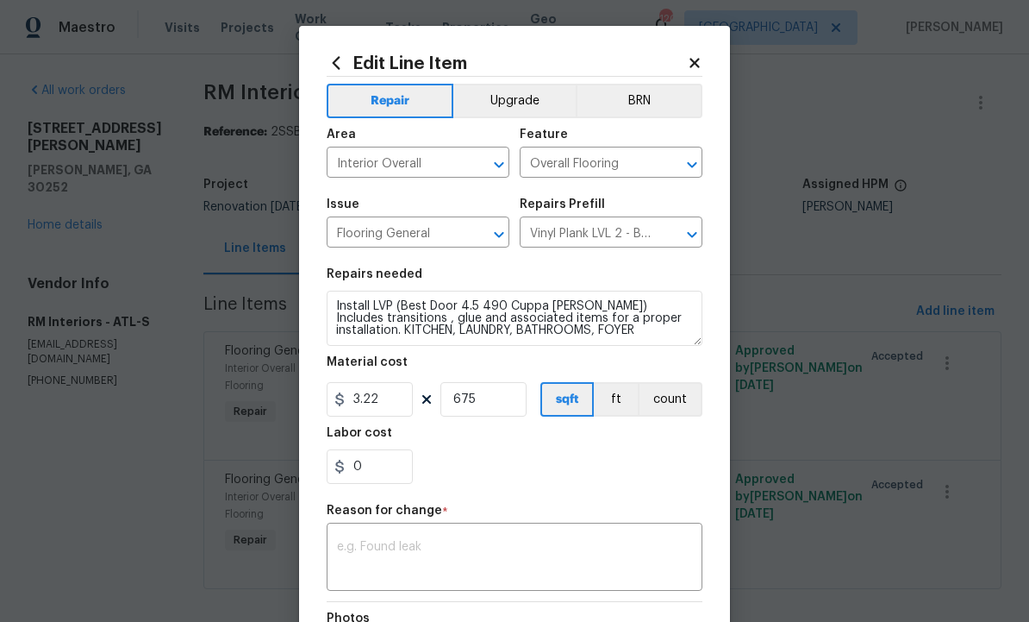
click at [450, 547] on textarea at bounding box center [514, 559] width 355 height 36
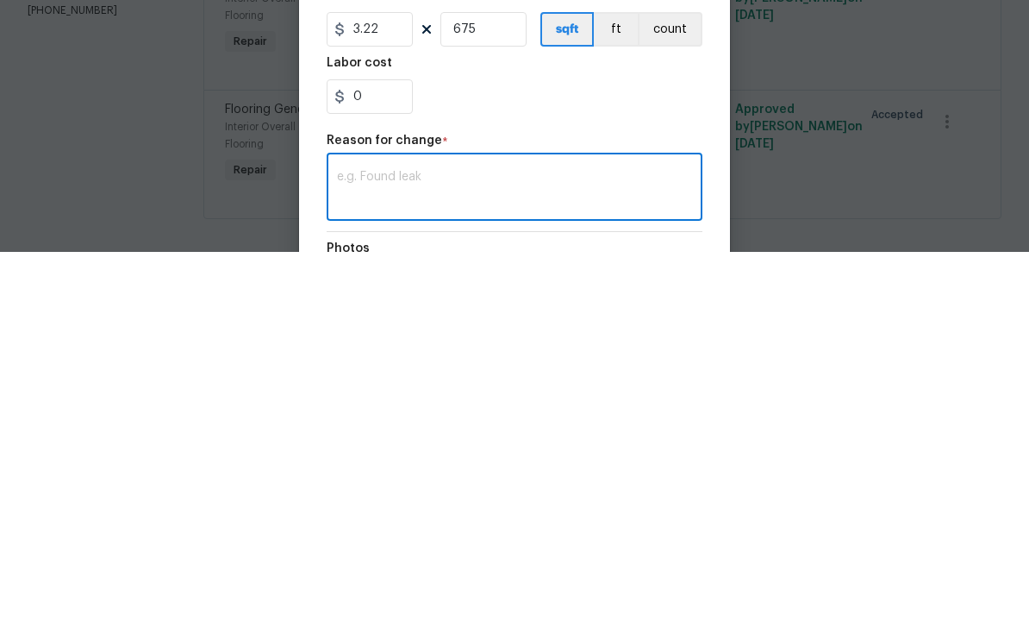
click at [423, 541] on textarea at bounding box center [514, 559] width 355 height 36
paste textarea "Total Carpet-$1,357.28 Total FLVP-$1,632.45 Carpet - OD Bodenger Way 749 Bird B…"
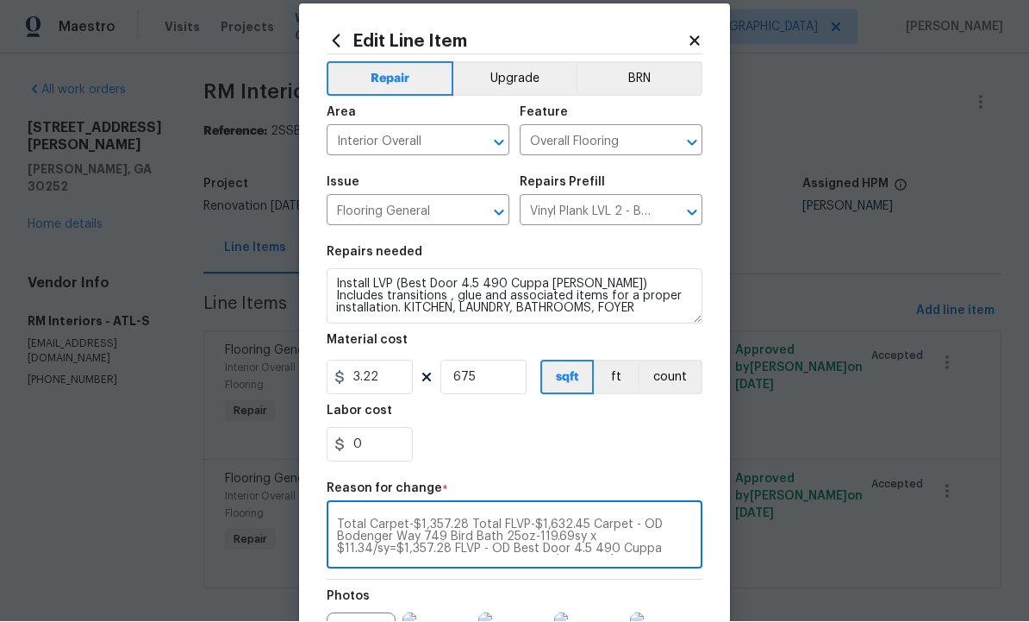
scroll to position [0, 0]
type textarea "Total Carpet-$1,357.28 Total FLVP-$1,632.45 Carpet - OD Bodenger Way 749 Bird B…"
click at [387, 379] on input "3.22" at bounding box center [370, 377] width 86 height 34
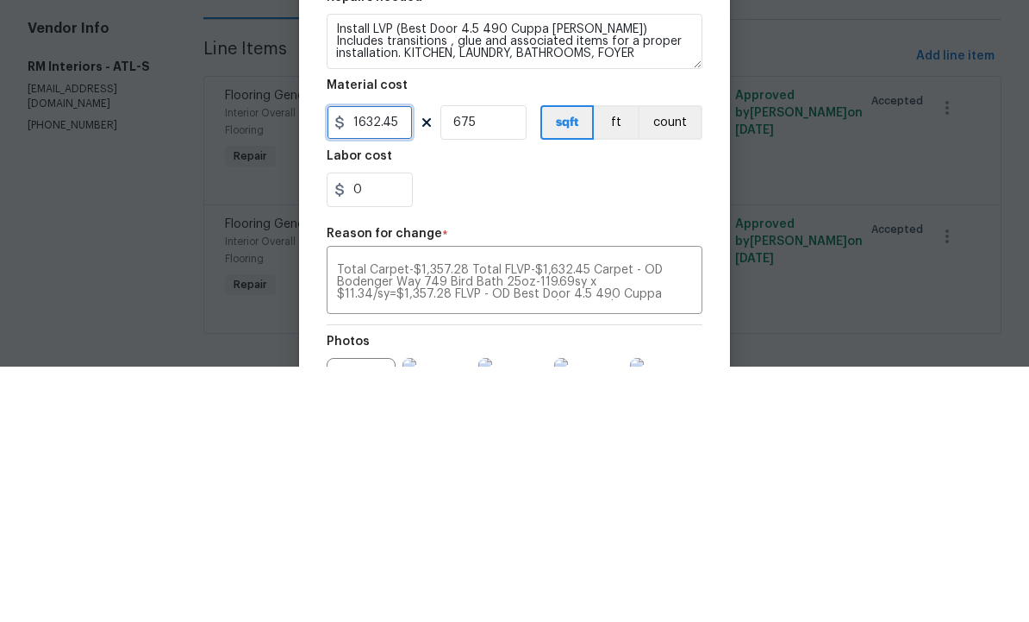
type input "1632.45"
click at [495, 360] on input "675" at bounding box center [484, 377] width 86 height 34
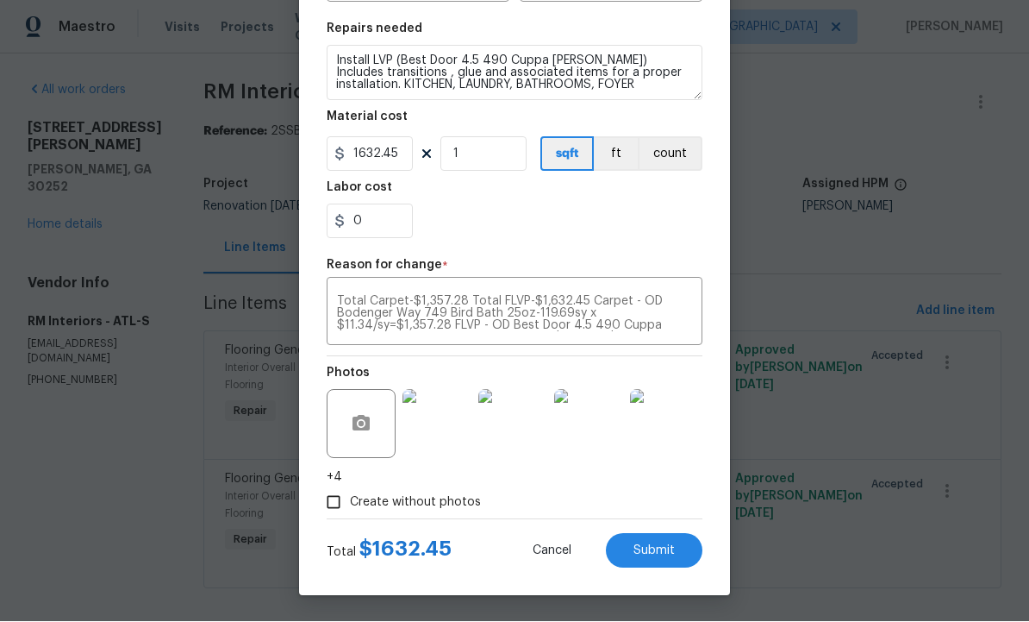
scroll to position [248, 0]
click at [649, 550] on span "Submit" at bounding box center [654, 551] width 41 height 13
type input "675"
type input "3.22"
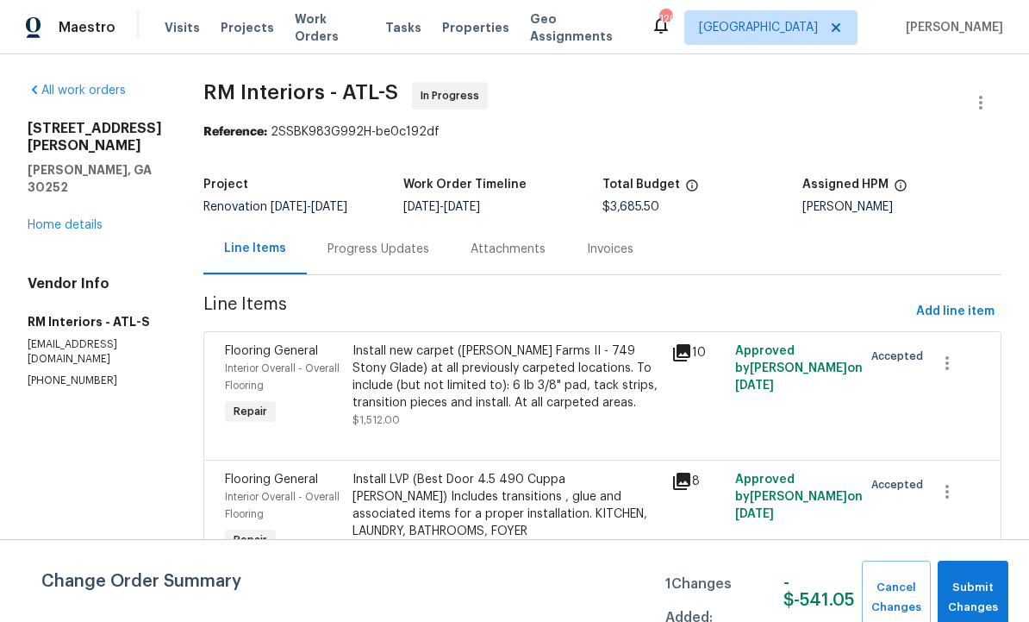
scroll to position [19, 0]
click at [481, 367] on div "Install new carpet (Abshire Farms II - 749 Stony Glade) at all previously carpe…" at bounding box center [507, 376] width 309 height 69
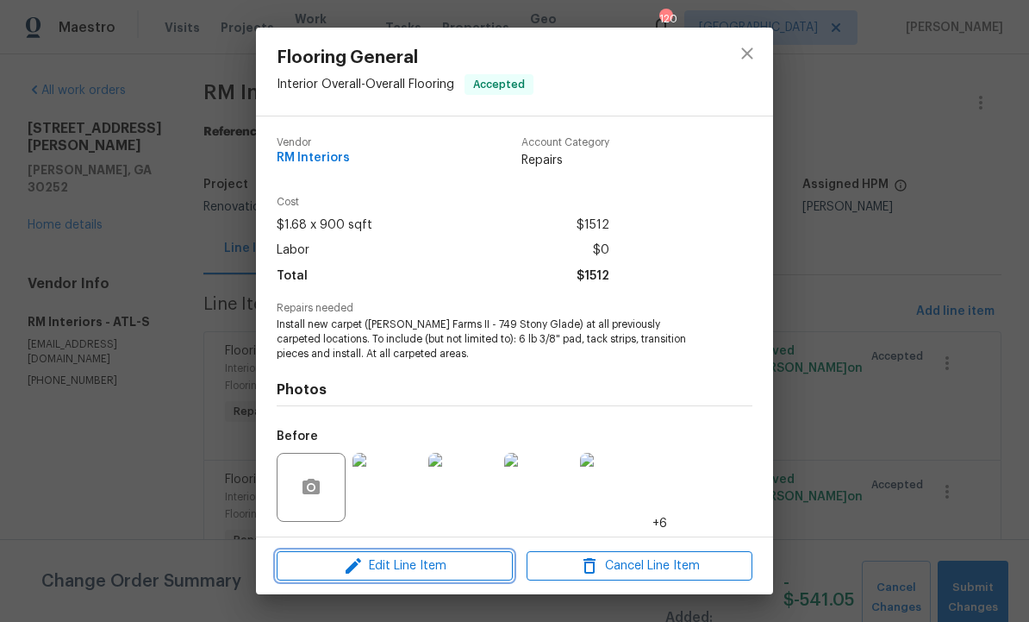
click at [433, 567] on span "Edit Line Item" at bounding box center [395, 566] width 226 height 22
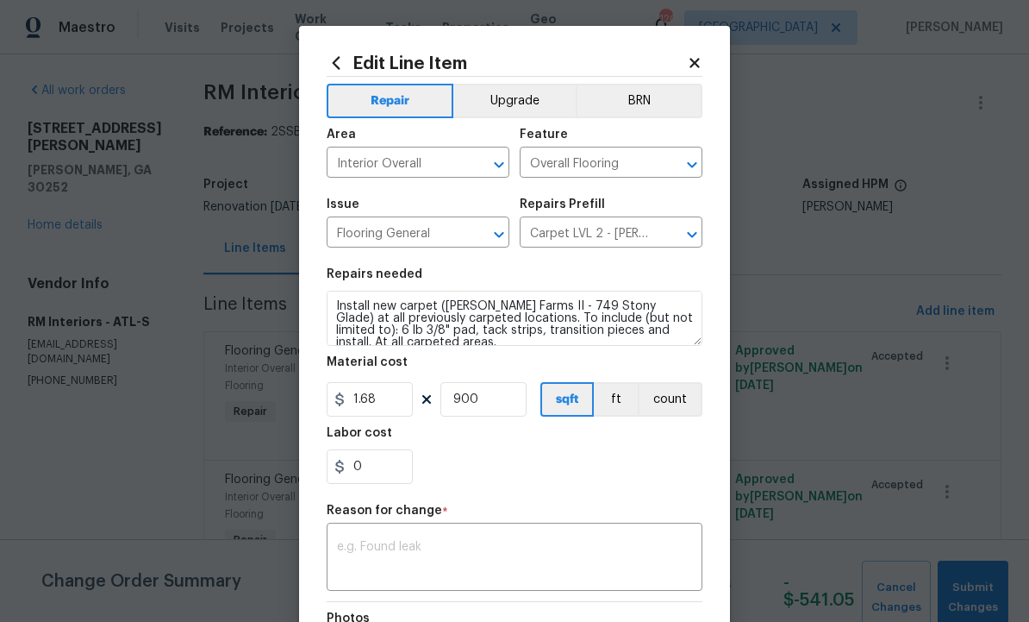
click at [438, 553] on textarea at bounding box center [514, 559] width 355 height 36
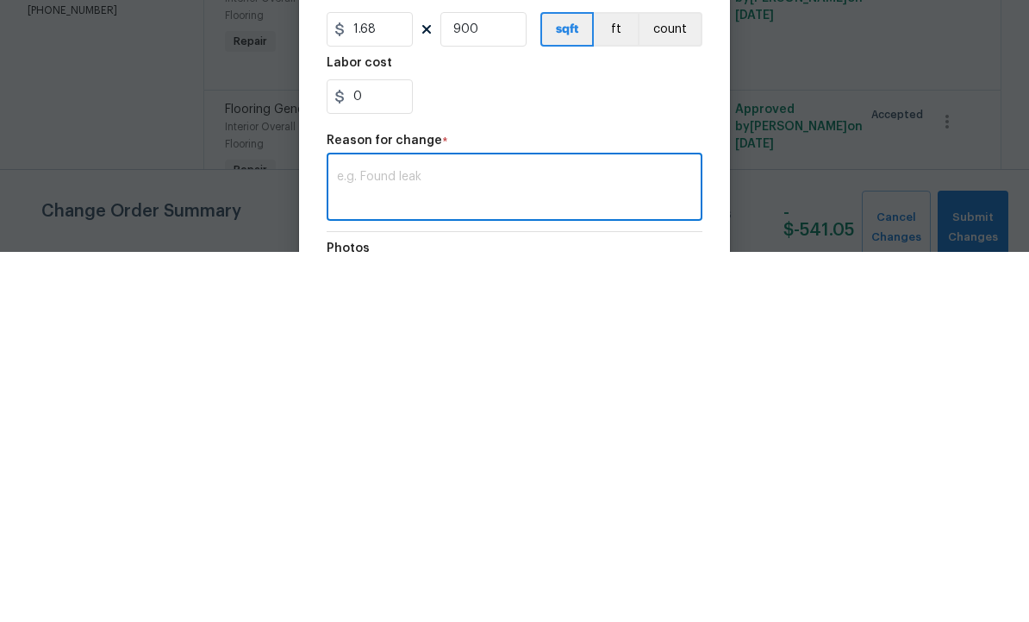
scroll to position [20, 0]
click at [420, 541] on textarea at bounding box center [514, 559] width 355 height 36
paste textarea "Total Carpet-$1,357.28 Total FLVP-$1,632.45 Carpet - OD Bodenger Way 749 Bird B…"
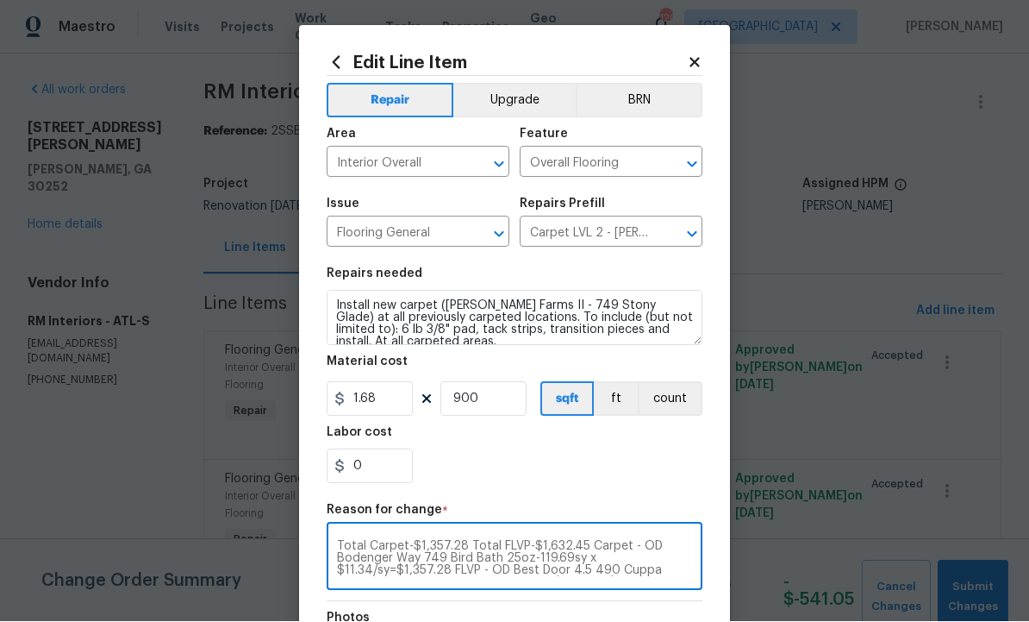
scroll to position [0, 0]
type textarea "Total Carpet-$1,357.28 Total FLVP-$1,632.45 Carpet - OD Bodenger Way 749 Bird B…"
click at [383, 403] on input "1.68" at bounding box center [370, 399] width 86 height 34
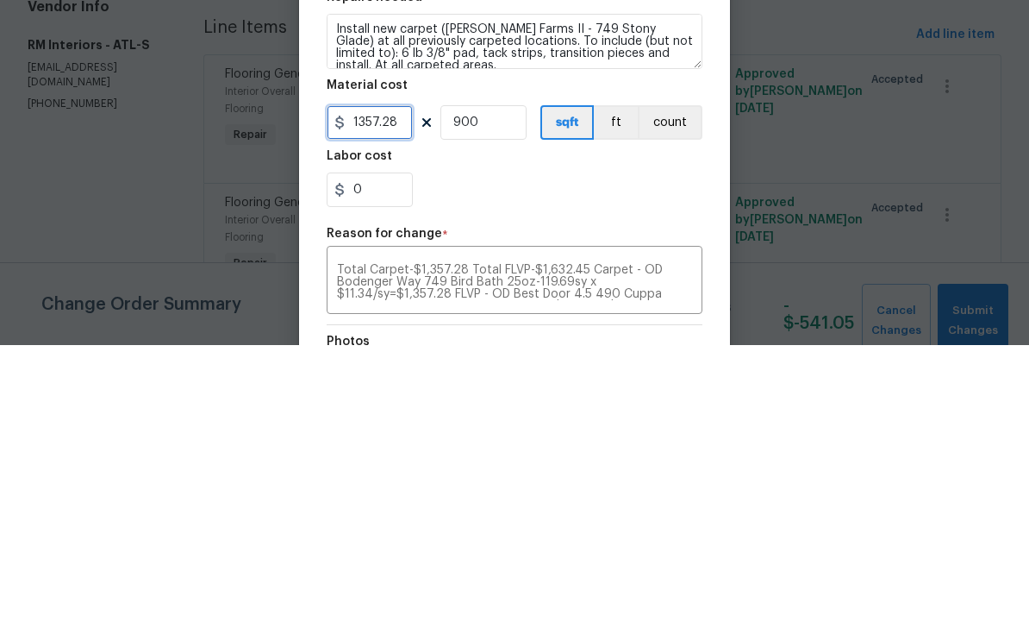
type input "1357.28"
click at [491, 382] on input "900" at bounding box center [484, 399] width 86 height 34
type input "1"
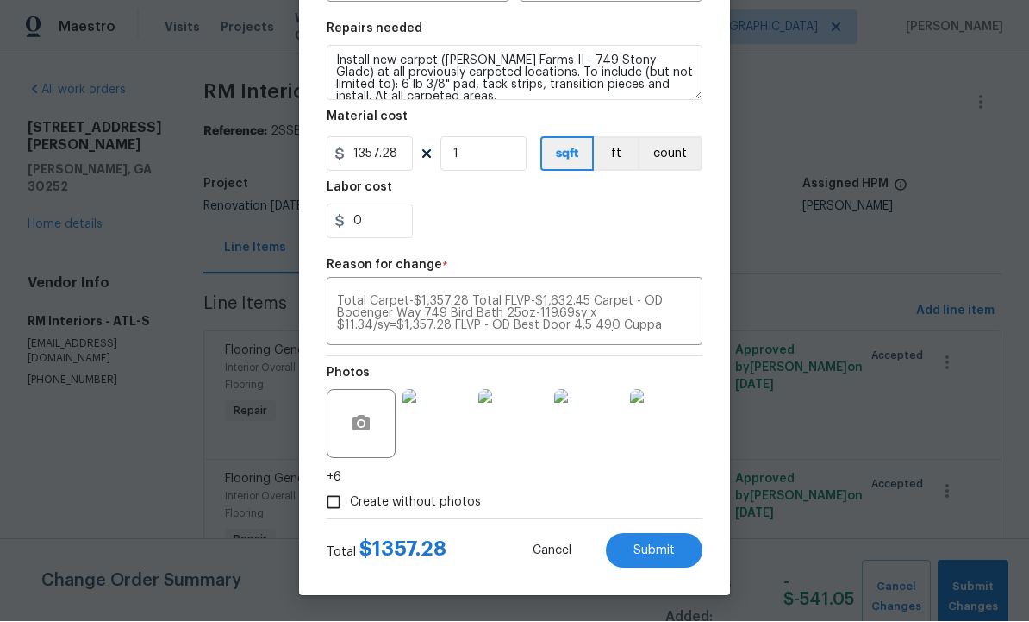
scroll to position [248, 0]
click at [652, 547] on span "Submit" at bounding box center [654, 551] width 41 height 13
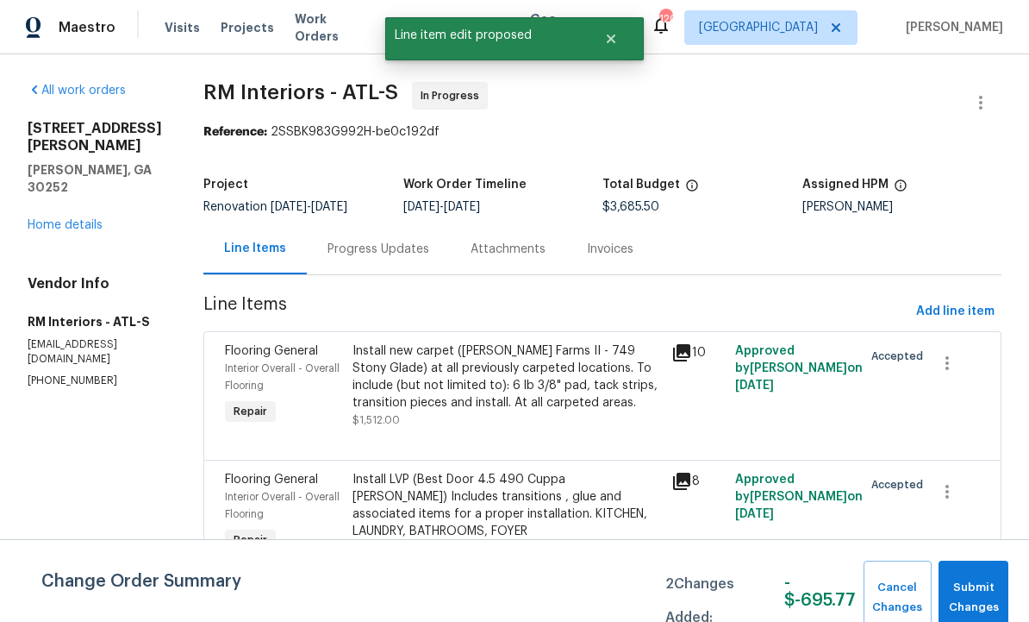
scroll to position [0, 0]
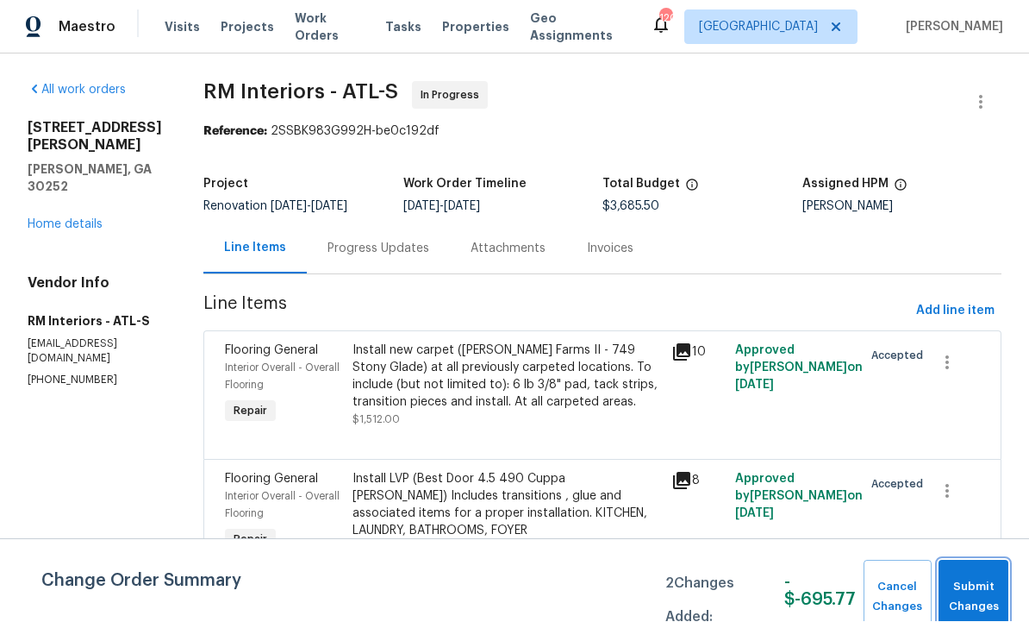
click at [973, 573] on button "Submit Changes" at bounding box center [974, 597] width 70 height 74
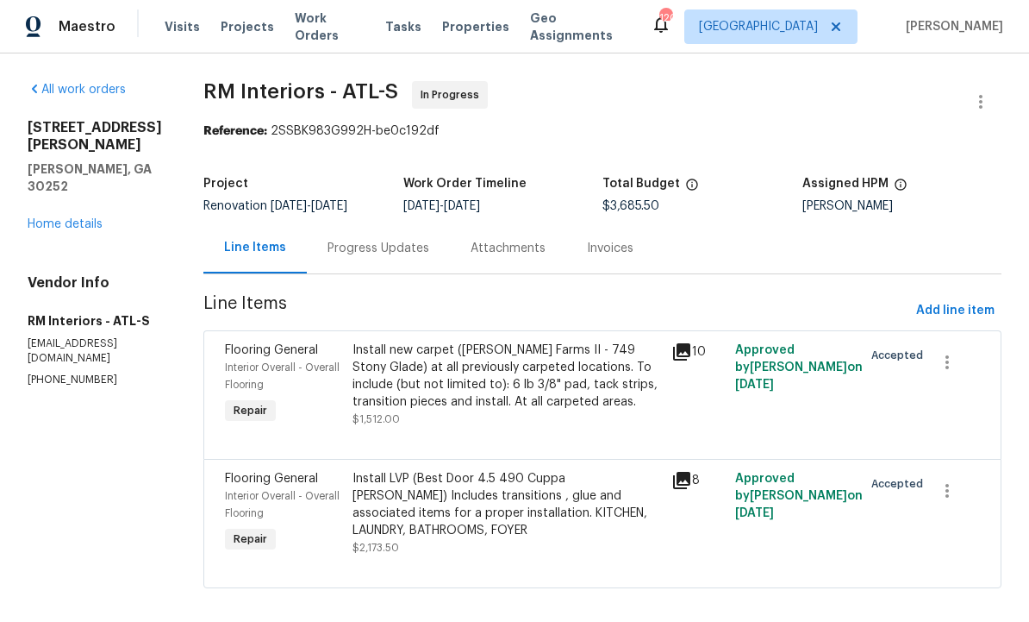
scroll to position [20, 0]
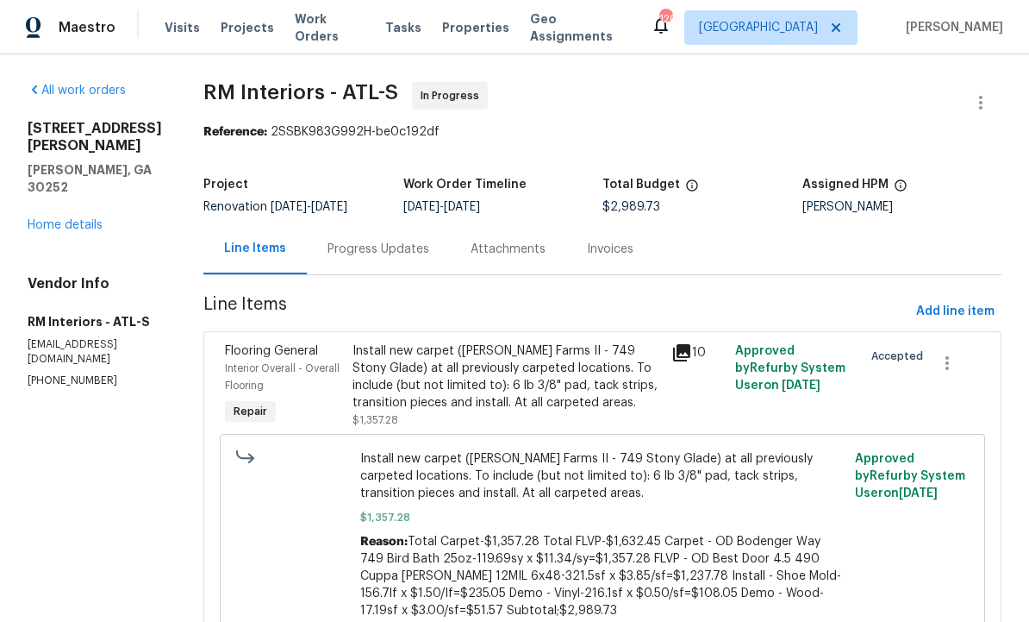
click at [372, 241] on div "Progress Updates" at bounding box center [379, 249] width 102 height 17
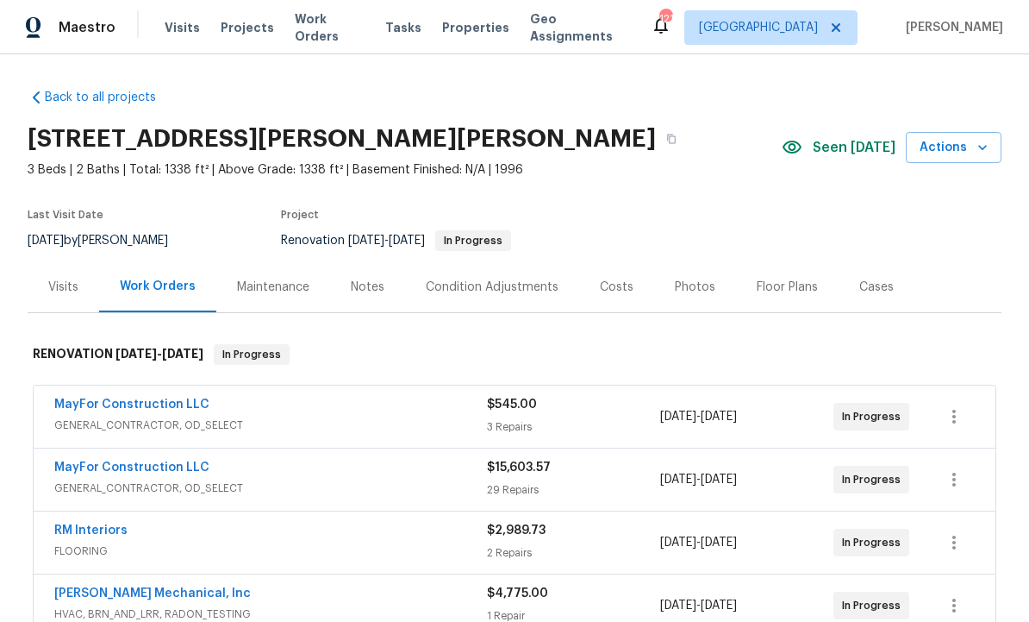
click at [180, 467] on link "MayFor Construction LLC" at bounding box center [131, 467] width 155 height 12
click at [621, 284] on div "Costs" at bounding box center [617, 286] width 34 height 17
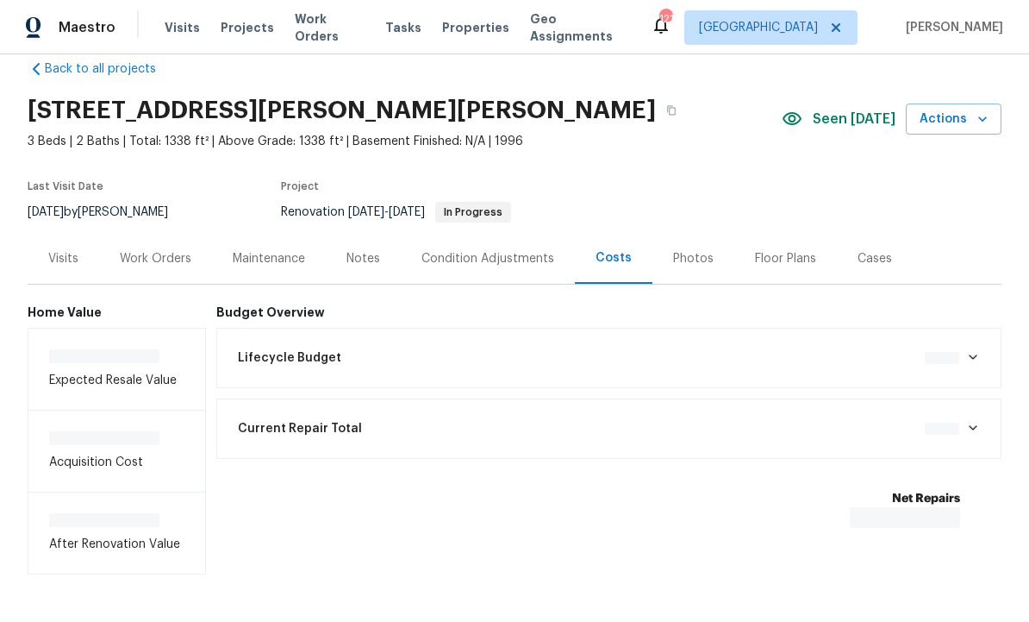
scroll to position [27, 0]
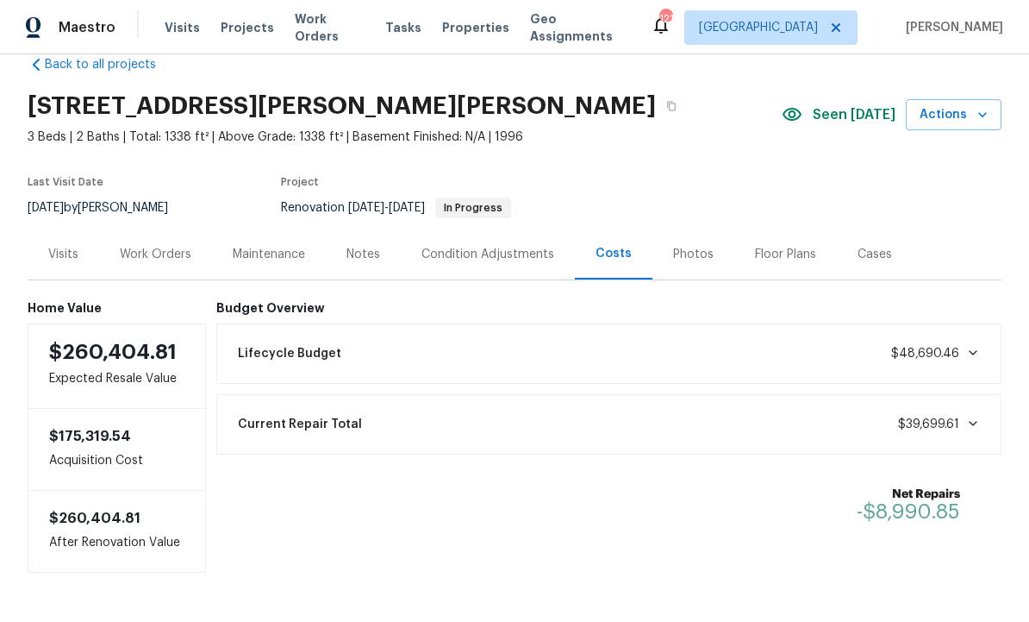
scroll to position [31, 0]
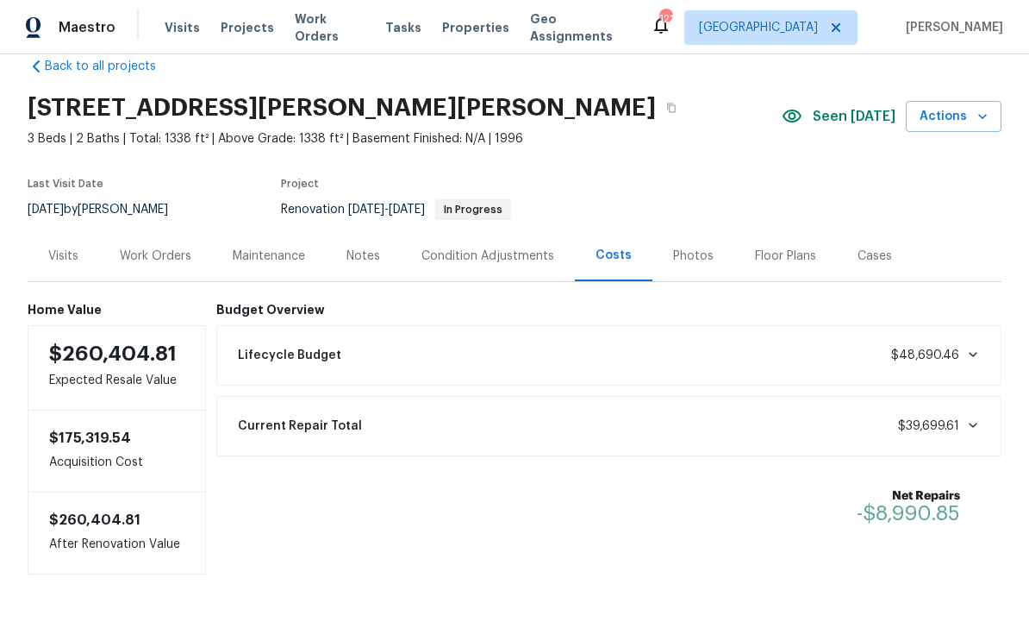
click at [160, 252] on div "Work Orders" at bounding box center [156, 255] width 72 height 17
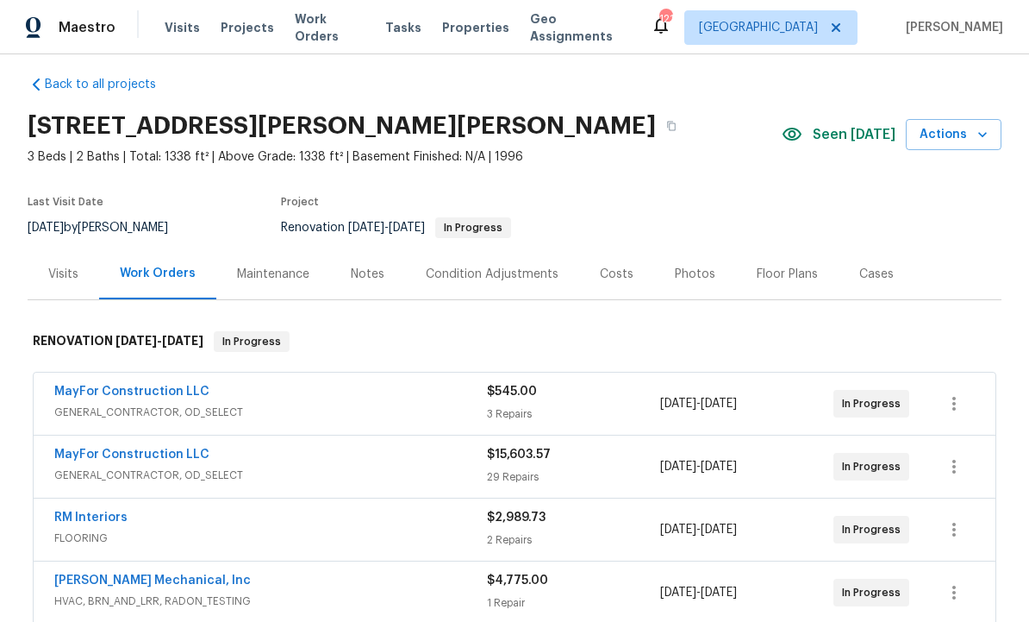
scroll to position [14, 0]
click at [99, 3] on div "Maestro Visits Projects Work Orders Tasks Properties Geo Assignments 121 Atlant…" at bounding box center [514, 27] width 1029 height 54
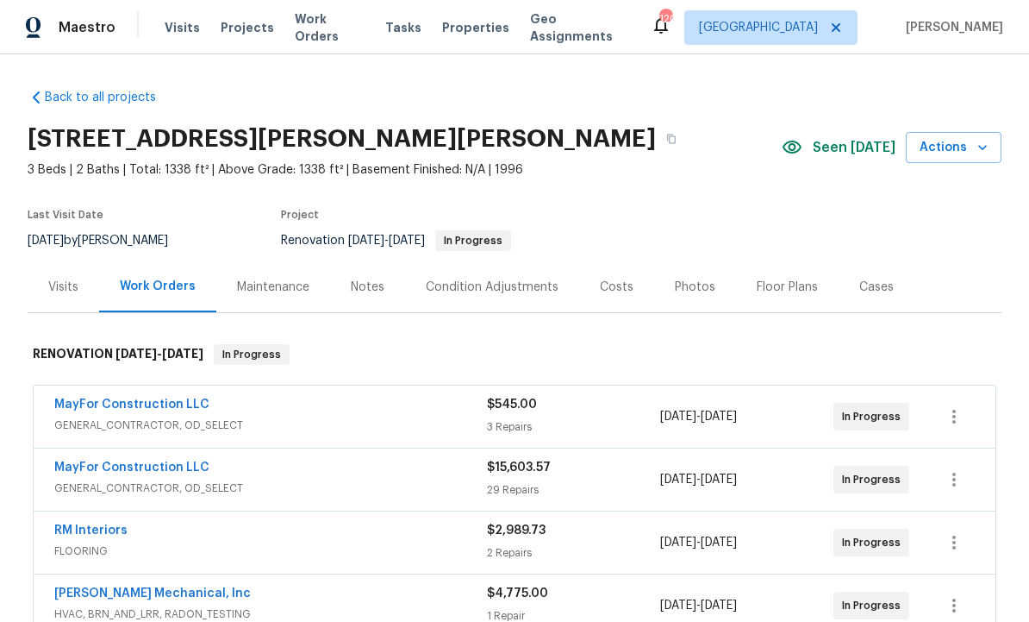
scroll to position [0, 0]
click at [163, 466] on link "MayFor Construction LLC" at bounding box center [131, 467] width 155 height 12
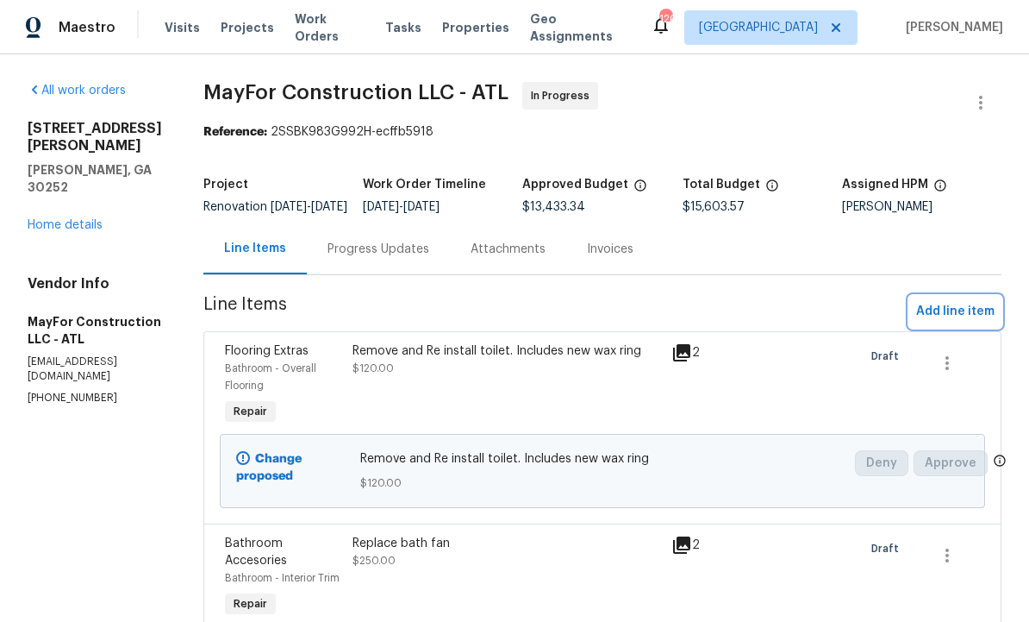
click at [943, 322] on span "Add line item" at bounding box center [955, 312] width 78 height 22
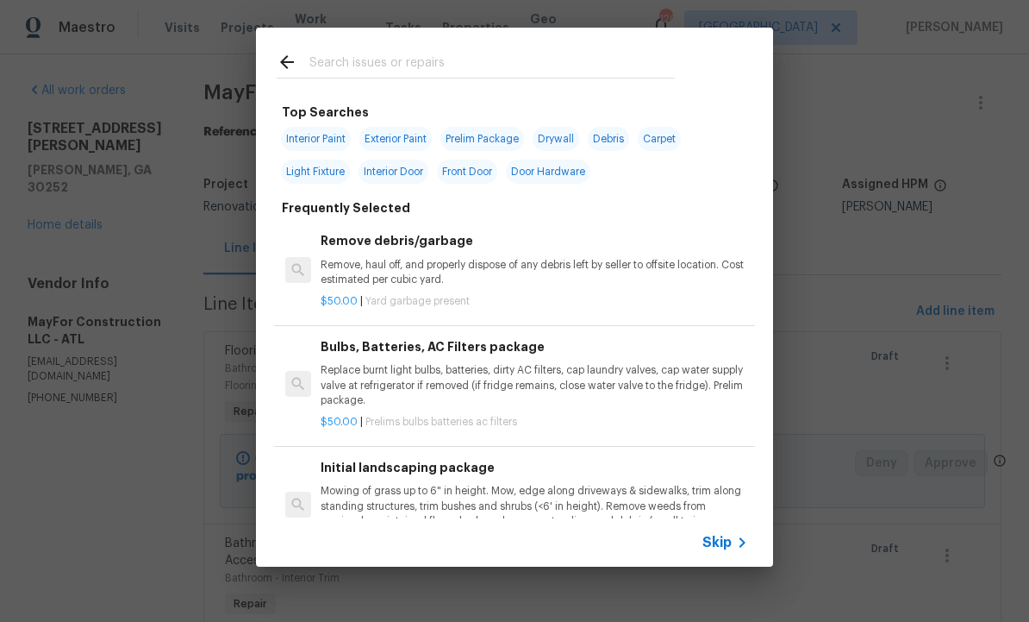
click at [366, 64] on input "text" at bounding box center [492, 65] width 366 height 26
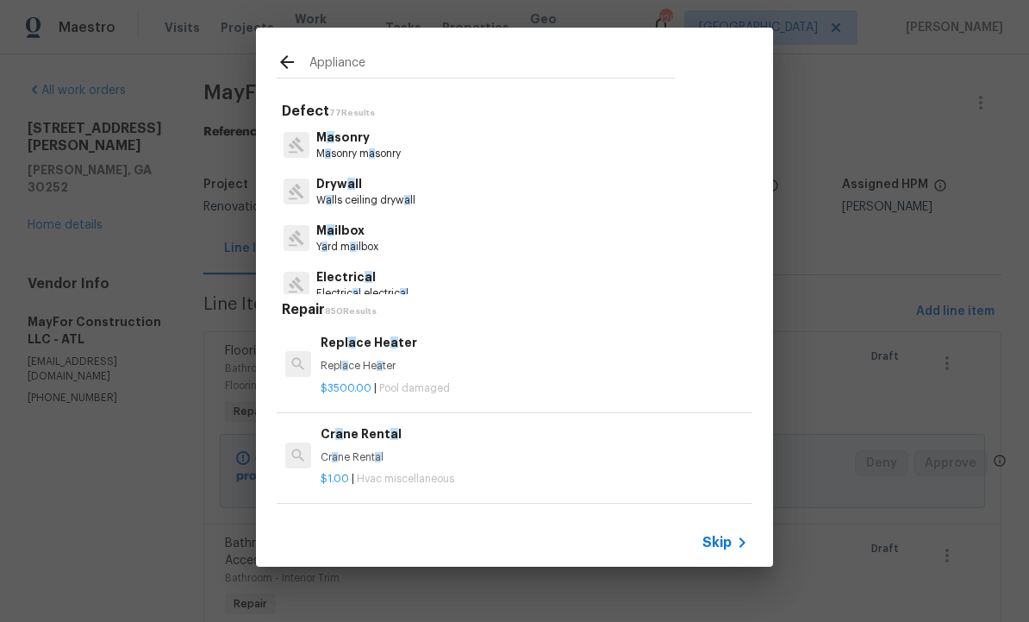
type input "Appliances"
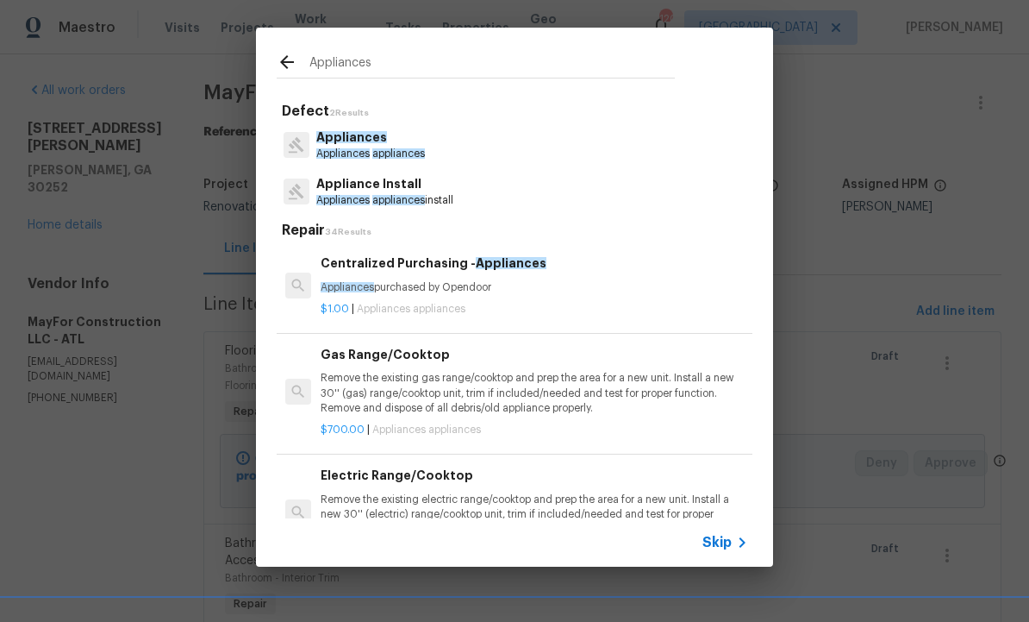
click at [399, 199] on span "appliances" at bounding box center [398, 200] width 53 height 10
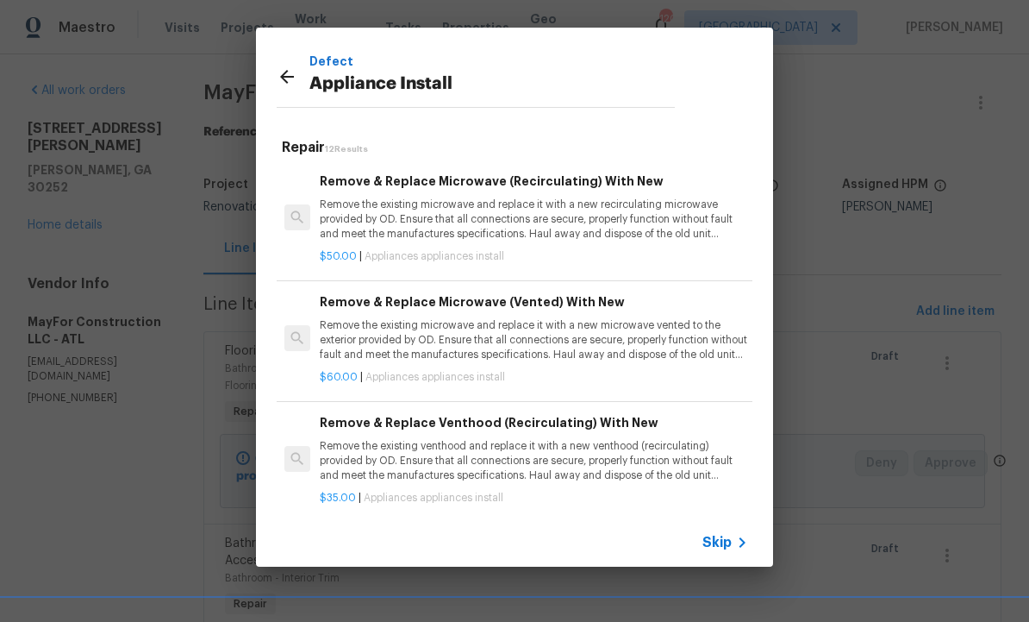
click at [458, 205] on p "Remove the existing microwave and replace it with a new recirculating microwave…" at bounding box center [534, 219] width 428 height 44
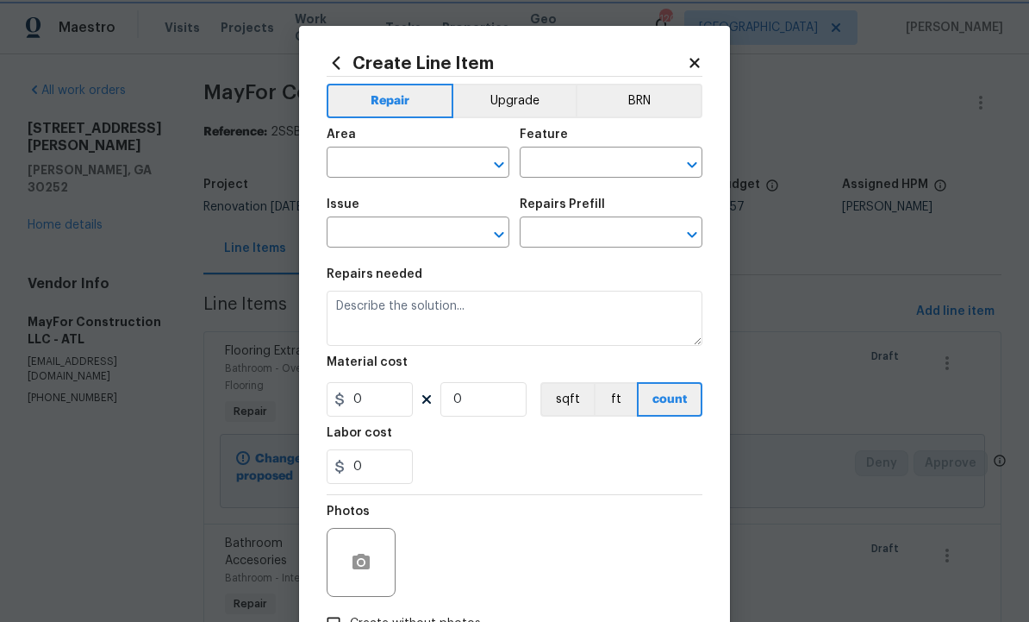
type input "Appliances"
type input "Appliance Install"
type input "Remove & Replace Microwave (Recirculating) With New $50.00"
type textarea "Remove the existing microwave and replace it with a new recirculating microwave…"
type input "50"
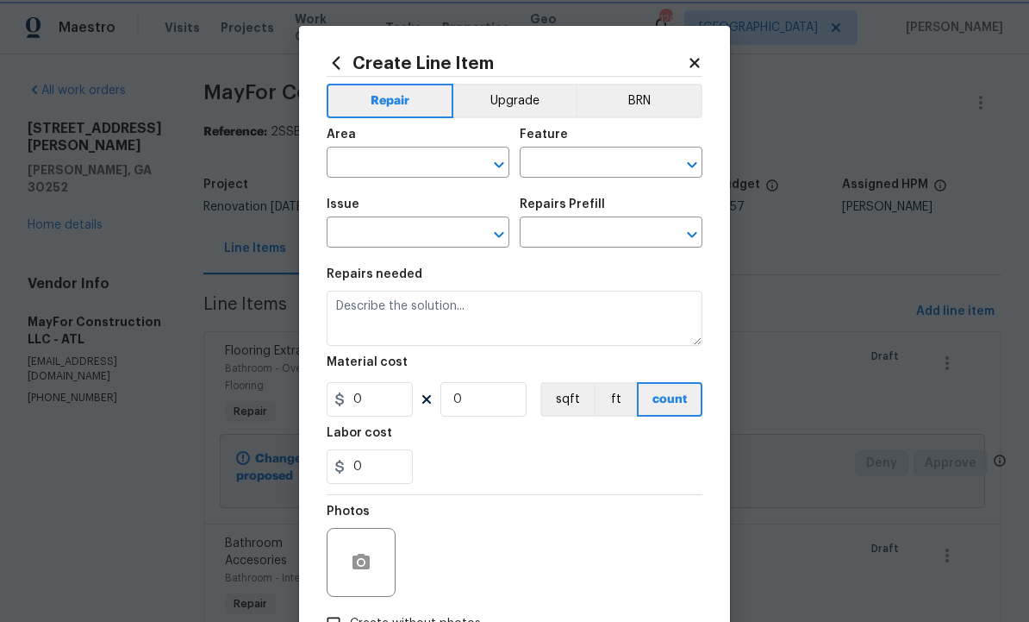
type input "1"
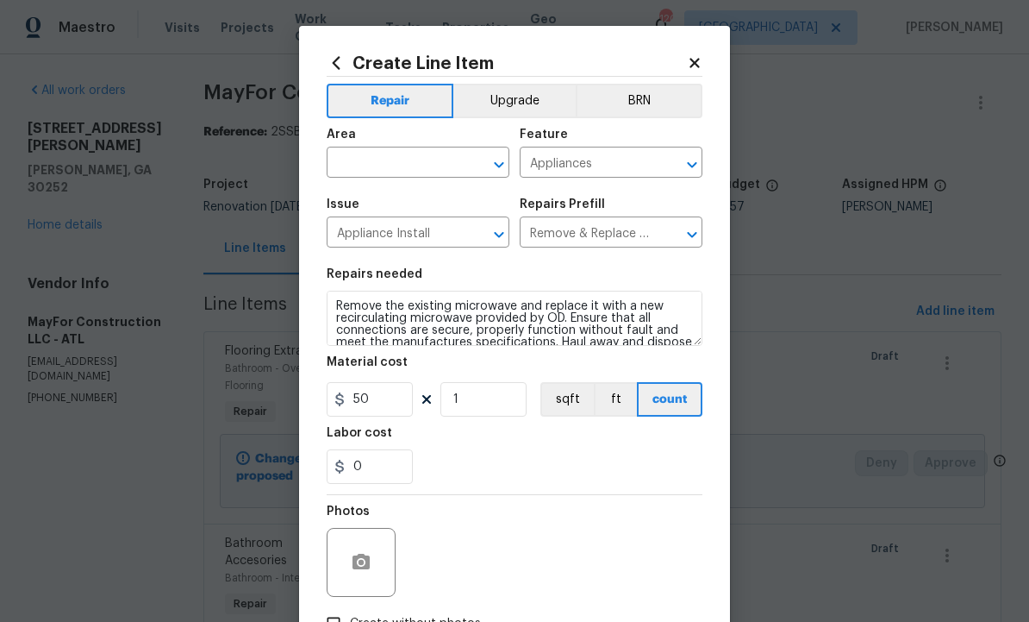
click at [412, 166] on input "text" at bounding box center [394, 164] width 134 height 27
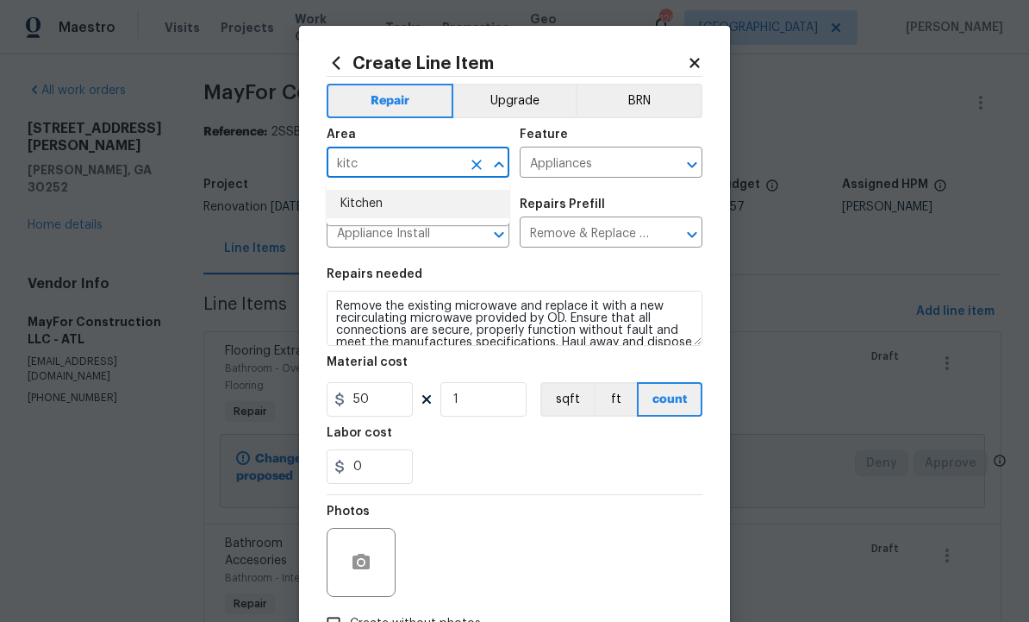
click at [393, 202] on li "Kitchen" at bounding box center [418, 204] width 183 height 28
type input "Kitchen"
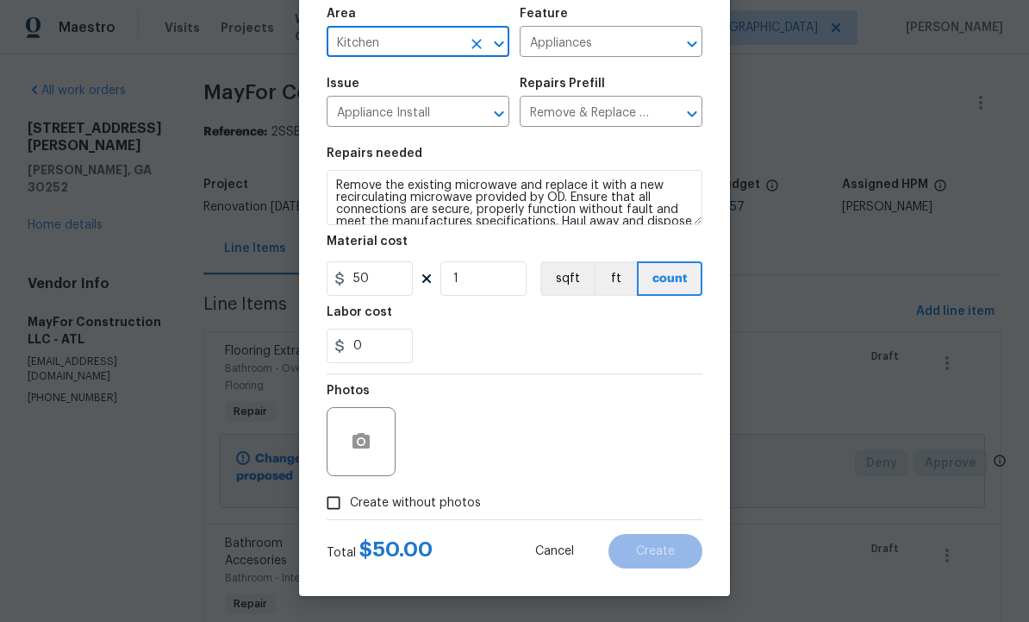
scroll to position [124, 0]
click at [371, 434] on icon "button" at bounding box center [361, 441] width 21 height 21
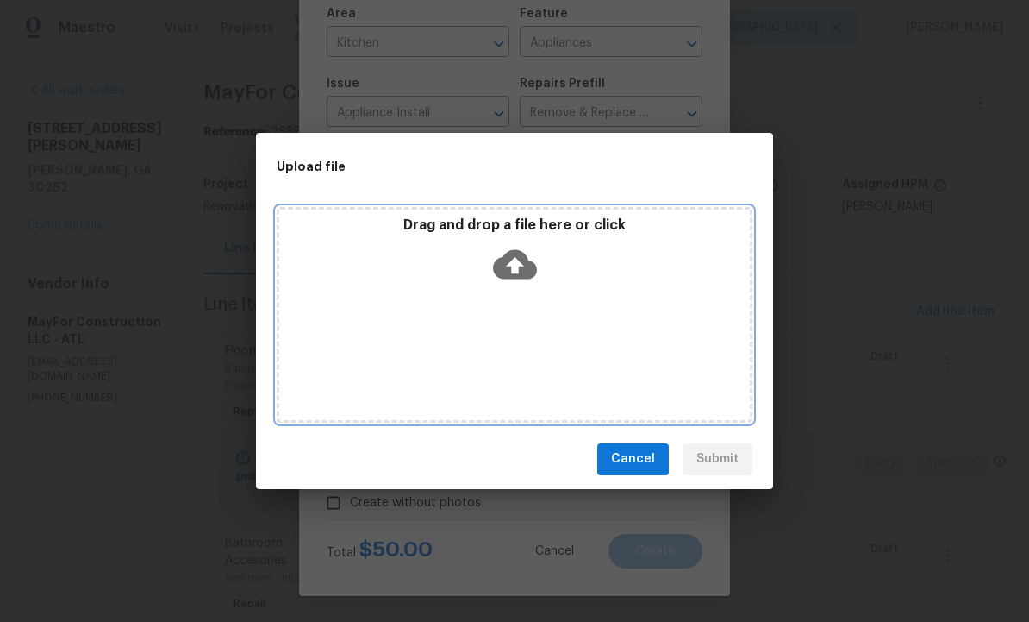
click at [525, 272] on icon at bounding box center [515, 263] width 44 height 29
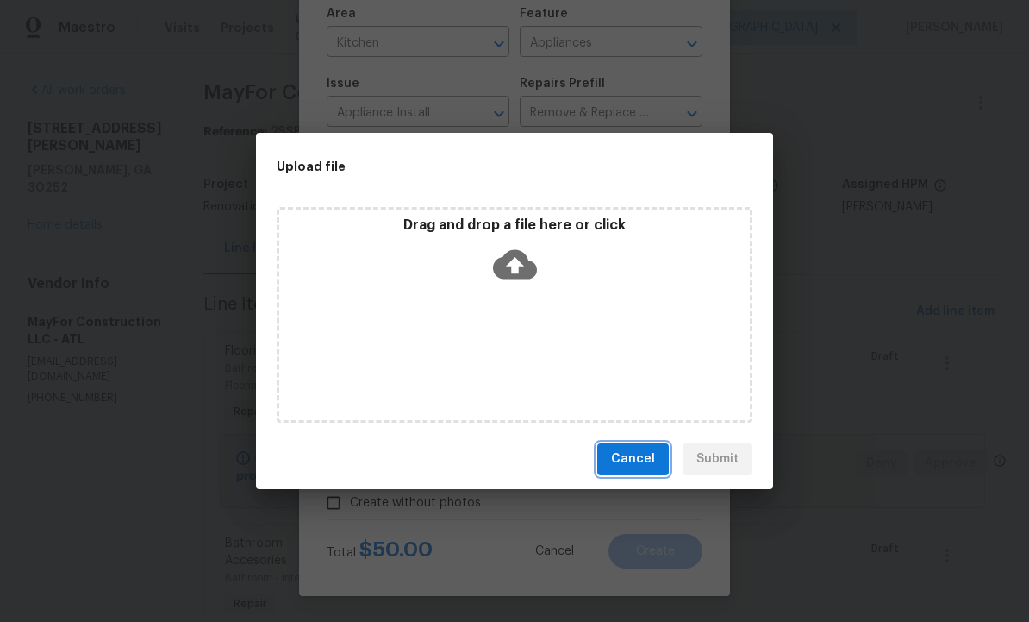
click at [632, 462] on span "Cancel" at bounding box center [633, 459] width 44 height 22
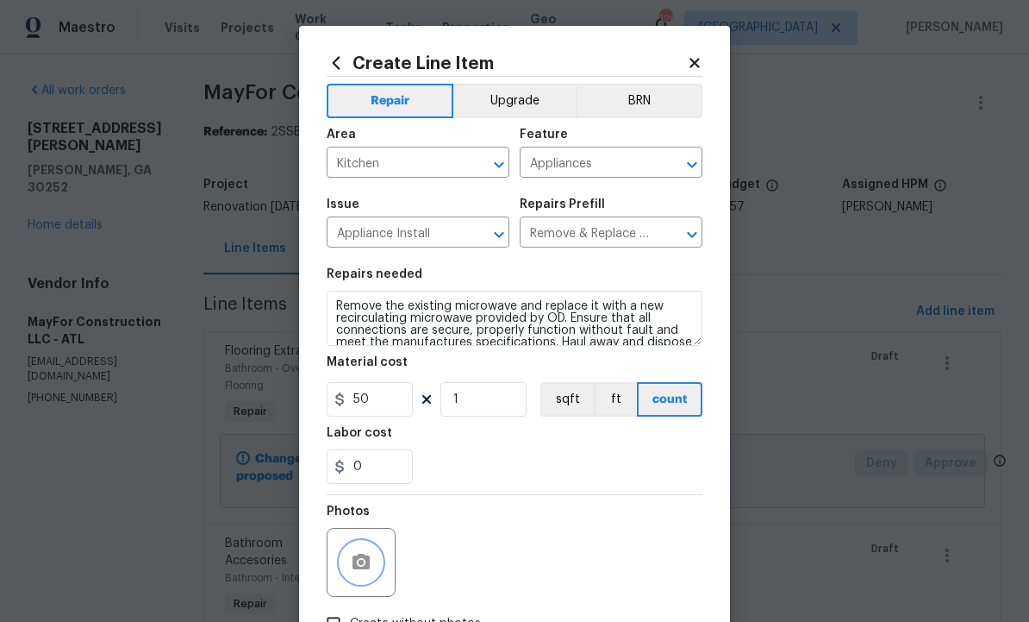
scroll to position [0, 0]
click at [698, 55] on icon at bounding box center [695, 63] width 16 height 16
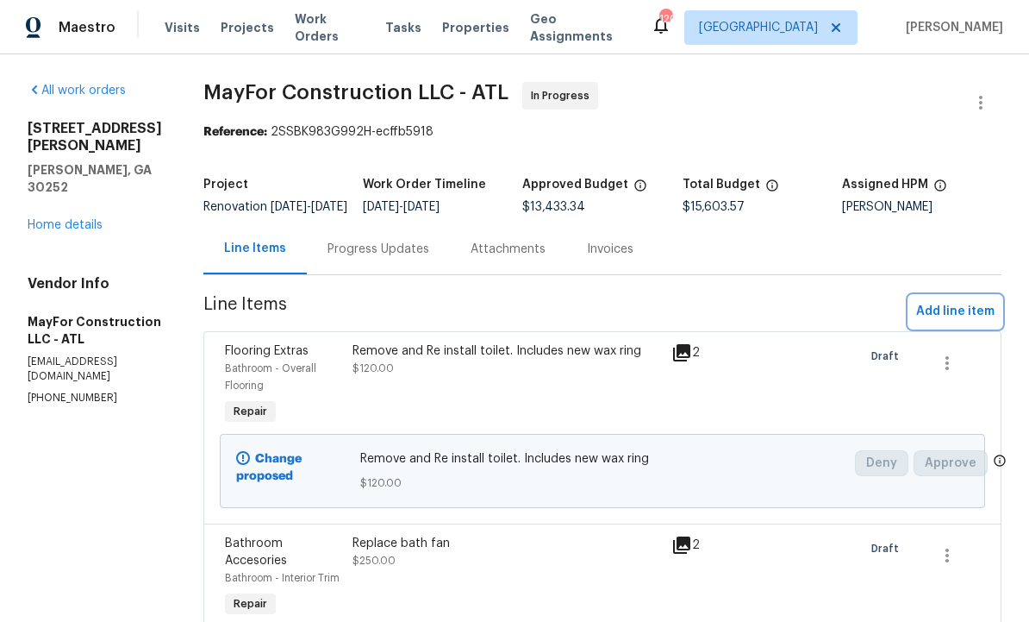
click at [942, 322] on span "Add line item" at bounding box center [955, 312] width 78 height 22
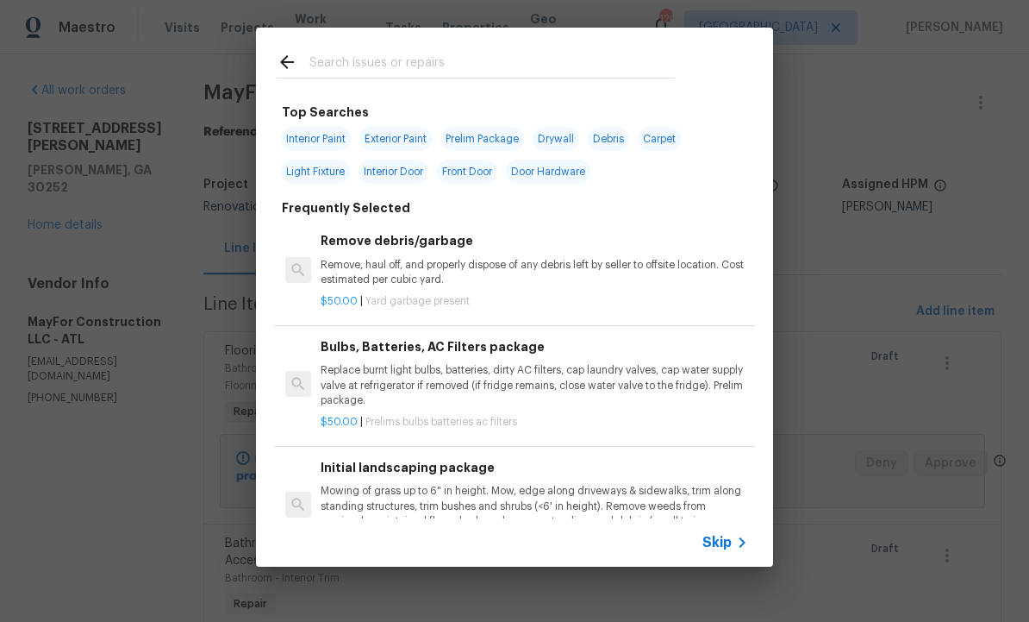
click at [380, 66] on input "text" at bounding box center [492, 65] width 366 height 26
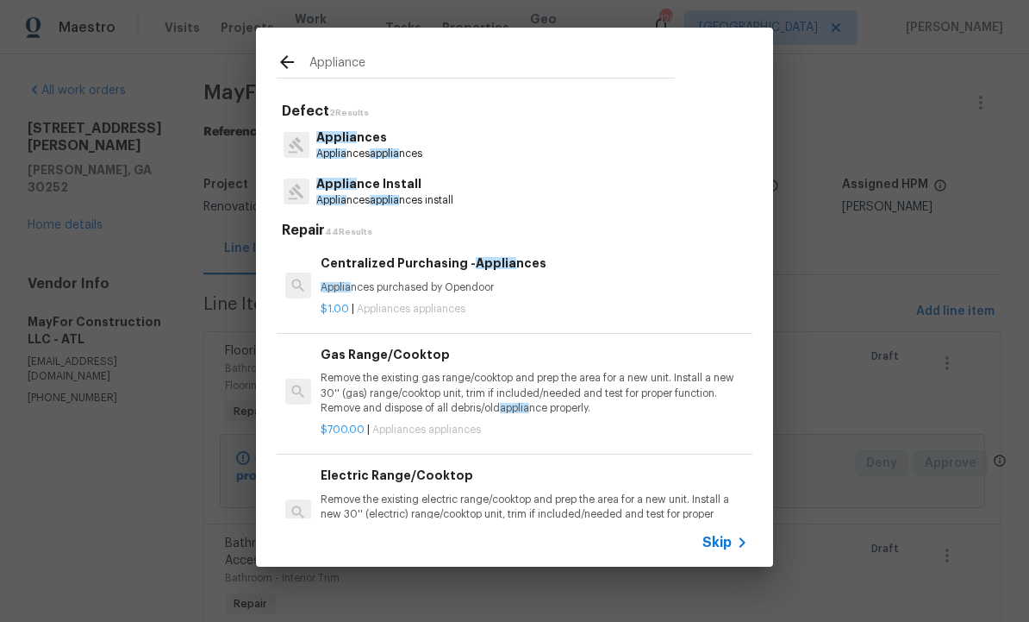
type input "Appliances"
click at [411, 199] on span "appliances" at bounding box center [398, 200] width 53 height 10
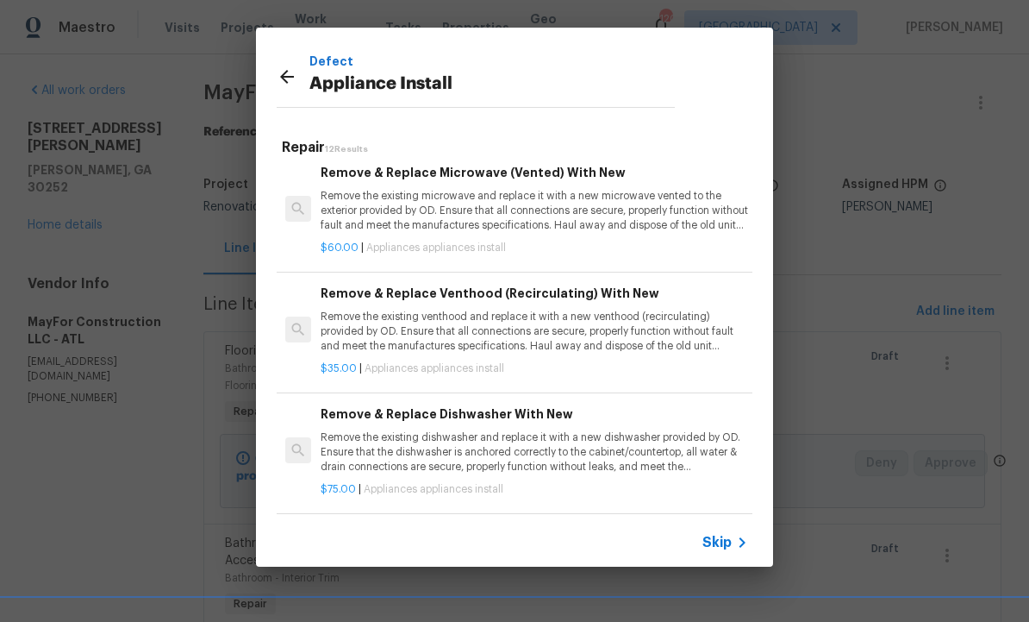
scroll to position [130, 0]
click at [526, 310] on p "Remove the existing venthood and replace it with a new venthood (recirculating)…" at bounding box center [535, 331] width 428 height 44
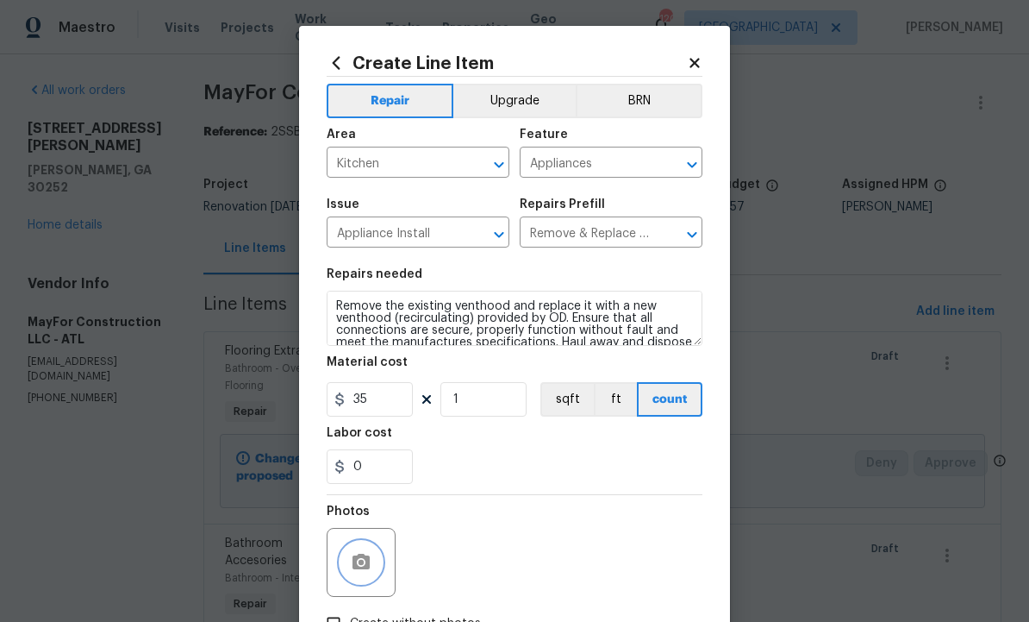
click at [361, 551] on button "button" at bounding box center [361, 561] width 41 height 41
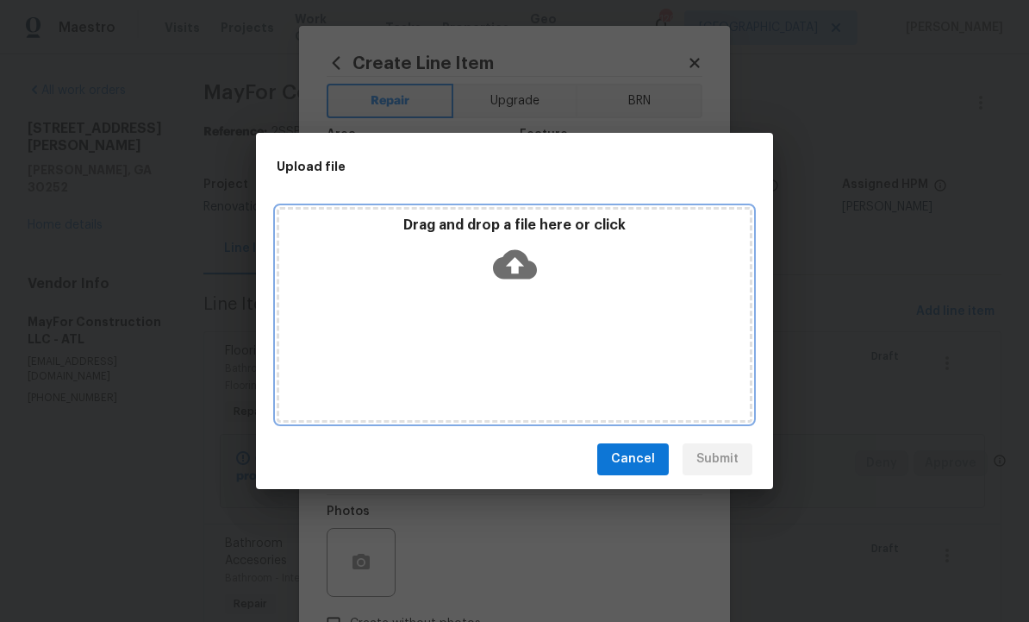
click at [510, 255] on icon at bounding box center [515, 263] width 44 height 29
click at [515, 264] on icon at bounding box center [515, 264] width 44 height 44
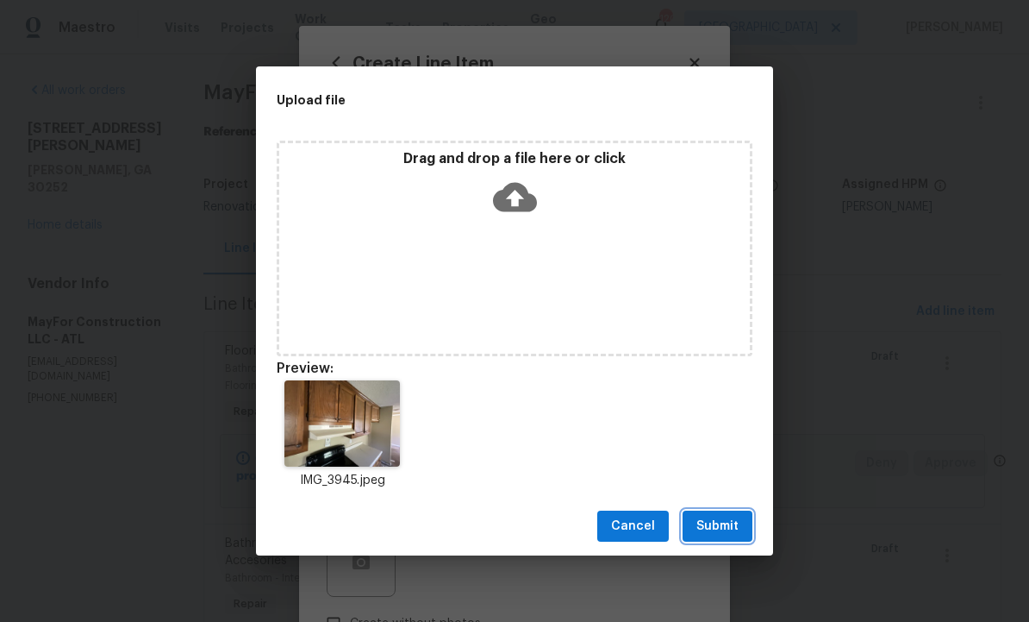
click at [716, 522] on span "Submit" at bounding box center [718, 527] width 42 height 22
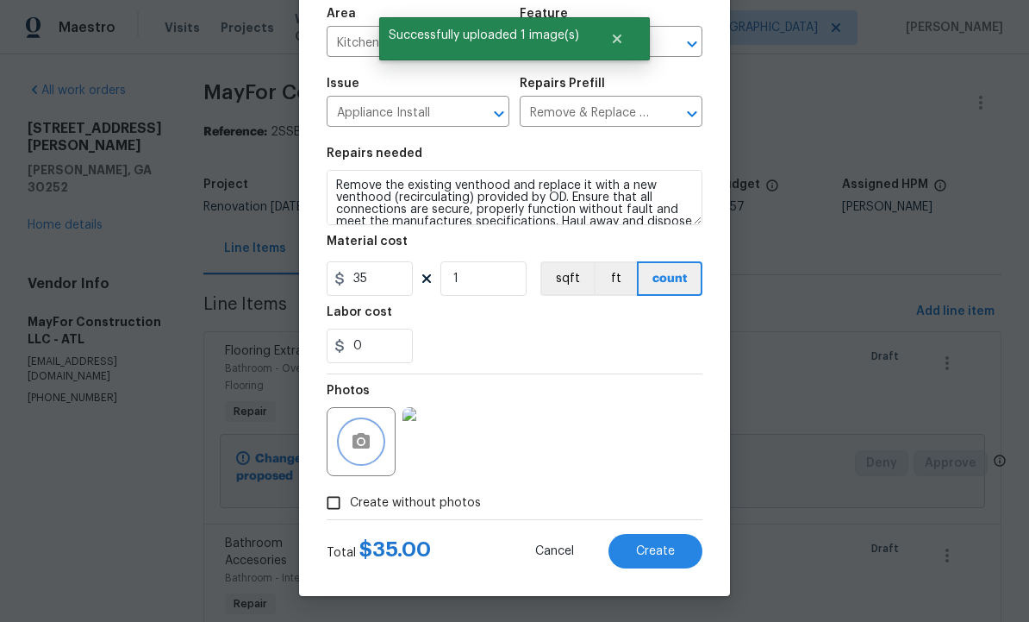
scroll to position [124, 0]
click at [653, 553] on span "Create" at bounding box center [655, 551] width 39 height 13
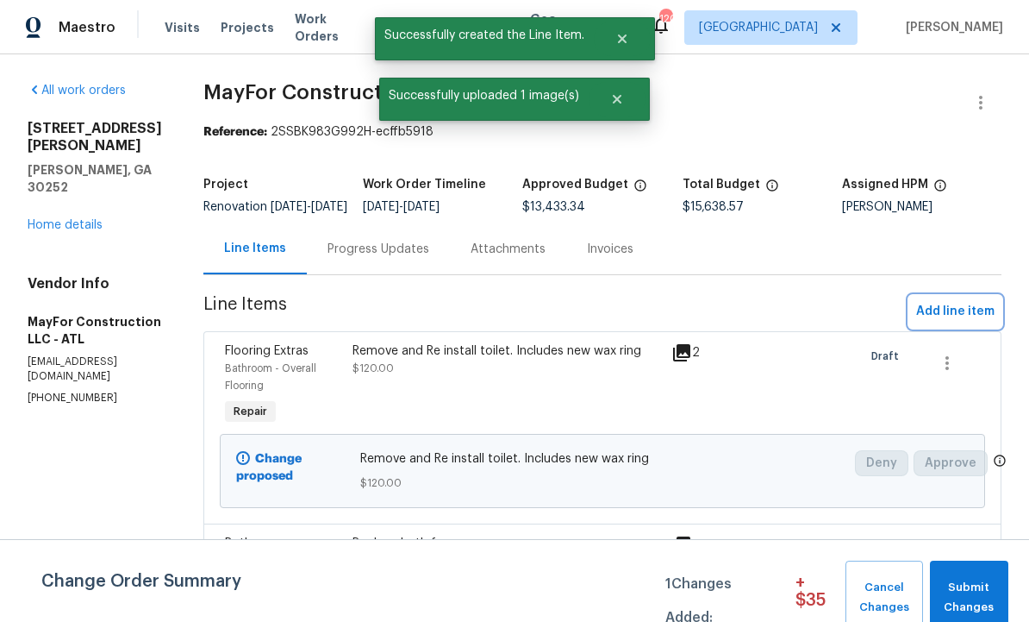
click at [954, 322] on span "Add line item" at bounding box center [955, 312] width 78 height 22
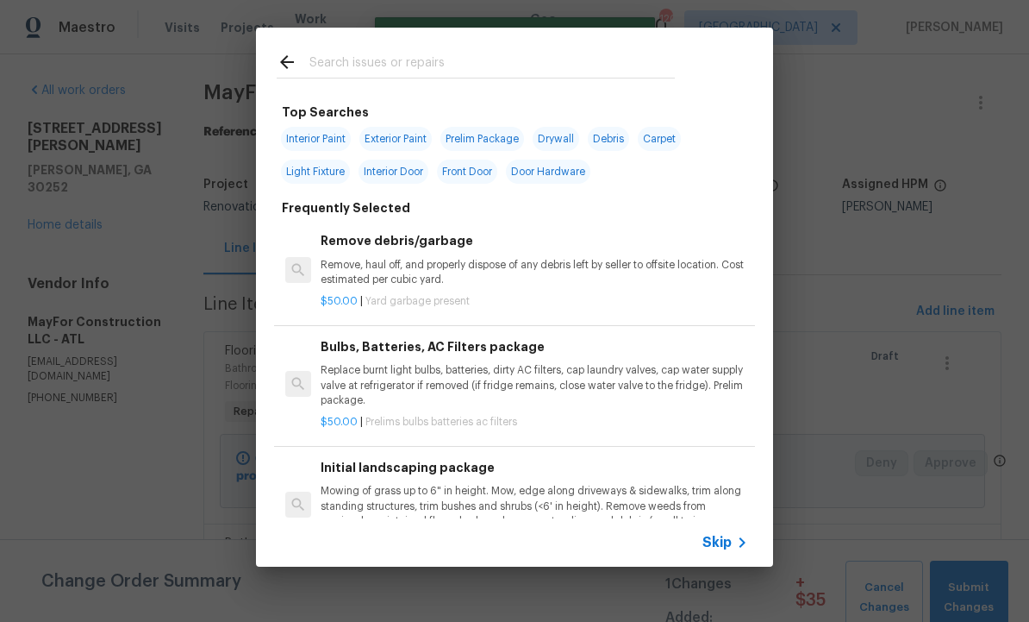
click at [371, 59] on input "text" at bounding box center [492, 65] width 366 height 26
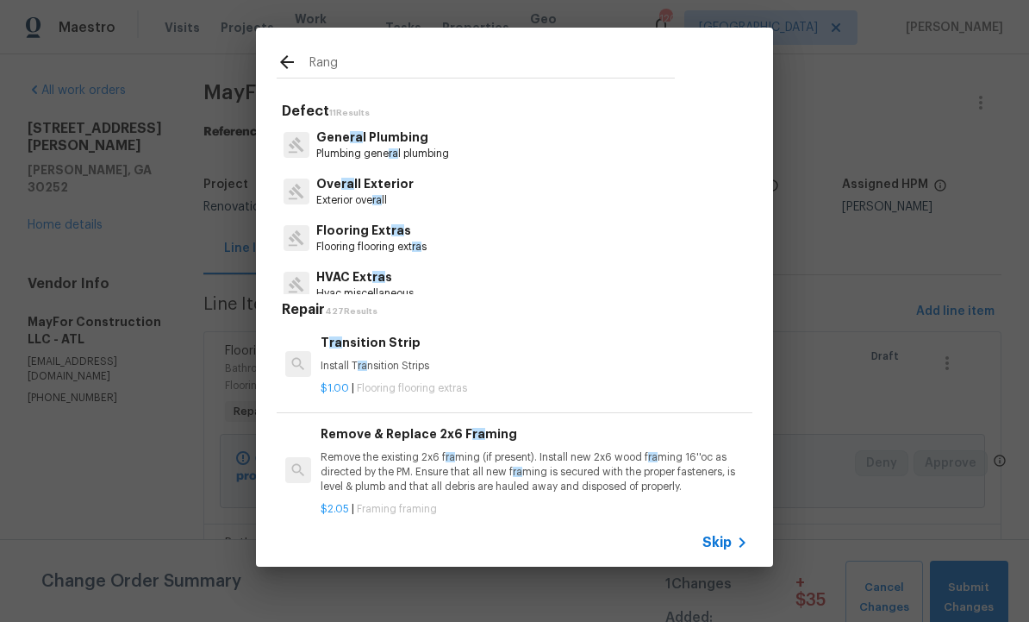
type input "Range"
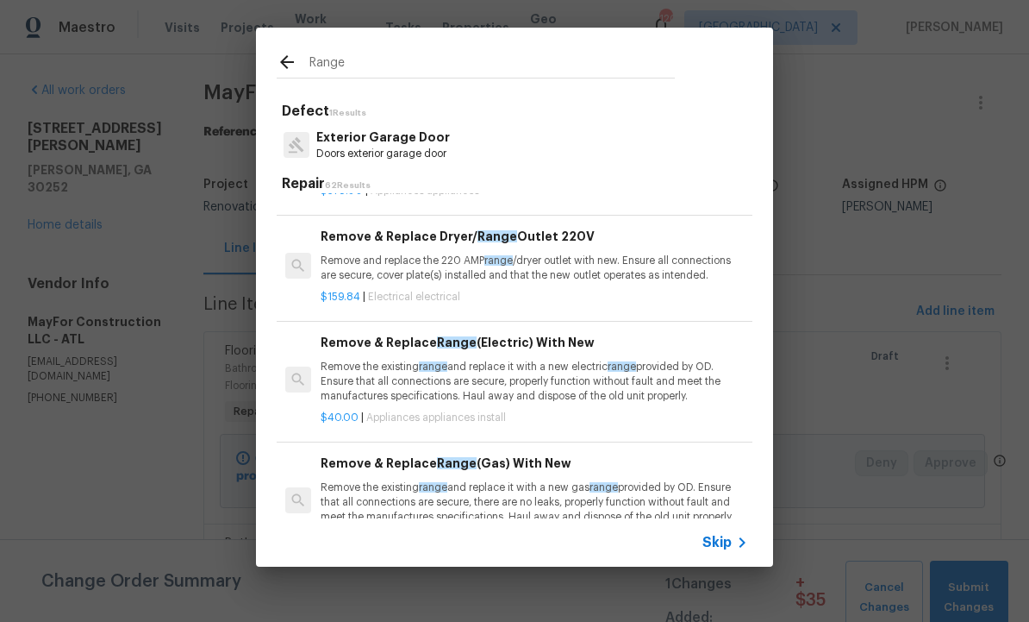
scroll to position [222, 0]
click at [547, 373] on p "Remove the existing range and replace it with a new electric range provided by …" at bounding box center [535, 381] width 428 height 44
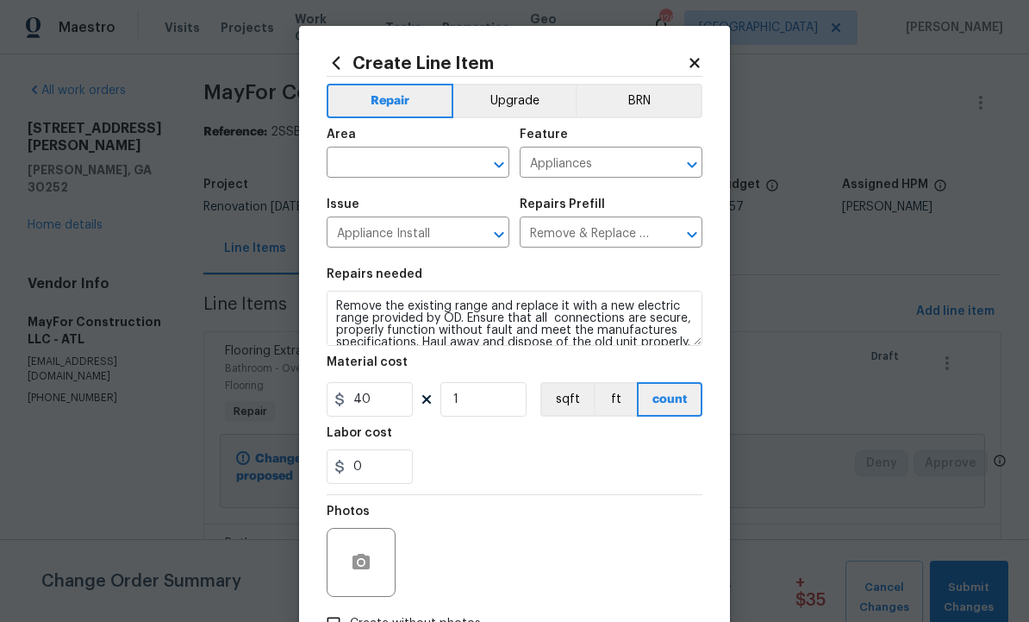
click at [392, 165] on input "text" at bounding box center [394, 164] width 134 height 27
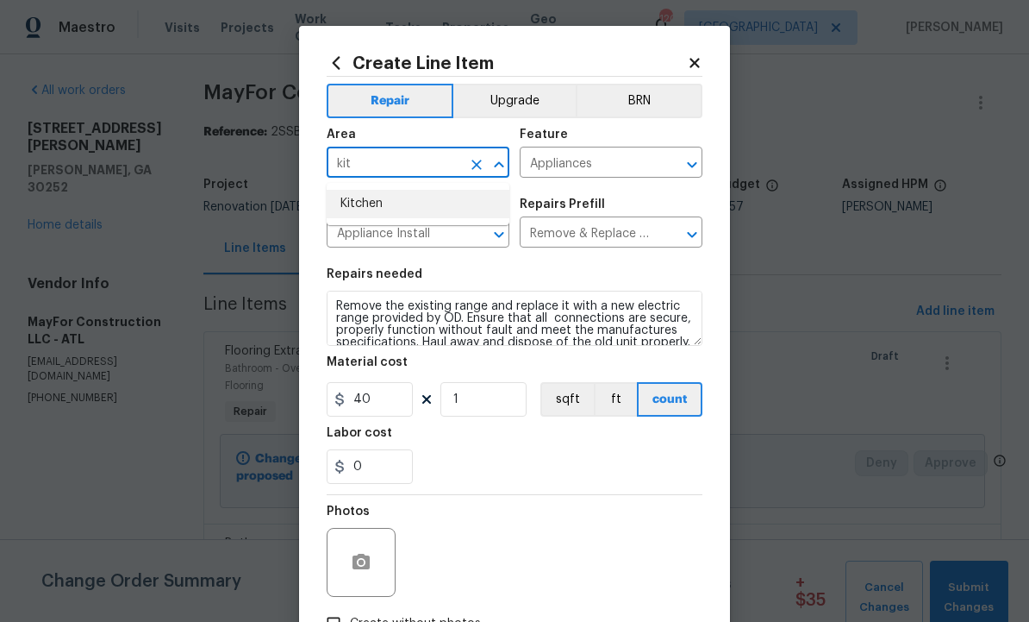
click at [401, 199] on li "Kitchen" at bounding box center [418, 204] width 183 height 28
type input "Kitchen"
click at [361, 565] on circle "button" at bounding box center [361, 561] width 5 height 5
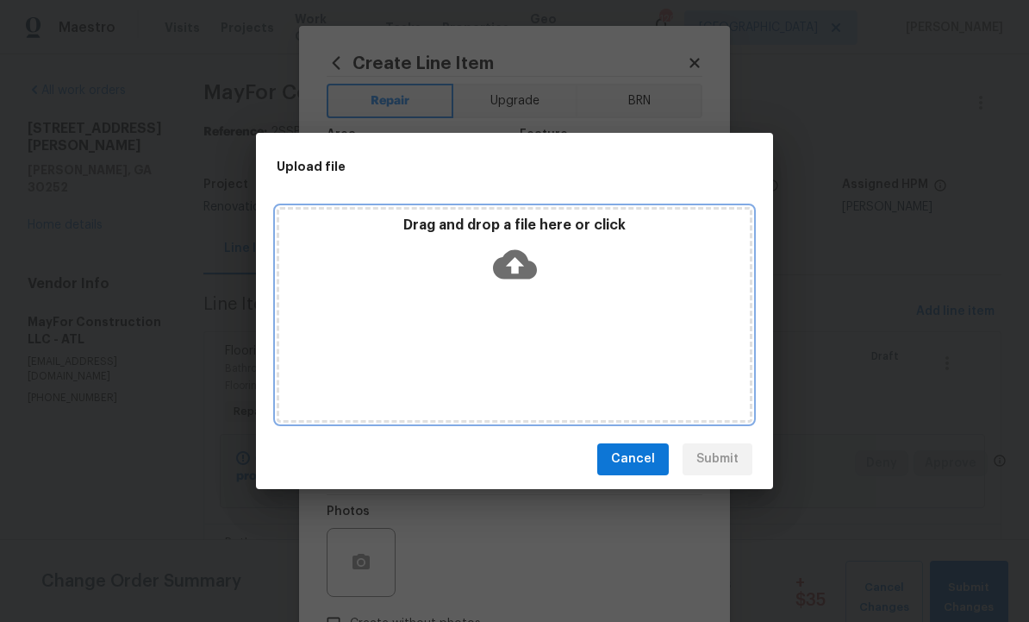
click at [519, 270] on icon at bounding box center [515, 263] width 44 height 29
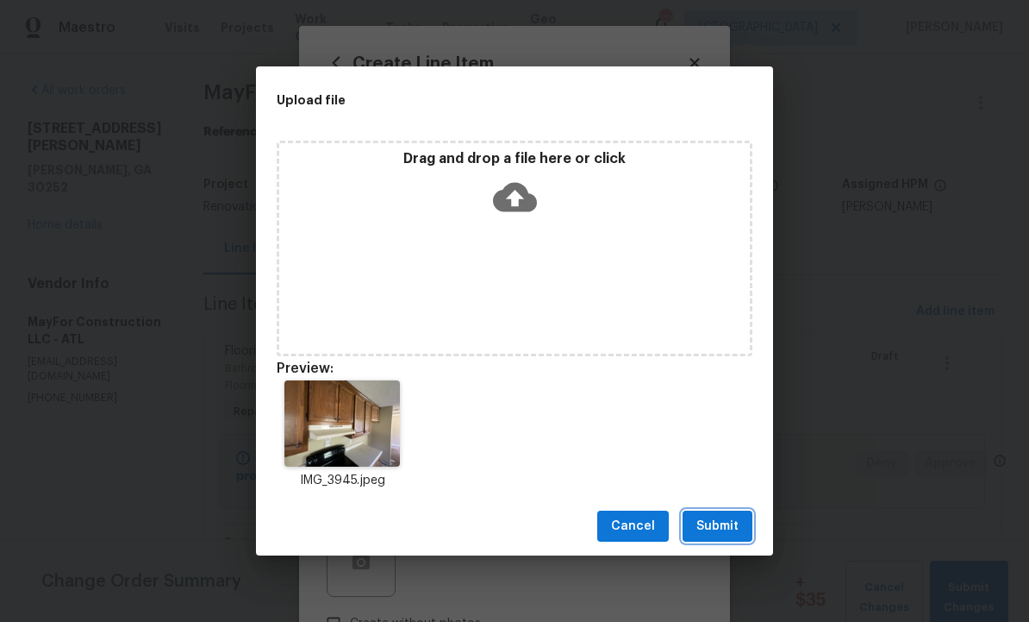
click at [722, 523] on span "Submit" at bounding box center [718, 527] width 42 height 22
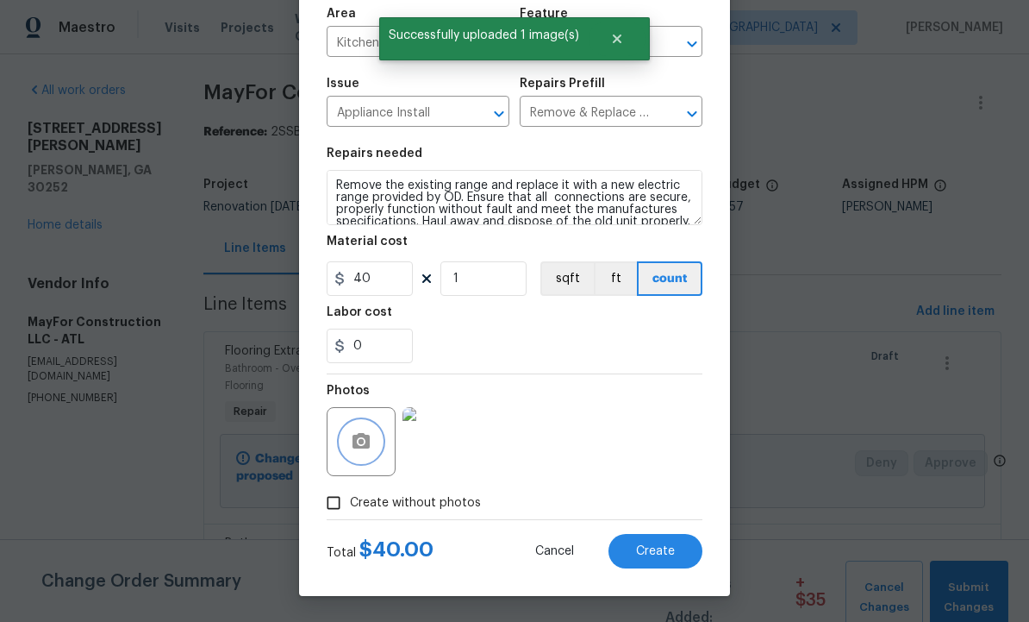
scroll to position [124, 0]
click at [657, 549] on span "Create" at bounding box center [655, 551] width 39 height 13
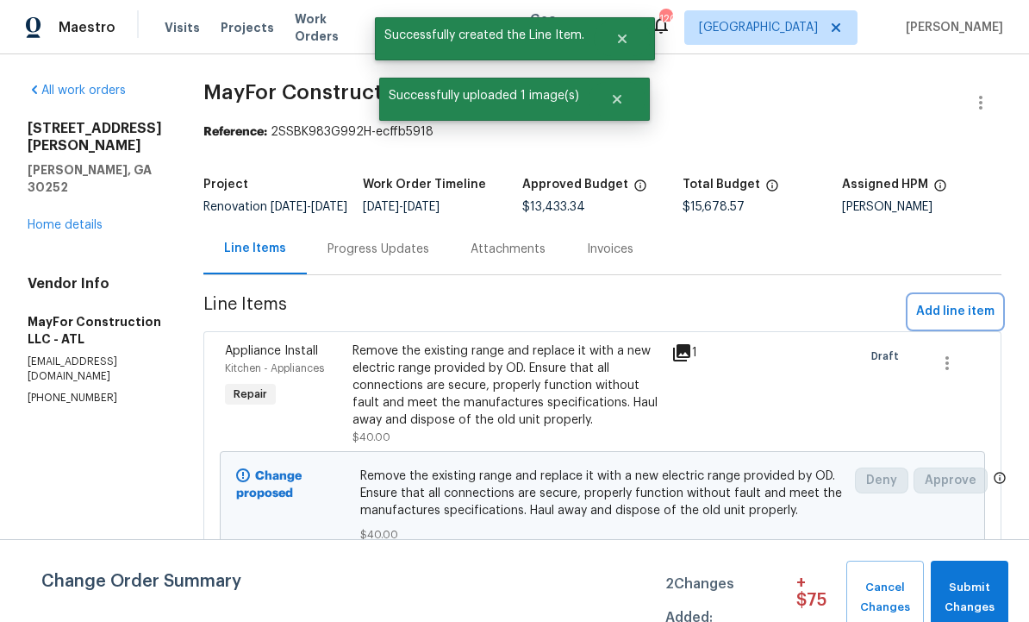
click at [946, 322] on span "Add line item" at bounding box center [955, 312] width 78 height 22
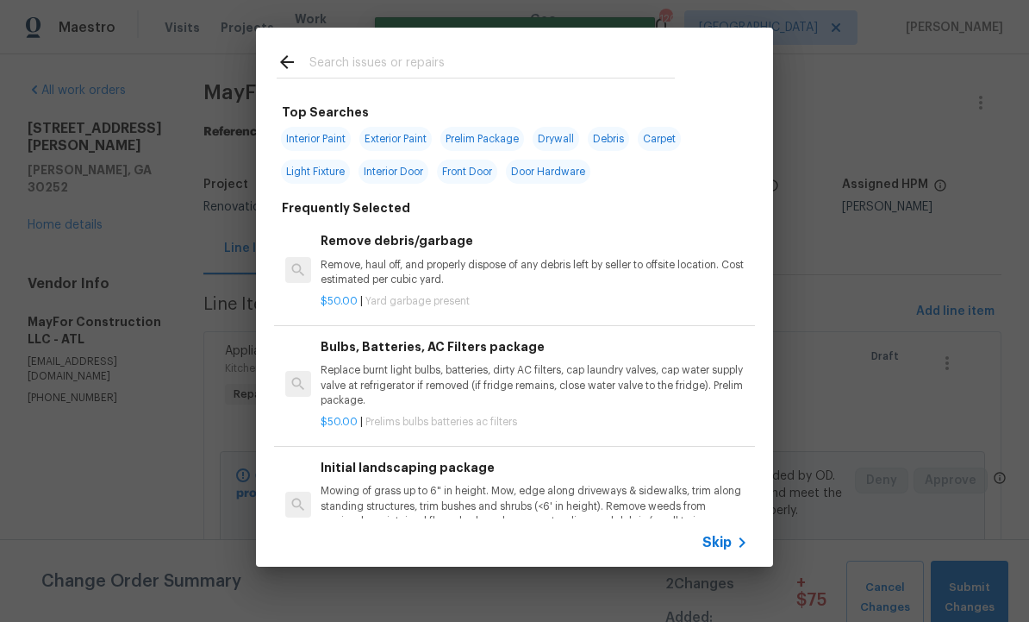
click at [399, 63] on input "text" at bounding box center [492, 65] width 366 height 26
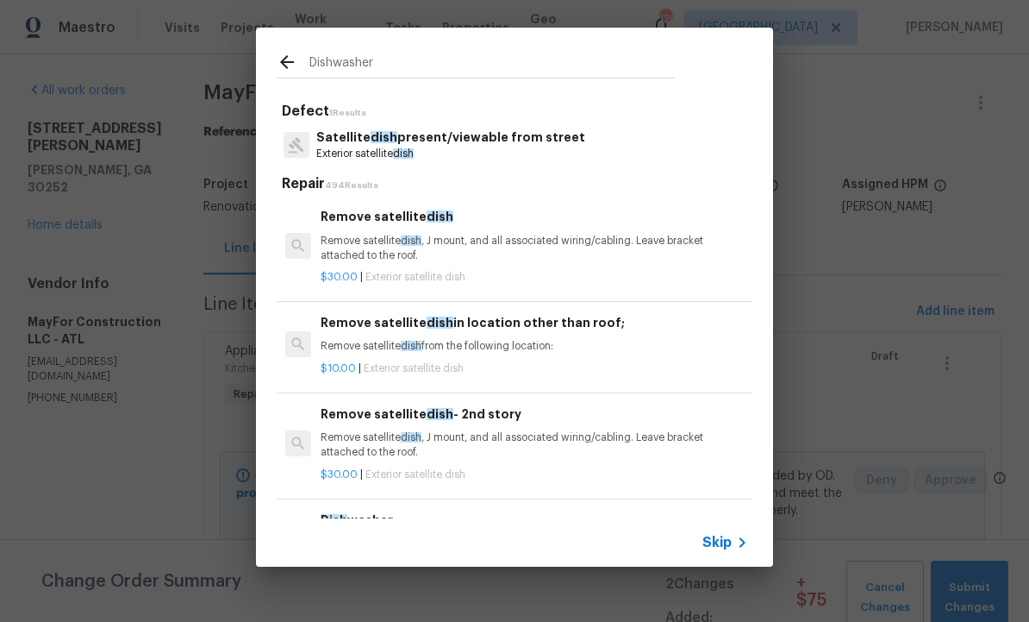
type input "Dishwasher"
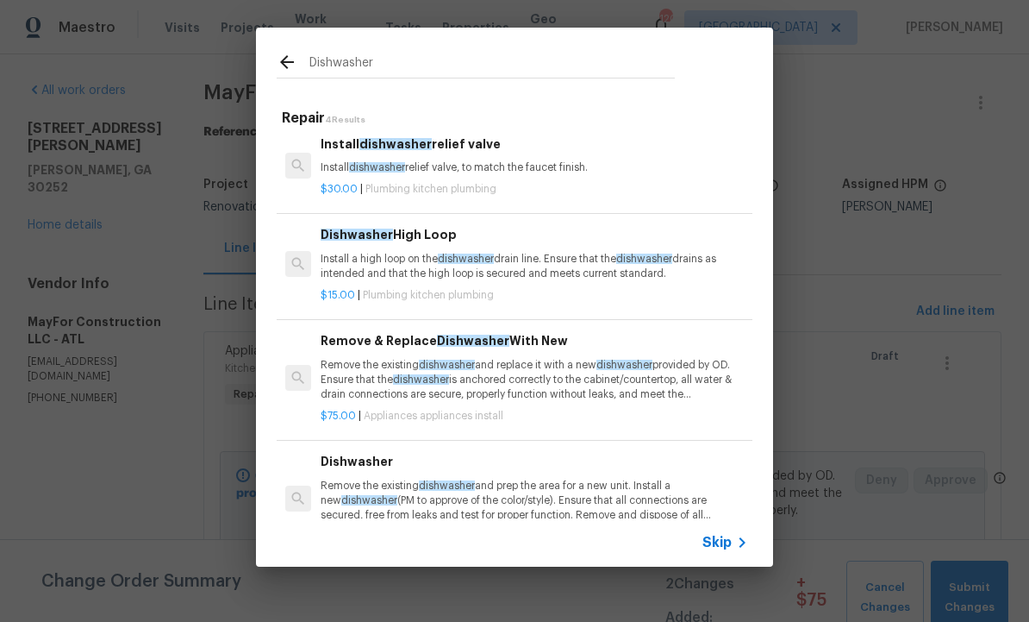
scroll to position [7, 0]
click at [480, 364] on p "Remove the existing dishwasher and replace it with a new dishwasher provided by…" at bounding box center [535, 381] width 428 height 44
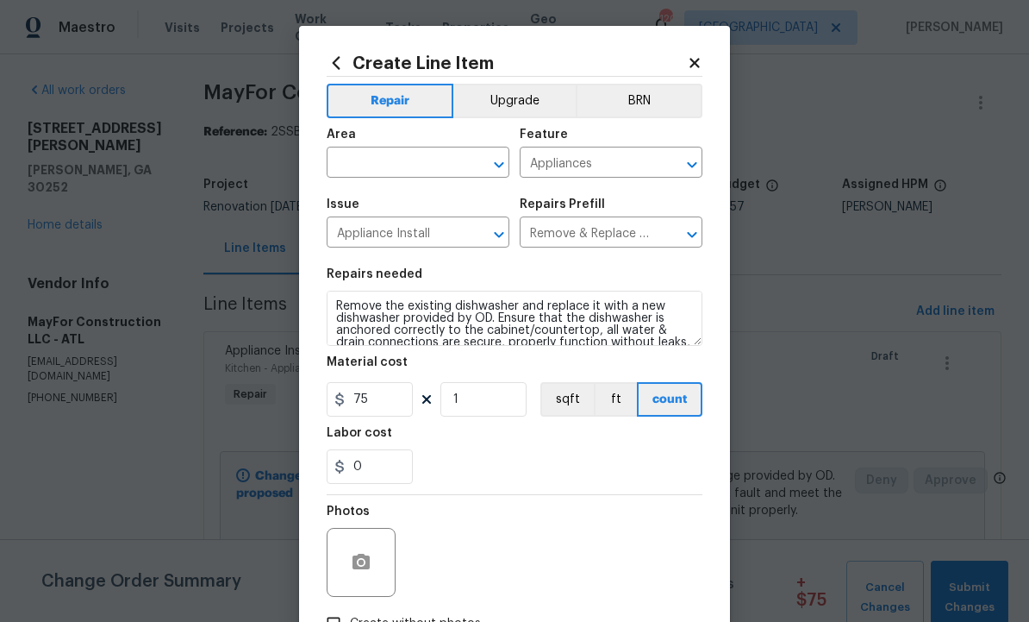
click at [397, 164] on input "text" at bounding box center [394, 164] width 134 height 27
click at [397, 198] on li "Kitchen" at bounding box center [418, 204] width 183 height 28
type input "Kitchen"
click at [360, 559] on icon "button" at bounding box center [361, 561] width 17 height 16
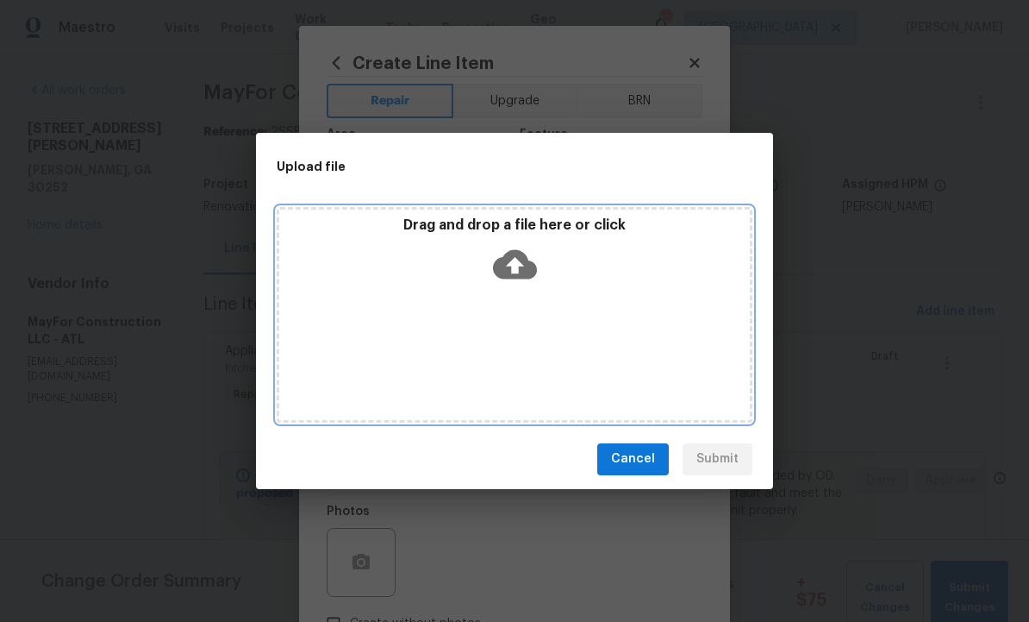
click at [516, 269] on icon at bounding box center [515, 264] width 44 height 44
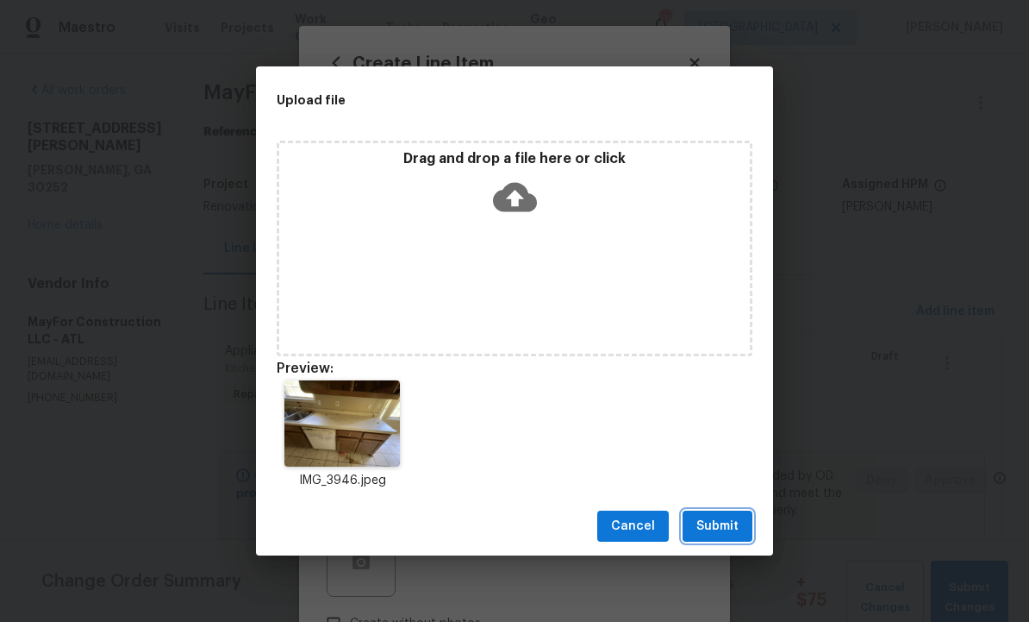
click at [716, 528] on span "Submit" at bounding box center [718, 527] width 42 height 22
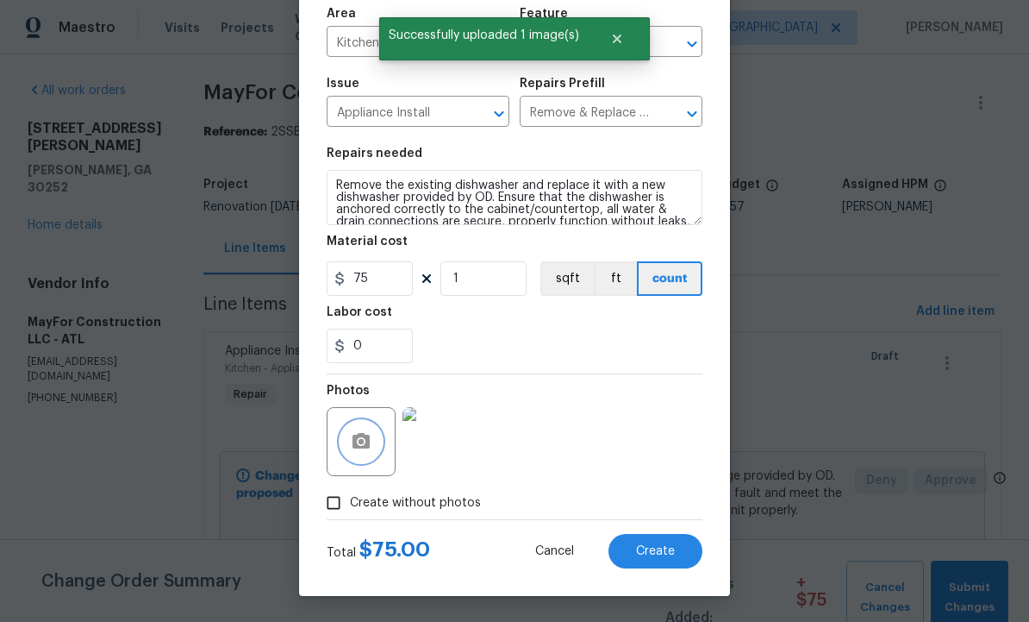
scroll to position [124, 0]
click at [655, 548] on span "Create" at bounding box center [655, 551] width 39 height 13
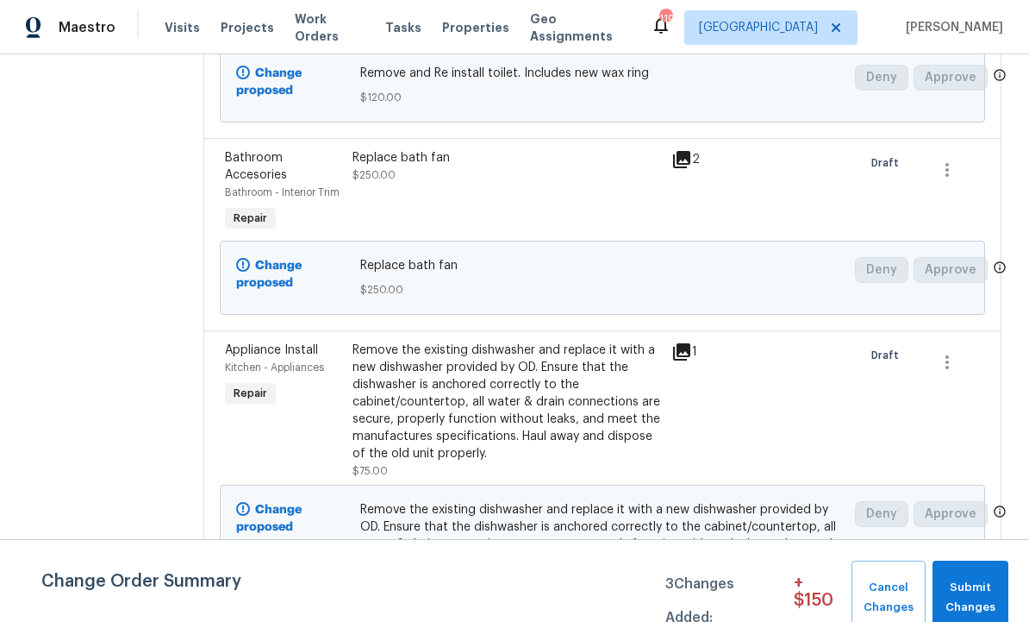
scroll to position [630, 0]
click at [972, 582] on span "Submit Changes" at bounding box center [970, 598] width 59 height 40
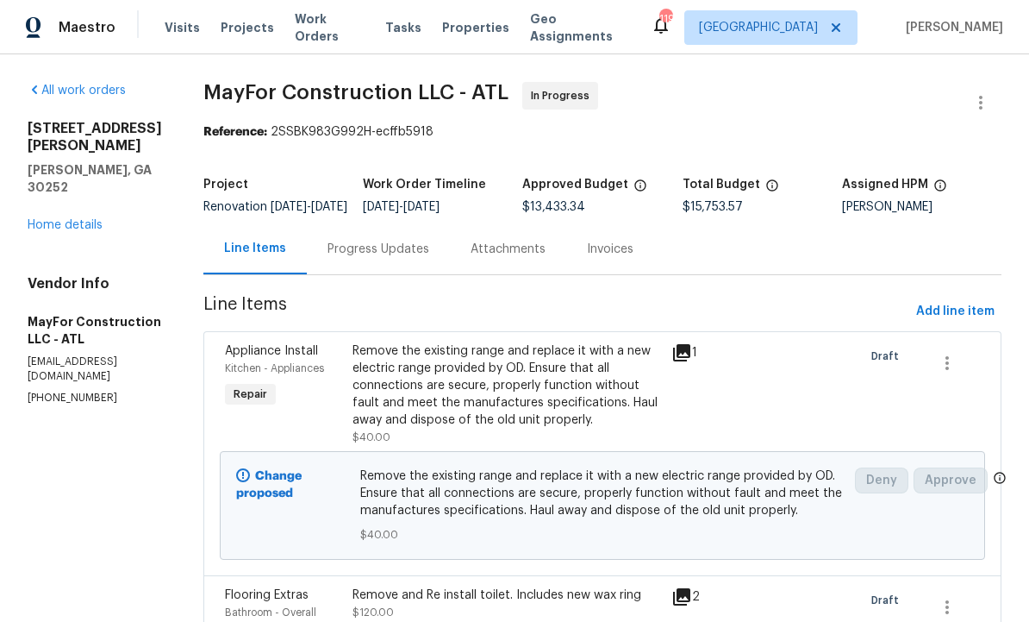
scroll to position [0, 0]
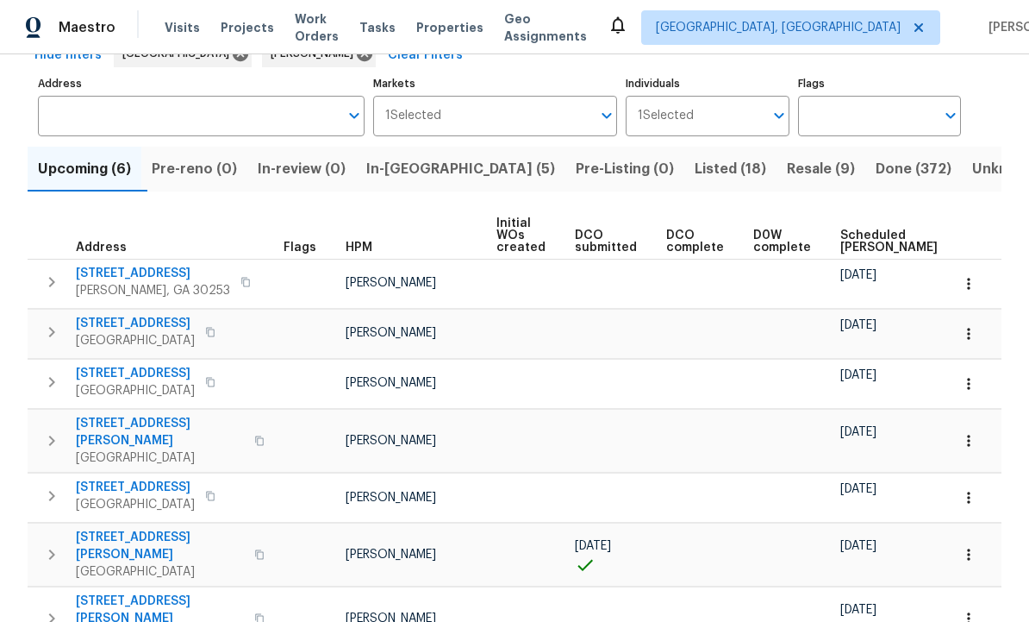
click at [974, 546] on icon "button" at bounding box center [968, 554] width 17 height 17
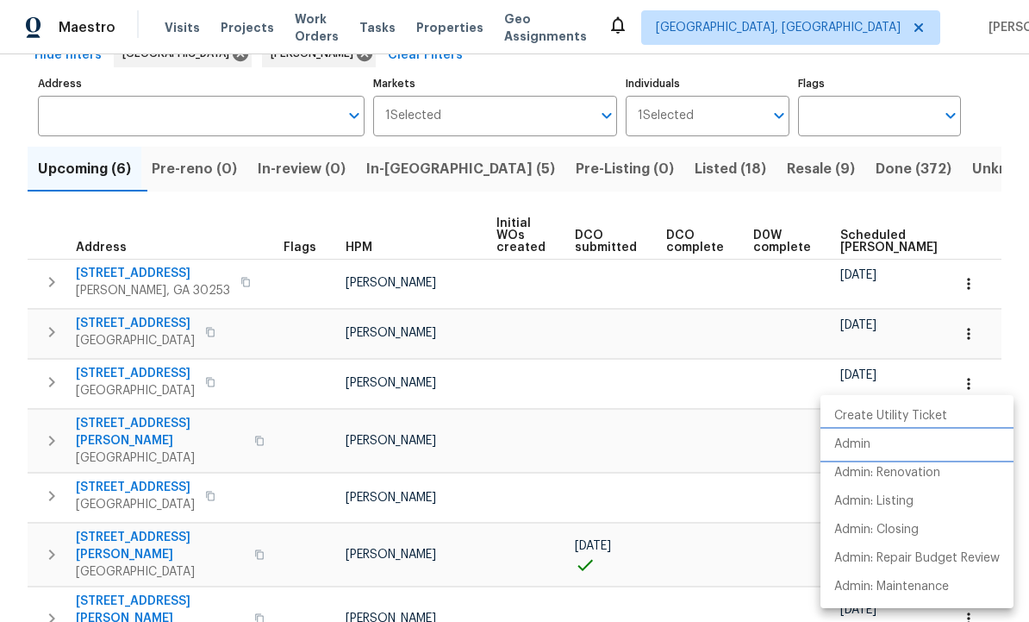
click at [887, 443] on li "Admin" at bounding box center [917, 444] width 193 height 28
click at [44, 364] on div at bounding box center [514, 311] width 1029 height 622
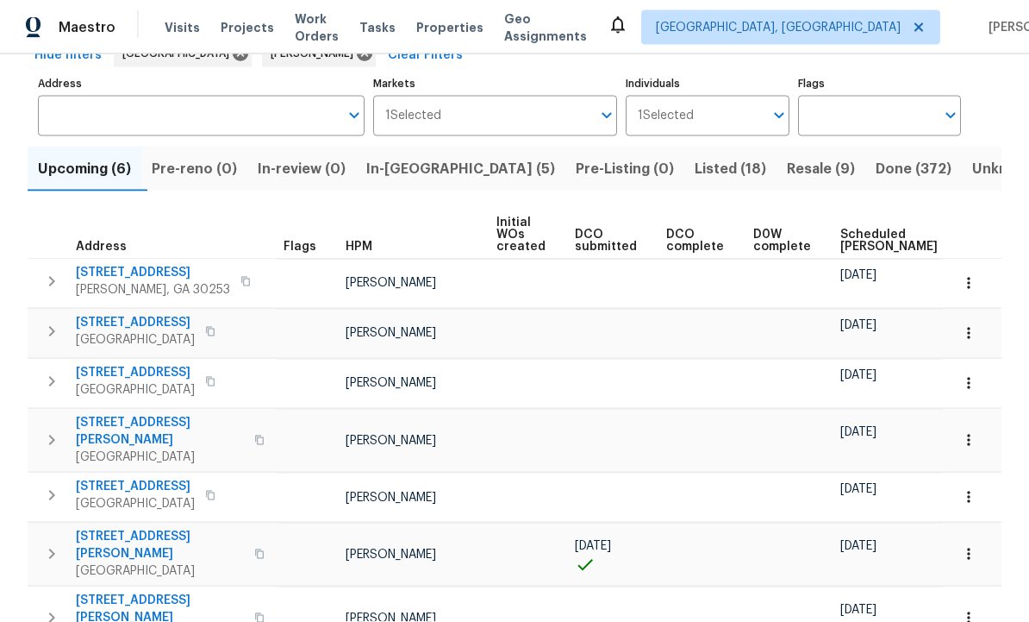
scroll to position [58, 0]
click at [116, 528] on span "[STREET_ADDRESS][PERSON_NAME]" at bounding box center [160, 545] width 168 height 34
click at [437, 157] on span "In-[GEOGRAPHIC_DATA] (5)" at bounding box center [460, 169] width 189 height 24
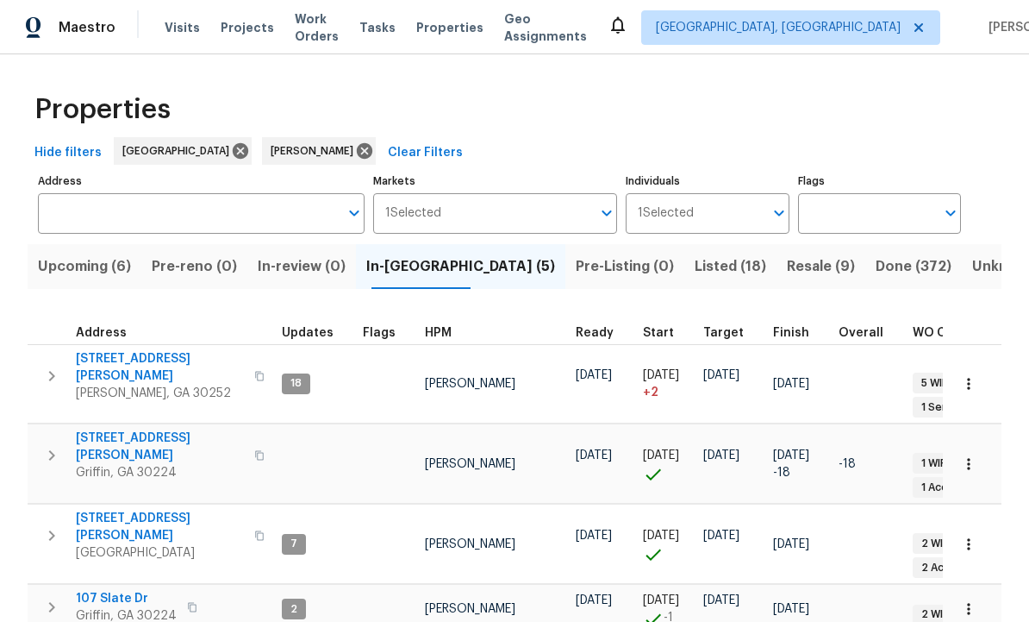
scroll to position [0, 2]
click at [972, 375] on icon "button" at bounding box center [968, 383] width 17 height 17
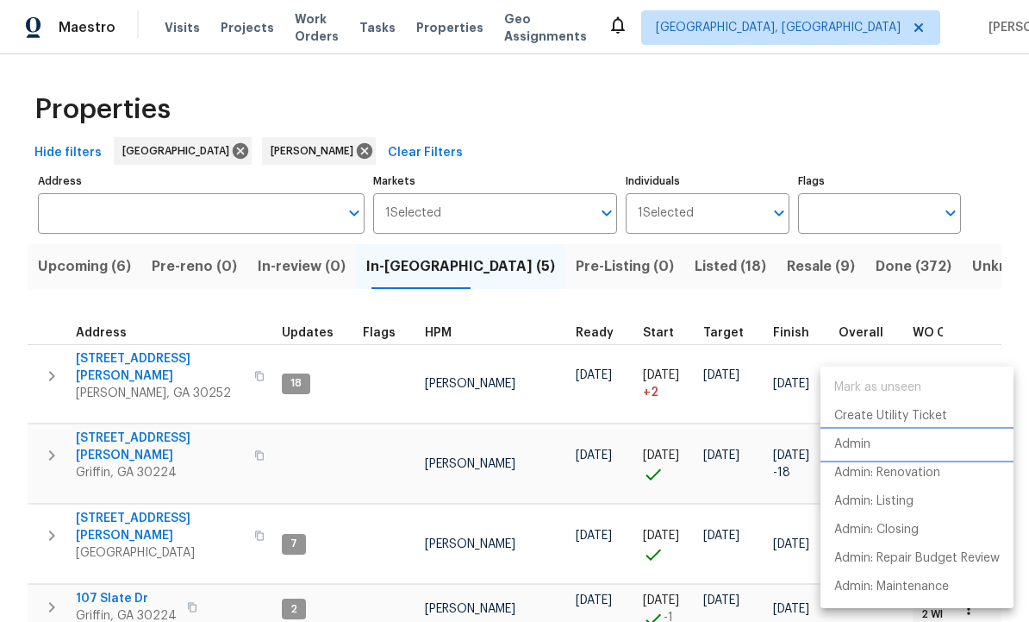
click at [870, 441] on p "Admin" at bounding box center [852, 444] width 36 height 18
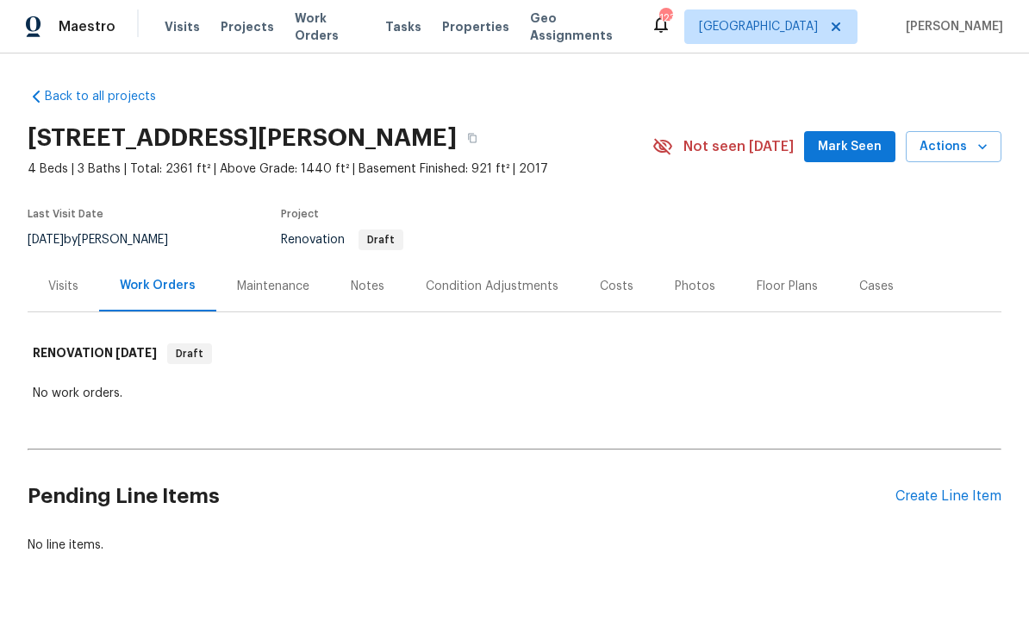
scroll to position [9, 0]
click at [930, 502] on div "Create Line Item" at bounding box center [949, 497] width 106 height 16
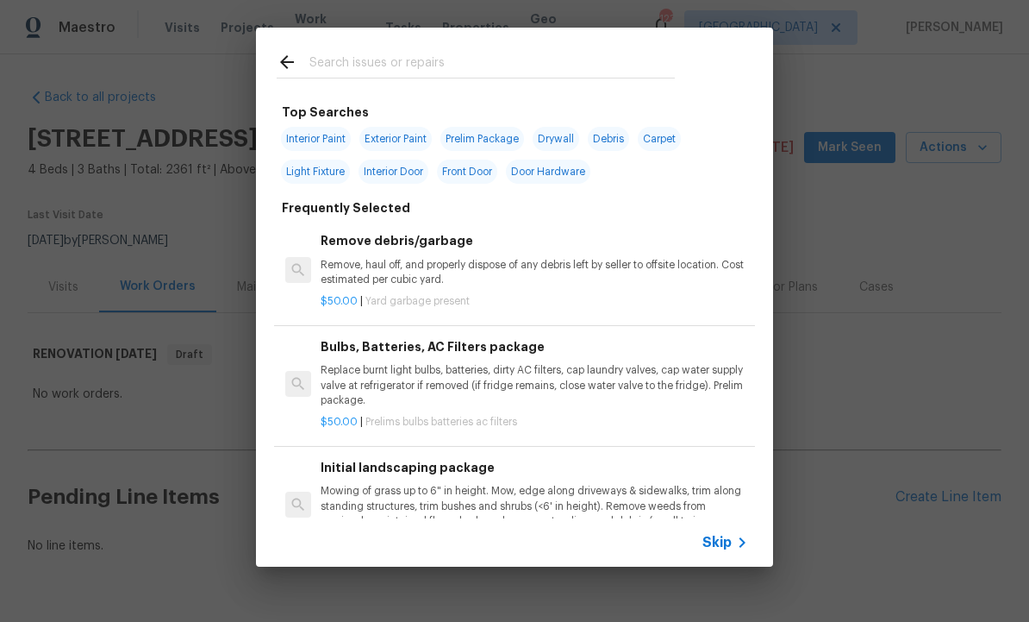
click at [388, 66] on input "text" at bounding box center [492, 65] width 366 height 26
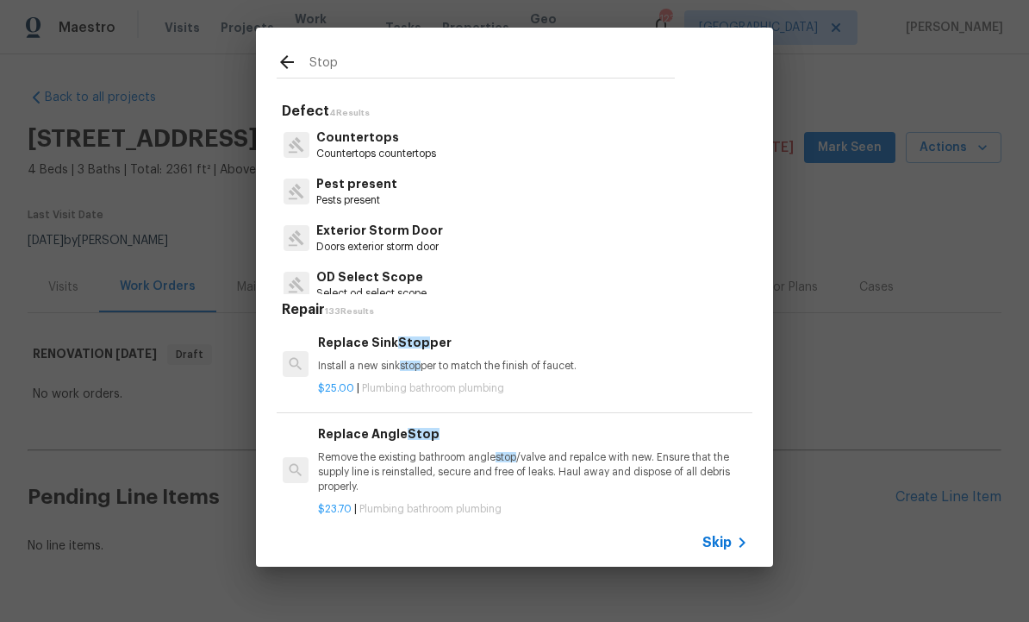
click at [391, 61] on input "Stop" at bounding box center [492, 65] width 366 height 26
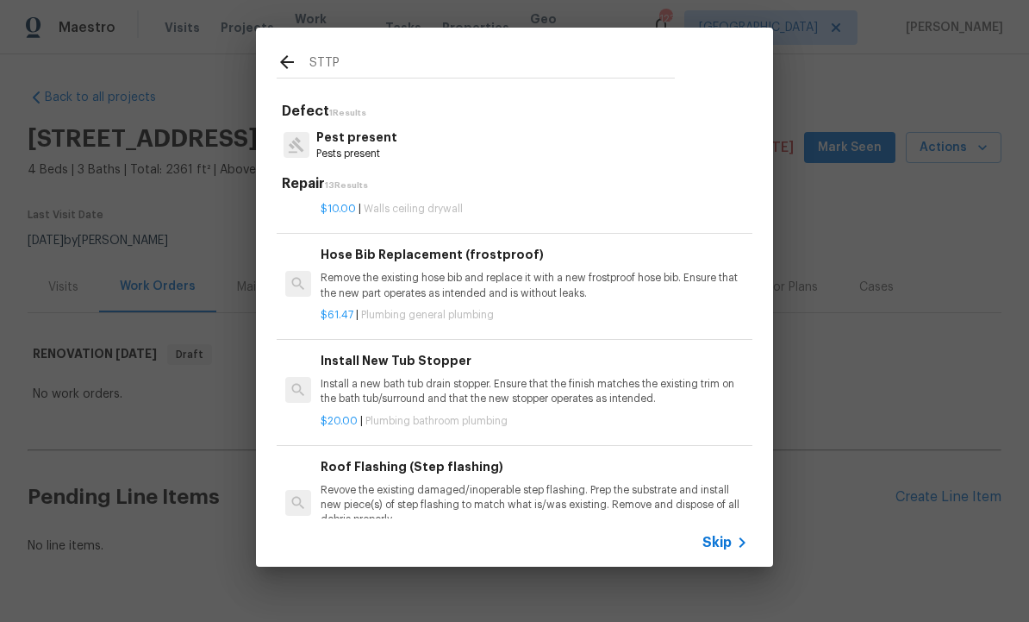
scroll to position [-3, -1]
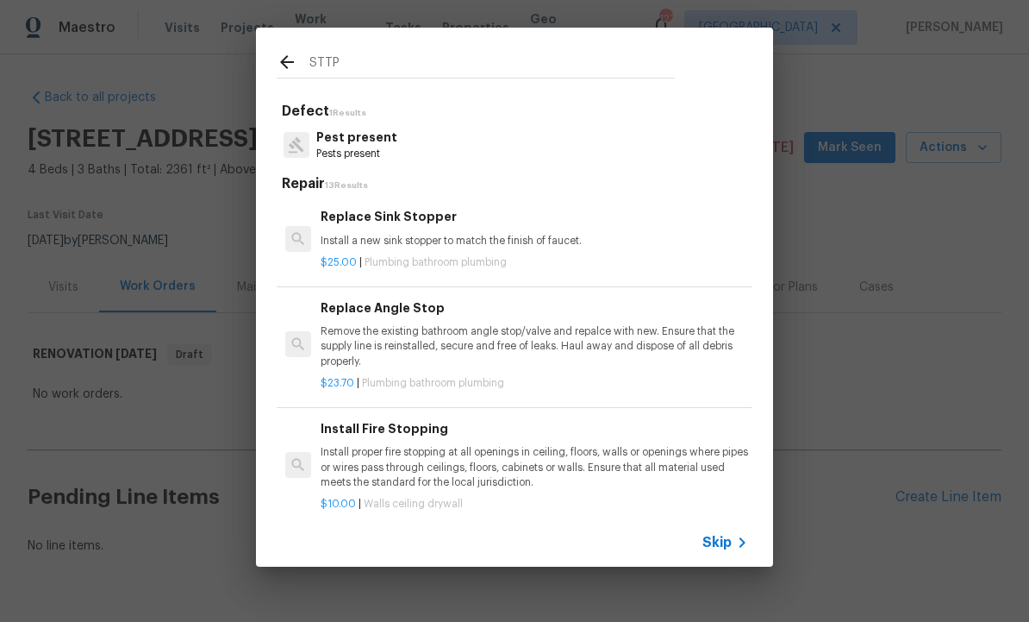
click at [384, 61] on input "STTP" at bounding box center [492, 65] width 366 height 26
type input "S"
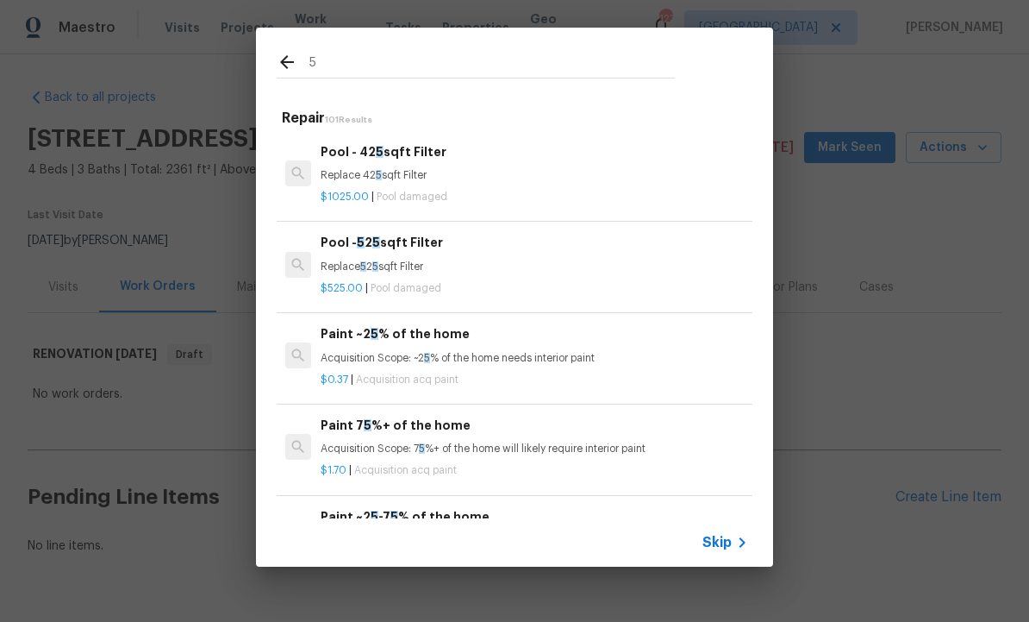
type input "5%"
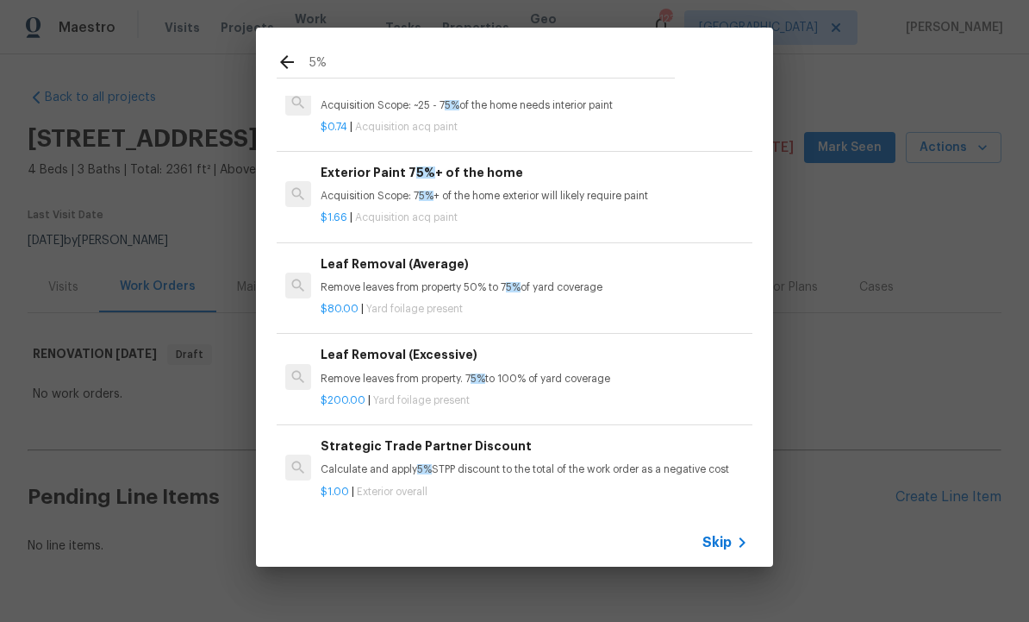
scroll to position [48, 0]
click at [422, 453] on div "Strategic Trade Partner Discount Calculate and apply 5% STPP discount to the to…" at bounding box center [535, 456] width 428 height 41
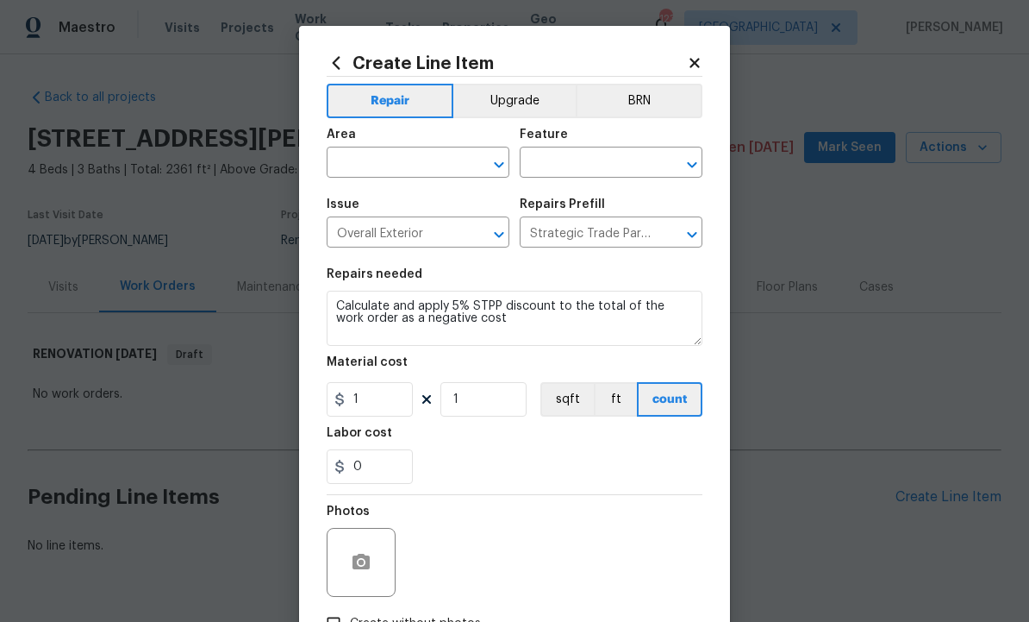
click at [411, 159] on input "text" at bounding box center [394, 164] width 134 height 27
click at [418, 239] on li "Exterior Overall" at bounding box center [418, 232] width 183 height 28
type input "Exterior Overall"
click at [578, 166] on input "text" at bounding box center [587, 164] width 134 height 27
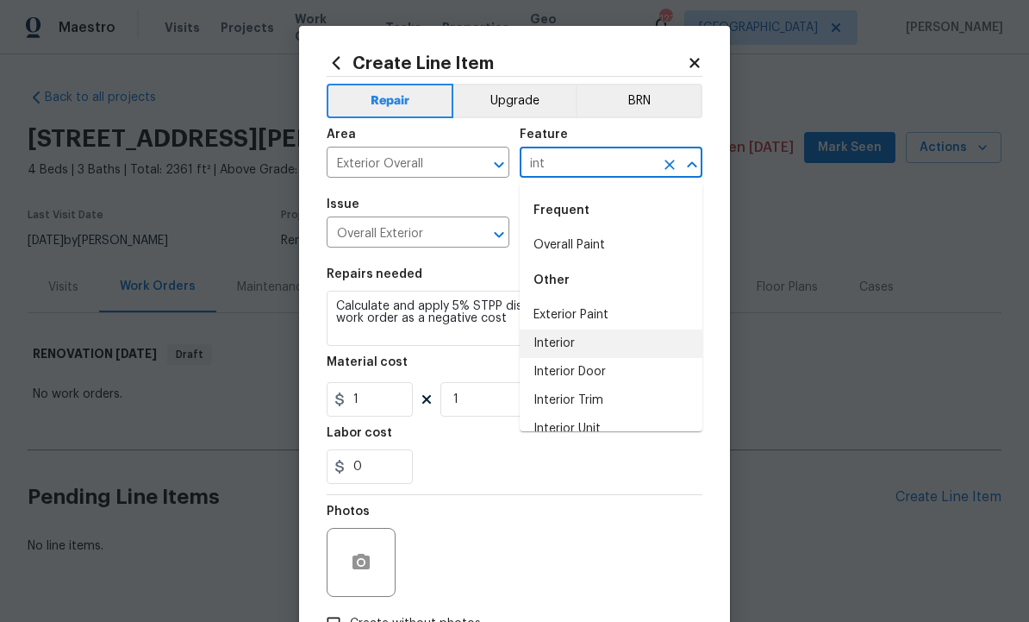
click at [584, 350] on li "Interior" at bounding box center [611, 343] width 183 height 28
type input "Interior"
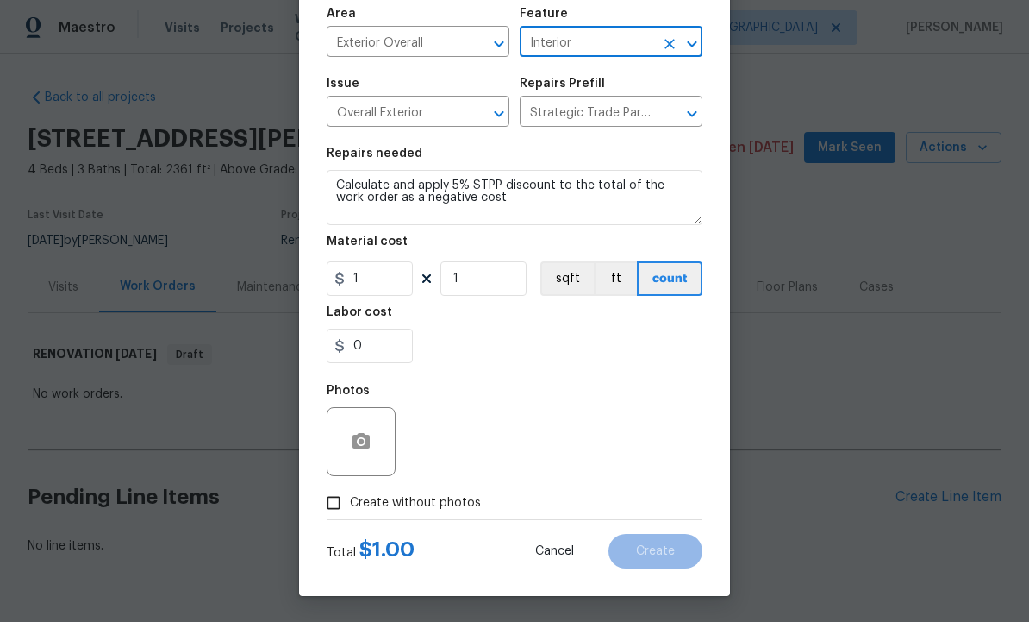
scroll to position [124, 0]
click at [334, 495] on input "Create without photos" at bounding box center [333, 502] width 33 height 33
checkbox input "true"
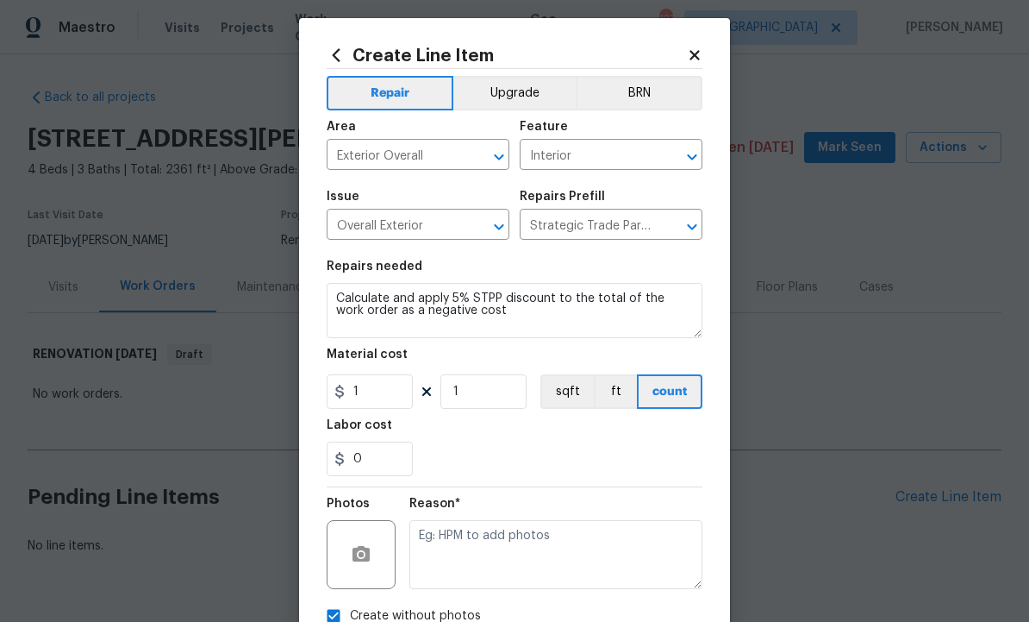
scroll to position [41, 0]
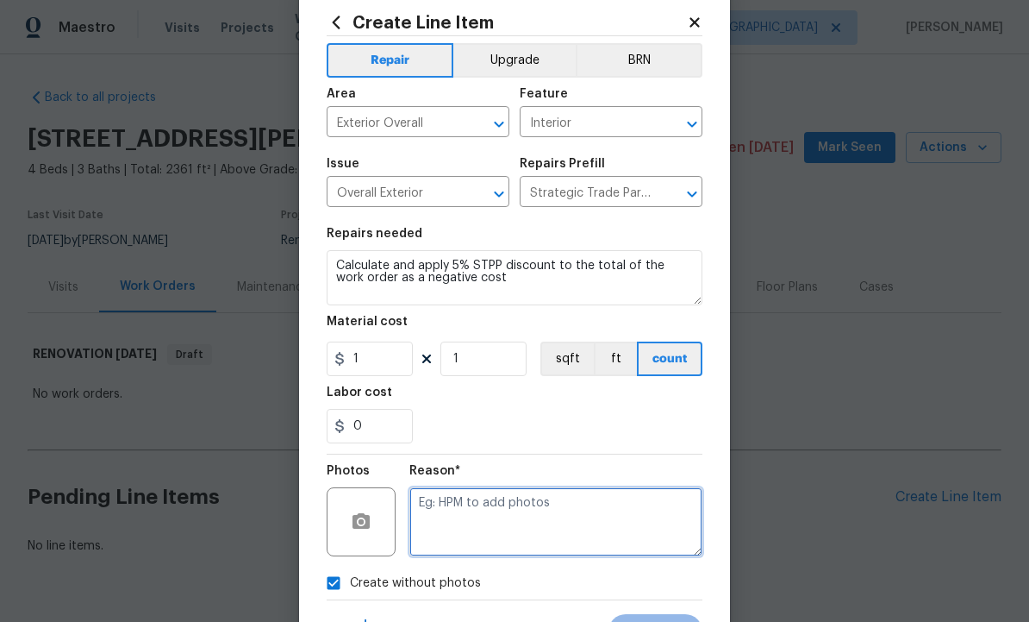
click at [554, 516] on textarea at bounding box center [555, 521] width 293 height 69
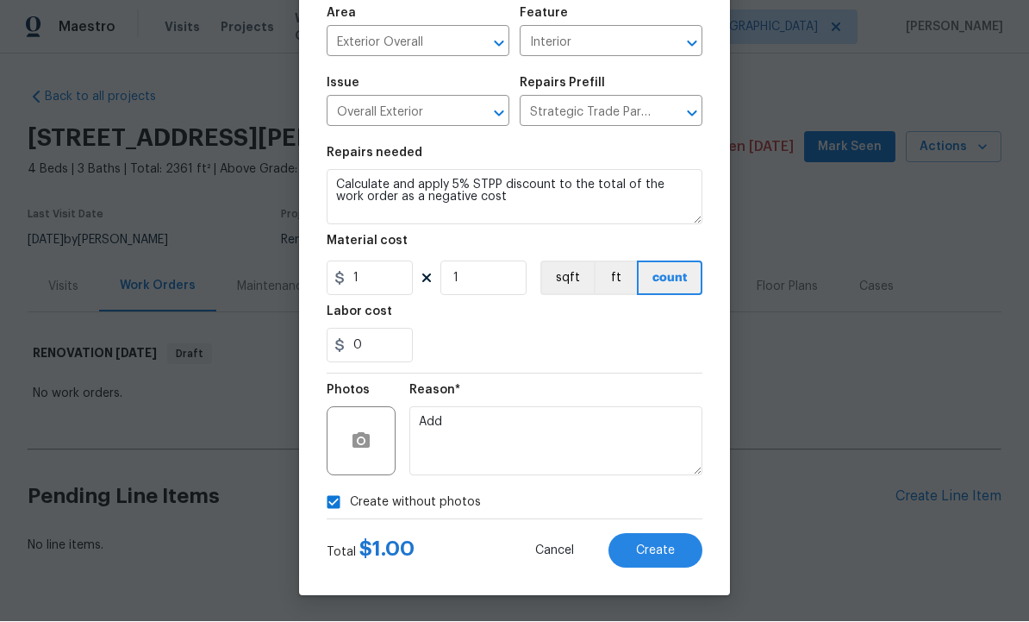
scroll to position [124, 0]
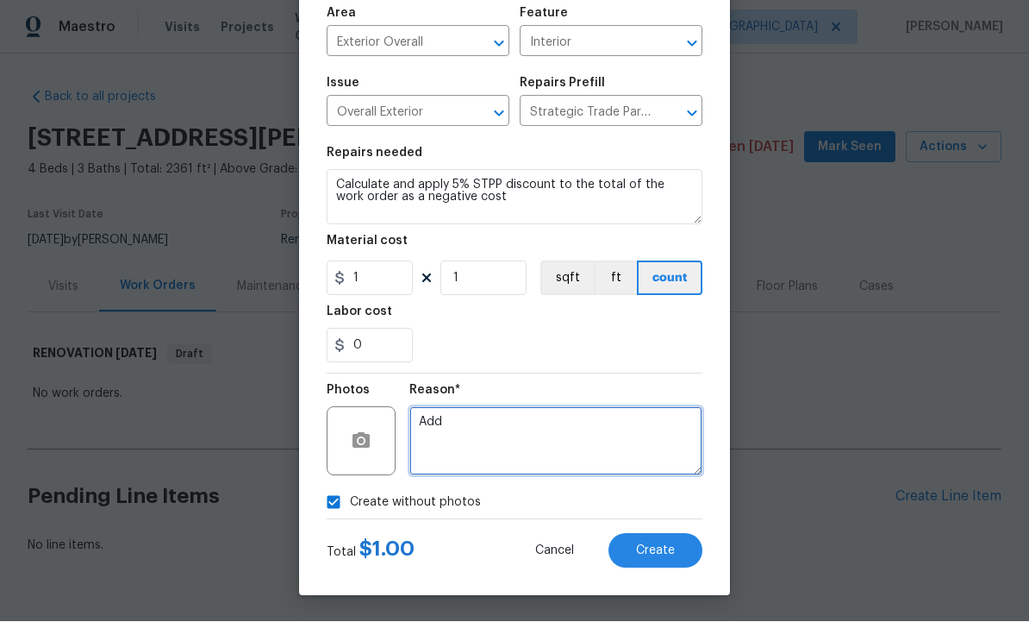
type textarea "Add"
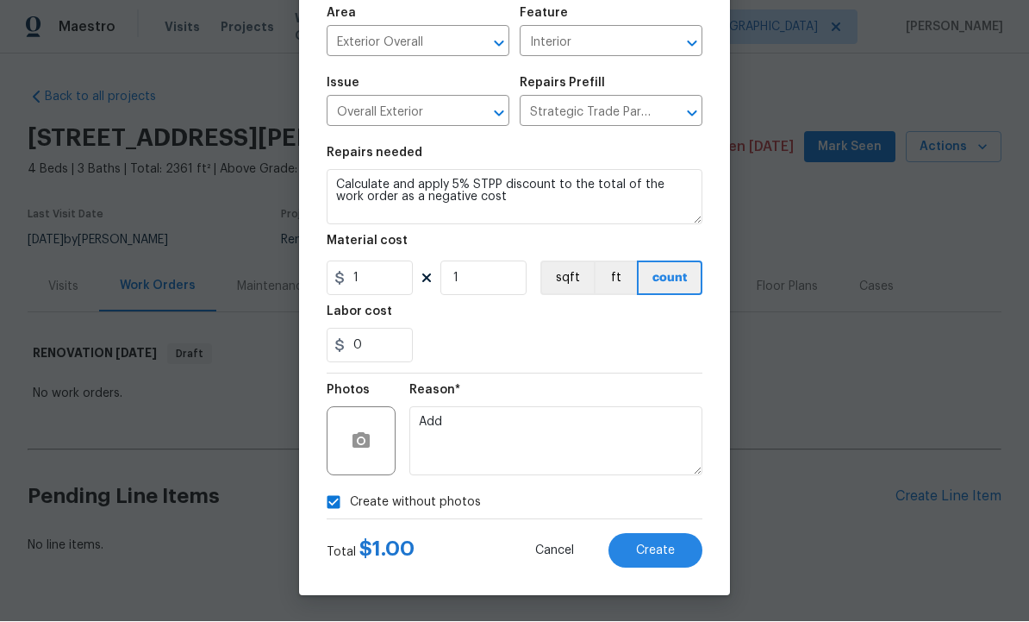
click at [650, 550] on span "Create" at bounding box center [655, 551] width 39 height 13
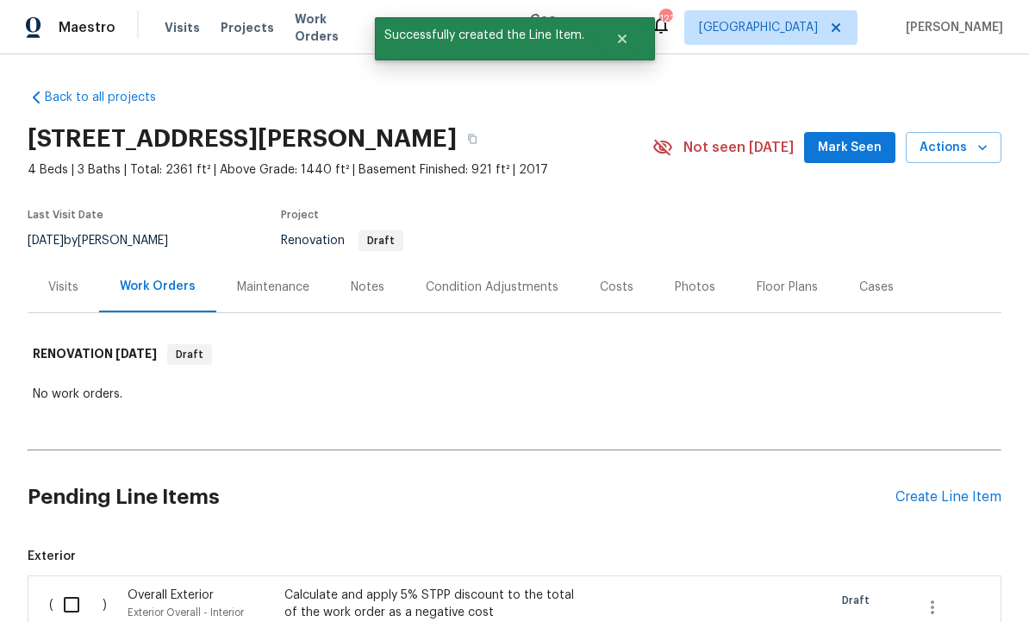
click at [73, 586] on input "checkbox" at bounding box center [77, 604] width 49 height 36
checkbox input "true"
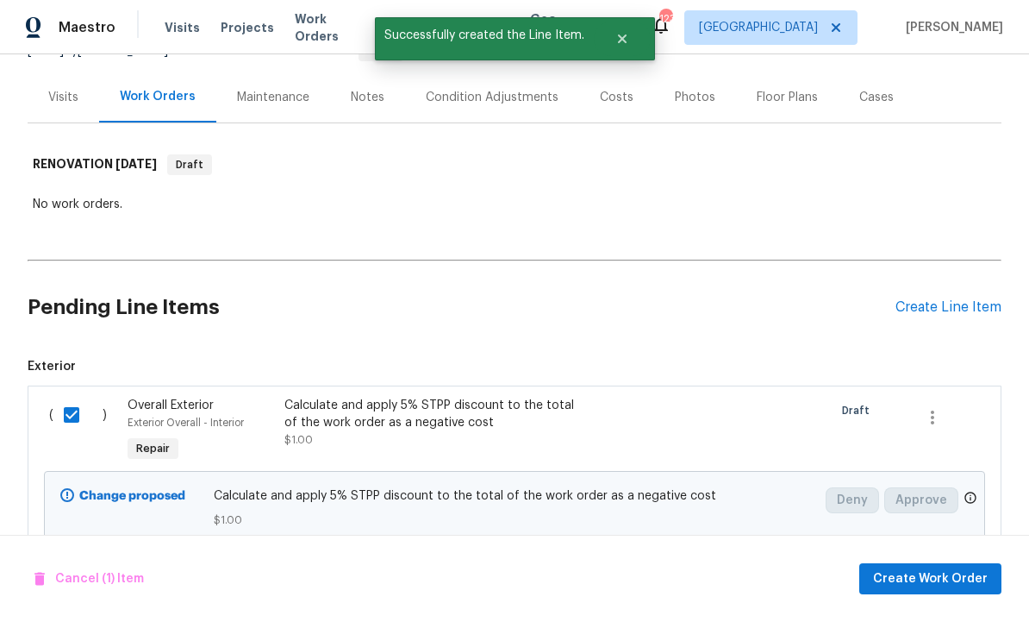
scroll to position [189, 0]
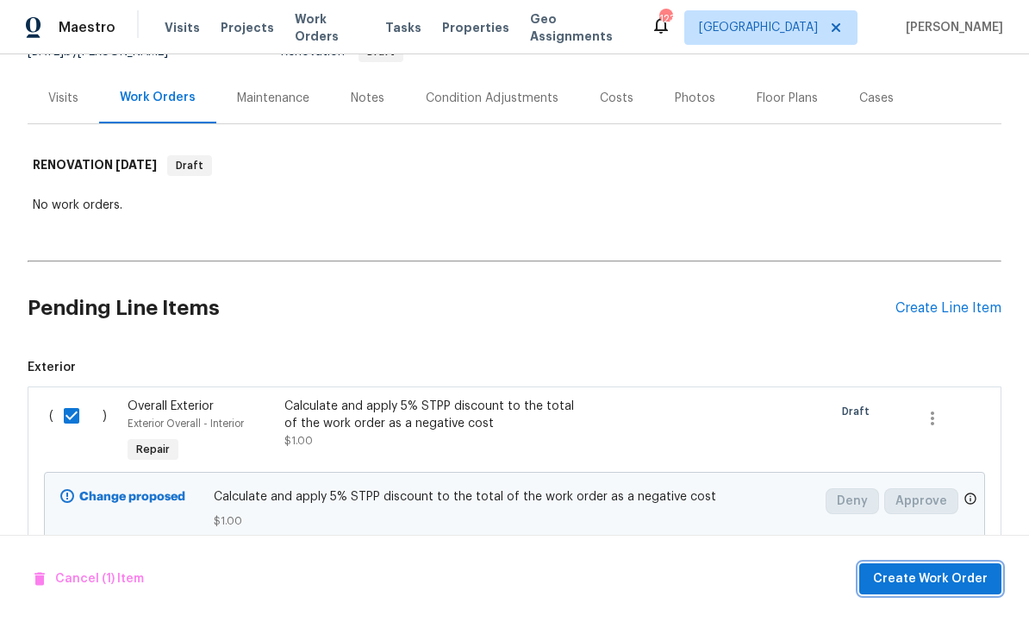
click at [934, 570] on span "Create Work Order" at bounding box center [930, 579] width 115 height 22
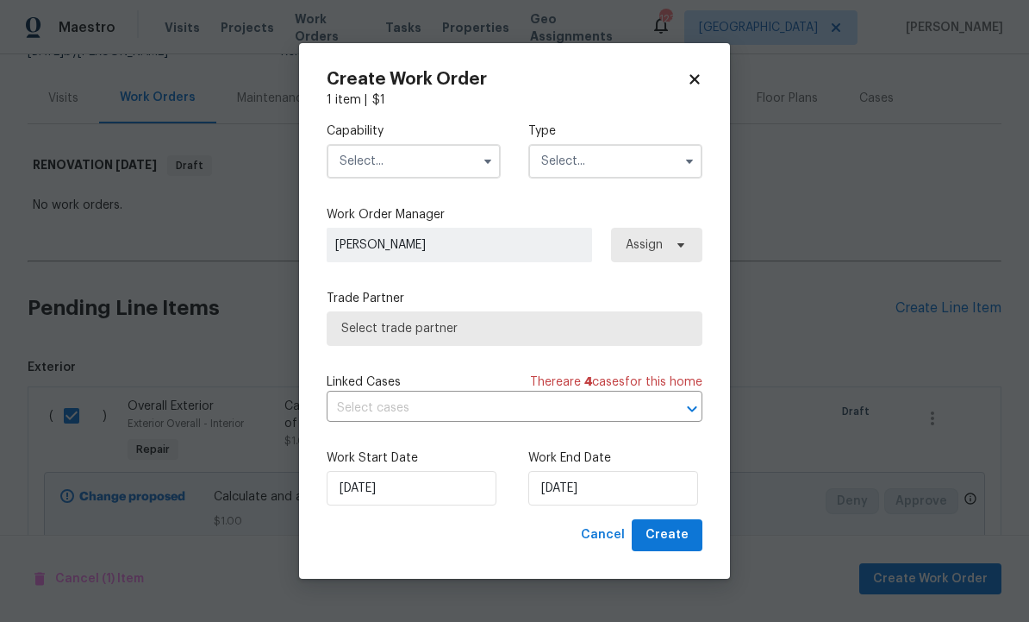
click at [403, 157] on input "text" at bounding box center [414, 161] width 174 height 34
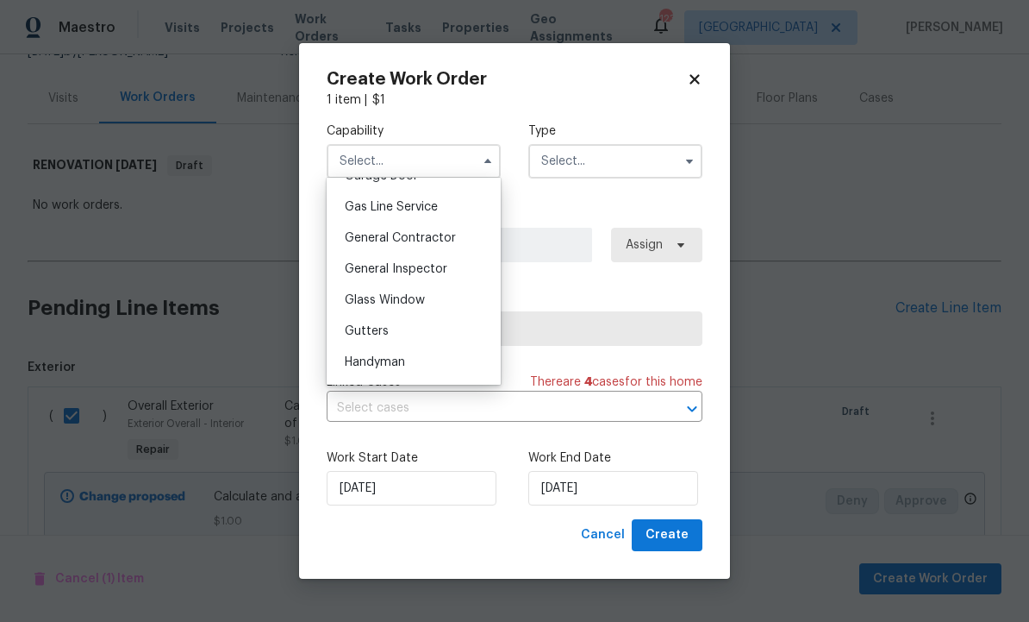
scroll to position [784, 0]
click at [452, 239] on span "General Contractor" at bounding box center [400, 237] width 111 height 12
type input "General Contractor"
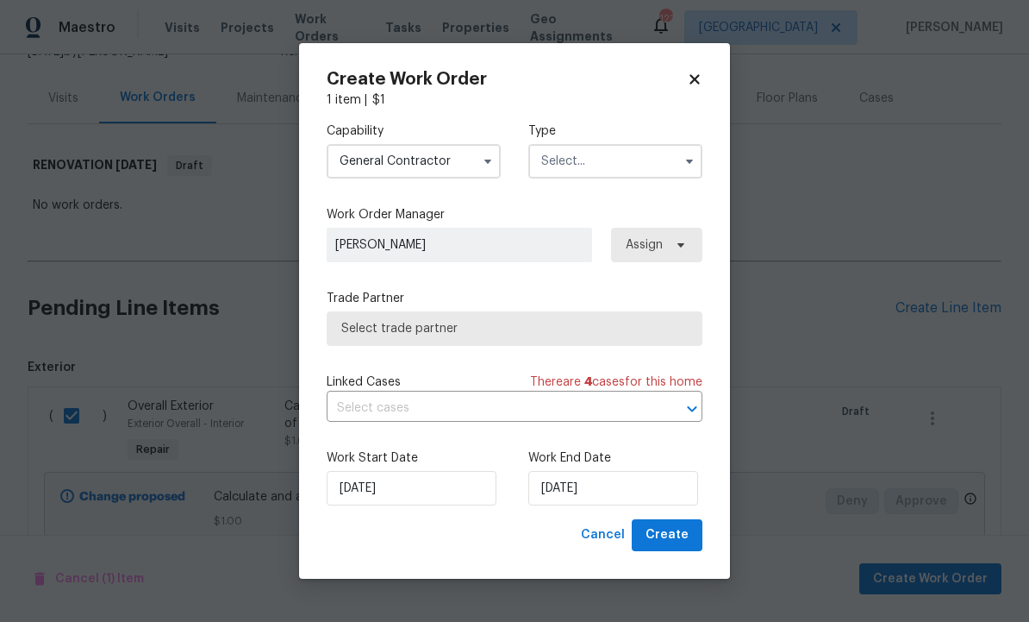
click at [602, 159] on input "text" at bounding box center [615, 161] width 174 height 34
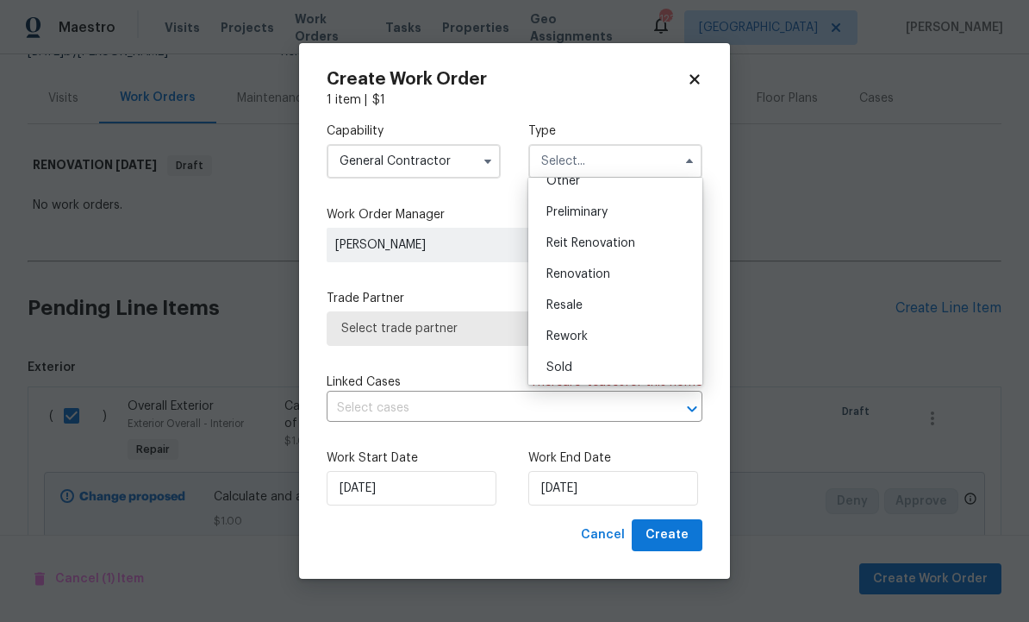
scroll to position [351, 0]
click at [603, 282] on span "Renovation" at bounding box center [579, 281] width 64 height 12
type input "Renovation"
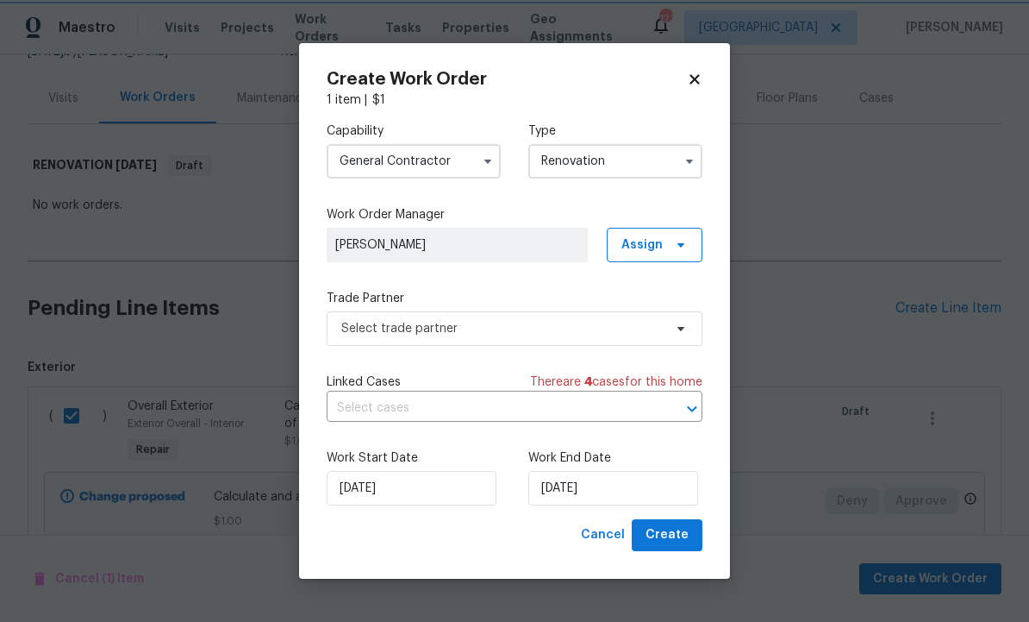
scroll to position [0, 0]
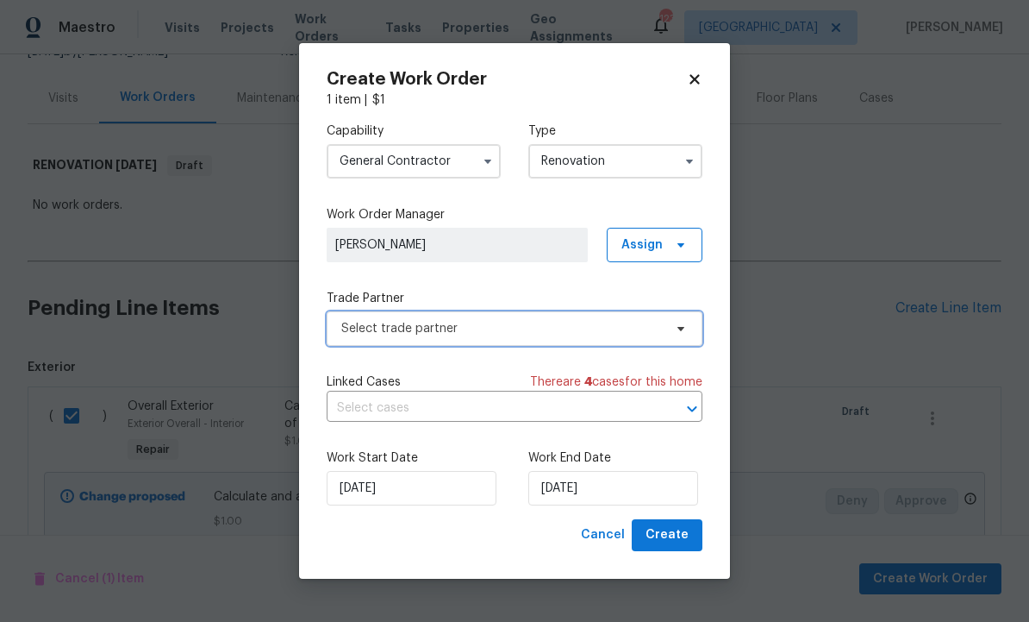
click at [541, 332] on span "Select trade partner" at bounding box center [502, 328] width 322 height 17
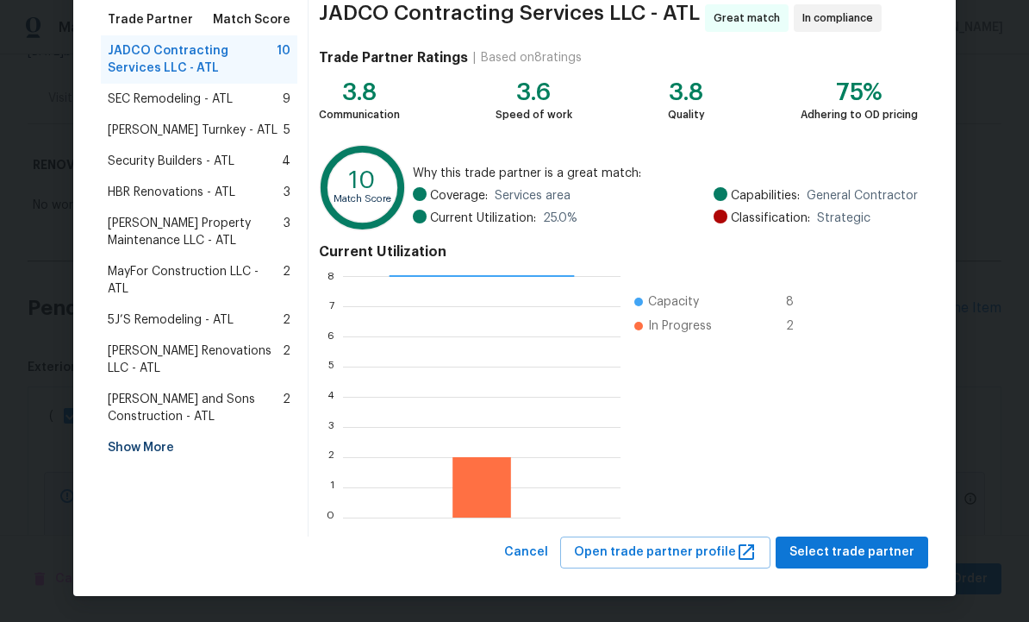
scroll to position [139, 0]
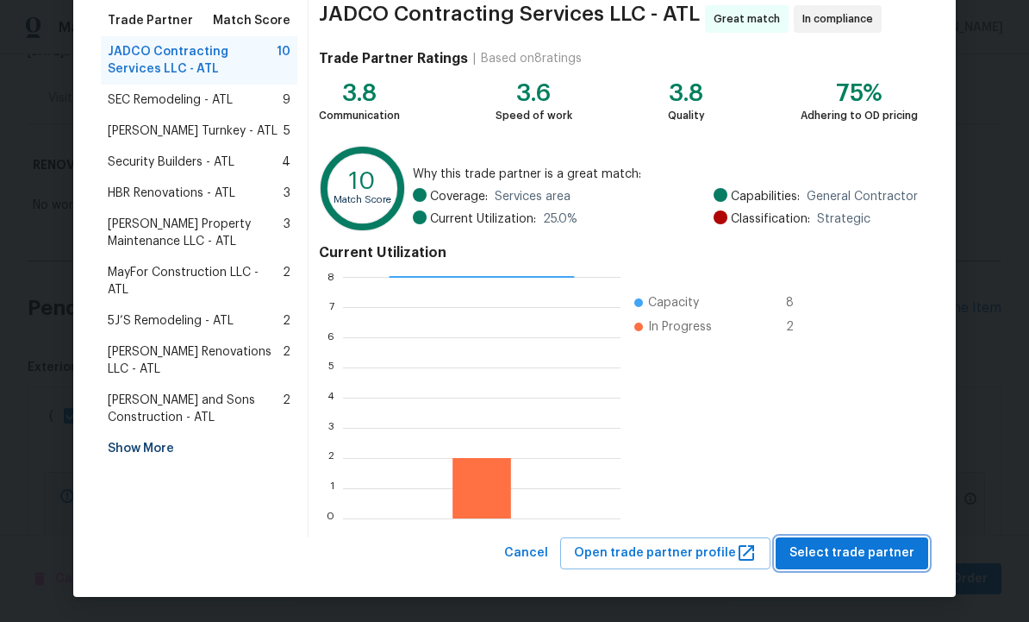
click at [850, 551] on span "Select trade partner" at bounding box center [852, 553] width 125 height 22
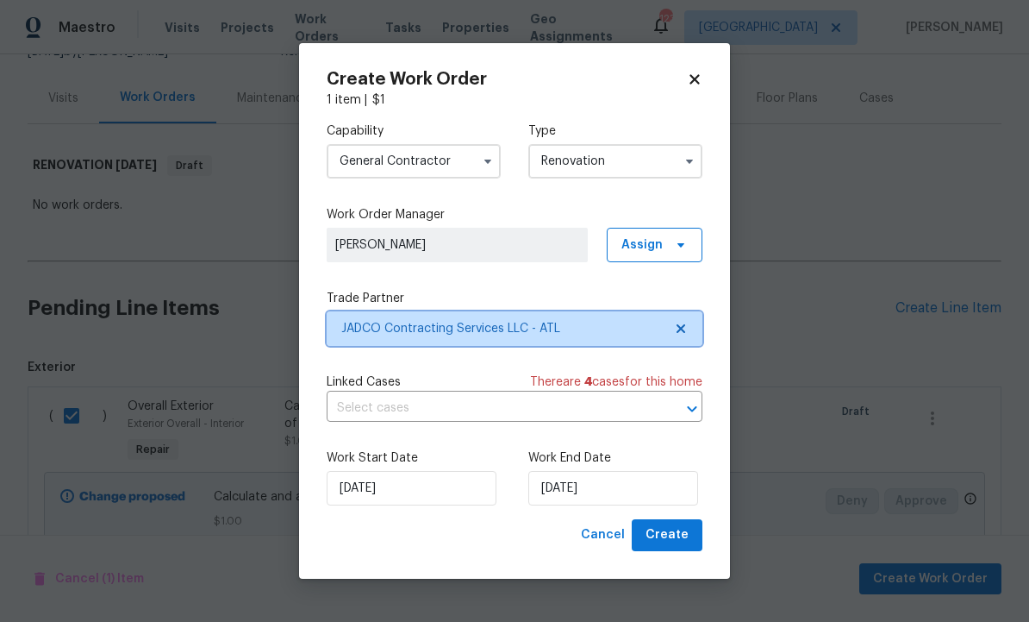
scroll to position [0, 0]
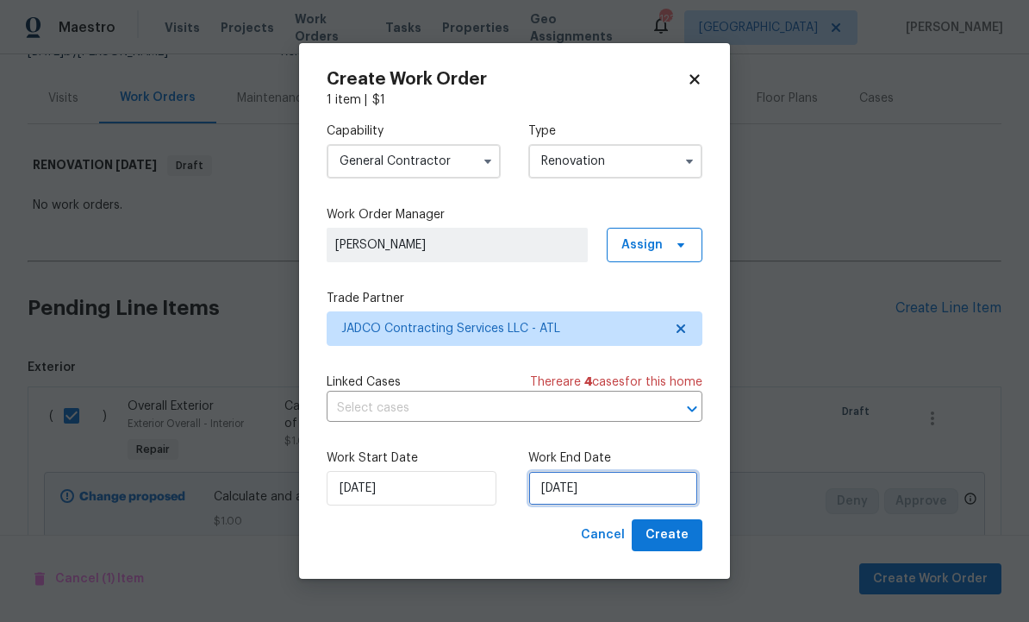
click at [618, 487] on input "[DATE]" at bounding box center [613, 488] width 170 height 34
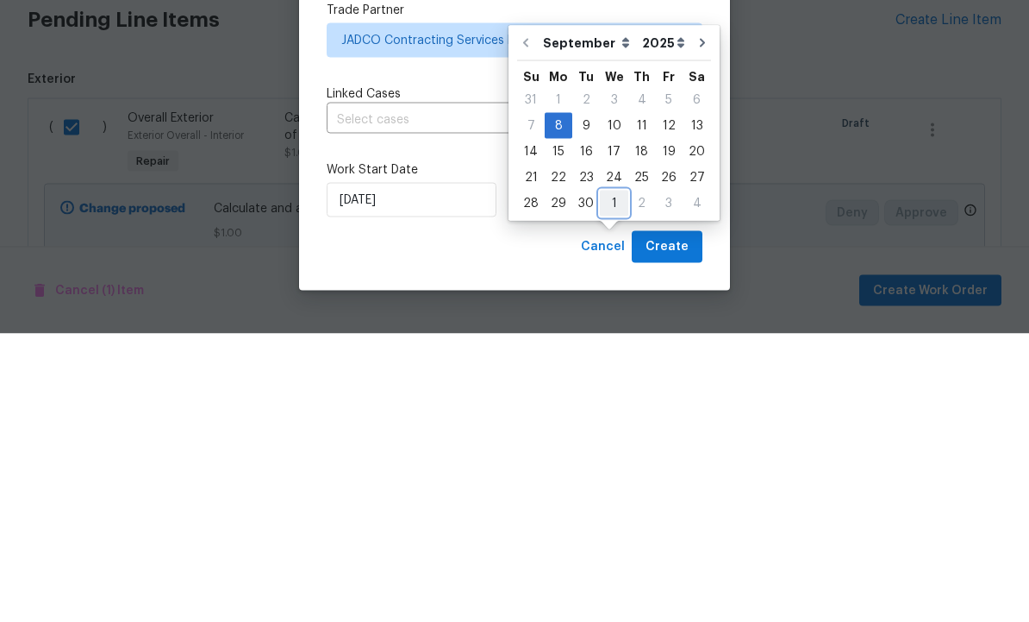
click at [612, 479] on div "1" at bounding box center [614, 491] width 28 height 24
type input "10/1/2025"
select select "9"
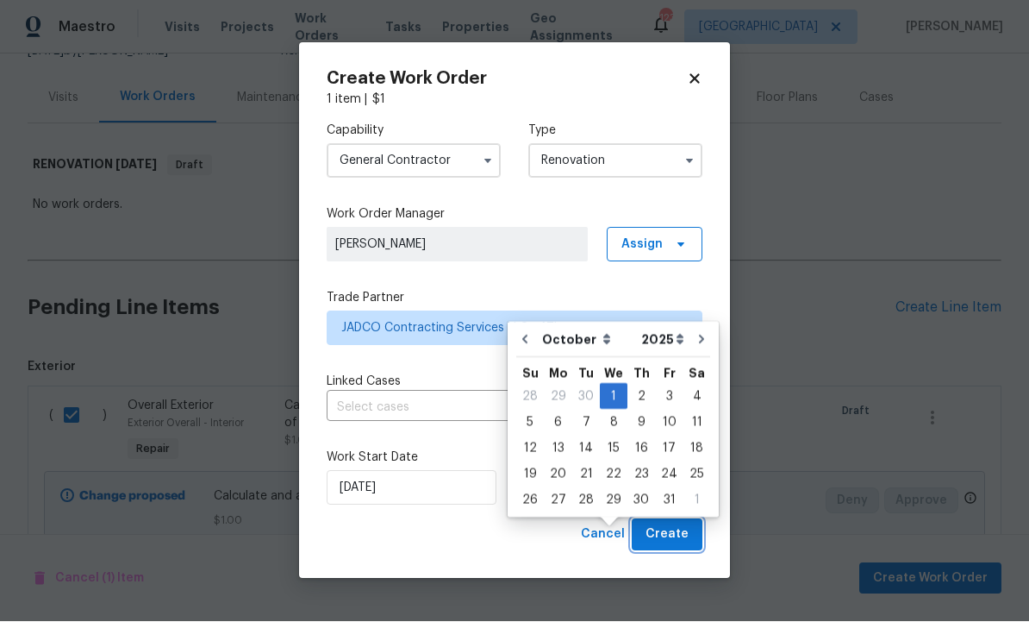
click at [671, 535] on span "Create" at bounding box center [667, 535] width 43 height 22
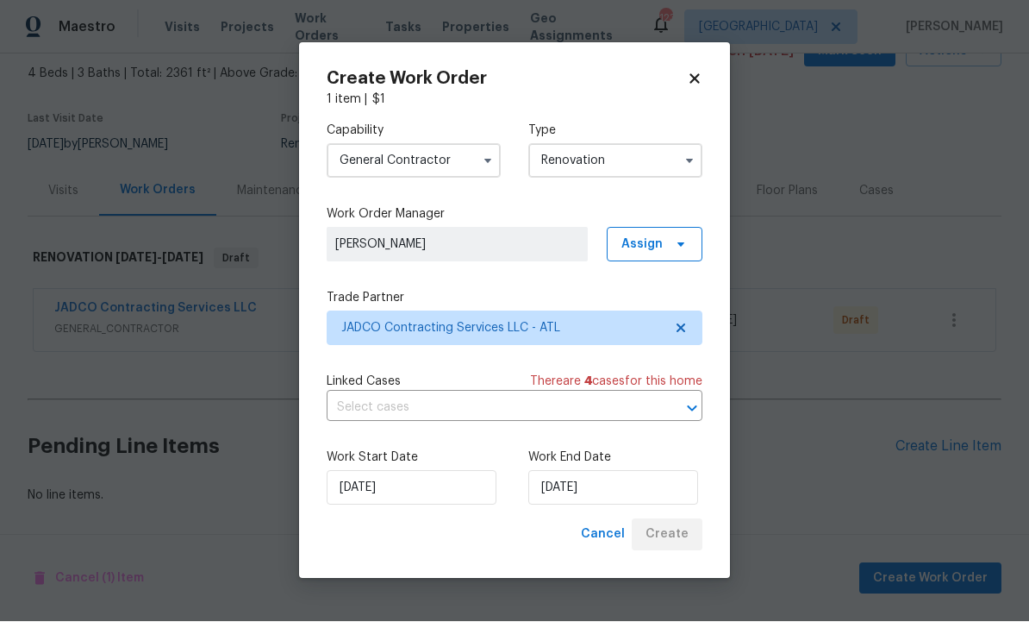
scroll to position [37, 0]
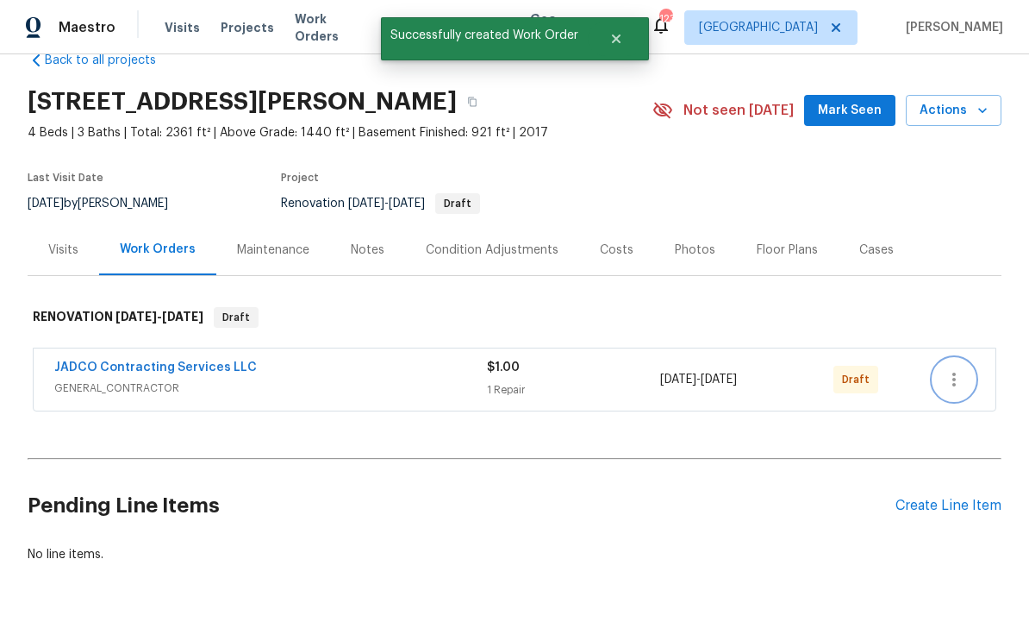
click at [957, 369] on icon "button" at bounding box center [954, 379] width 21 height 21
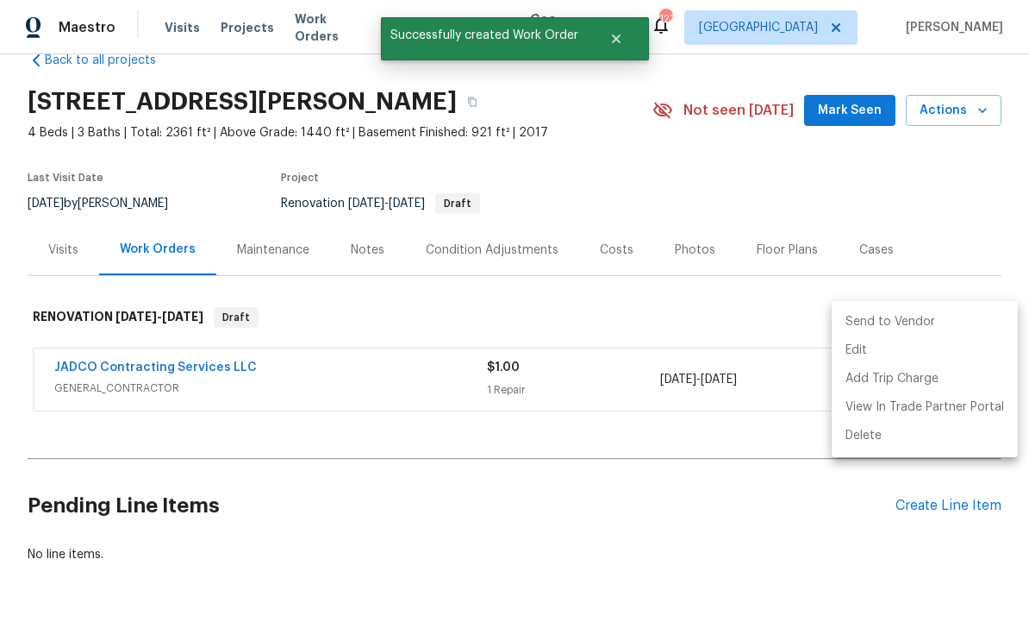
click at [922, 322] on li "Send to Vendor" at bounding box center [925, 322] width 186 height 28
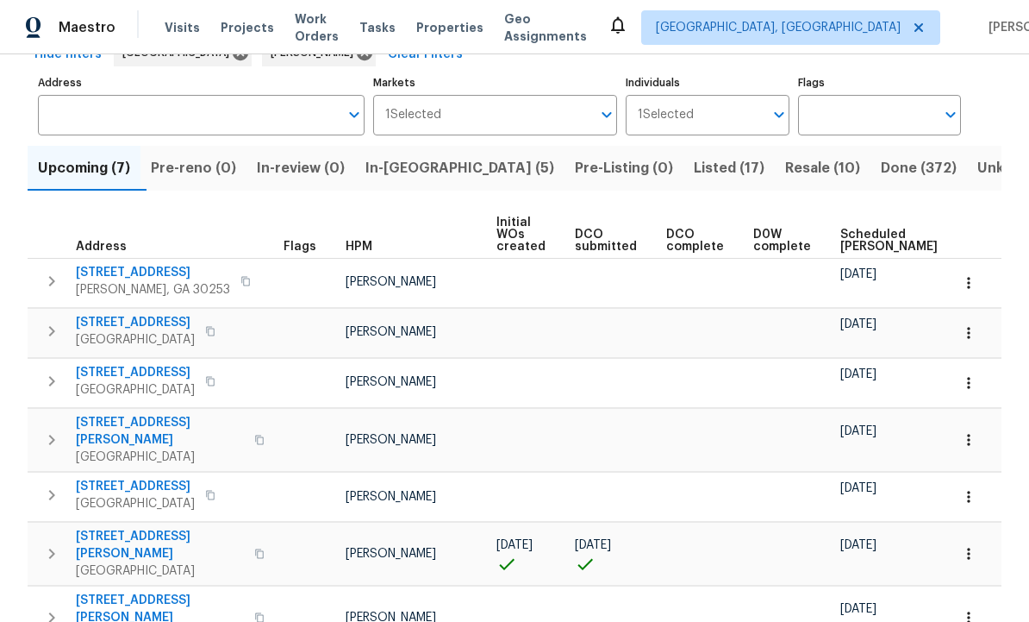
scroll to position [97, 0]
click at [963, 543] on button "button" at bounding box center [969, 554] width 38 height 38
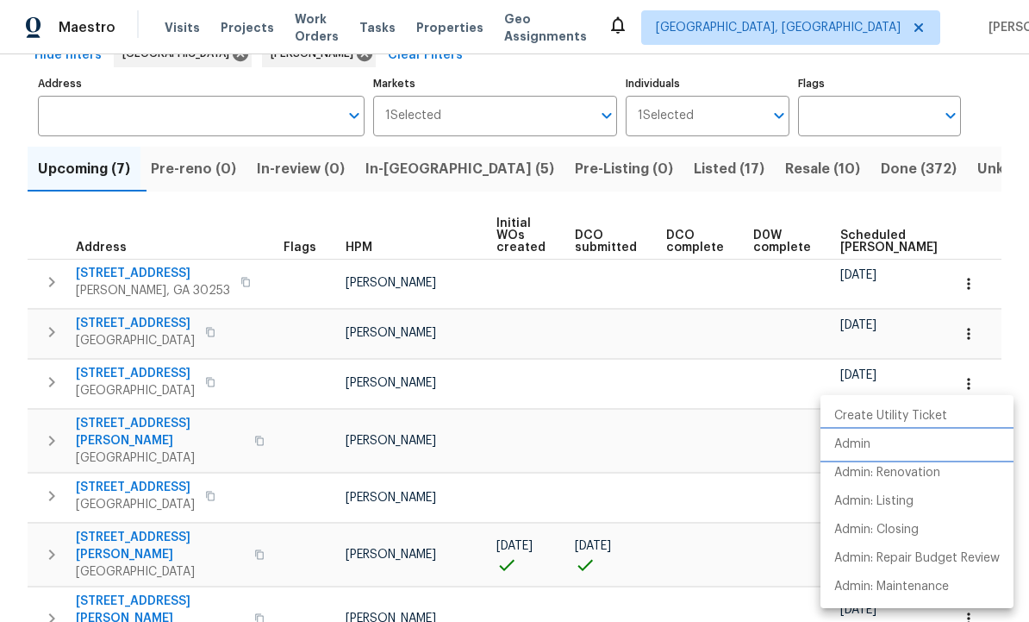
click at [889, 452] on li "Admin" at bounding box center [917, 444] width 193 height 28
click at [759, 419] on div at bounding box center [514, 311] width 1029 height 622
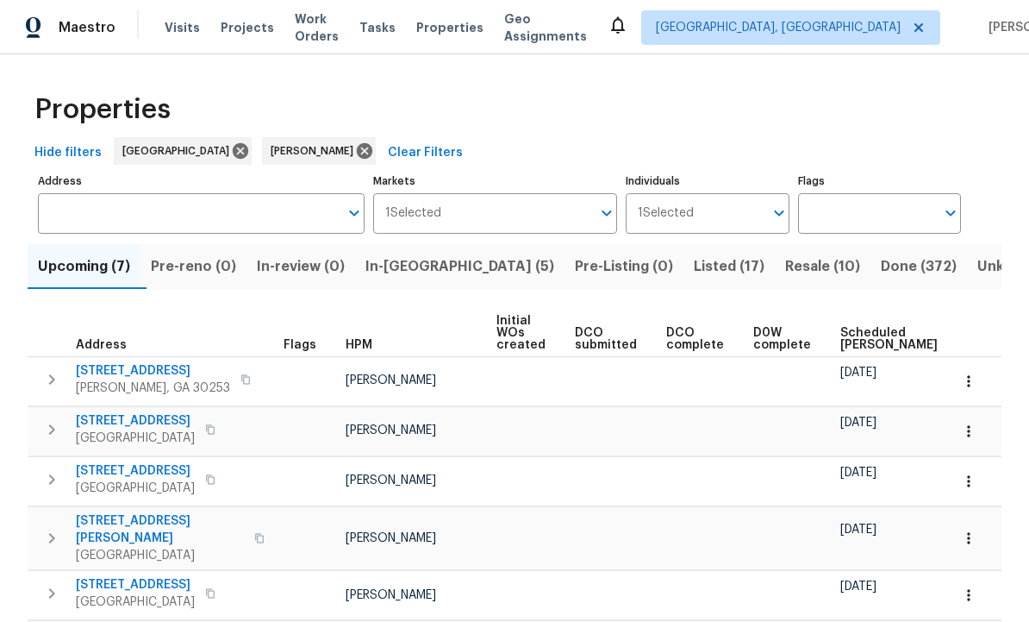
scroll to position [0, 0]
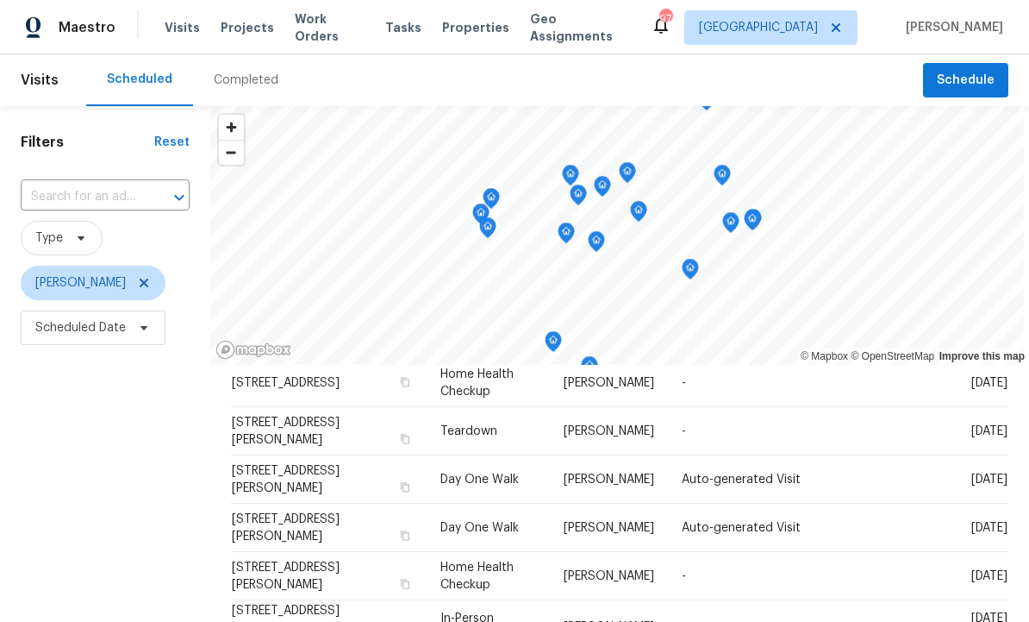
scroll to position [344, 0]
click at [0, 0] on icon at bounding box center [0, 0] width 0 height 0
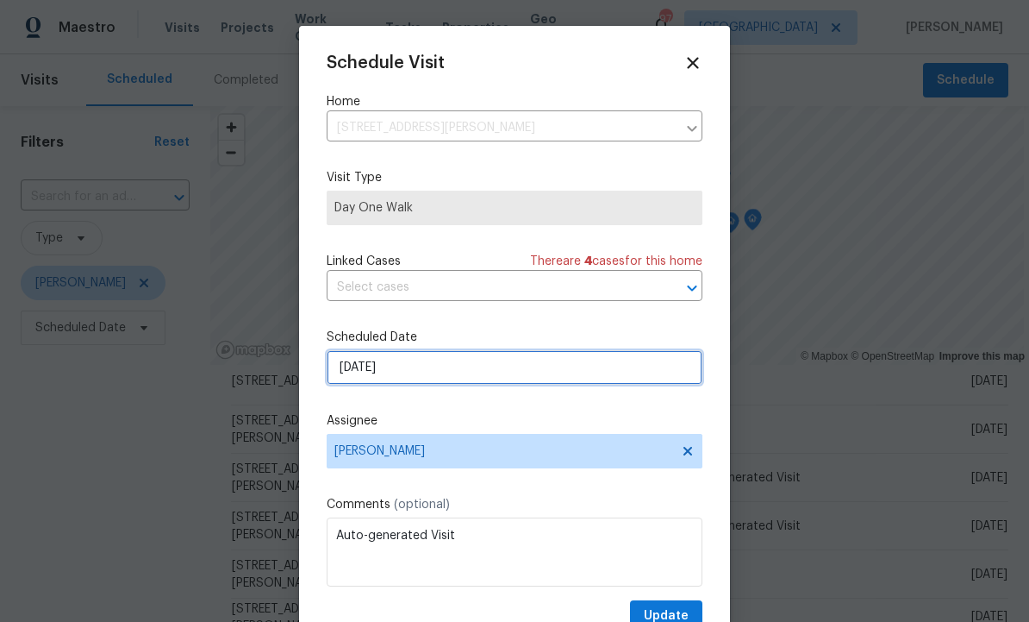
click at [464, 375] on input "[DATE]" at bounding box center [515, 367] width 376 height 34
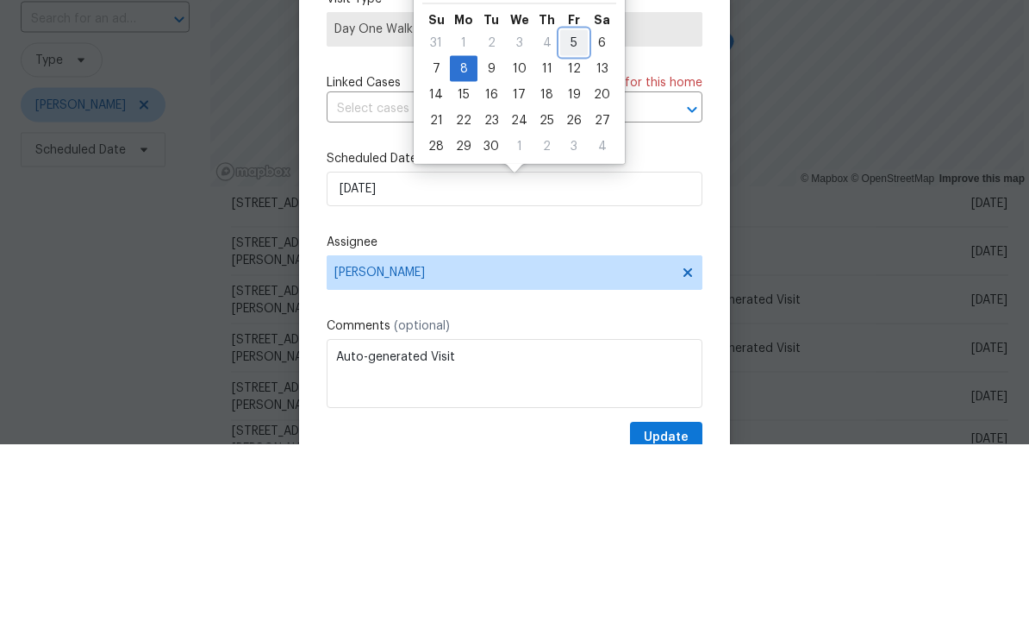
click at [574, 209] on div "5" at bounding box center [574, 221] width 28 height 24
type input "[DATE]"
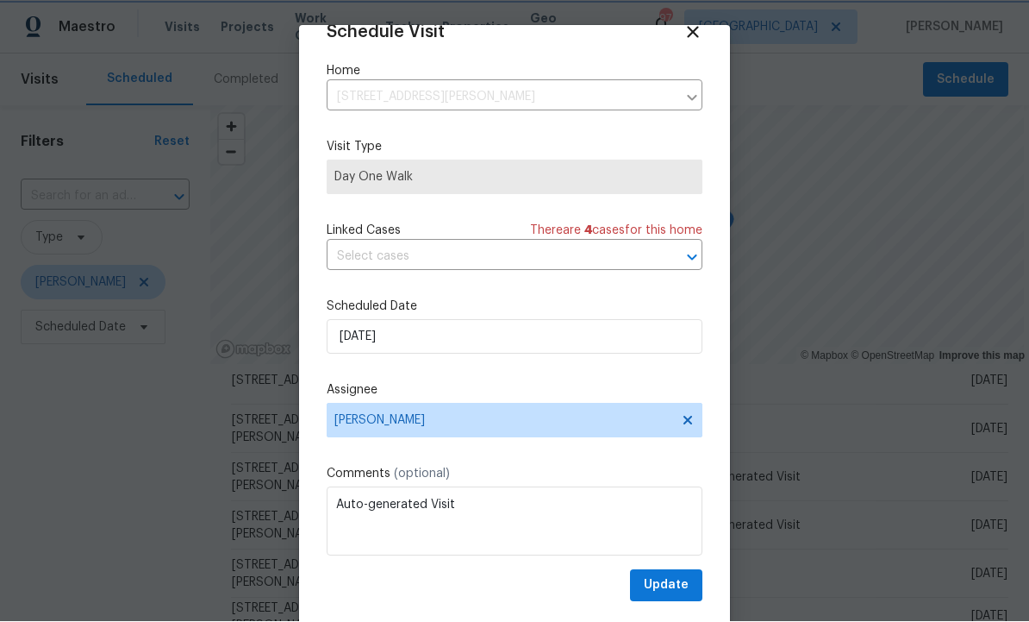
scroll to position [34, 0]
click at [675, 584] on span "Update" at bounding box center [666, 586] width 45 height 22
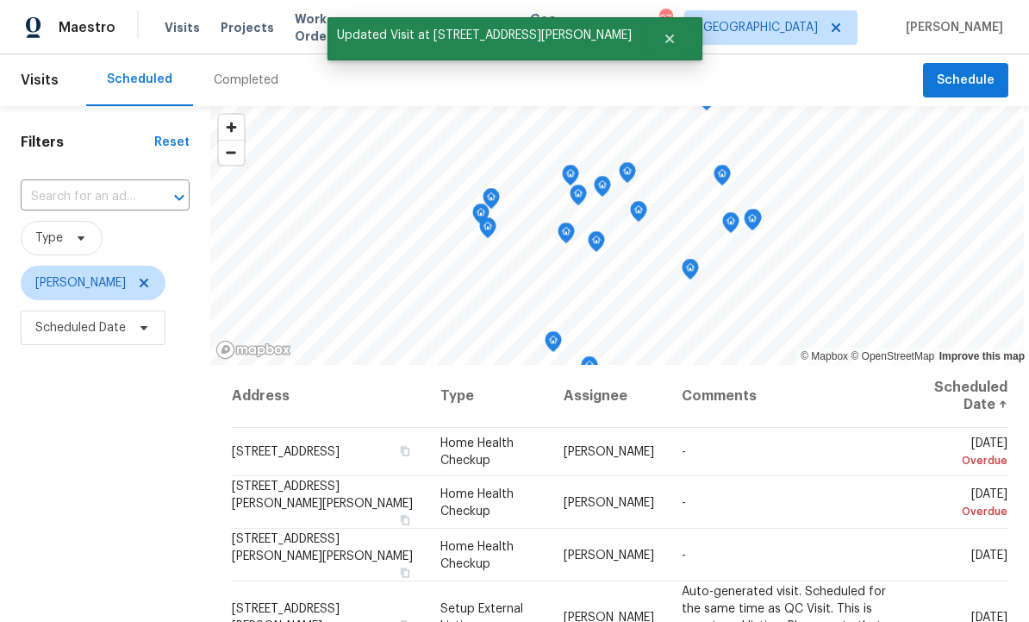
scroll to position [0, 0]
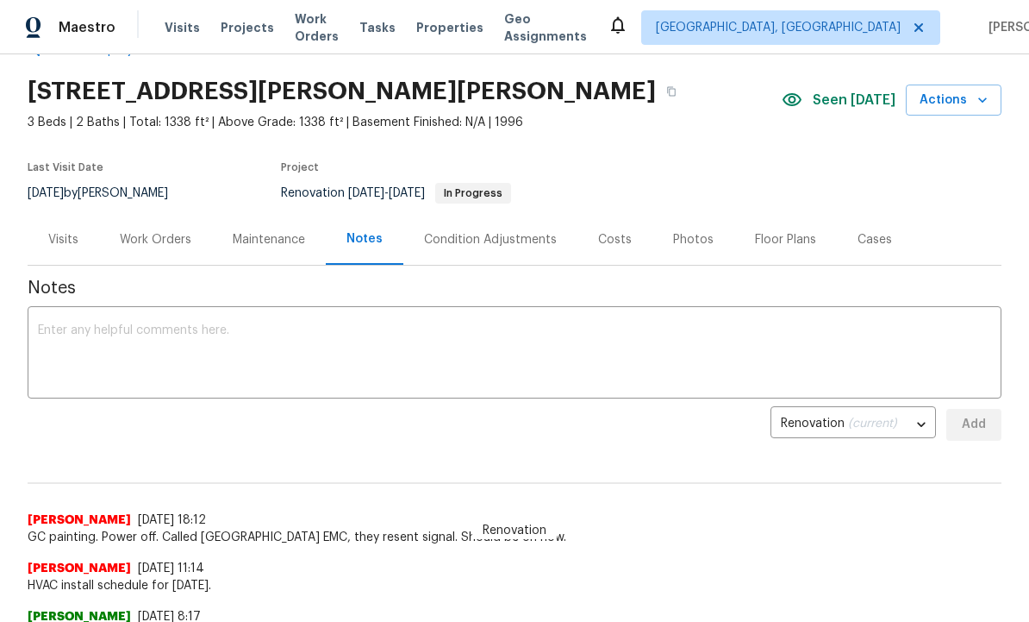
scroll to position [21, 0]
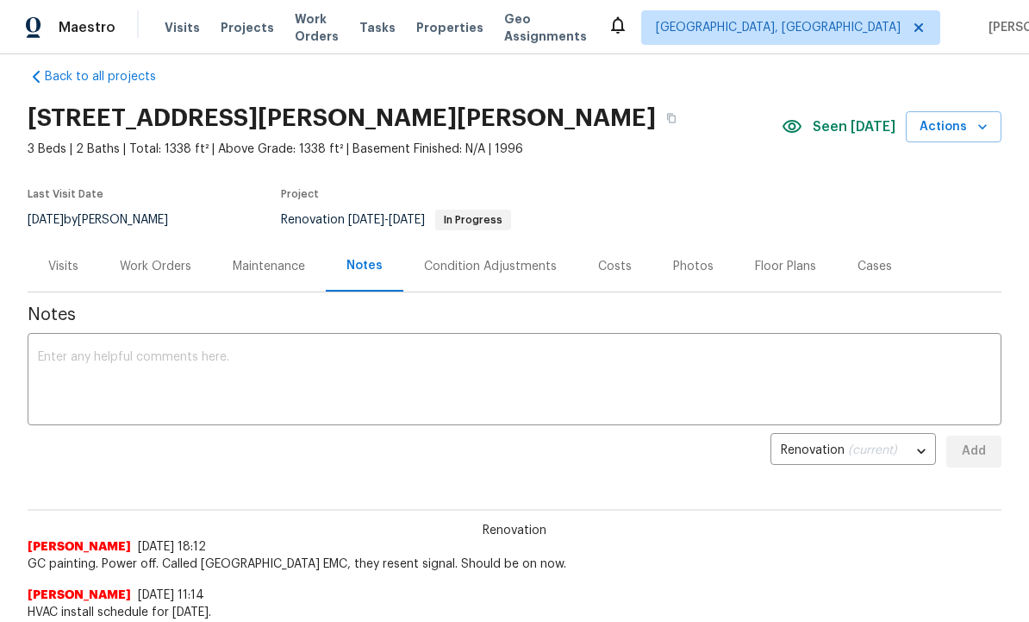
click at [217, 365] on textarea at bounding box center [514, 381] width 953 height 60
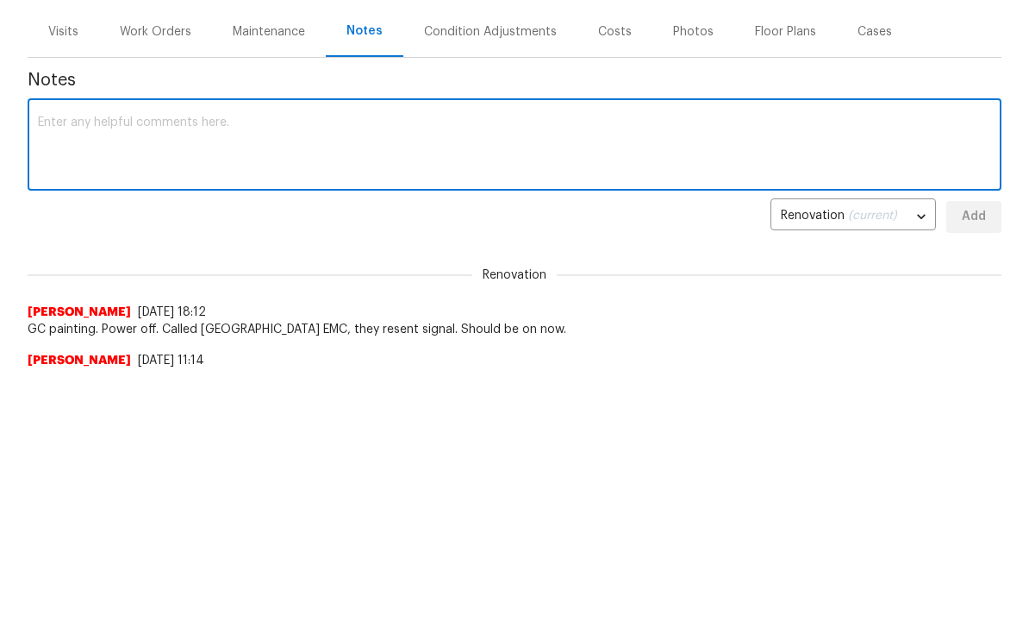
scroll to position [0, 0]
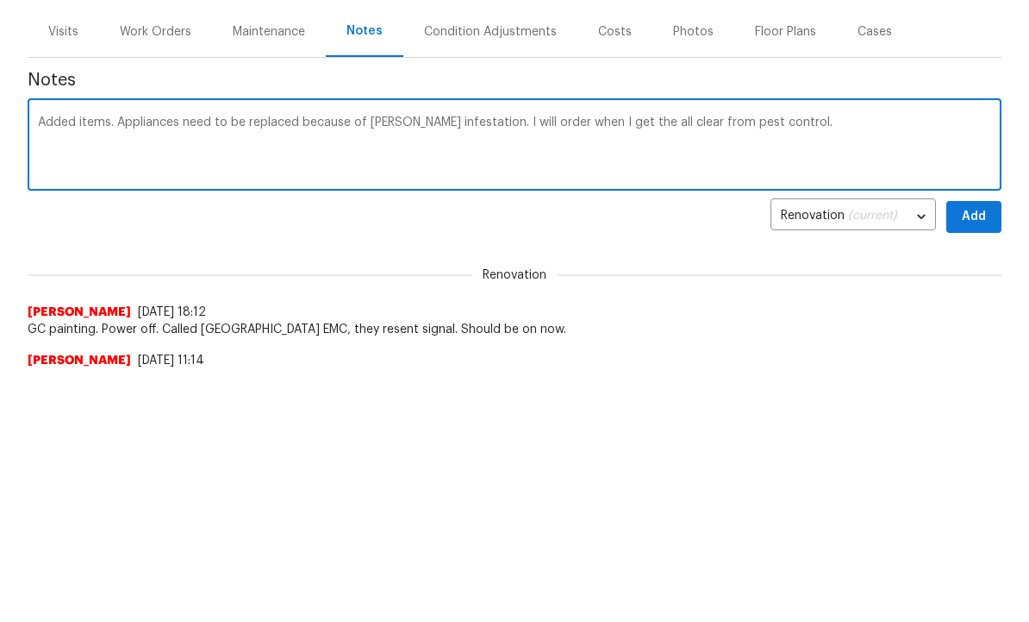
type textarea "Added items. Appliances need to be replaced because of [PERSON_NAME] infestatio…"
click at [969, 461] on span "Add" at bounding box center [974, 472] width 28 height 22
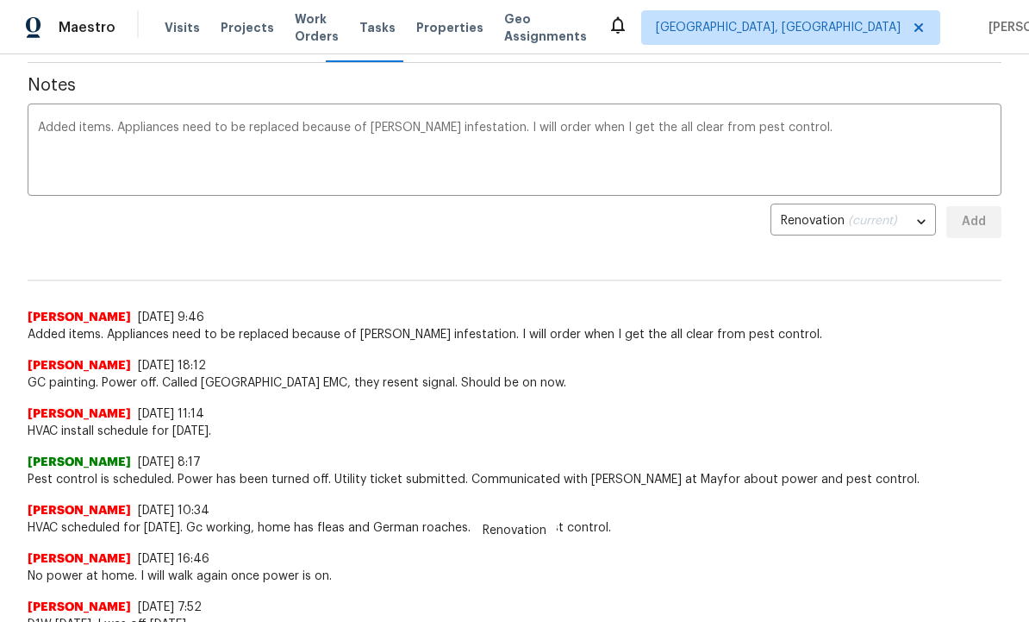
scroll to position [265, 0]
